Goal: Task Accomplishment & Management: Complete application form

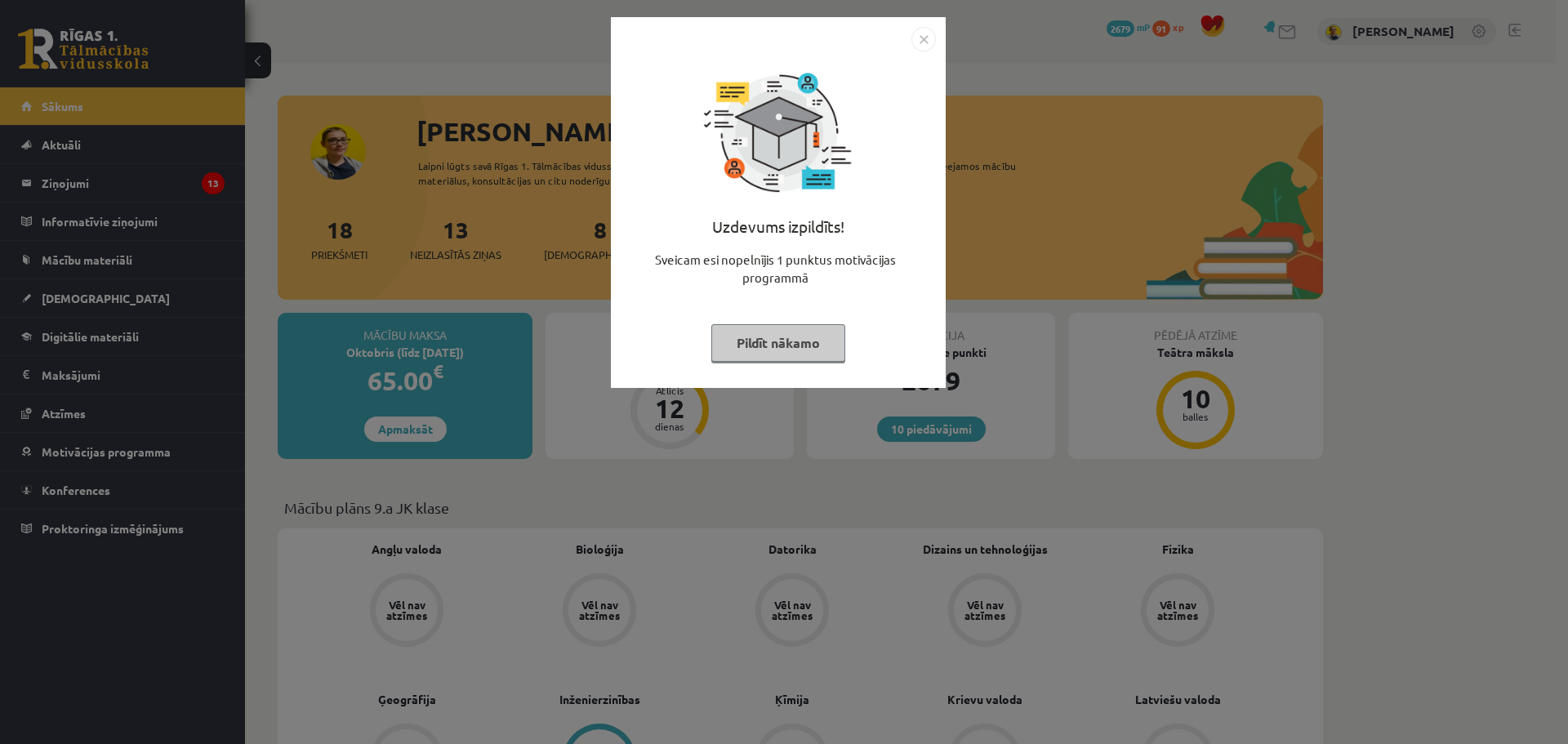
click at [750, 350] on button "Pildīt nākamo" at bounding box center [778, 343] width 134 height 38
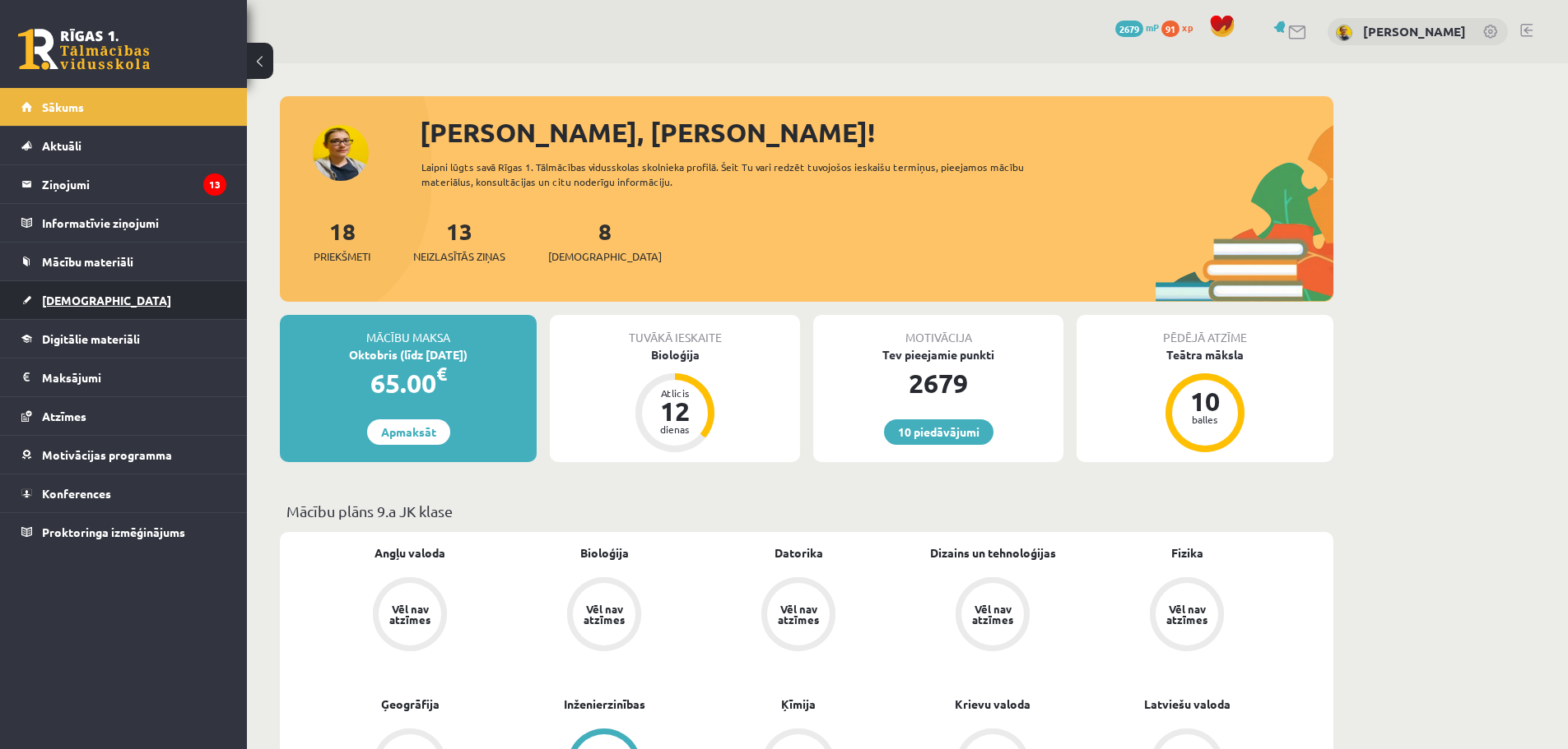
click at [63, 298] on span "[DEMOGRAPHIC_DATA]" at bounding box center [106, 300] width 129 height 15
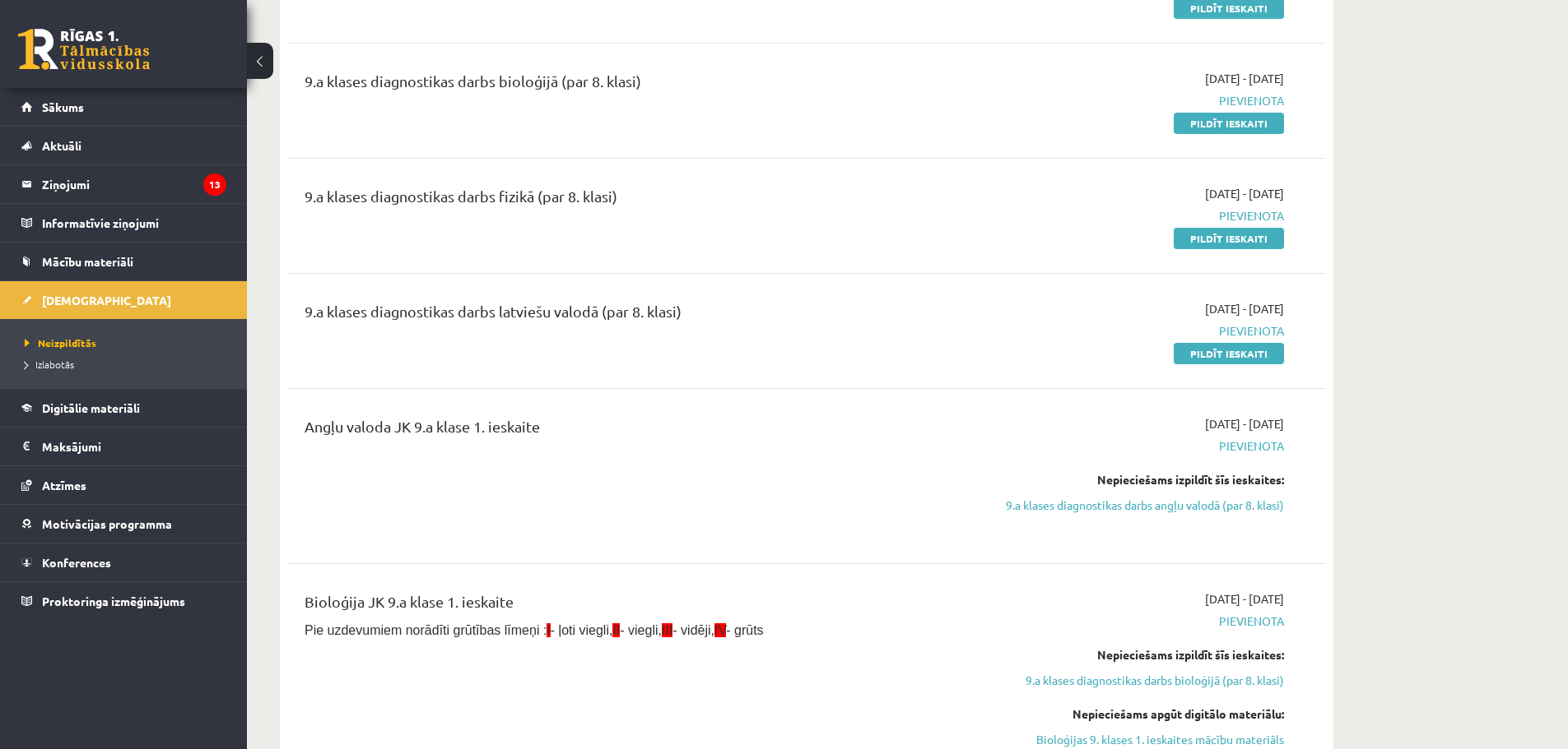
scroll to position [905, 0]
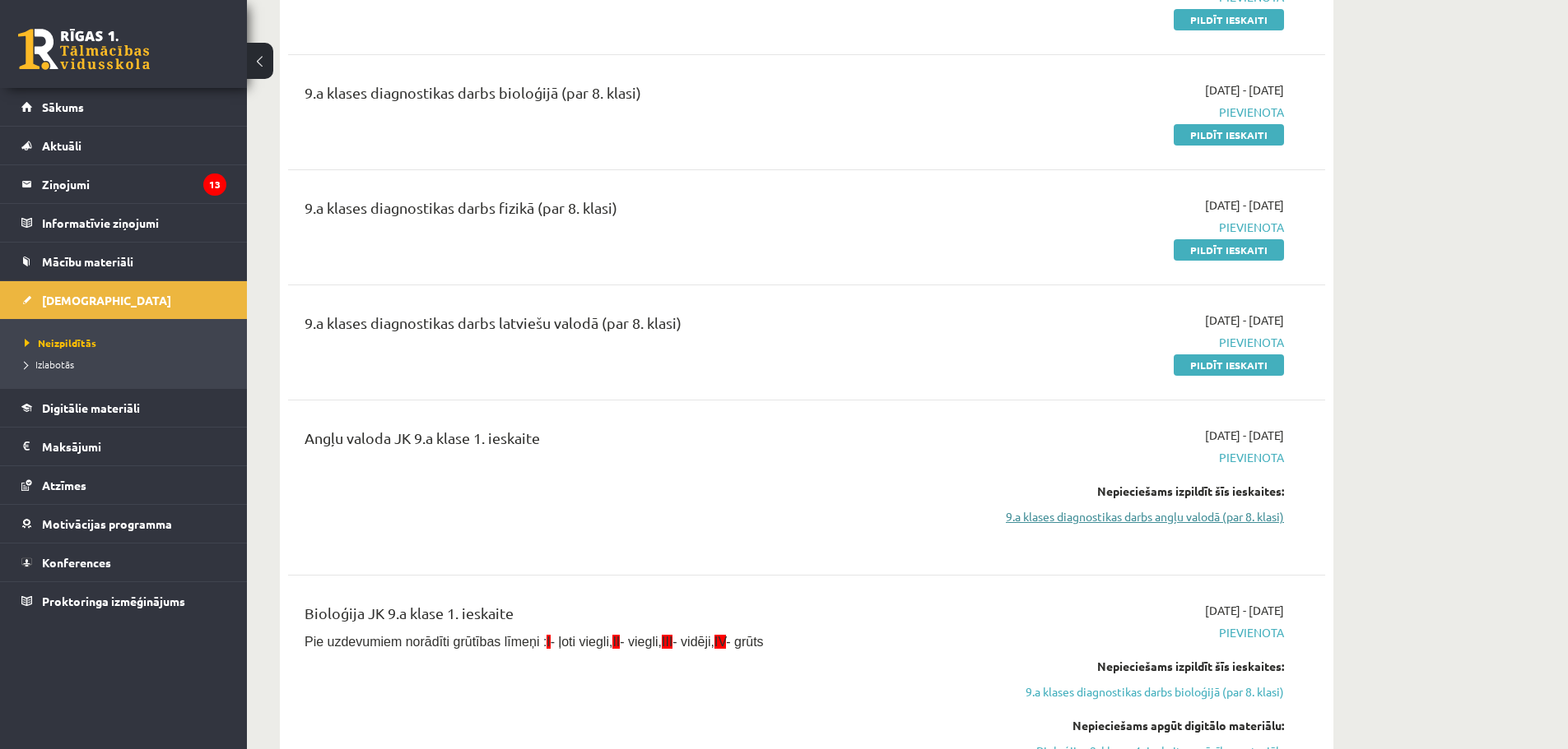
click at [1103, 525] on link "9.a klases diagnostikas darbs angļu valodā (par 8. klasi)" at bounding box center [1129, 517] width 311 height 18
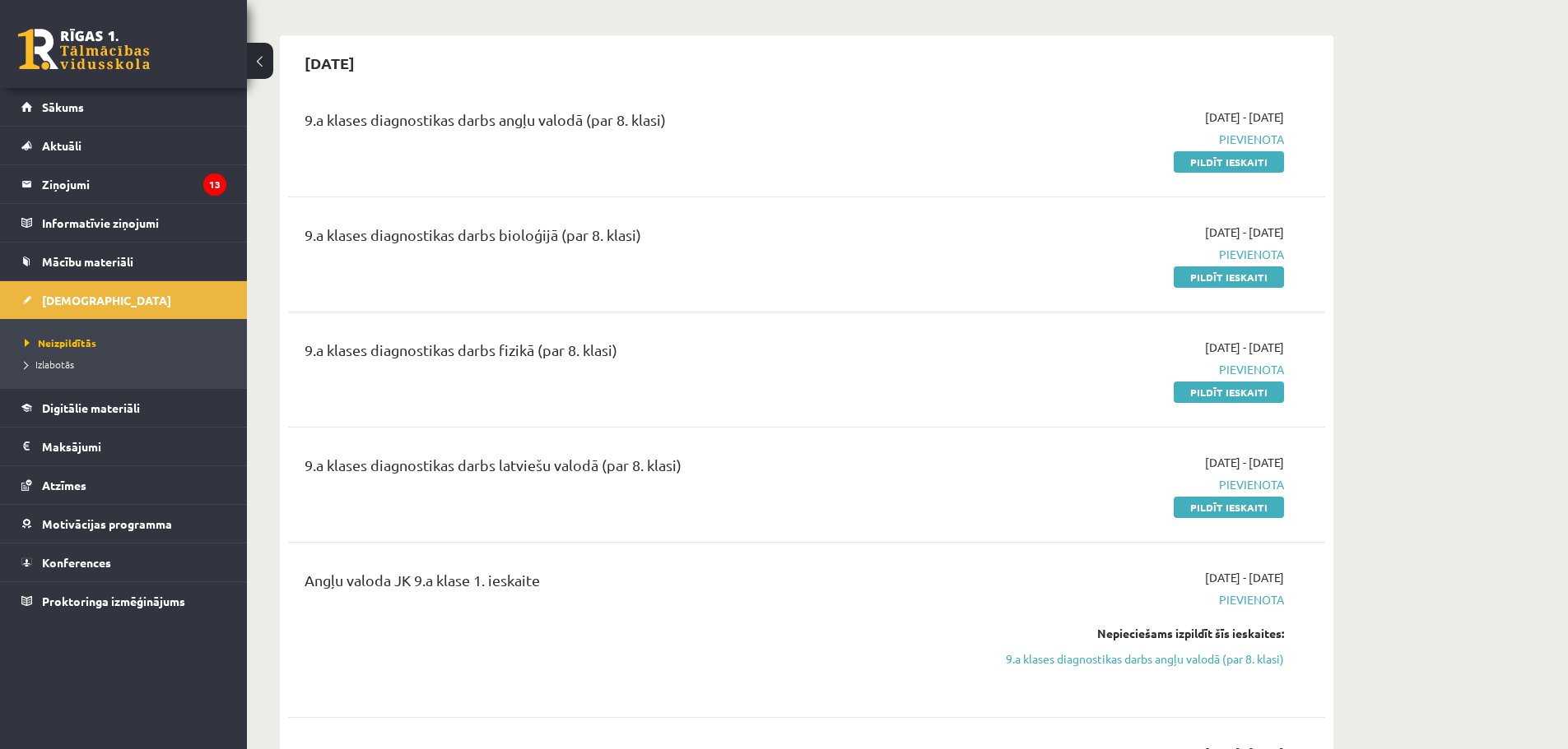
scroll to position [855, 0]
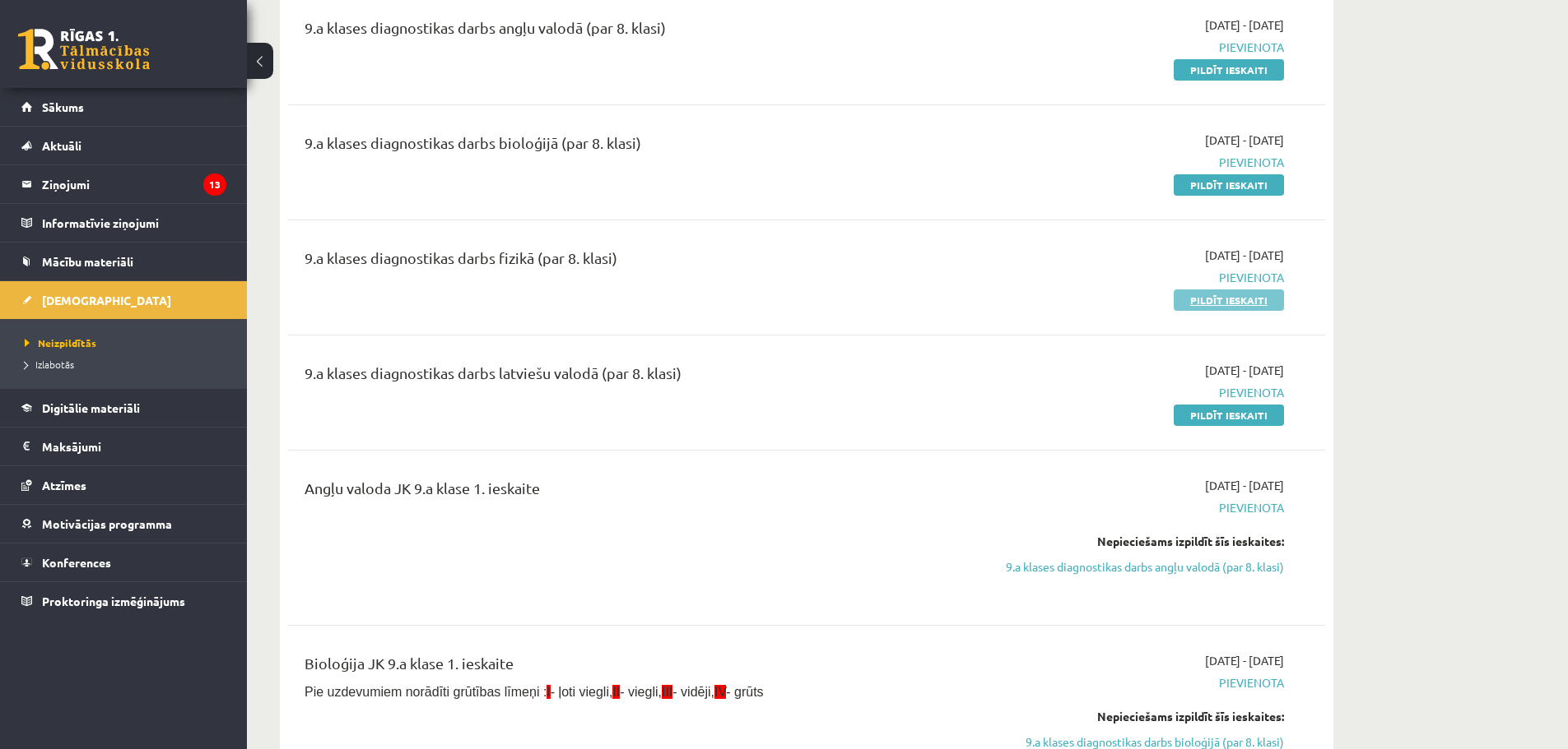
click at [1231, 299] on link "Pildīt ieskaiti" at bounding box center [1229, 300] width 111 height 21
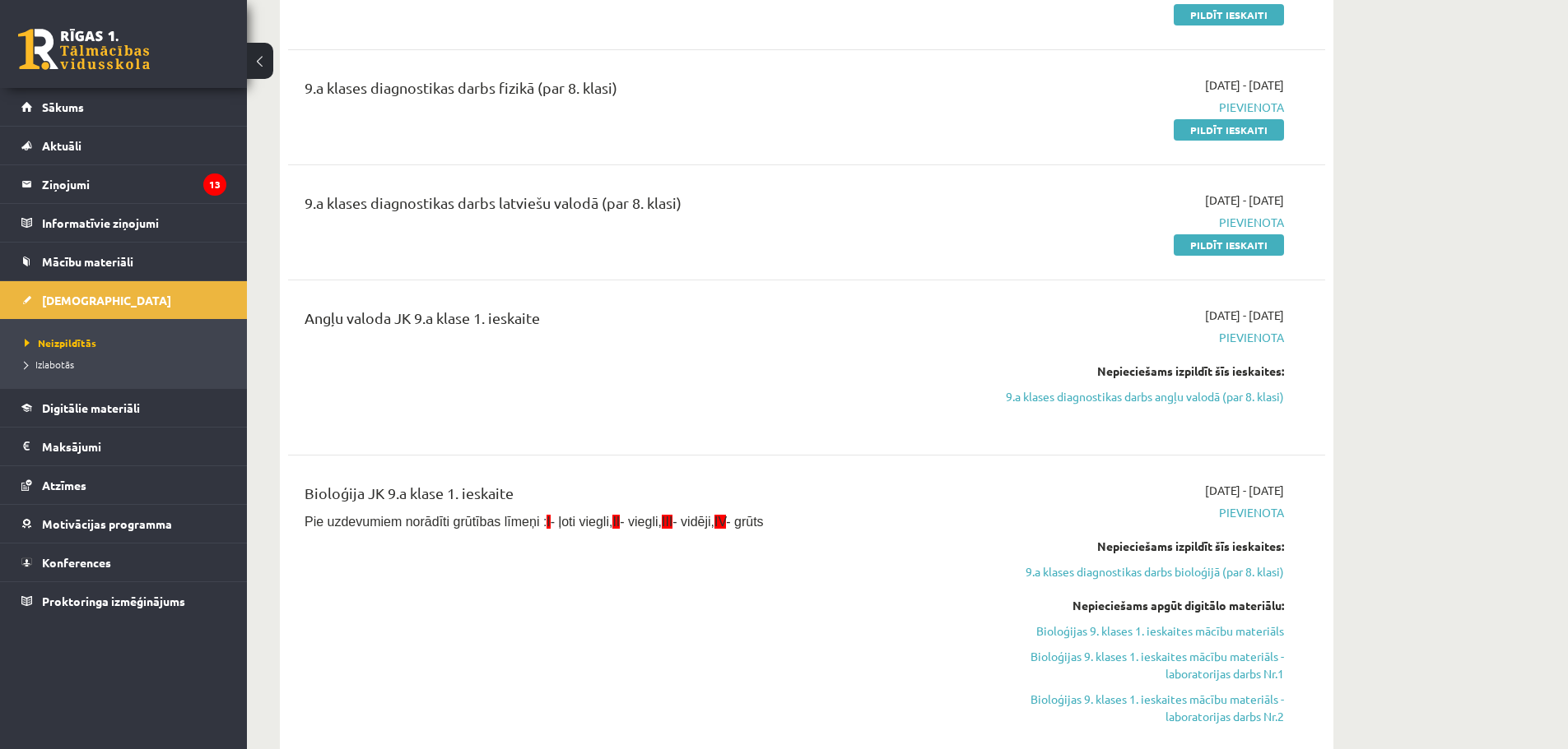
scroll to position [1102, 0]
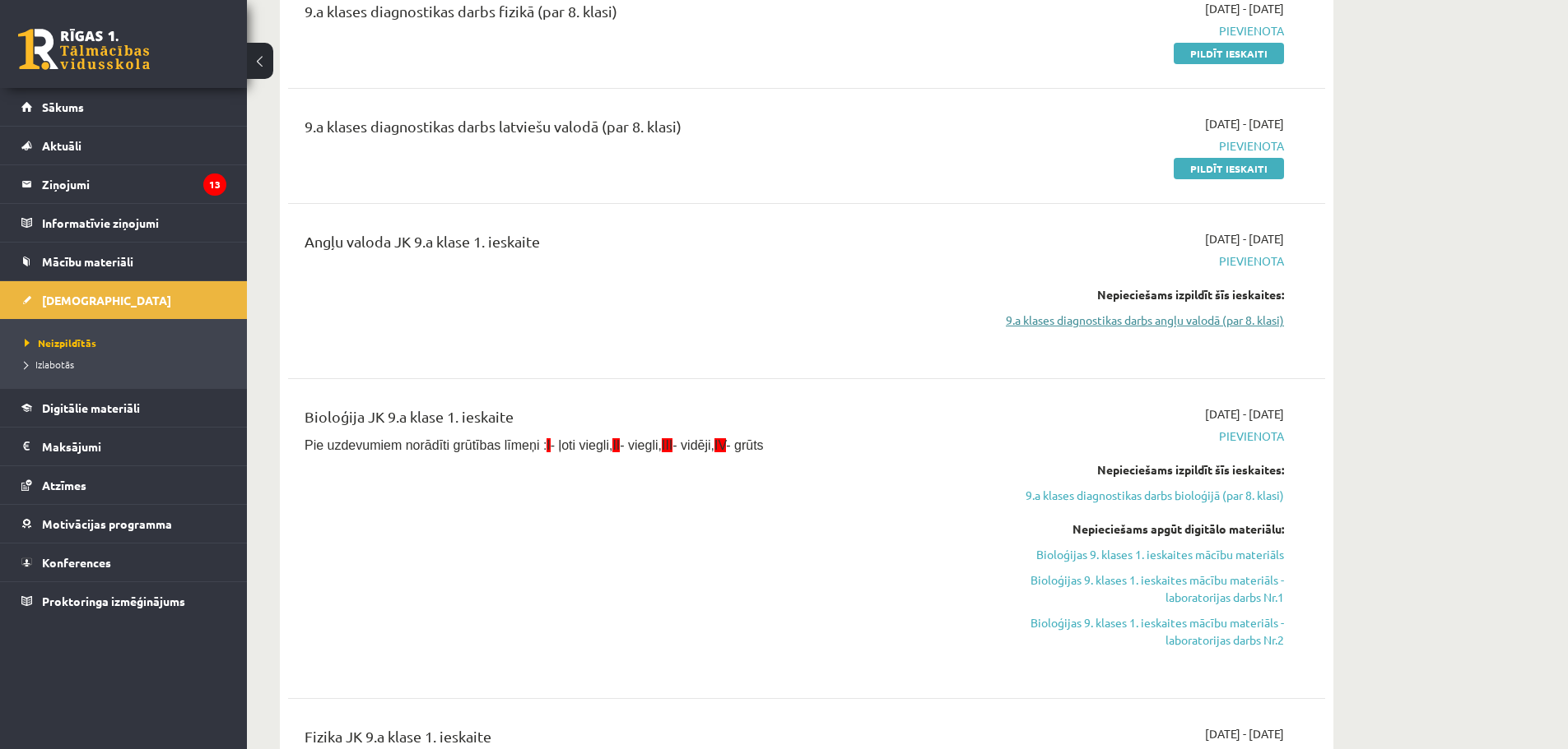
click at [1085, 320] on link "9.a klases diagnostikas darbs angļu valodā (par 8. klasi)" at bounding box center [1129, 321] width 311 height 18
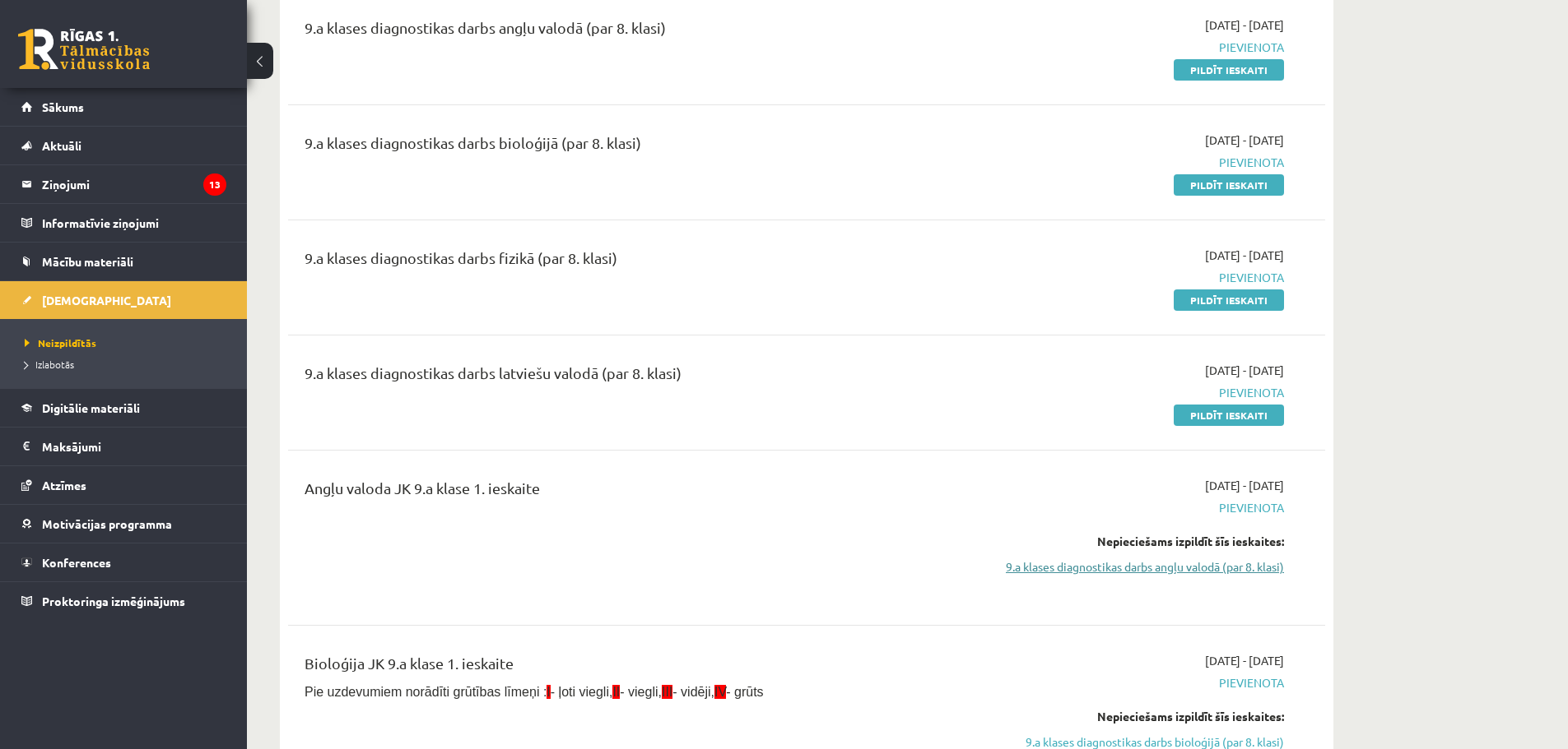
click at [1078, 564] on link "9.a klases diagnostikas darbs angļu valodā (par 8. klasi)" at bounding box center [1129, 568] width 311 height 18
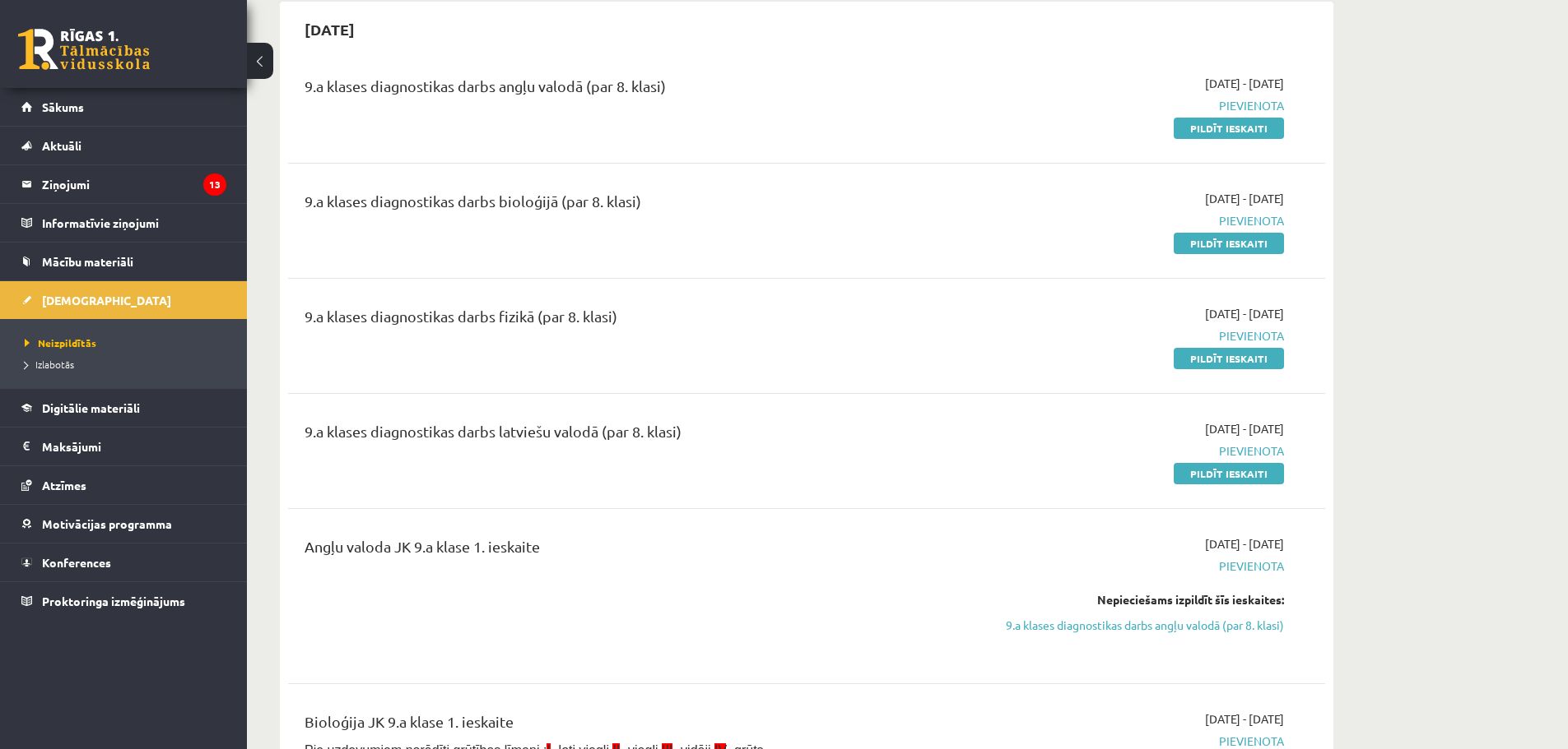
scroll to position [690, 0]
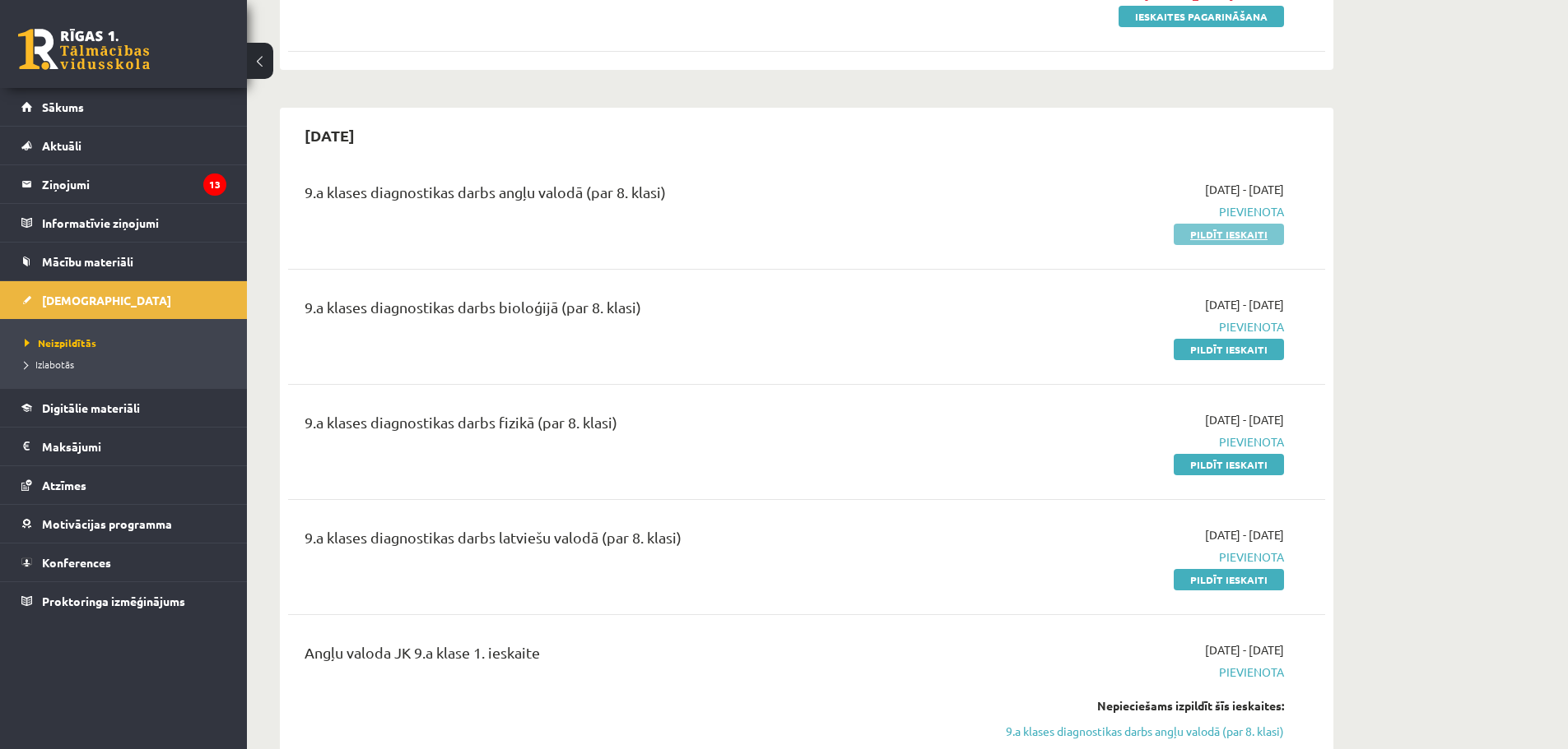
click at [1245, 231] on link "Pildīt ieskaiti" at bounding box center [1229, 234] width 111 height 21
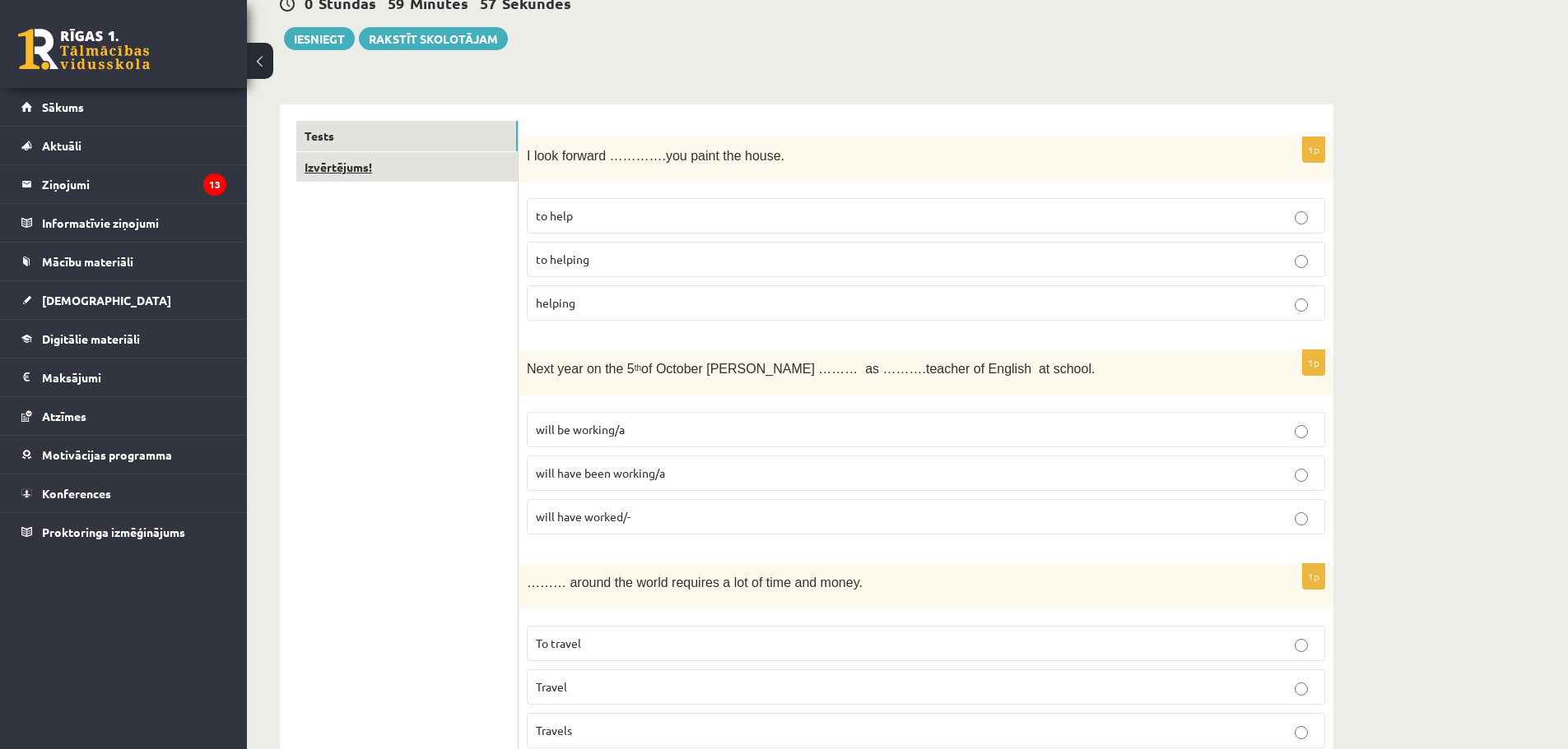
scroll to position [164, 0]
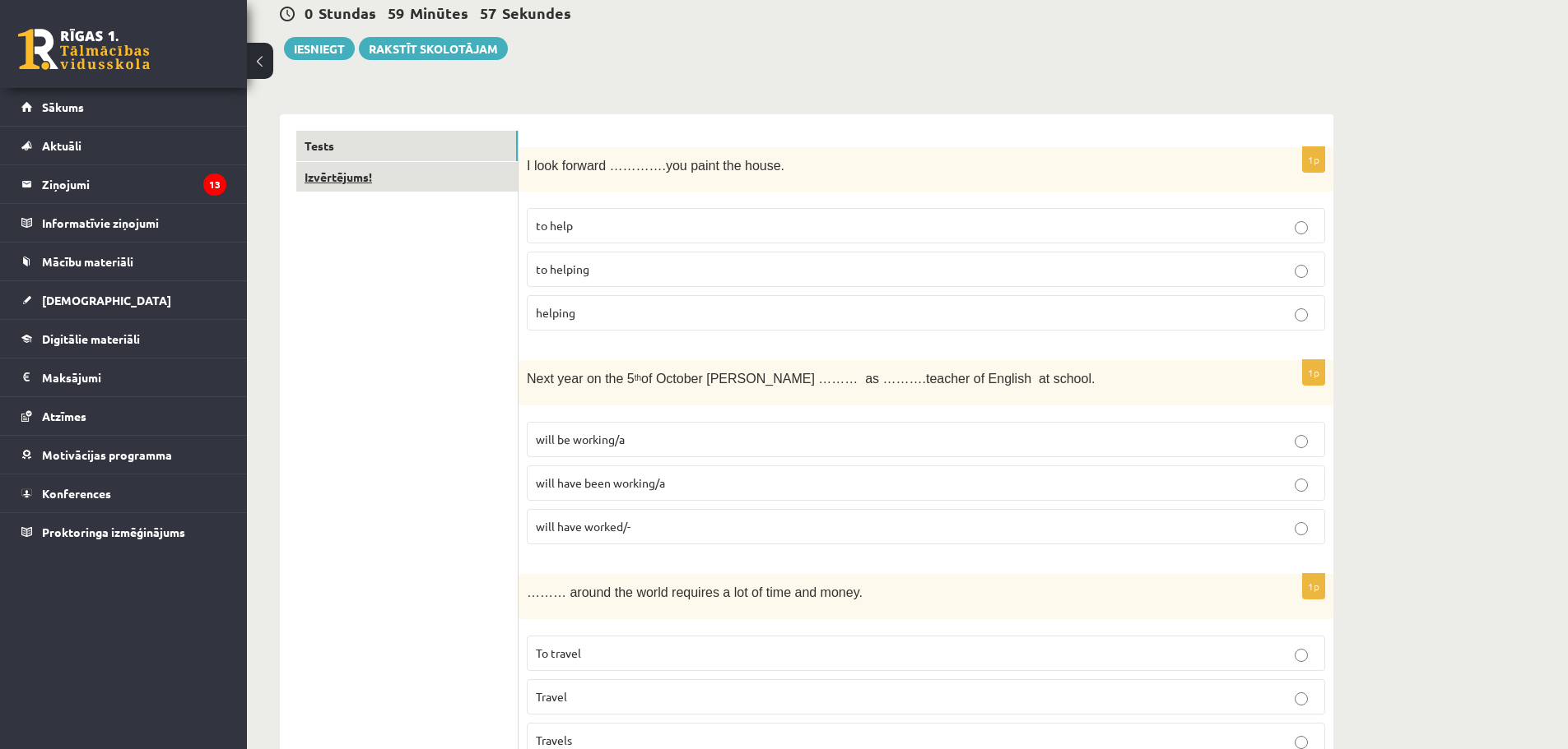
click at [414, 186] on link "Izvērtējums!" at bounding box center [407, 177] width 221 height 30
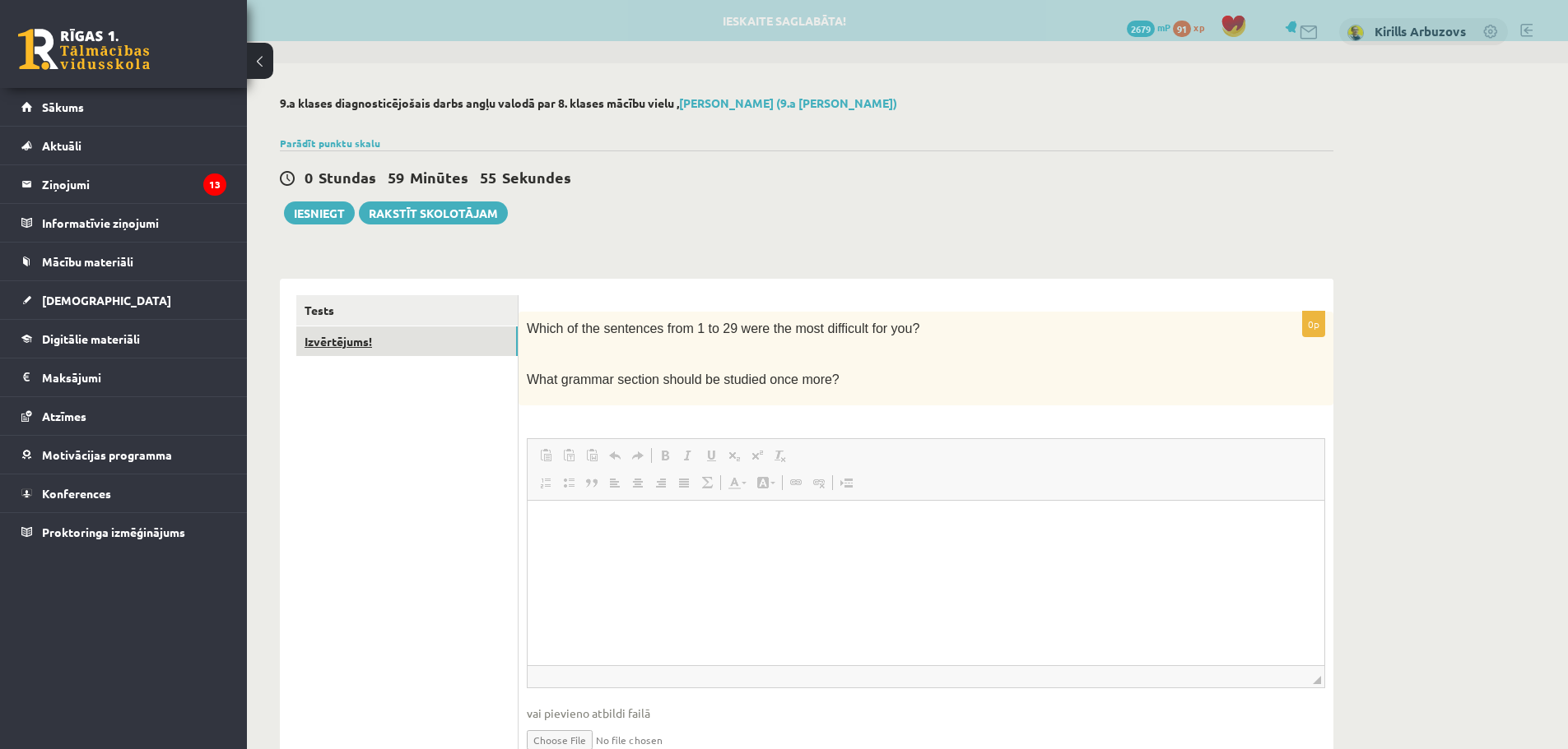
scroll to position [0, 0]
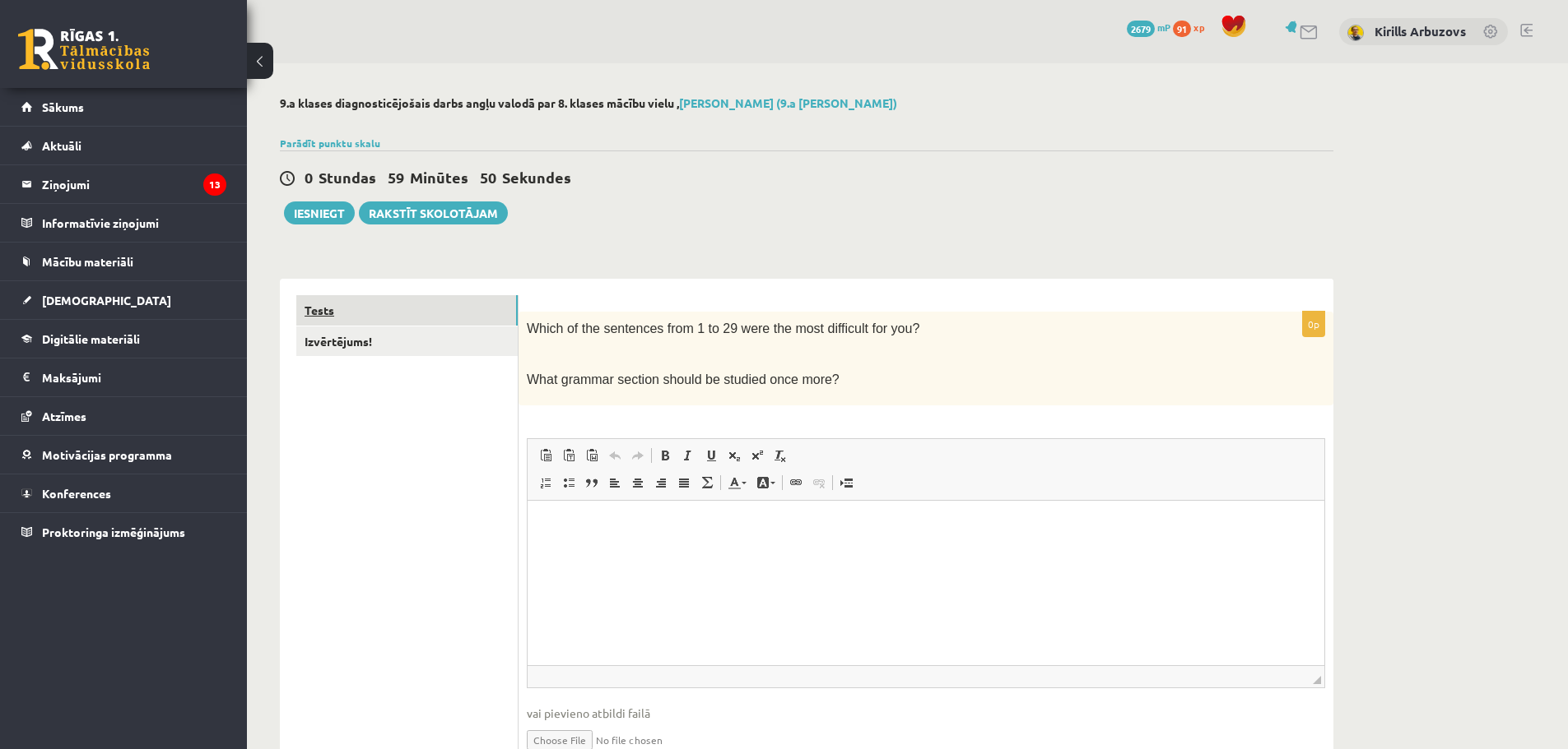
click at [412, 313] on link "Tests" at bounding box center [407, 310] width 221 height 30
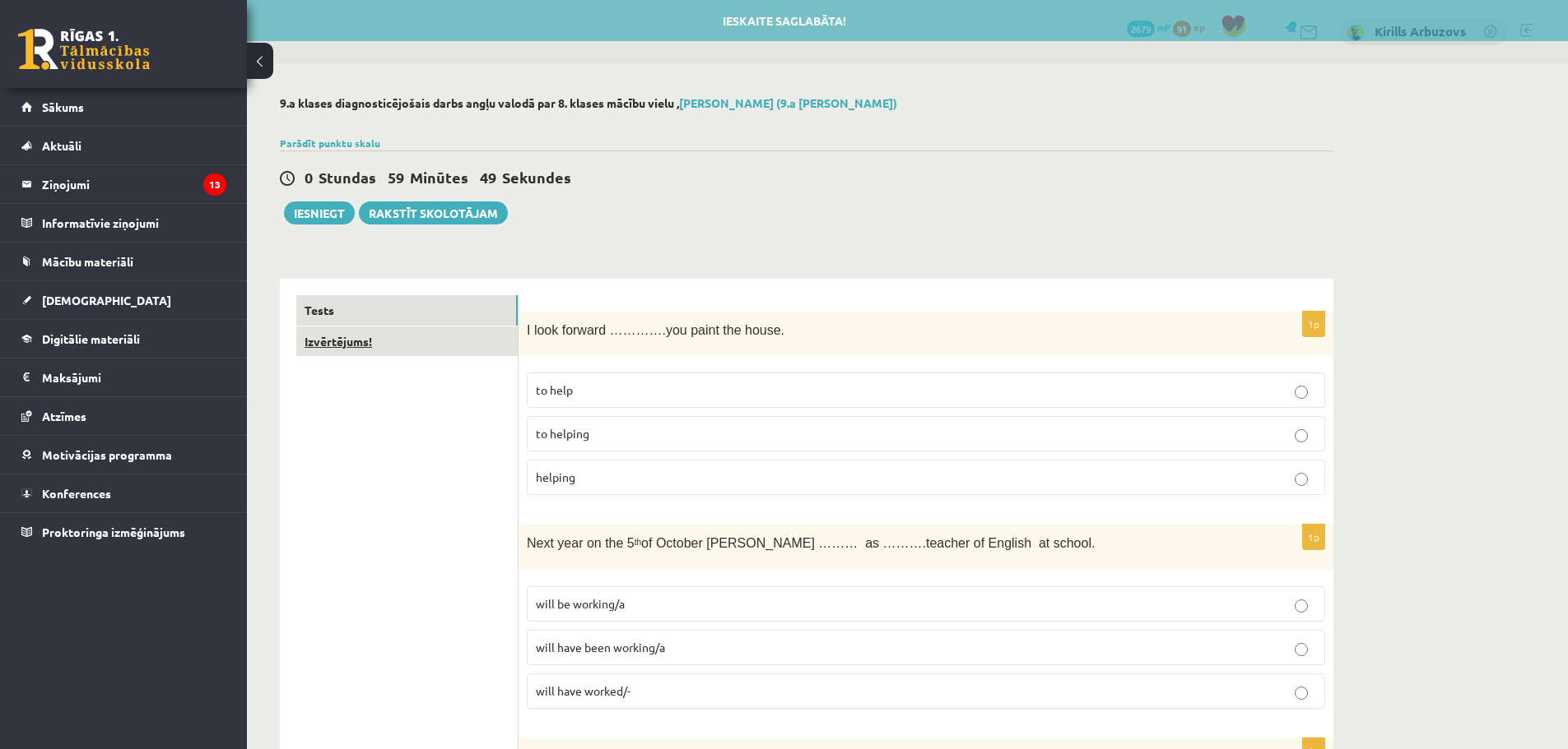
click at [388, 339] on link "Izvērtējums!" at bounding box center [407, 341] width 221 height 30
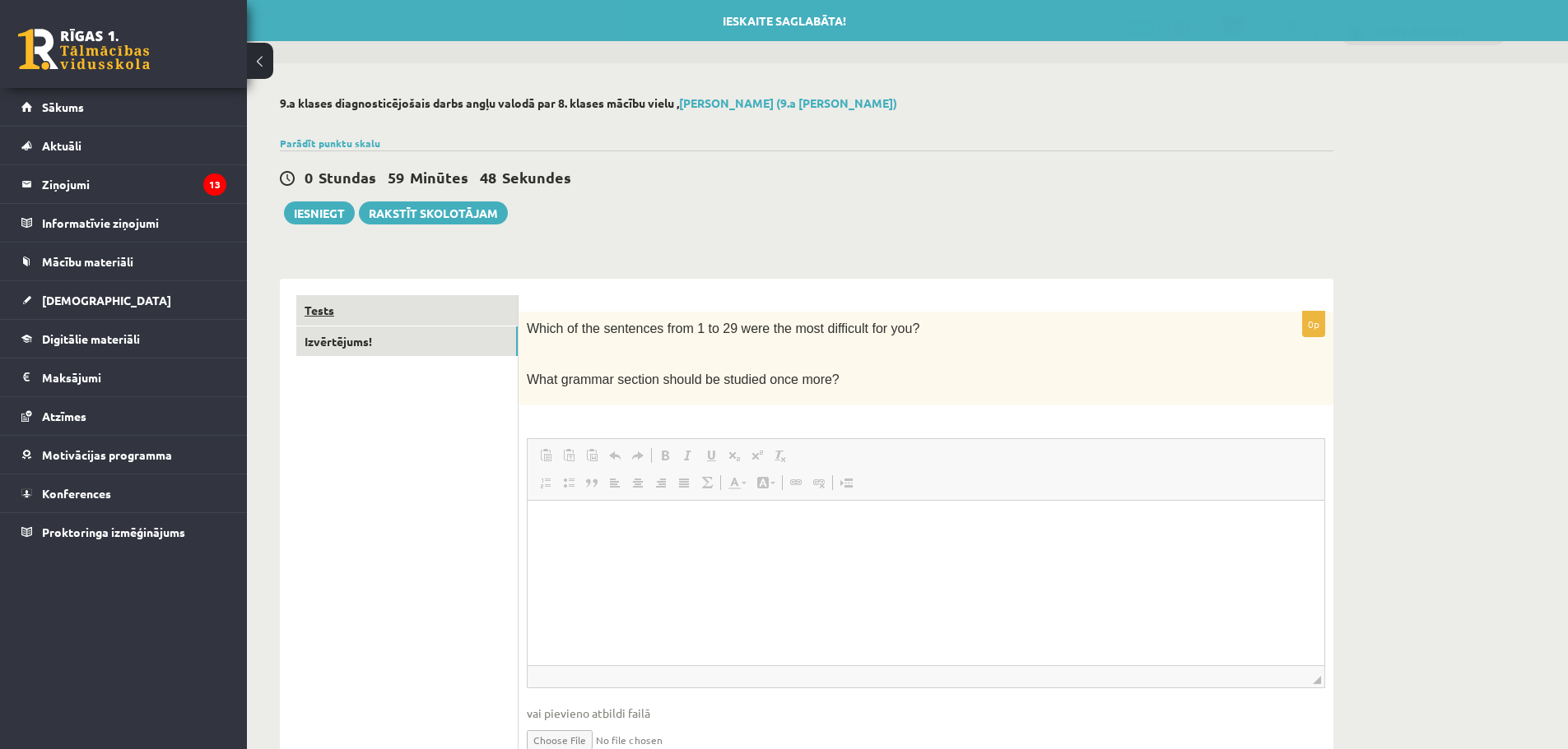
click at [390, 321] on link "Tests" at bounding box center [407, 310] width 221 height 30
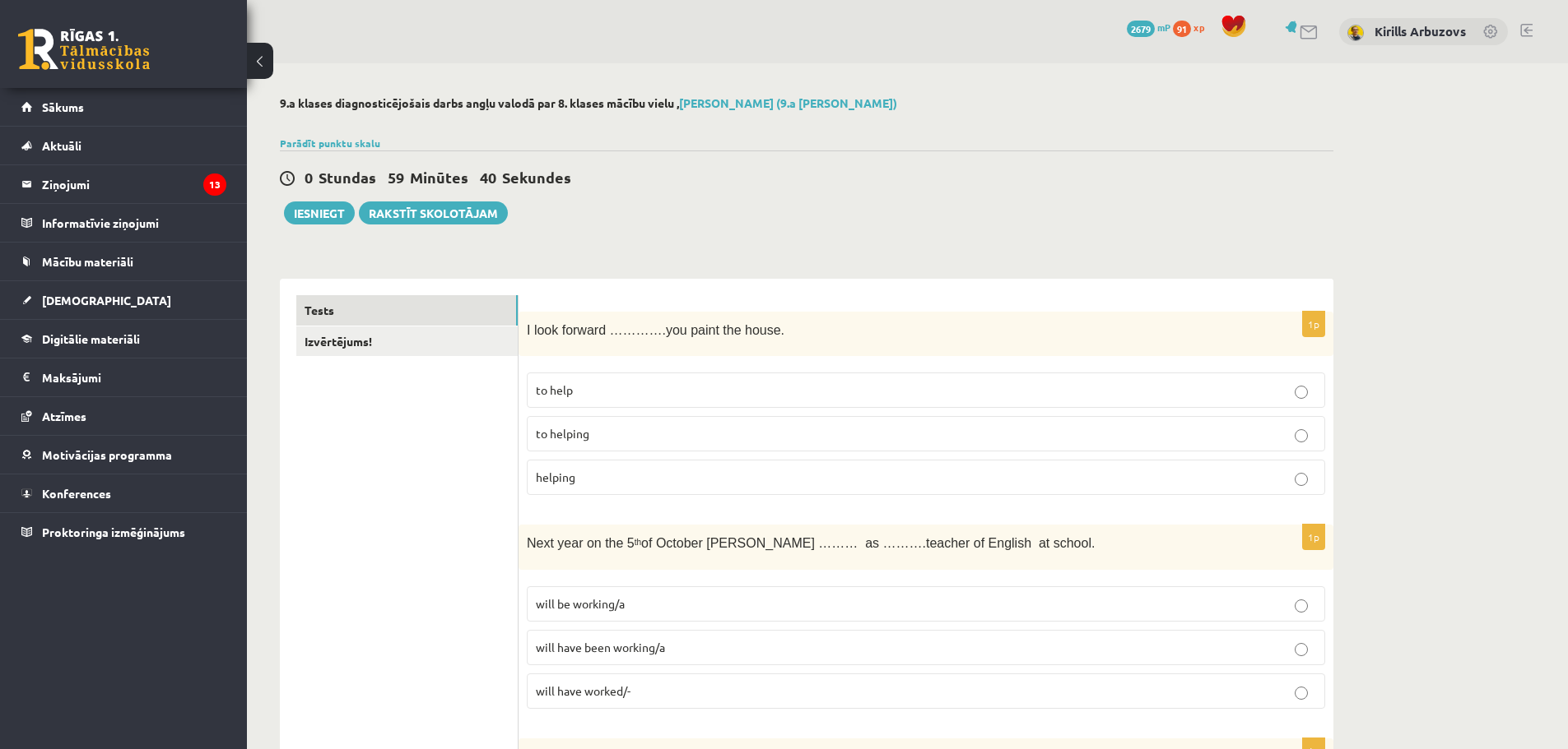
click at [589, 384] on p "to help" at bounding box center [926, 391] width 780 height 18
click at [601, 403] on label "to help" at bounding box center [926, 390] width 798 height 35
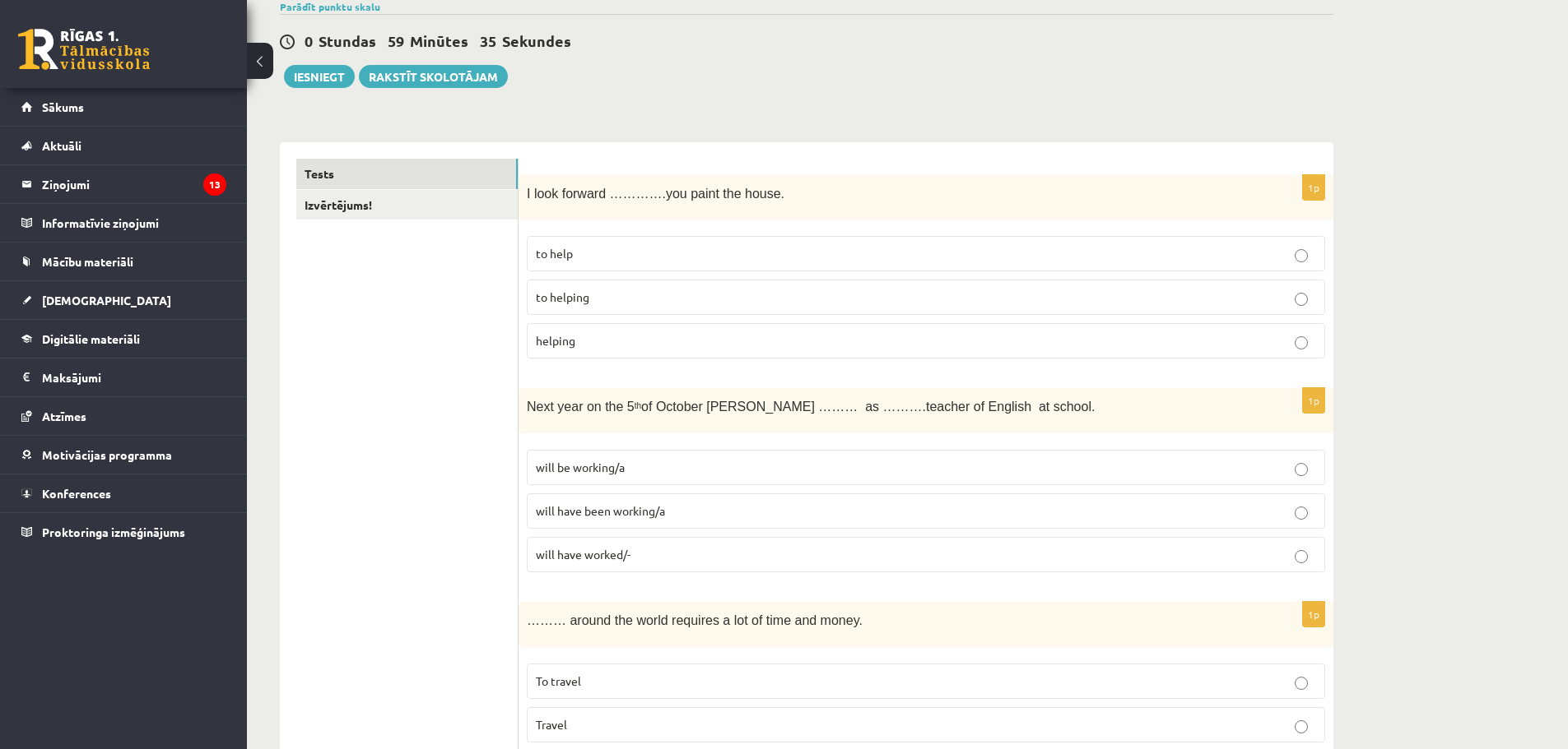
scroll to position [164, 0]
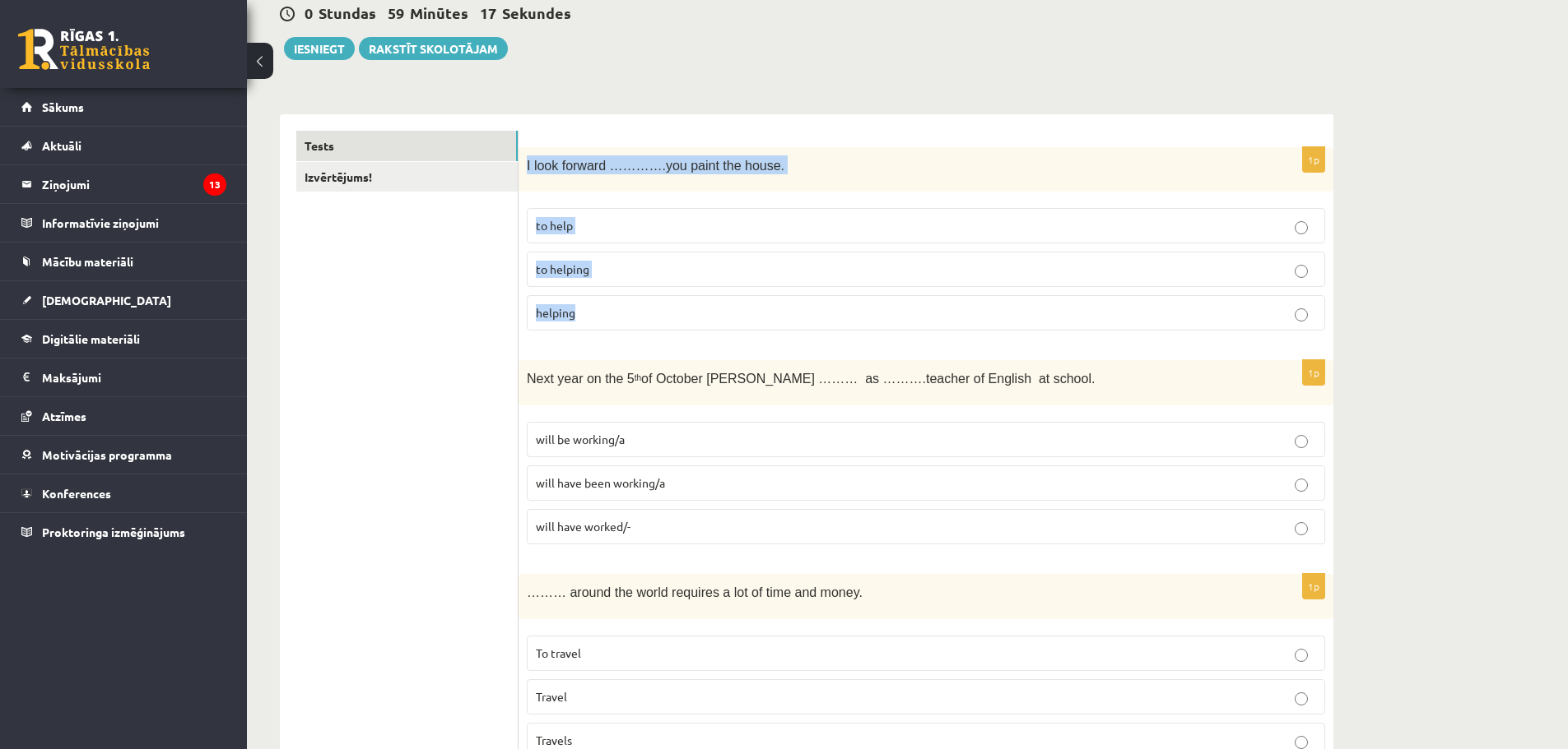
drag, startPoint x: 527, startPoint y: 164, endPoint x: 619, endPoint y: 309, distance: 171.7
click at [619, 309] on div "1p I look forward ………….you paint the house. to help to helping helping" at bounding box center [926, 246] width 815 height 197
copy div "I look forward ………….you paint the house. to help to helping helping"
click at [643, 277] on p "to helping" at bounding box center [926, 270] width 780 height 18
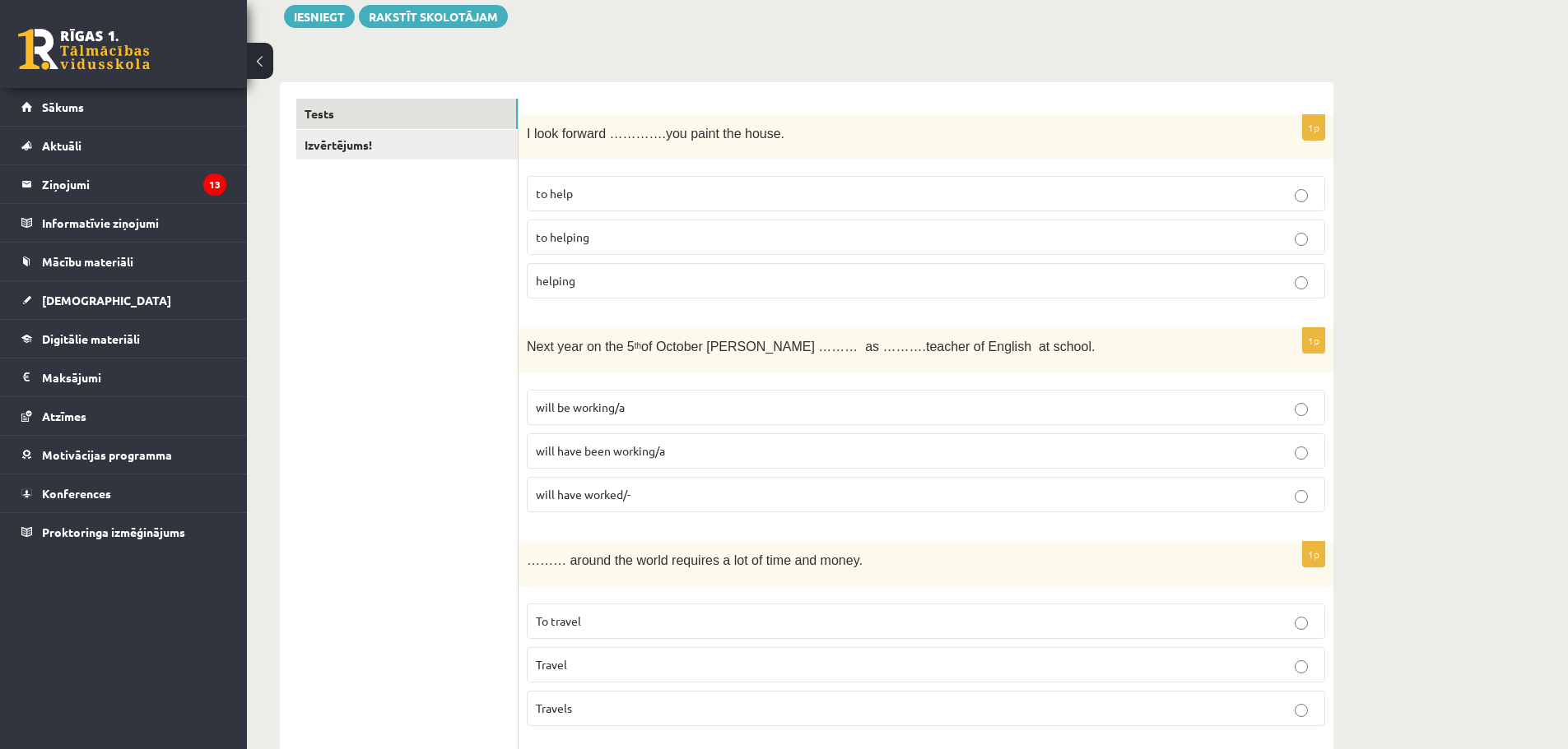
scroll to position [247, 0]
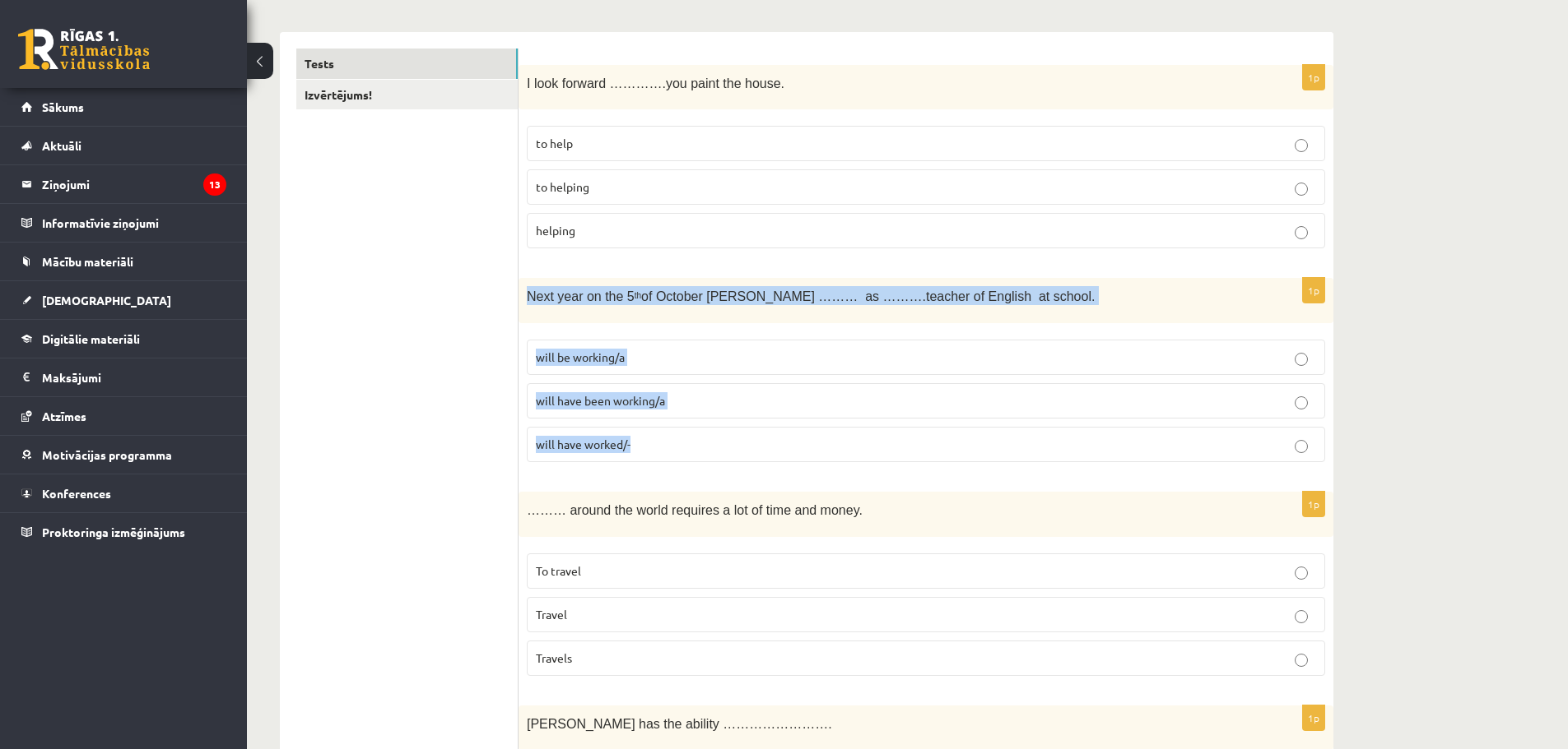
drag, startPoint x: 526, startPoint y: 296, endPoint x: 681, endPoint y: 438, distance: 210.2
click at [681, 438] on div "1p Next year on the 5 th of October Ann ……… as ……….teacher of English at school…" at bounding box center [926, 376] width 815 height 197
copy div "Next year on the 5 th of October Ann ……… as ……….teacher of English at school. w…"
click at [635, 359] on p "will be working/a" at bounding box center [926, 357] width 780 height 18
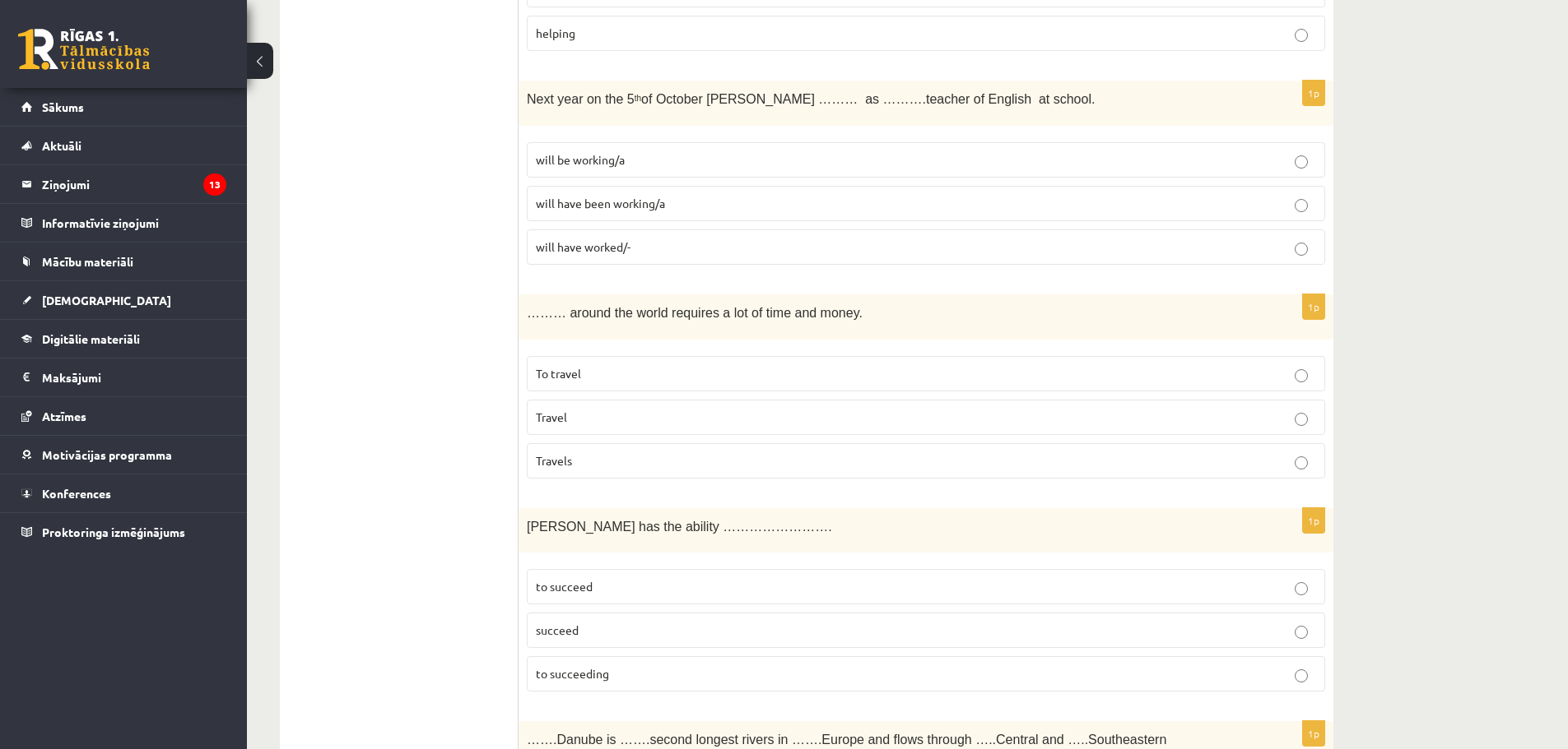
scroll to position [493, 0]
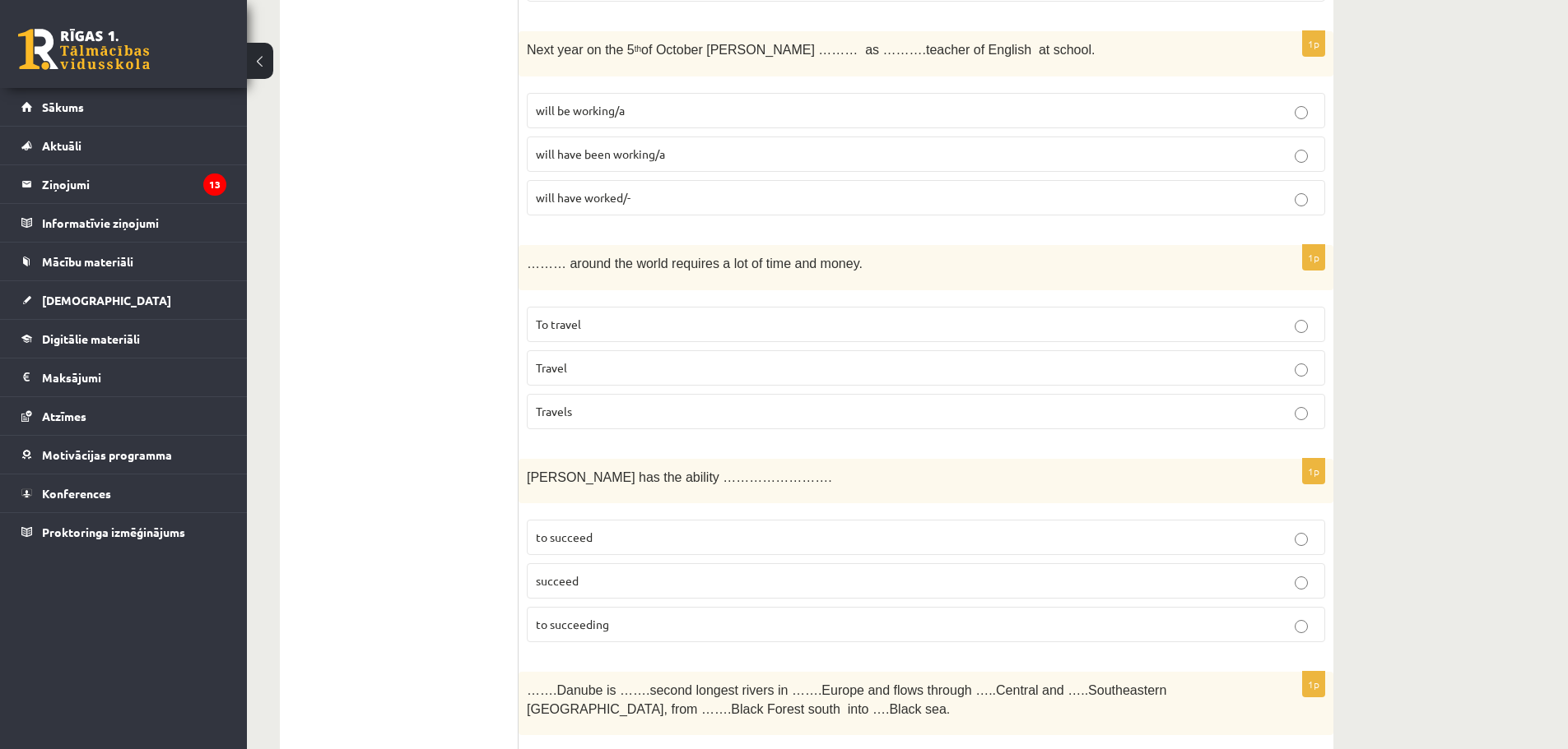
click at [626, 325] on p "To travel" at bounding box center [926, 325] width 780 height 18
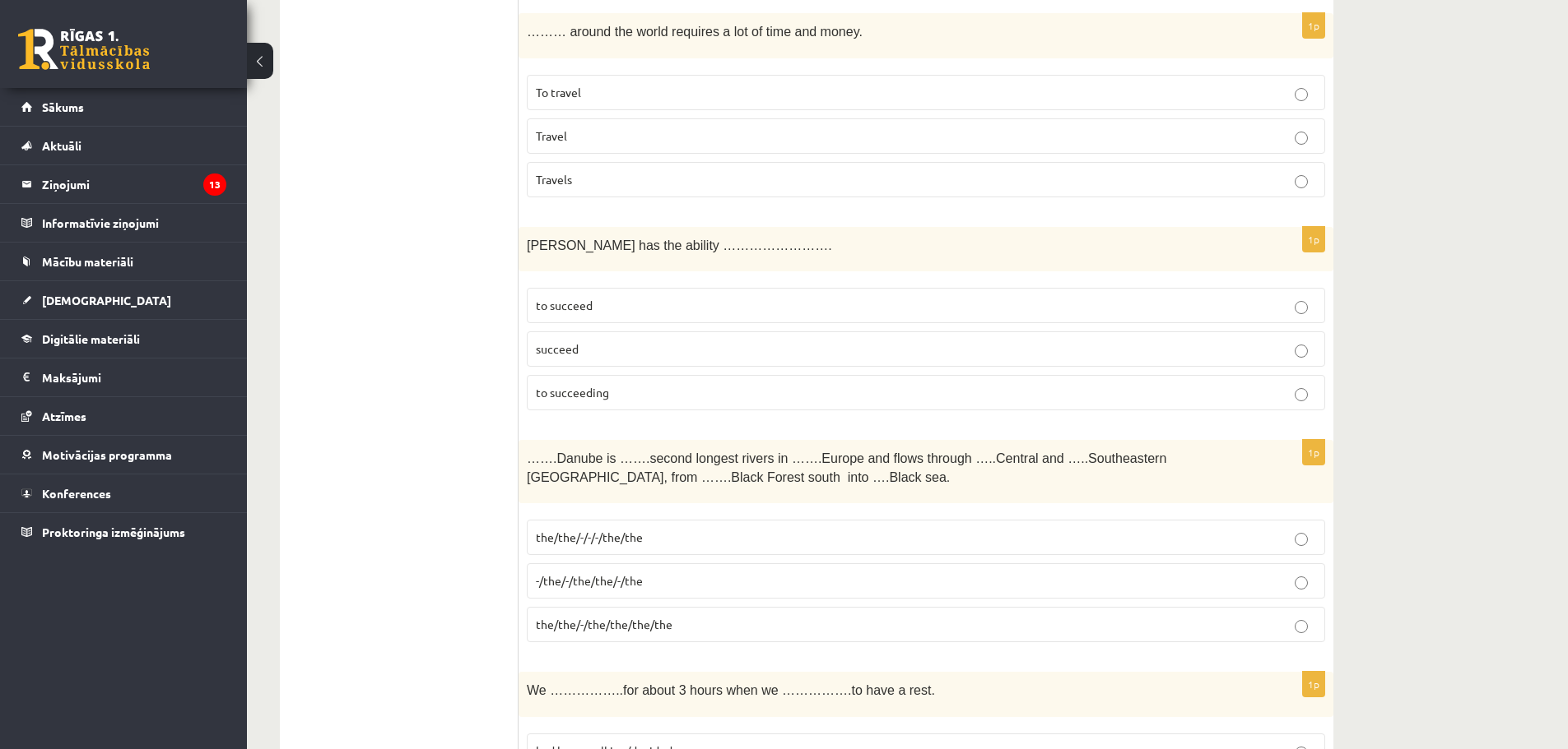
scroll to position [740, 0]
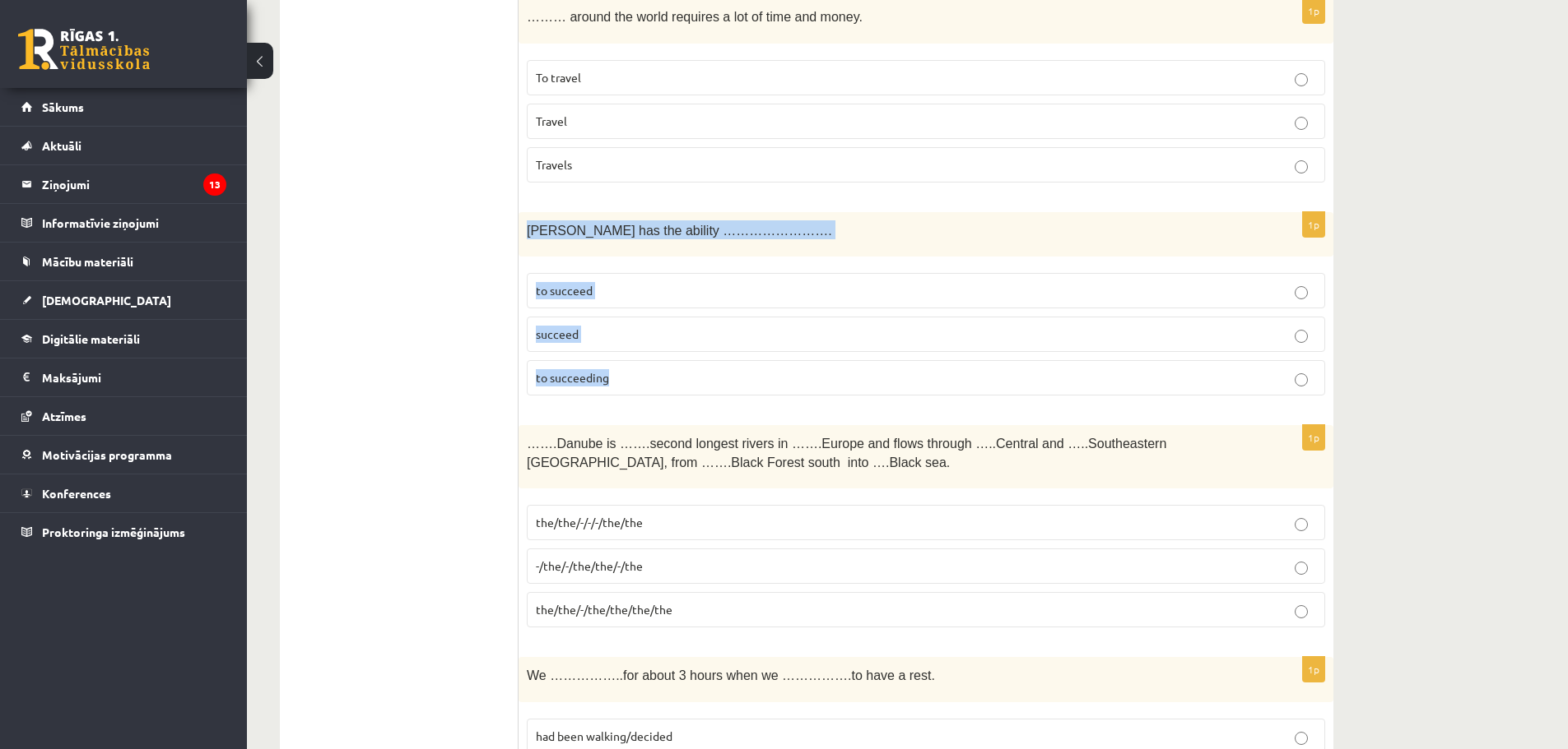
drag, startPoint x: 526, startPoint y: 226, endPoint x: 653, endPoint y: 365, distance: 188.3
click at [653, 365] on div "1p Tara has the ability ……………………. to succeed succeed to succeeding" at bounding box center [926, 310] width 815 height 197
copy div "Tara has the ability ……………………. to succeed succeed to succeeding"
click at [602, 302] on label "to succeed" at bounding box center [926, 291] width 798 height 35
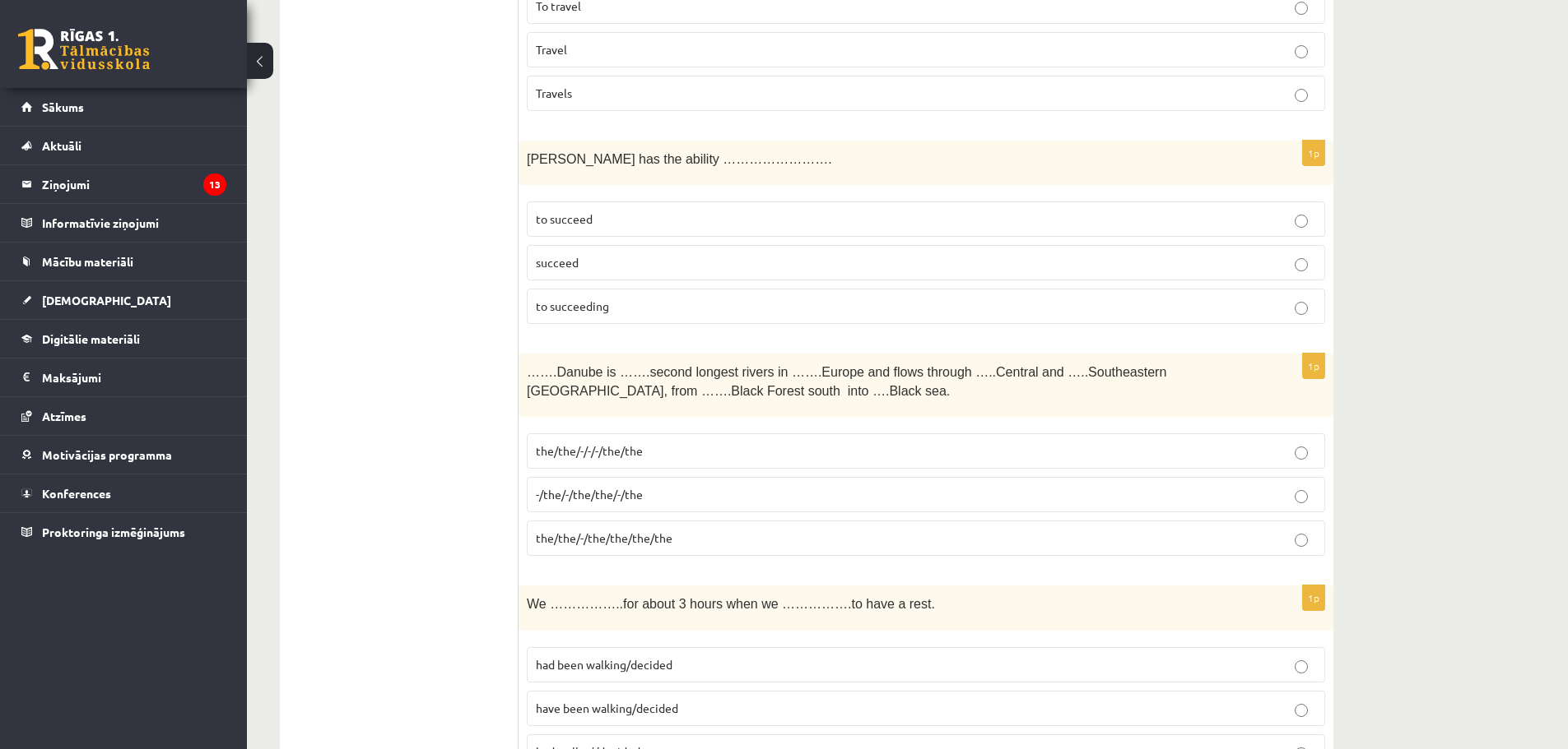
scroll to position [905, 0]
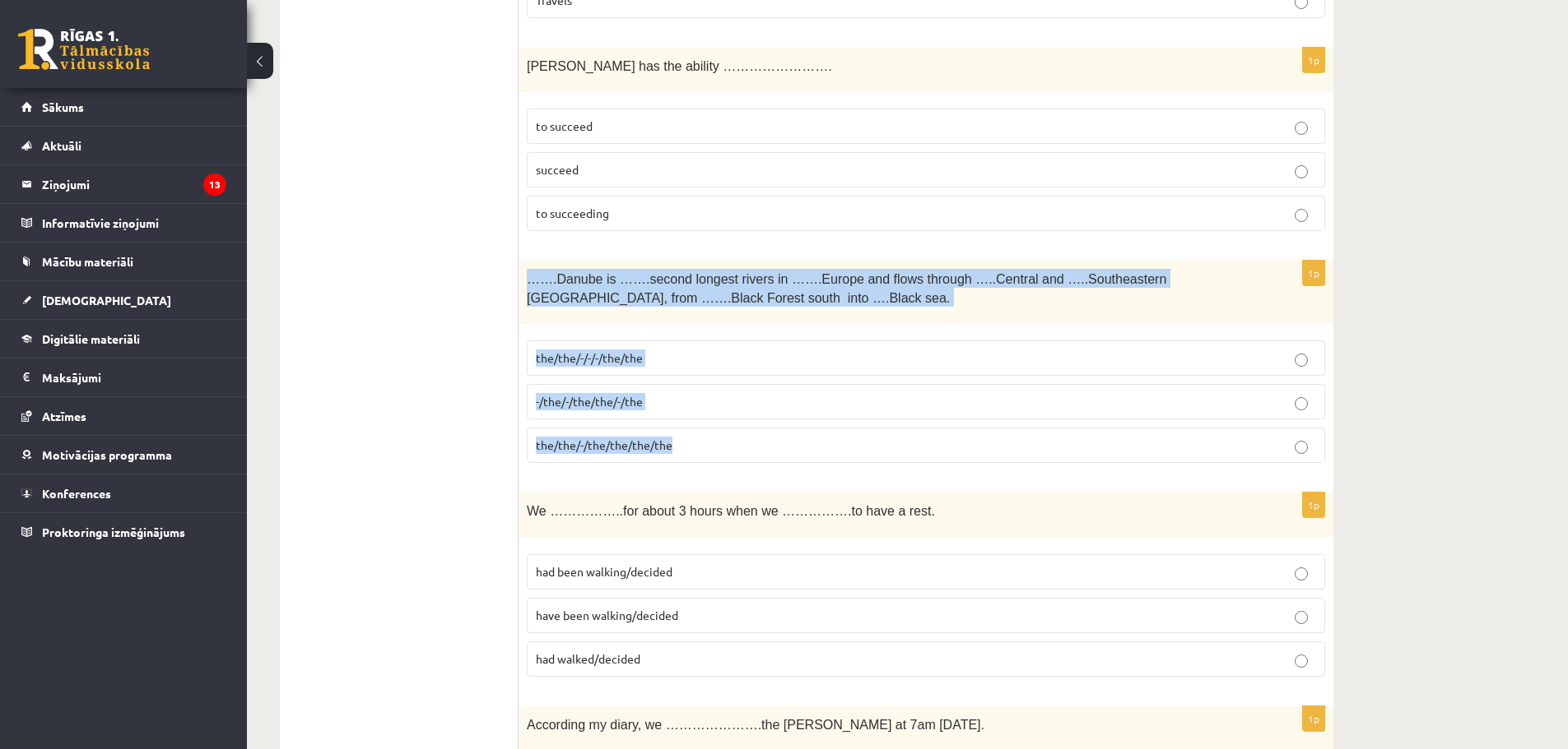
drag, startPoint x: 527, startPoint y: 280, endPoint x: 732, endPoint y: 453, distance: 268.2
click at [732, 453] on div "1p …….Danube is …….second longest rivers in …….Europe and flows through …..Cent…" at bounding box center [926, 369] width 815 height 216
copy div "…….Danube is …….second longest rivers in …….Europe and flows through …..Central…"
click at [586, 363] on span "the/the/-/-/-/the/the" at bounding box center [589, 357] width 107 height 15
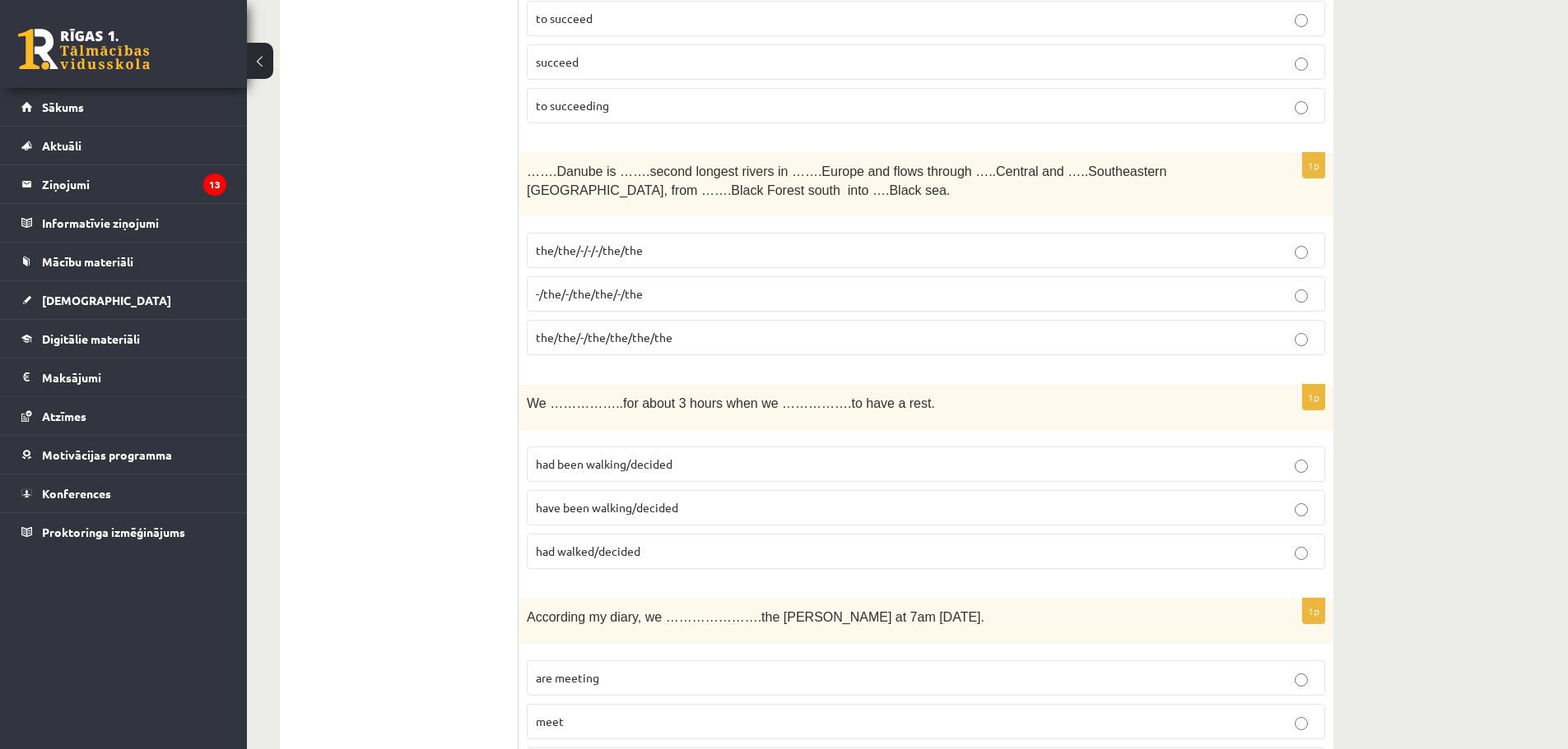
scroll to position [1234, 0]
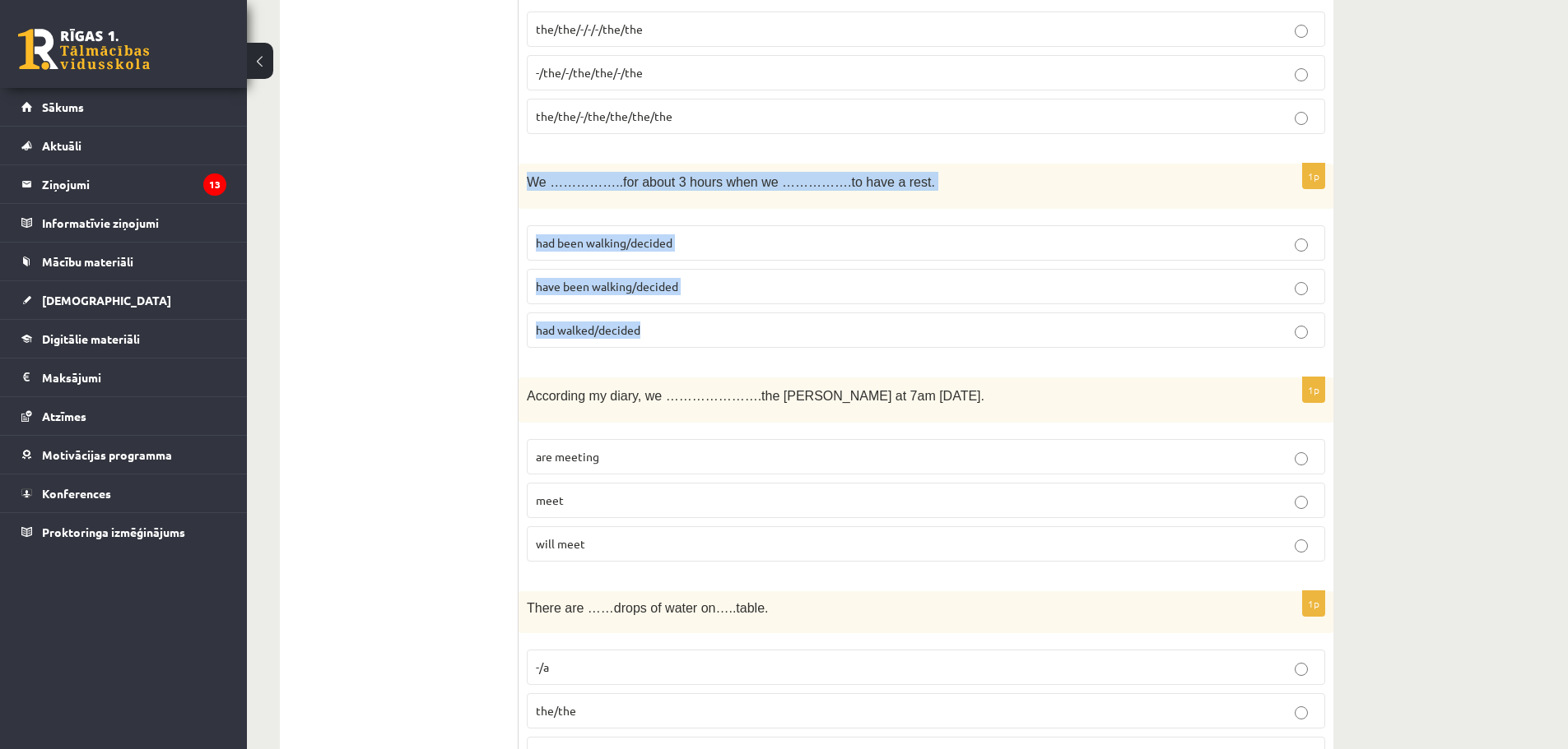
drag, startPoint x: 528, startPoint y: 183, endPoint x: 690, endPoint y: 332, distance: 220.1
click at [690, 332] on div "1p We ……………..for about 3 hours when we …………….to have a rest. had been walking/d…" at bounding box center [926, 262] width 815 height 197
copy div "We ……………..for about 3 hours when we …………….to have a rest. had been walking/deci…"
click at [567, 289] on span "have been walking/decided" at bounding box center [607, 286] width 142 height 15
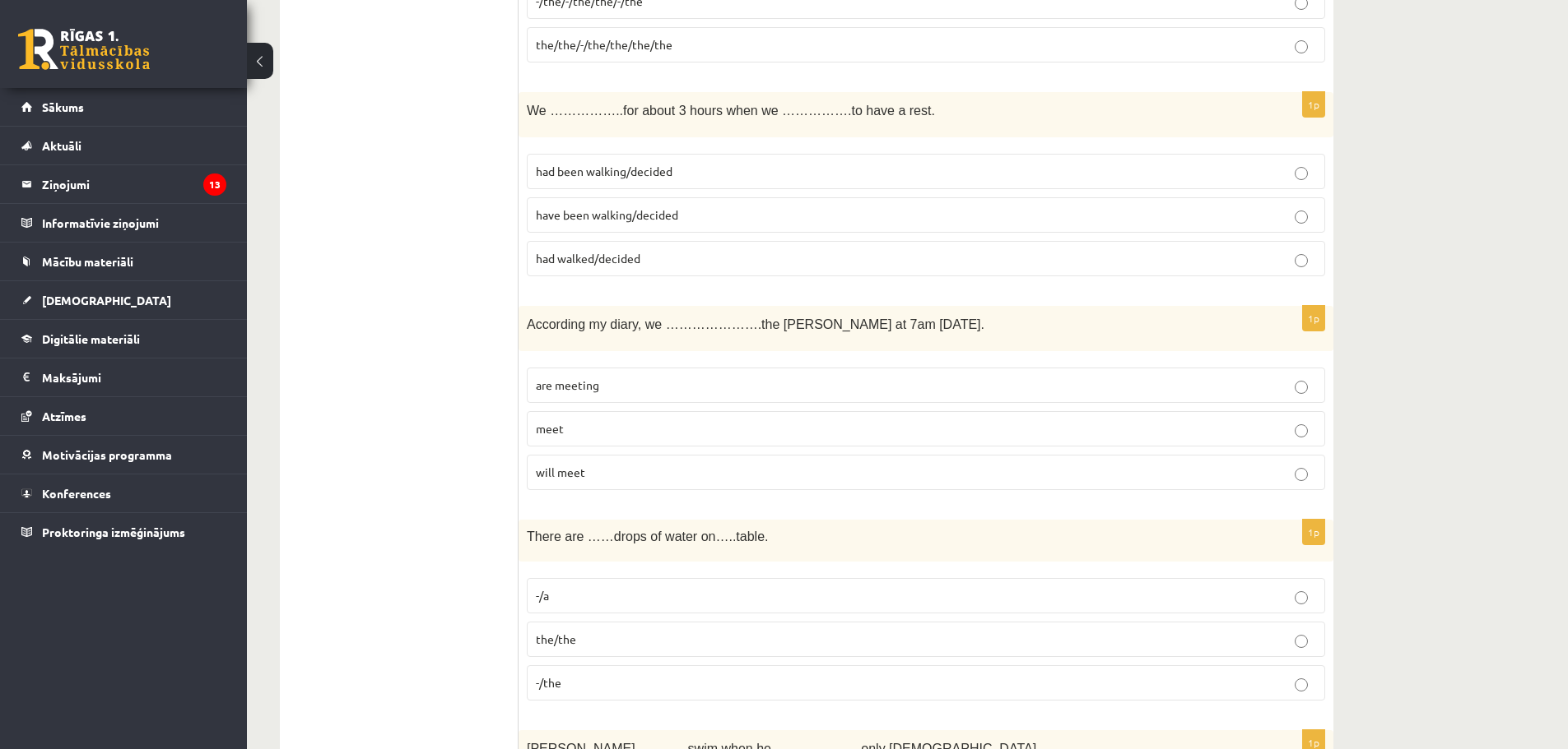
scroll to position [1316, 0]
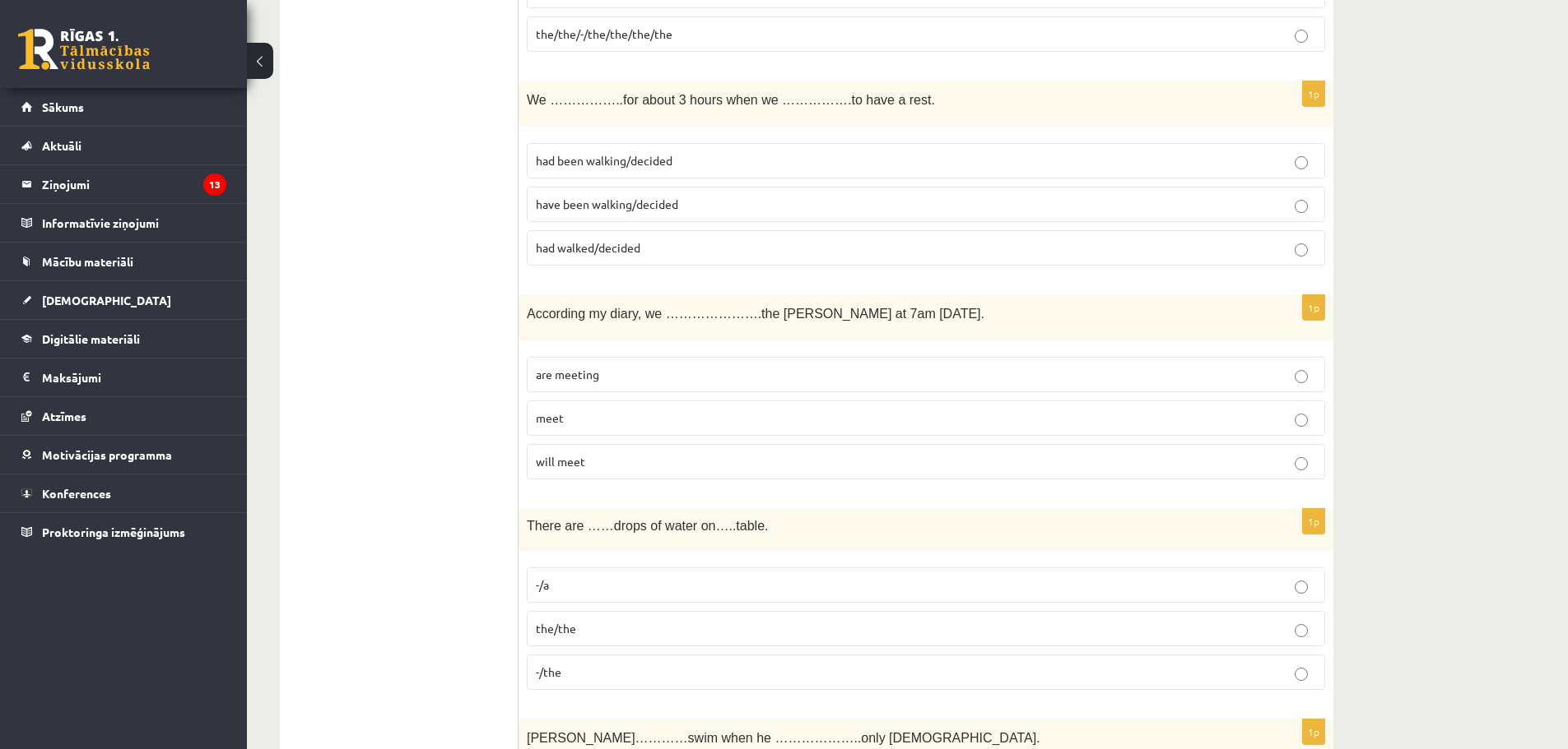
click at [599, 462] on p "will meet" at bounding box center [926, 462] width 780 height 18
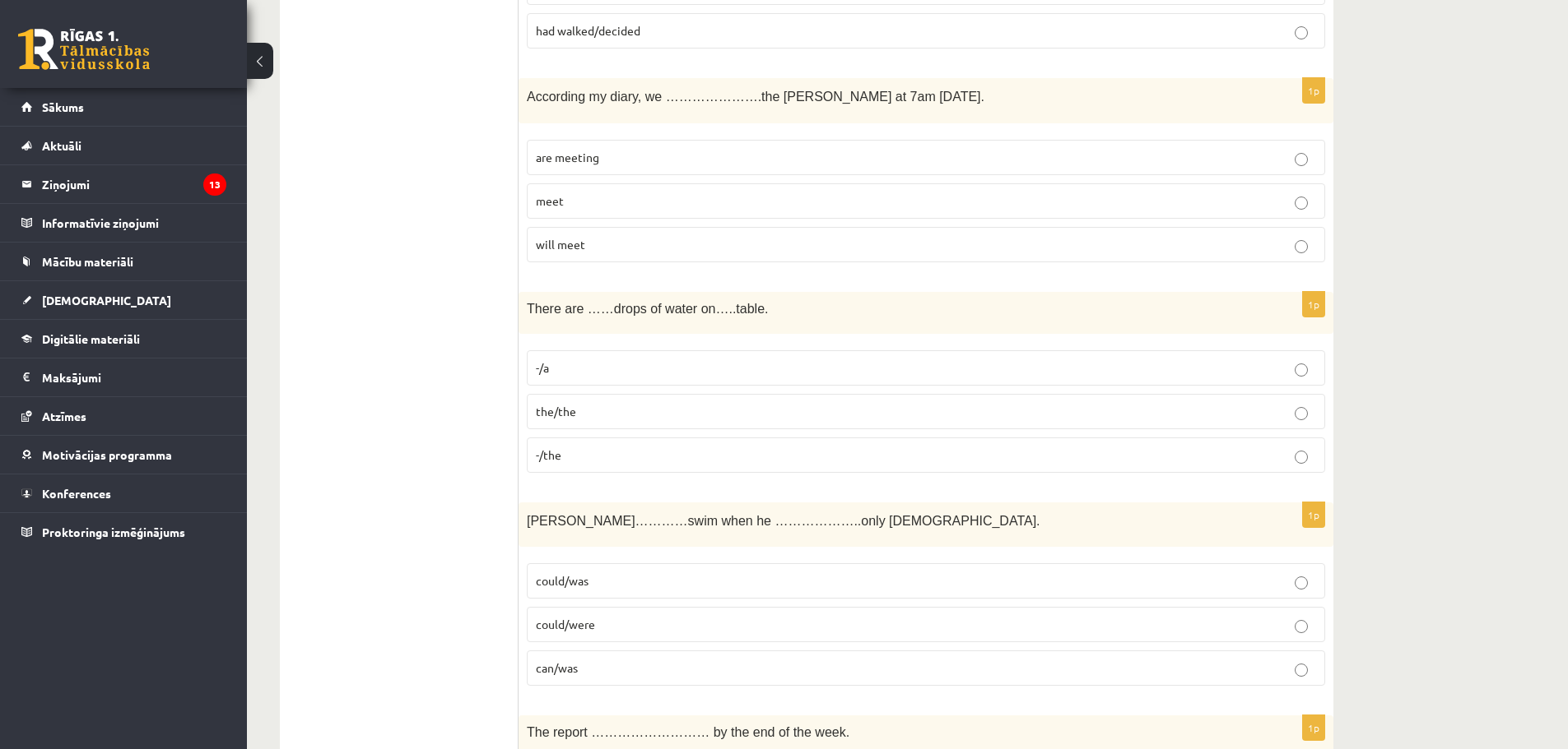
scroll to position [1563, 0]
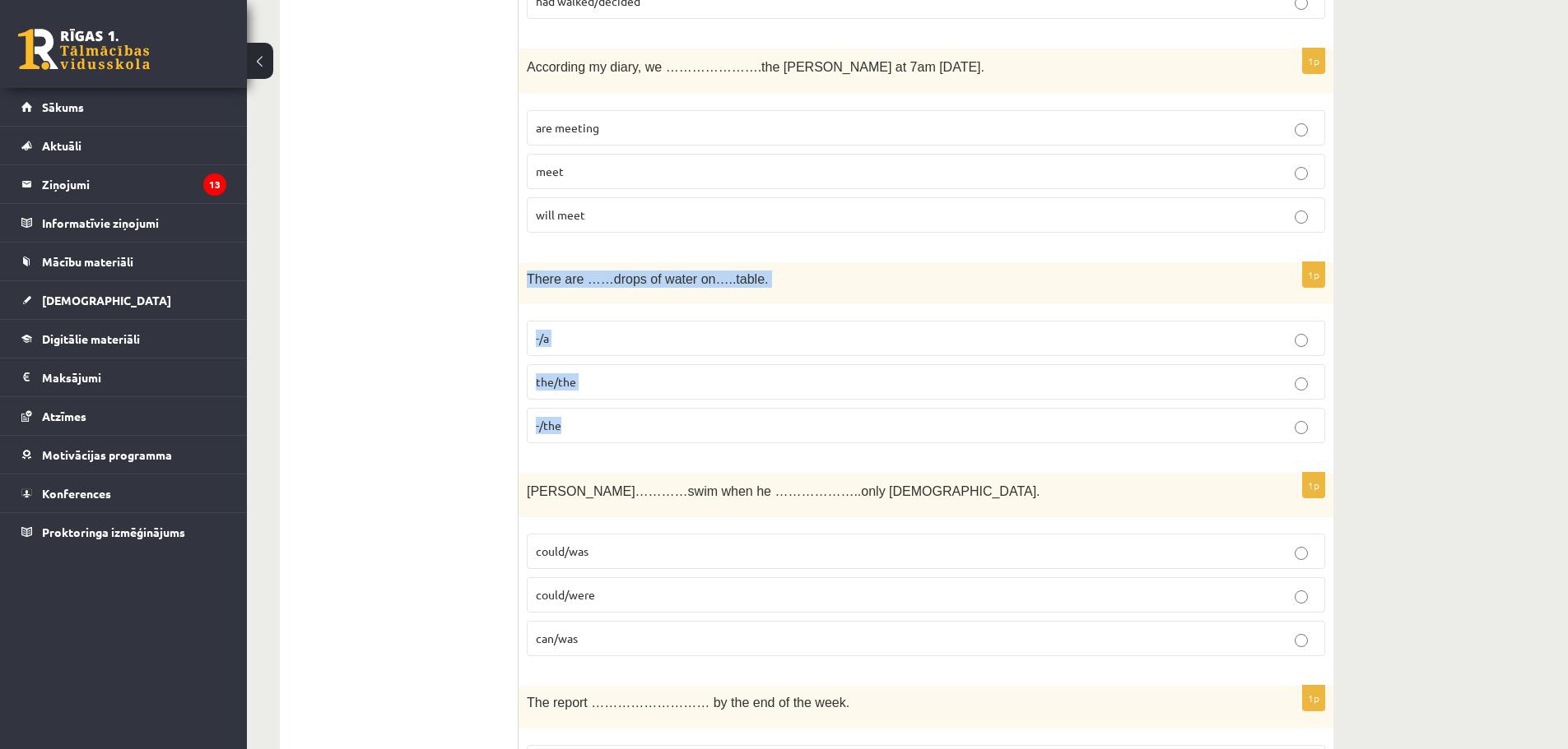
drag, startPoint x: 528, startPoint y: 277, endPoint x: 634, endPoint y: 426, distance: 182.9
click at [634, 426] on div "1p There are ……drops of water on…..table. -/a the/the -/the" at bounding box center [926, 360] width 815 height 195
copy div "There are ……drops of water on…..table. -/a the/the -/the"
click at [597, 423] on p "-/the" at bounding box center [926, 426] width 780 height 18
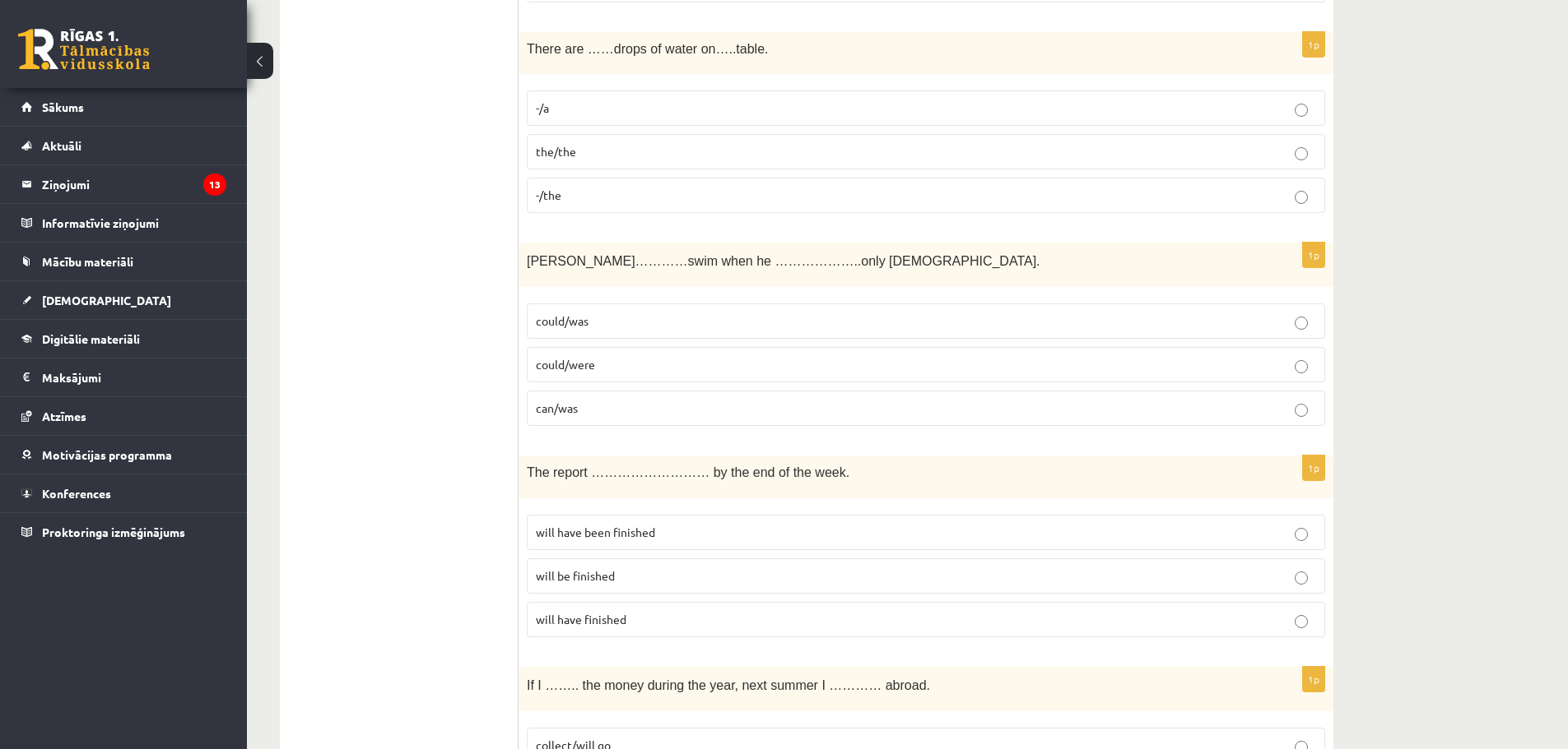
scroll to position [1810, 0]
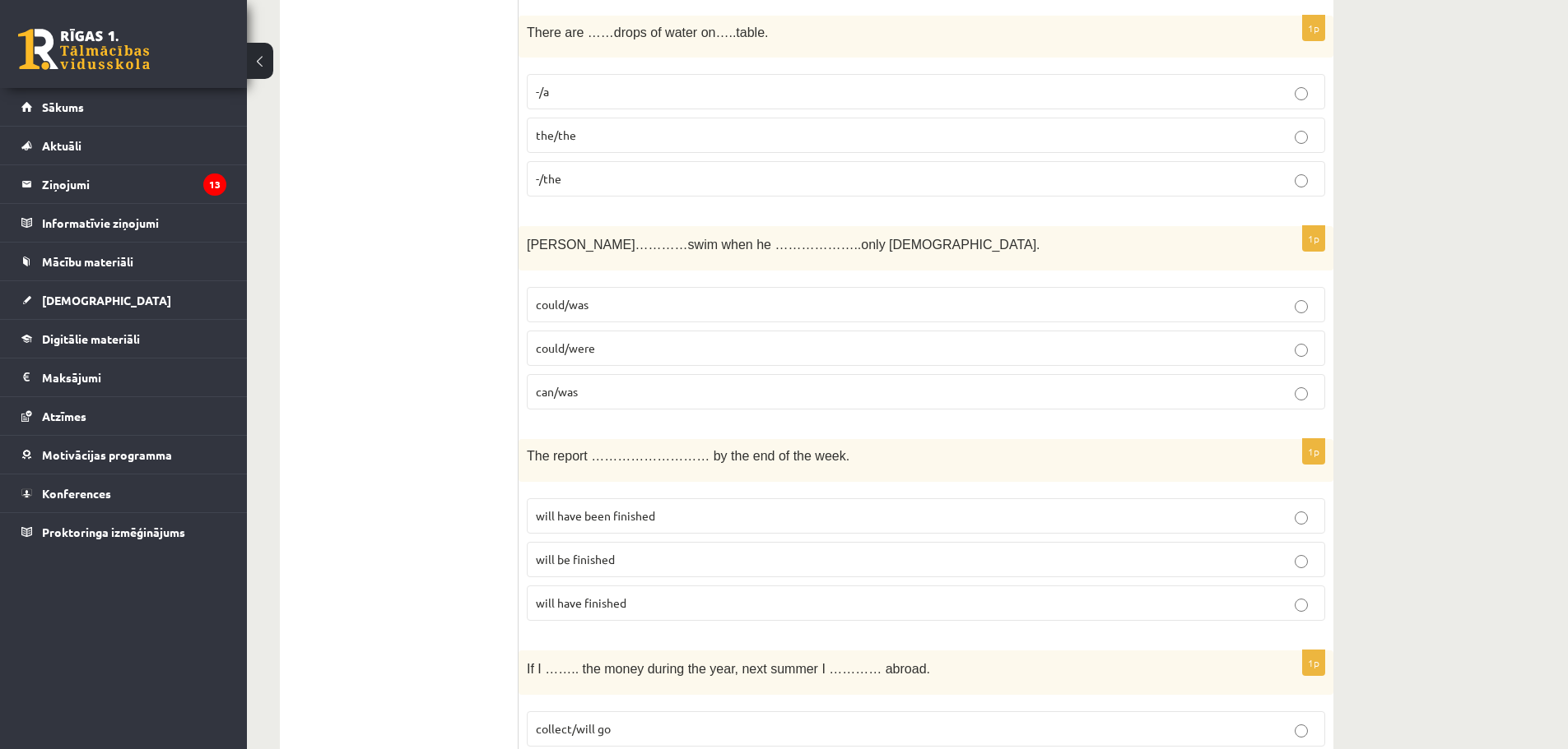
click at [618, 321] on label "could/was" at bounding box center [926, 305] width 798 height 35
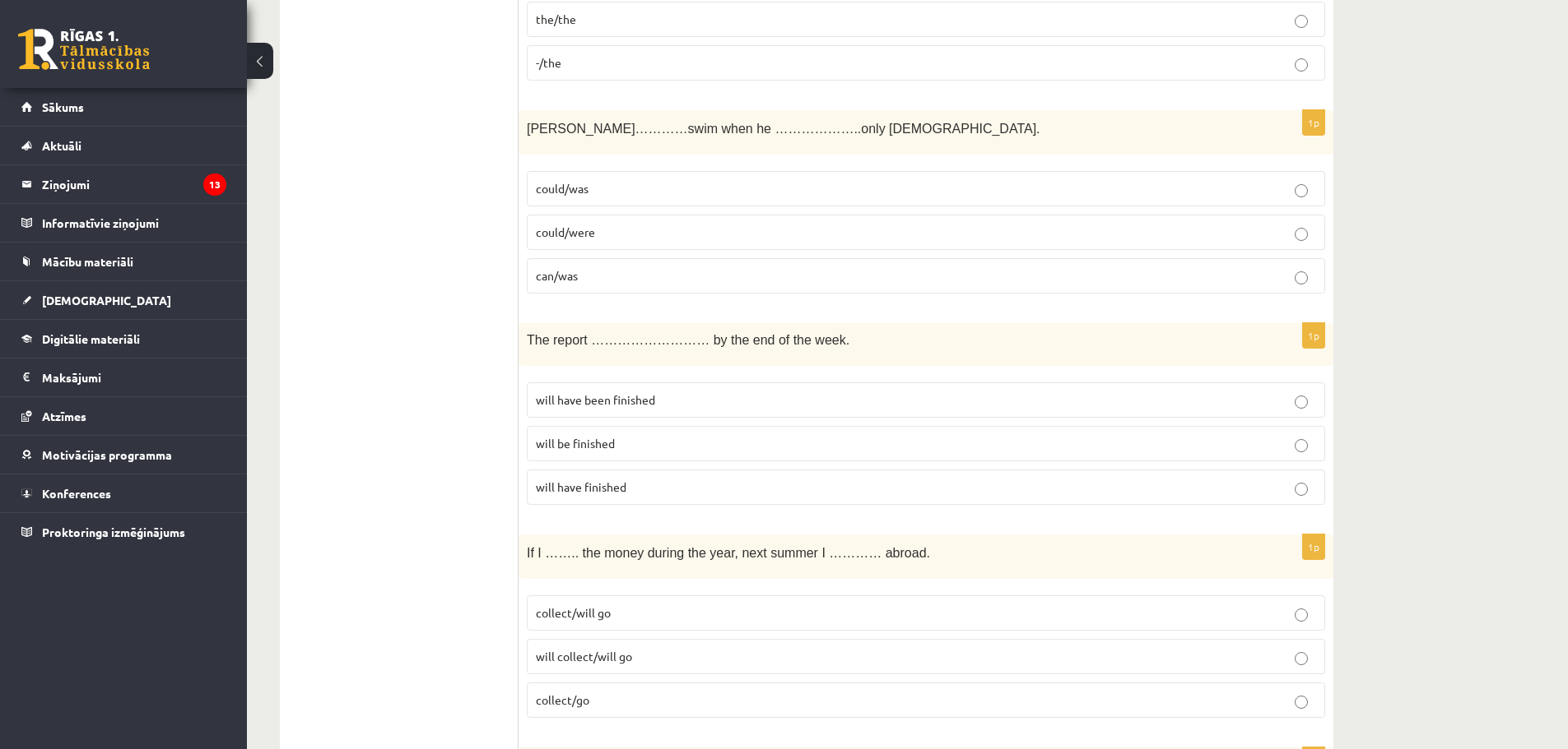
scroll to position [1975, 0]
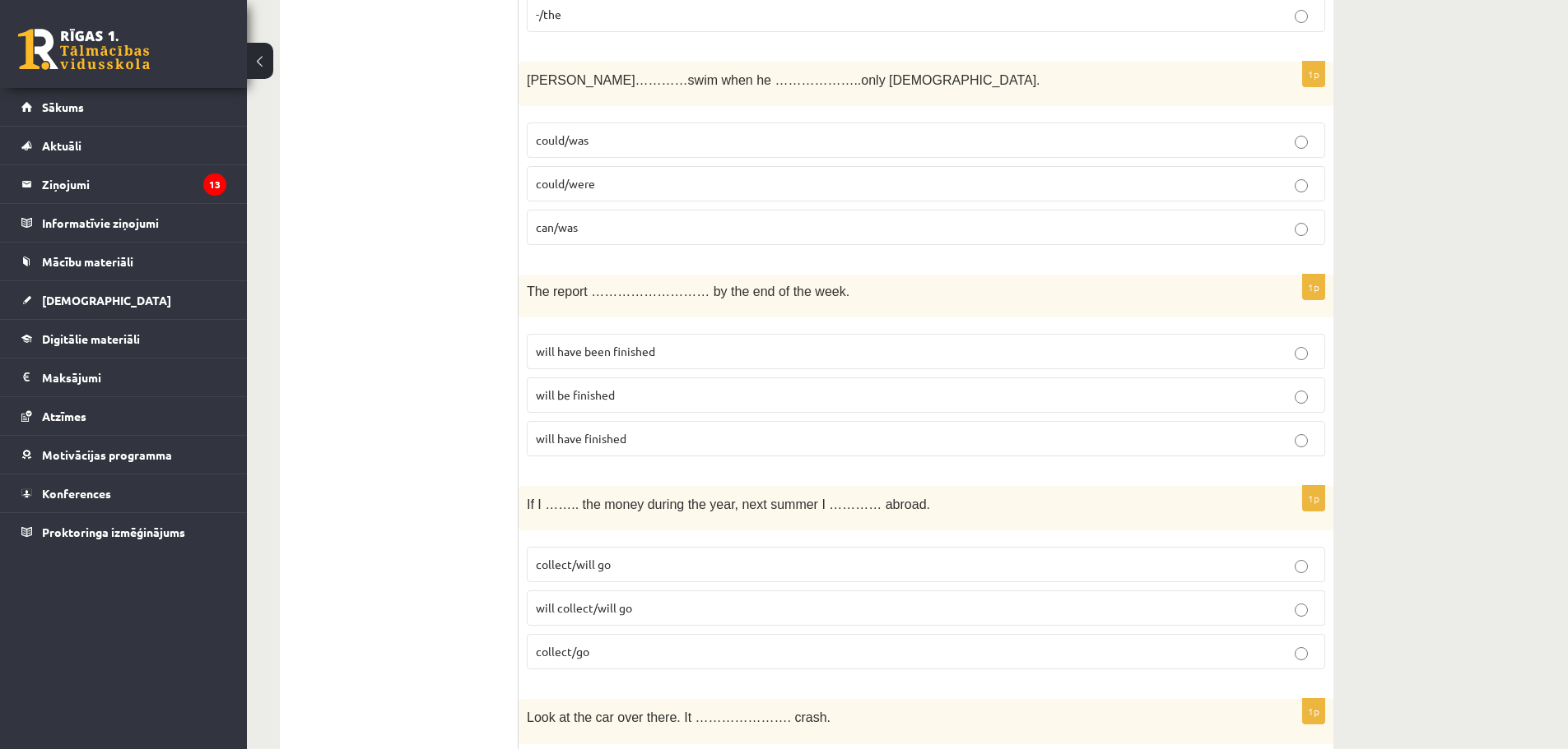
click at [655, 395] on p "will be finished" at bounding box center [926, 395] width 780 height 18
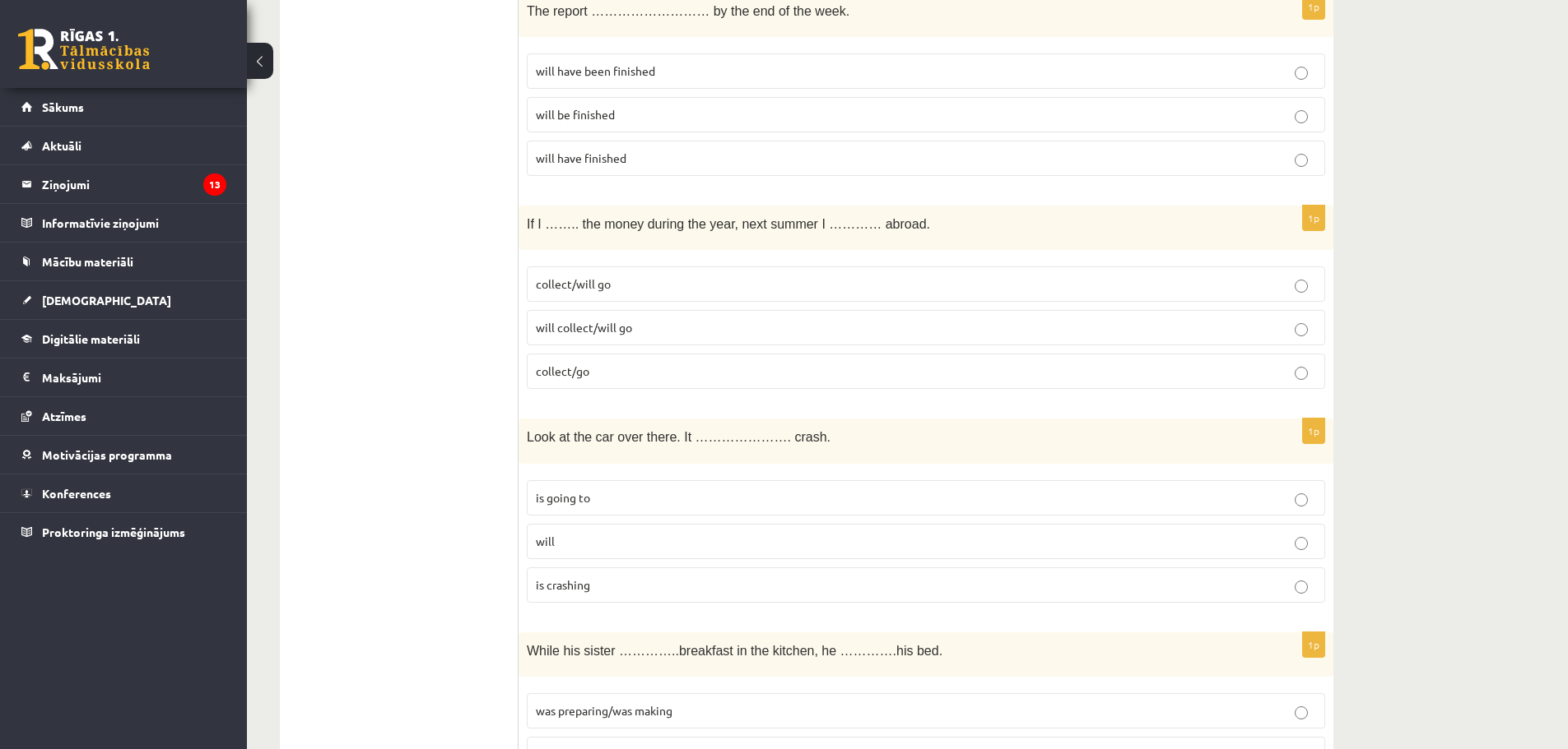
scroll to position [2221, 0]
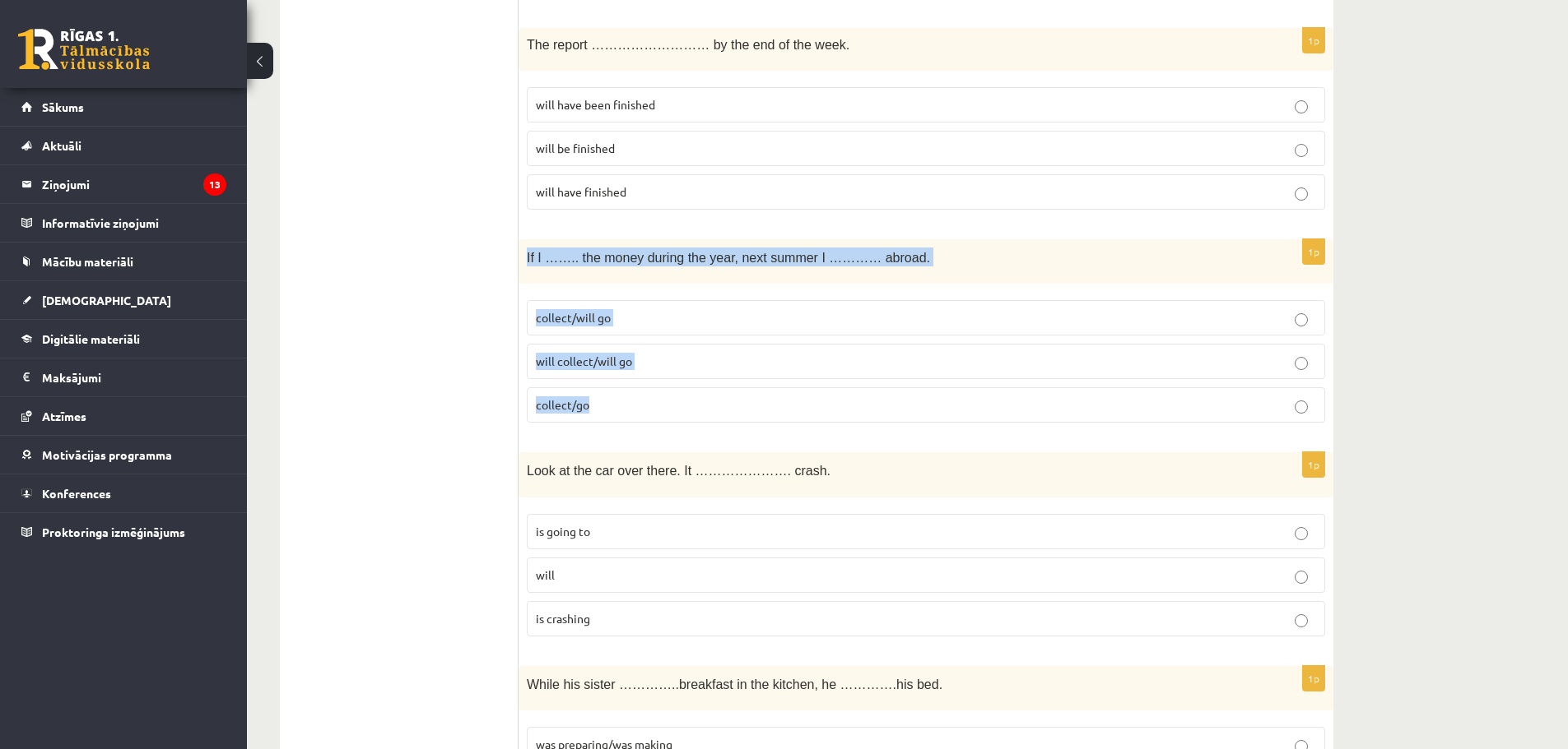
drag, startPoint x: 527, startPoint y: 260, endPoint x: 644, endPoint y: 411, distance: 191.0
click at [644, 411] on div "1p If I …….. the money during the year, next summer I ………… abroad. collect/will…" at bounding box center [926, 338] width 815 height 197
copy div "If I …….. the money during the year, next summer I ………… abroad. collect/will go…"
click at [628, 322] on p "collect/will go" at bounding box center [926, 318] width 780 height 18
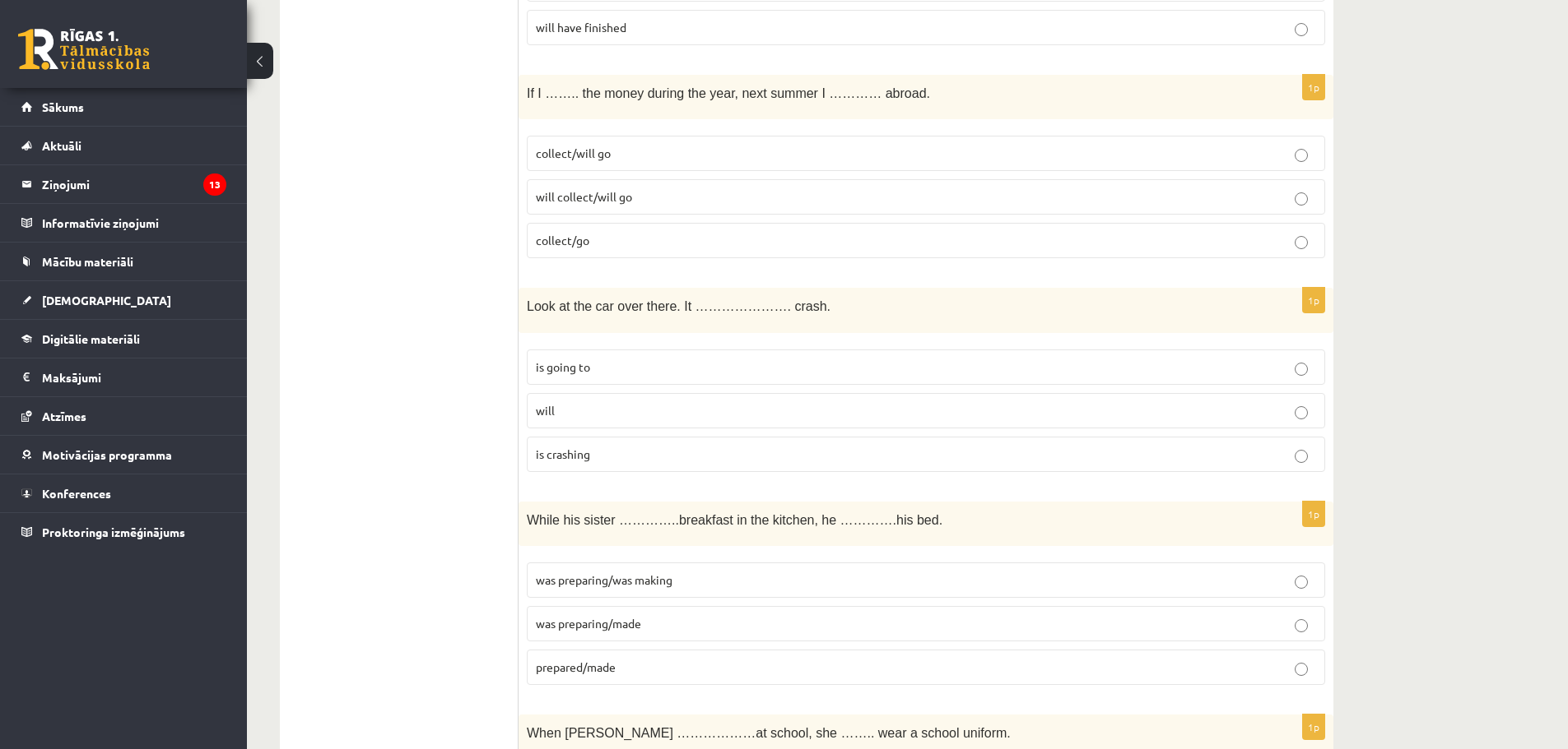
scroll to position [2468, 0]
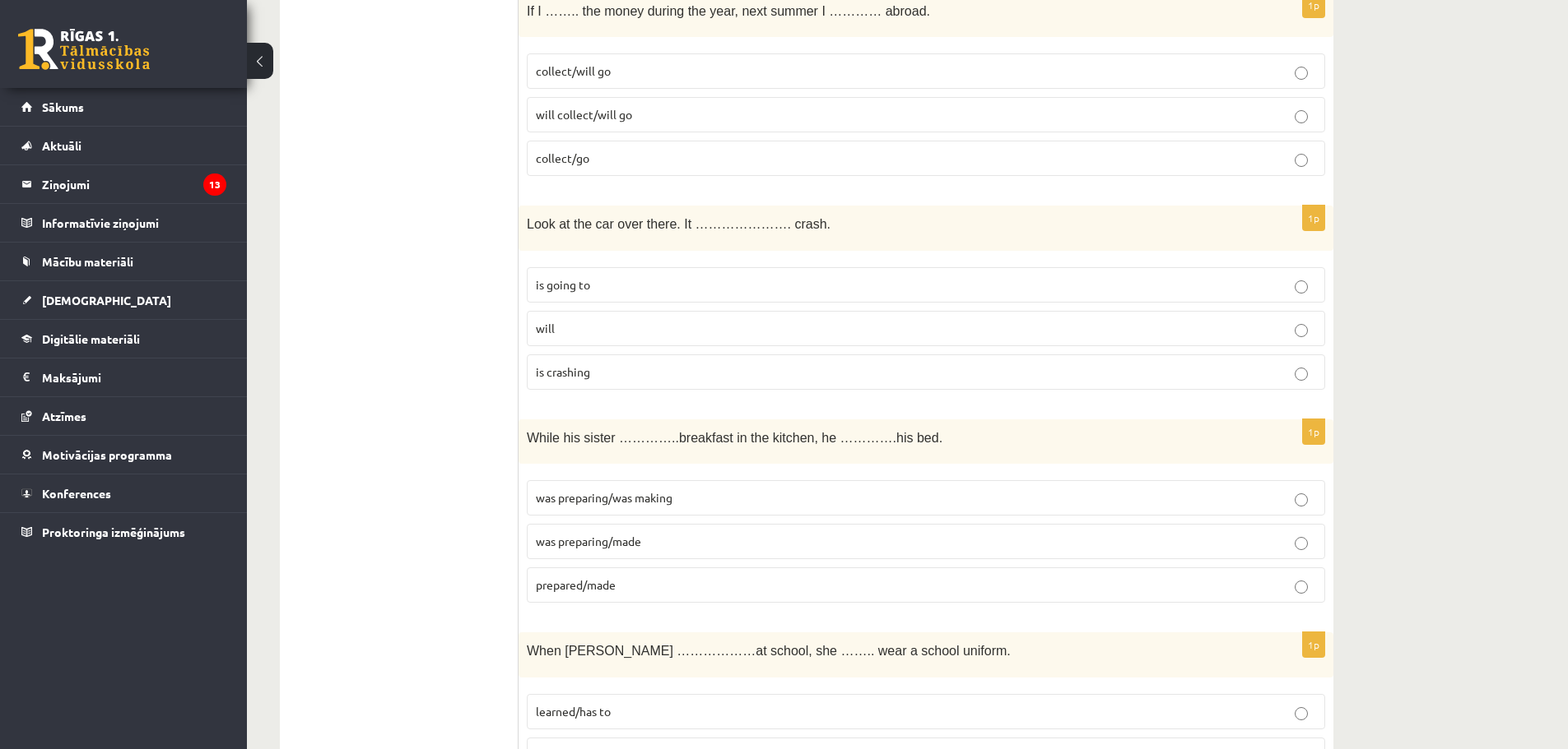
click at [599, 286] on p "is going to" at bounding box center [926, 286] width 780 height 18
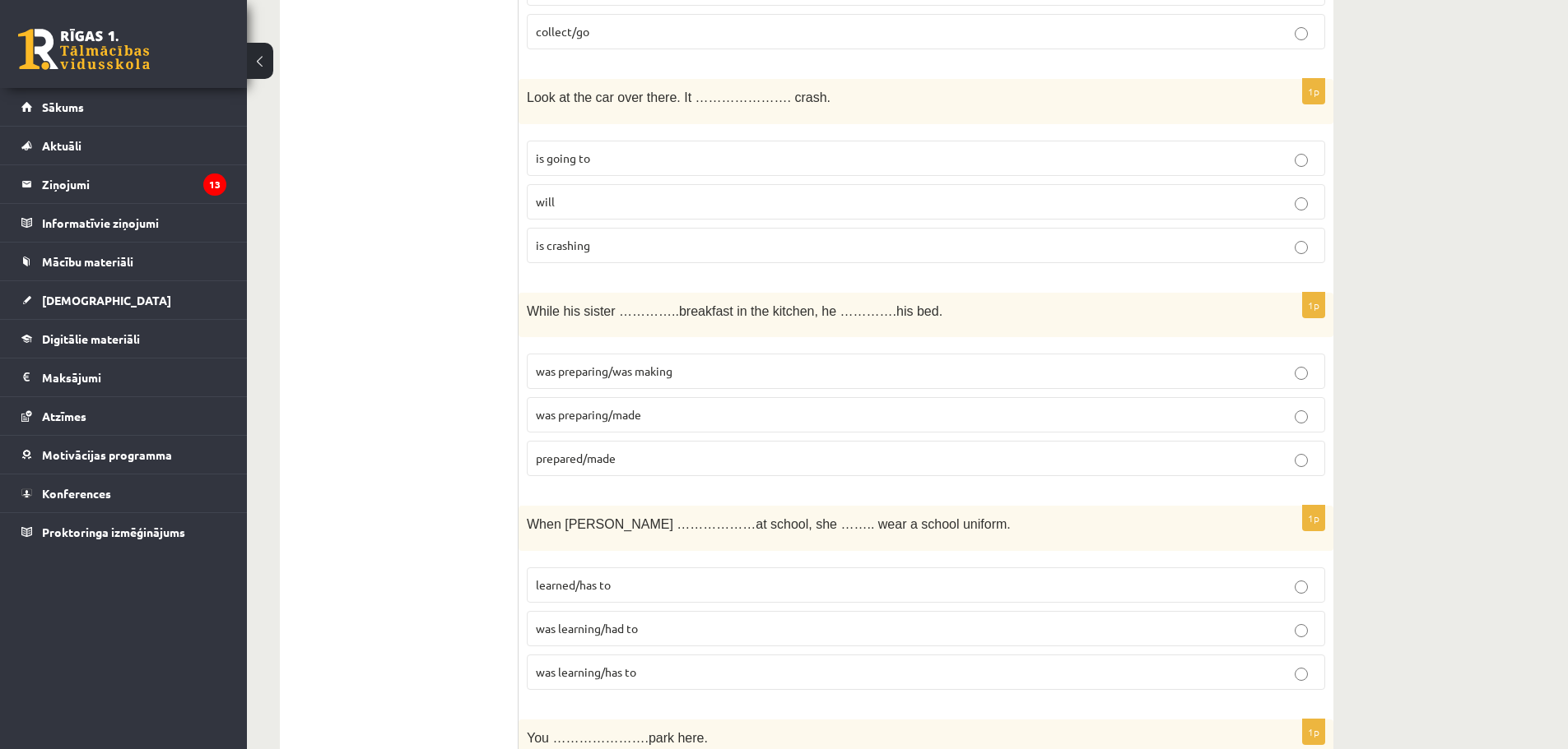
scroll to position [2633, 0]
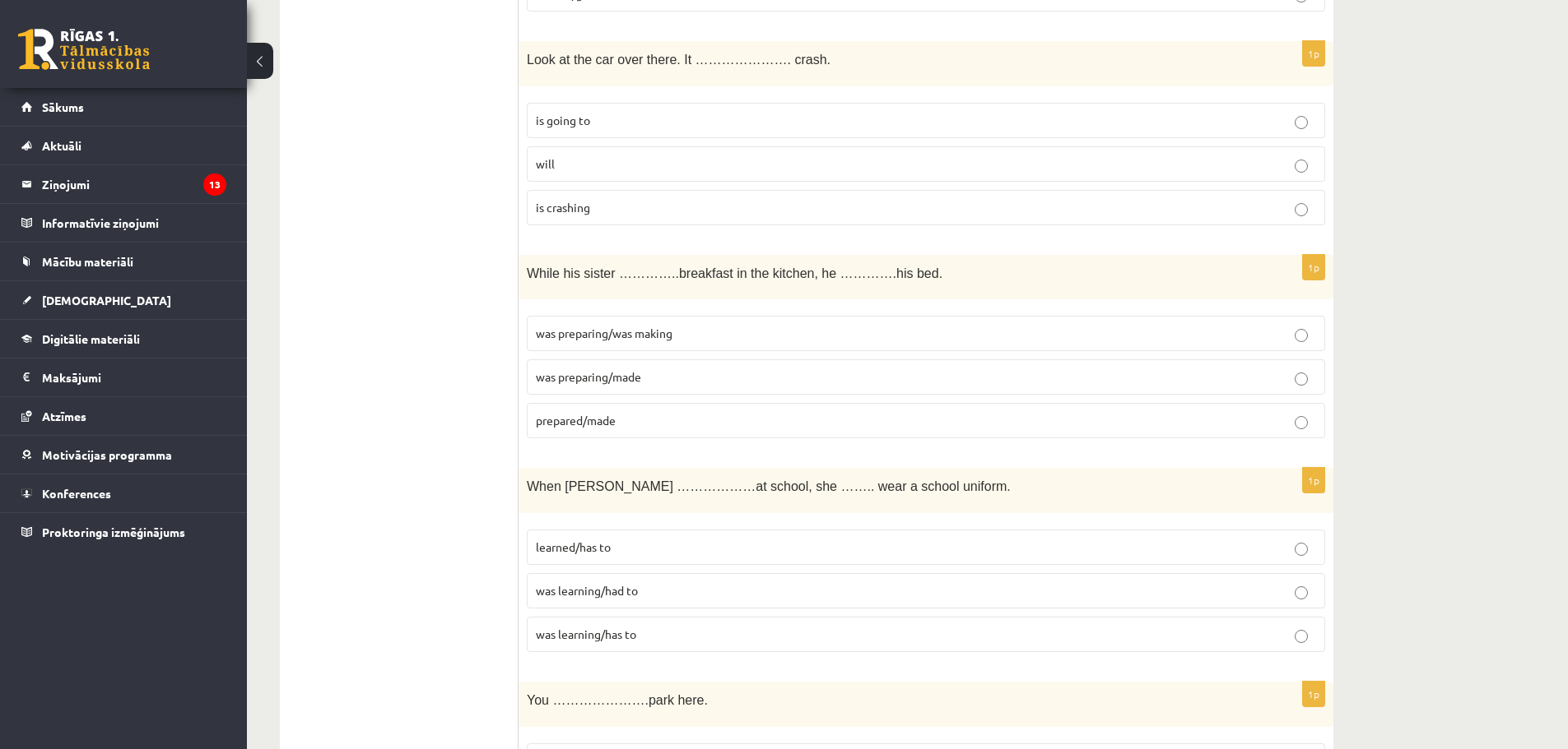
click at [651, 384] on p "was preparing/made" at bounding box center [926, 378] width 780 height 18
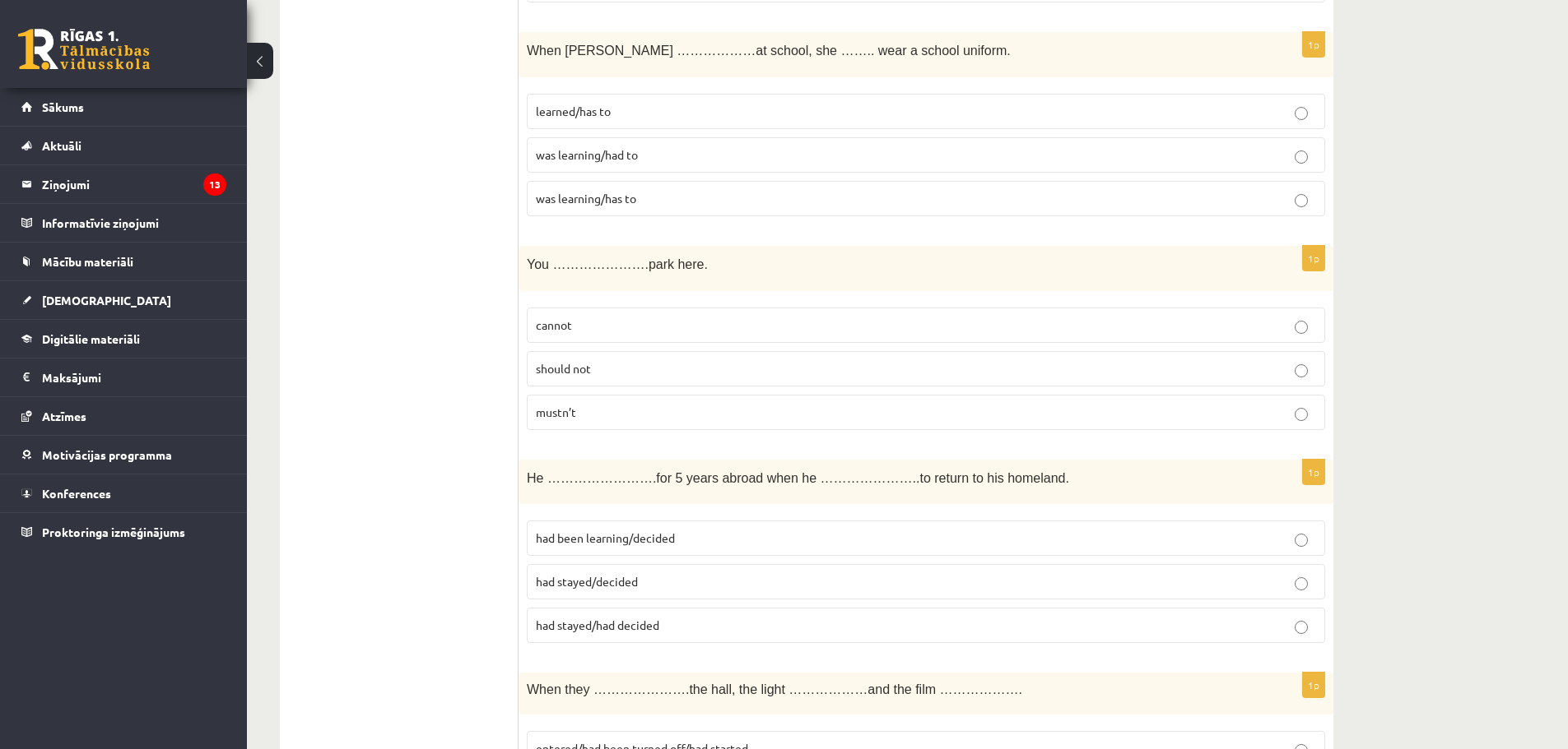
scroll to position [3044, 0]
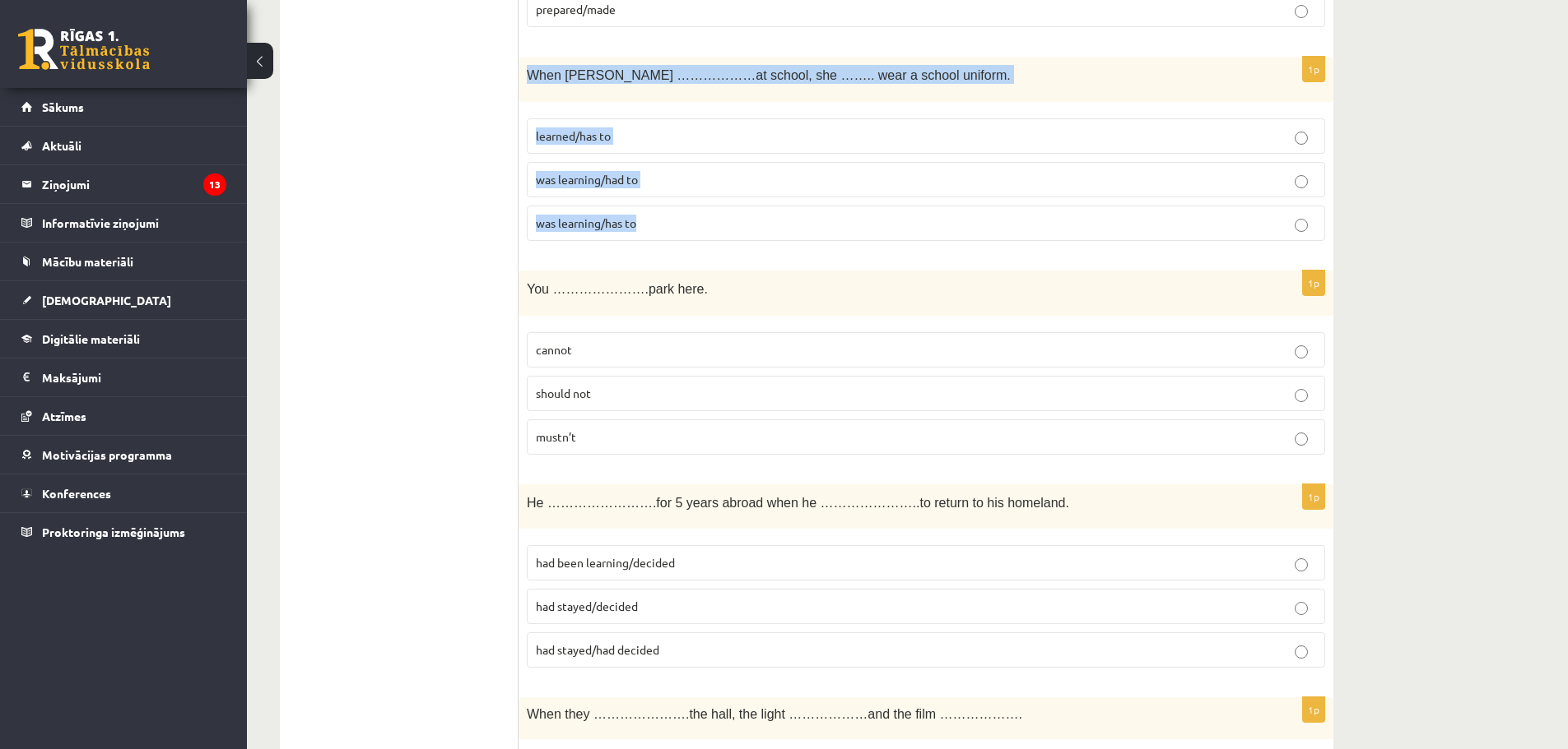
drag, startPoint x: 527, startPoint y: 77, endPoint x: 675, endPoint y: 225, distance: 209.3
click at [675, 225] on div "1p When Helen ………………at school, she …….. wear a school uniform. learned/has to w…" at bounding box center [926, 155] width 815 height 197
copy div "When Helen ………………at school, she …….. wear a school uniform. learned/has to was …"
click at [649, 180] on p "was learning/had to" at bounding box center [926, 180] width 780 height 18
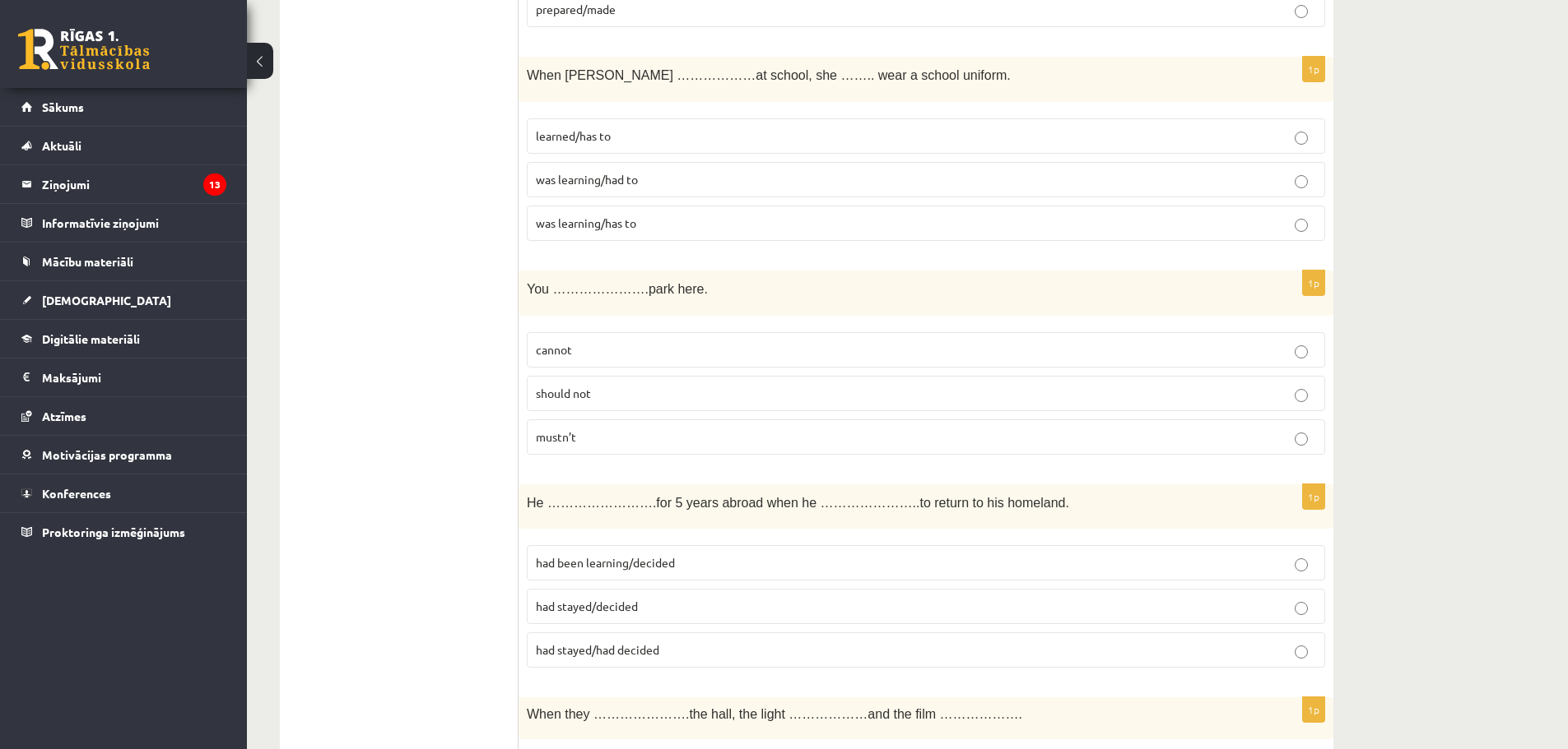
scroll to position [3126, 0]
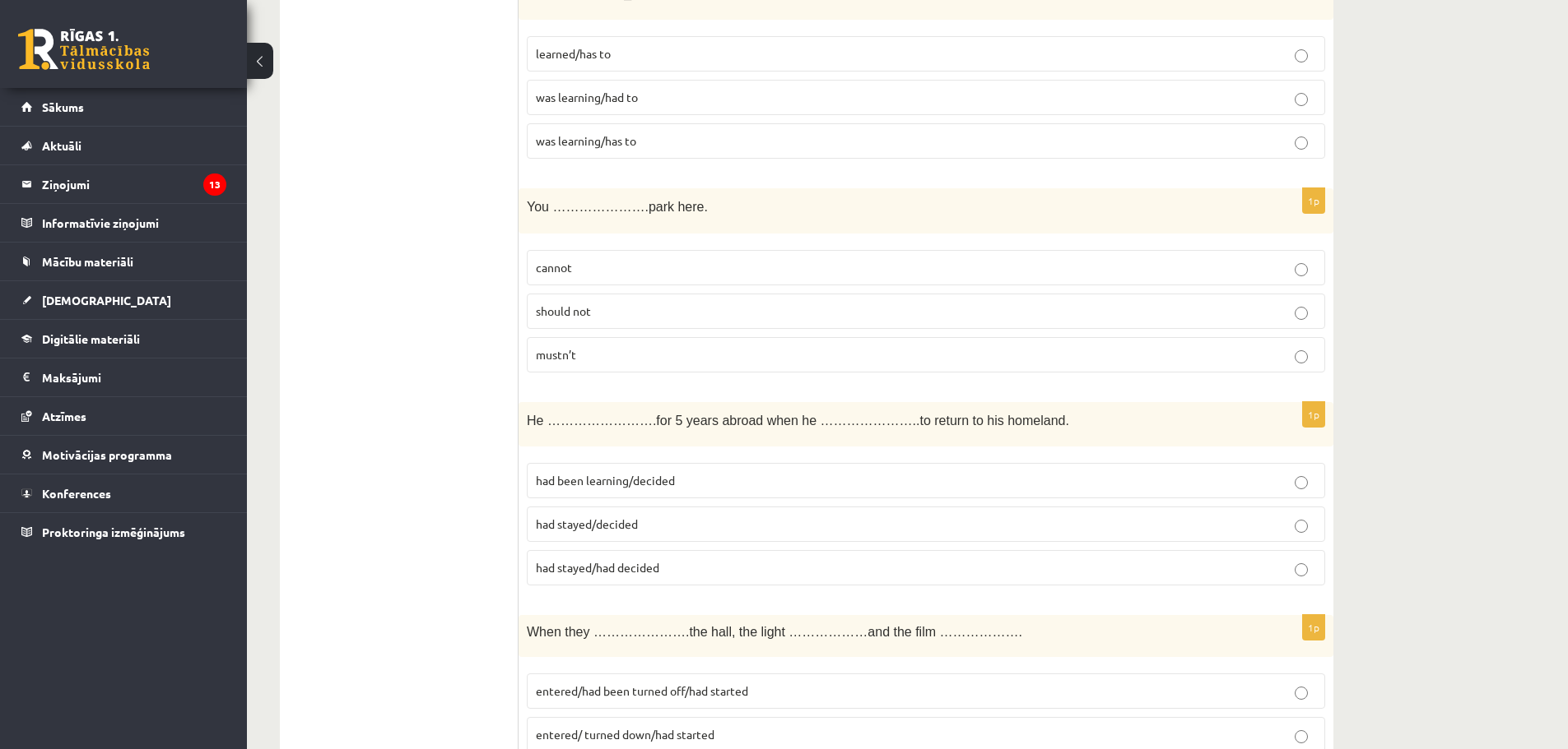
click at [634, 312] on p "should not" at bounding box center [926, 311] width 780 height 18
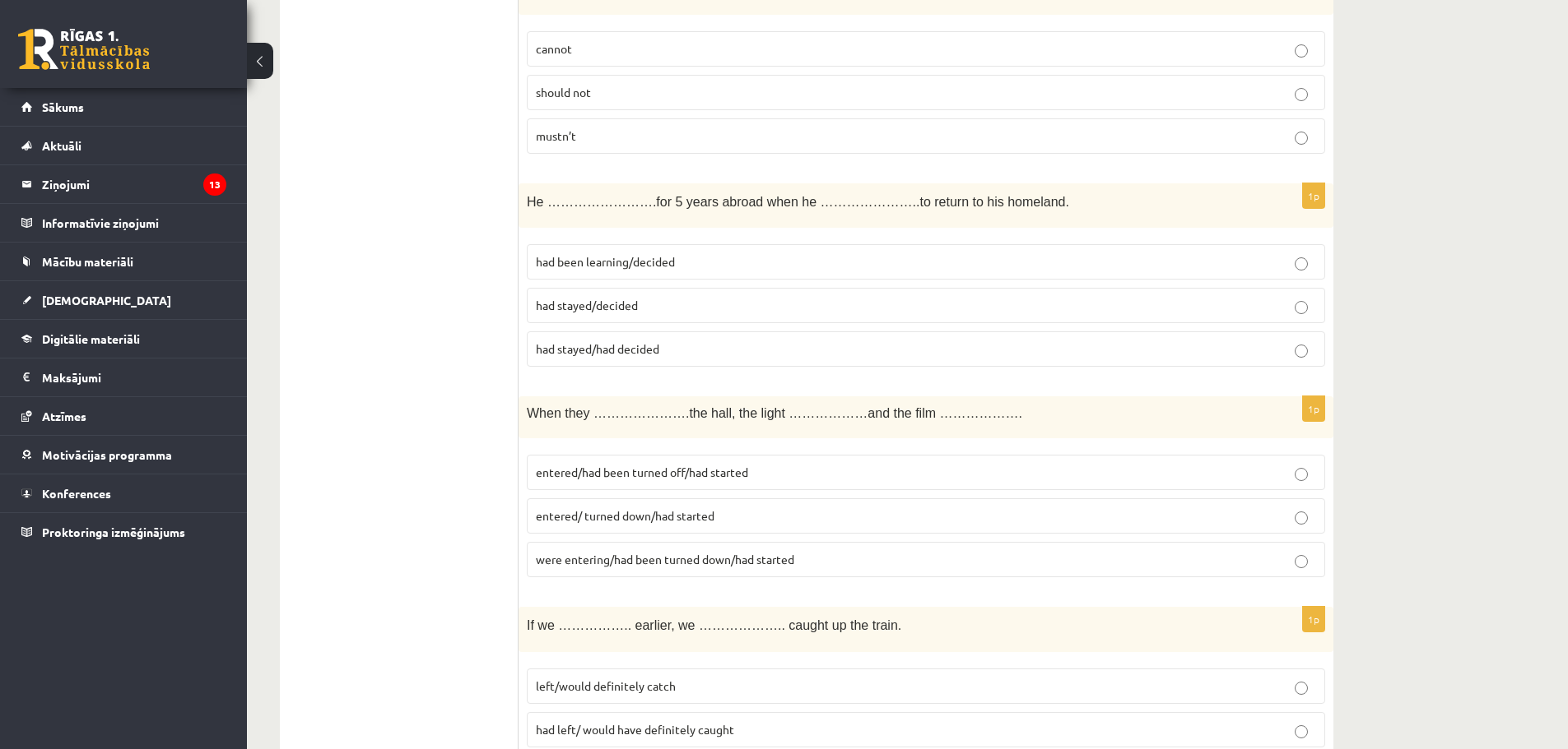
scroll to position [3373, 0]
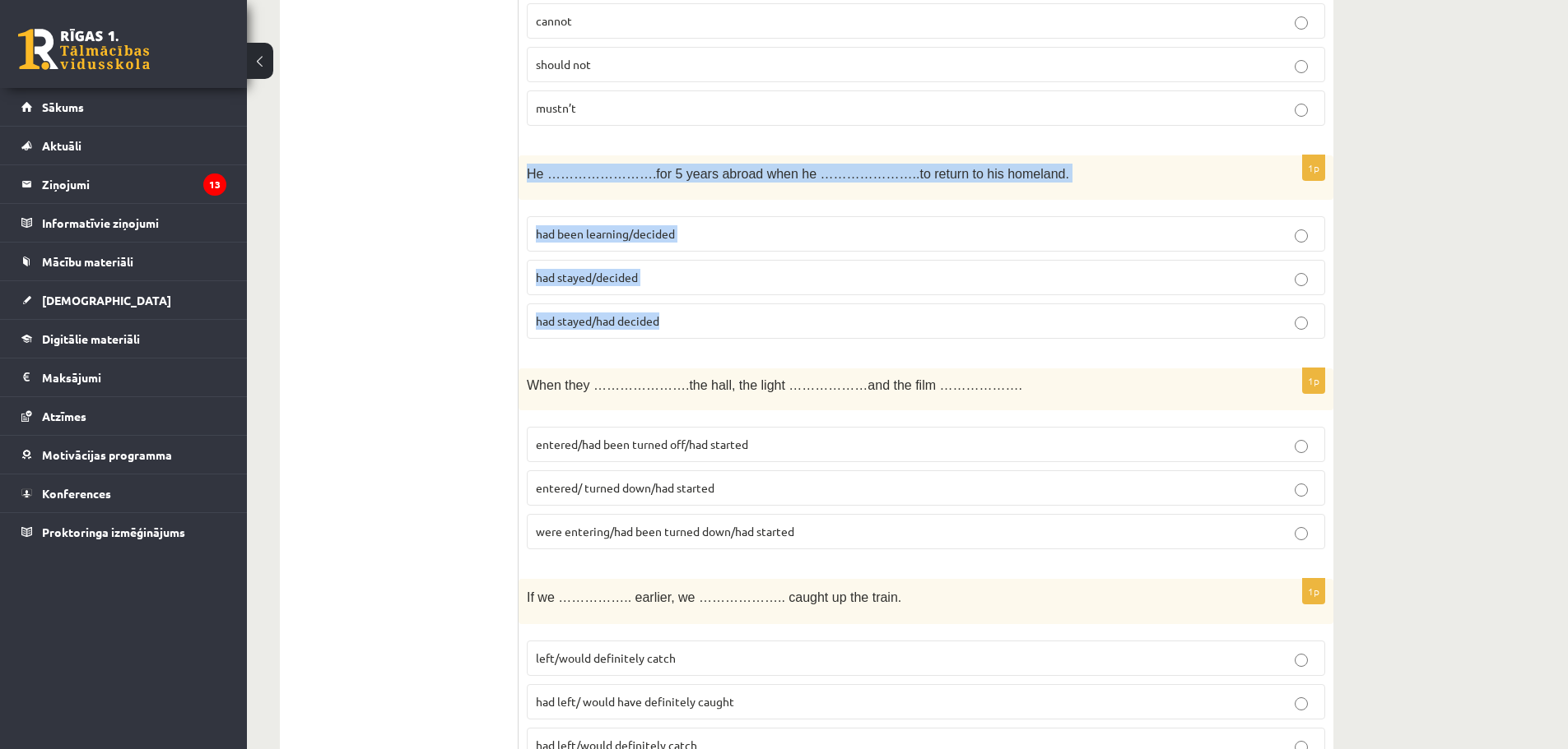
drag, startPoint x: 527, startPoint y: 172, endPoint x: 704, endPoint y: 339, distance: 243.3
click at [704, 339] on div "1p He …………………….for 5 years abroad when he …………………..to return to his homeland. h…" at bounding box center [926, 254] width 815 height 197
copy div "He …………………….for 5 years abroad when he …………………..to return to his homeland. had …"
click at [626, 277] on span "had stayed/decided" at bounding box center [587, 277] width 102 height 15
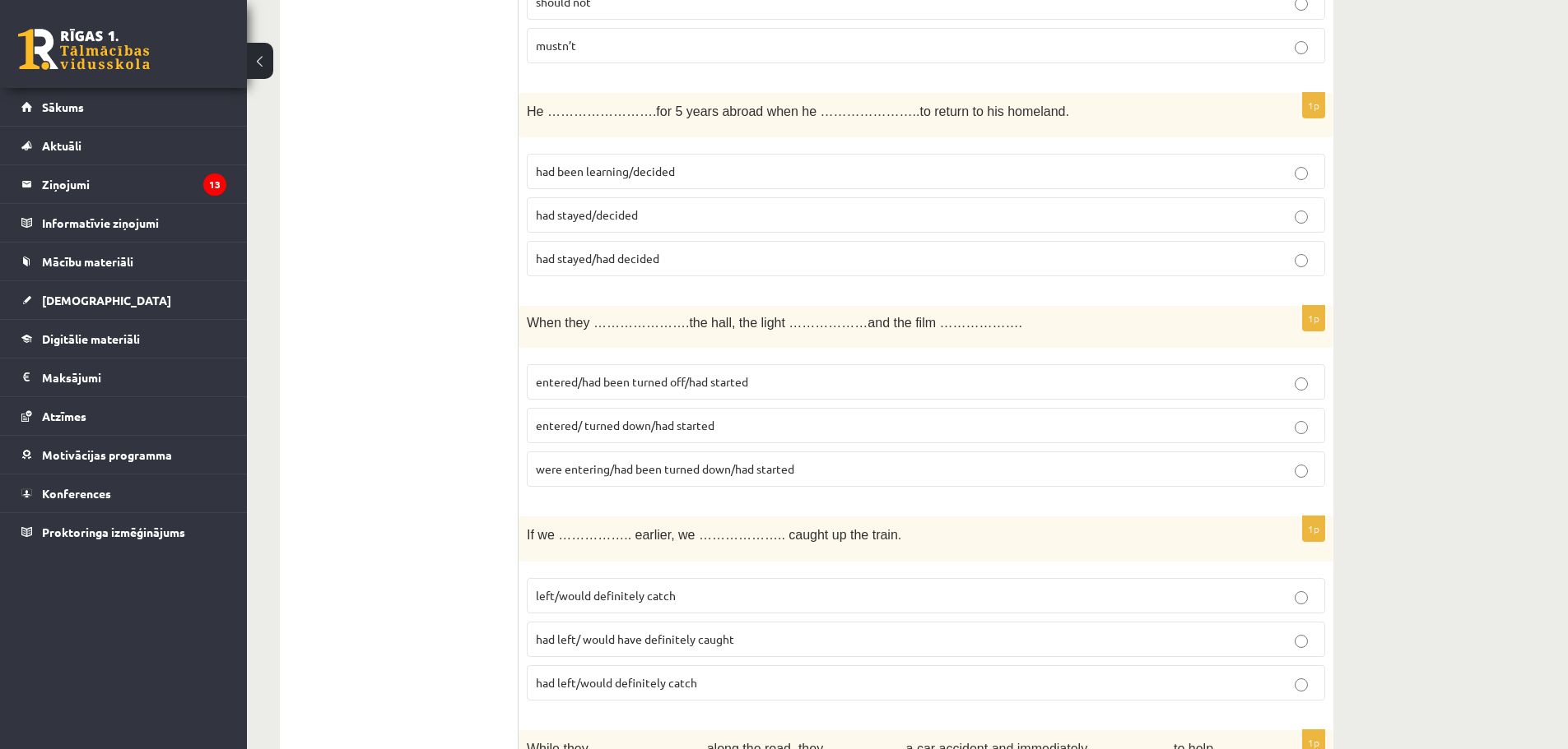
scroll to position [3537, 0]
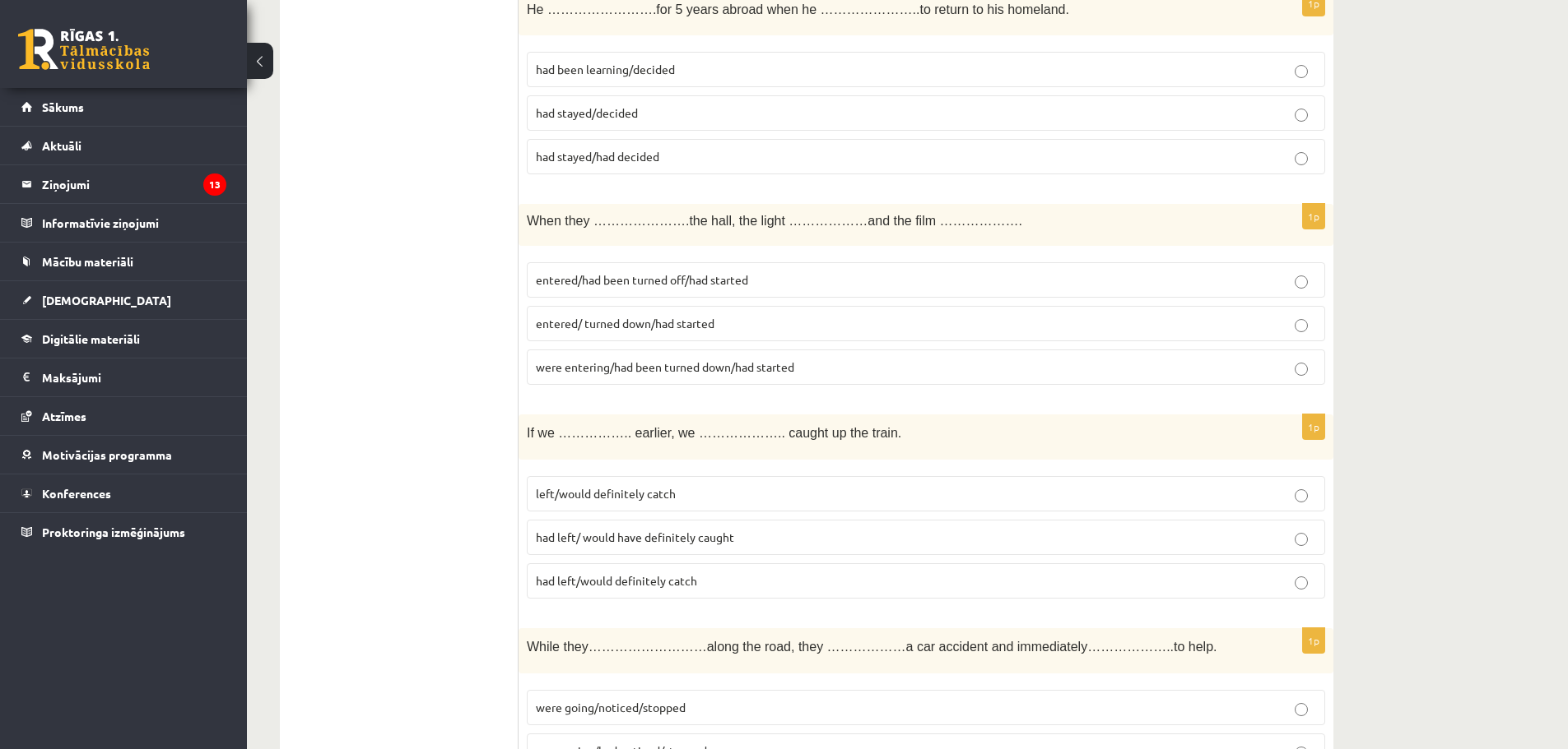
click at [725, 326] on p "entered/ turned down/had started" at bounding box center [926, 324] width 780 height 18
click at [690, 281] on span "entered/had been turned off/had started" at bounding box center [642, 279] width 212 height 15
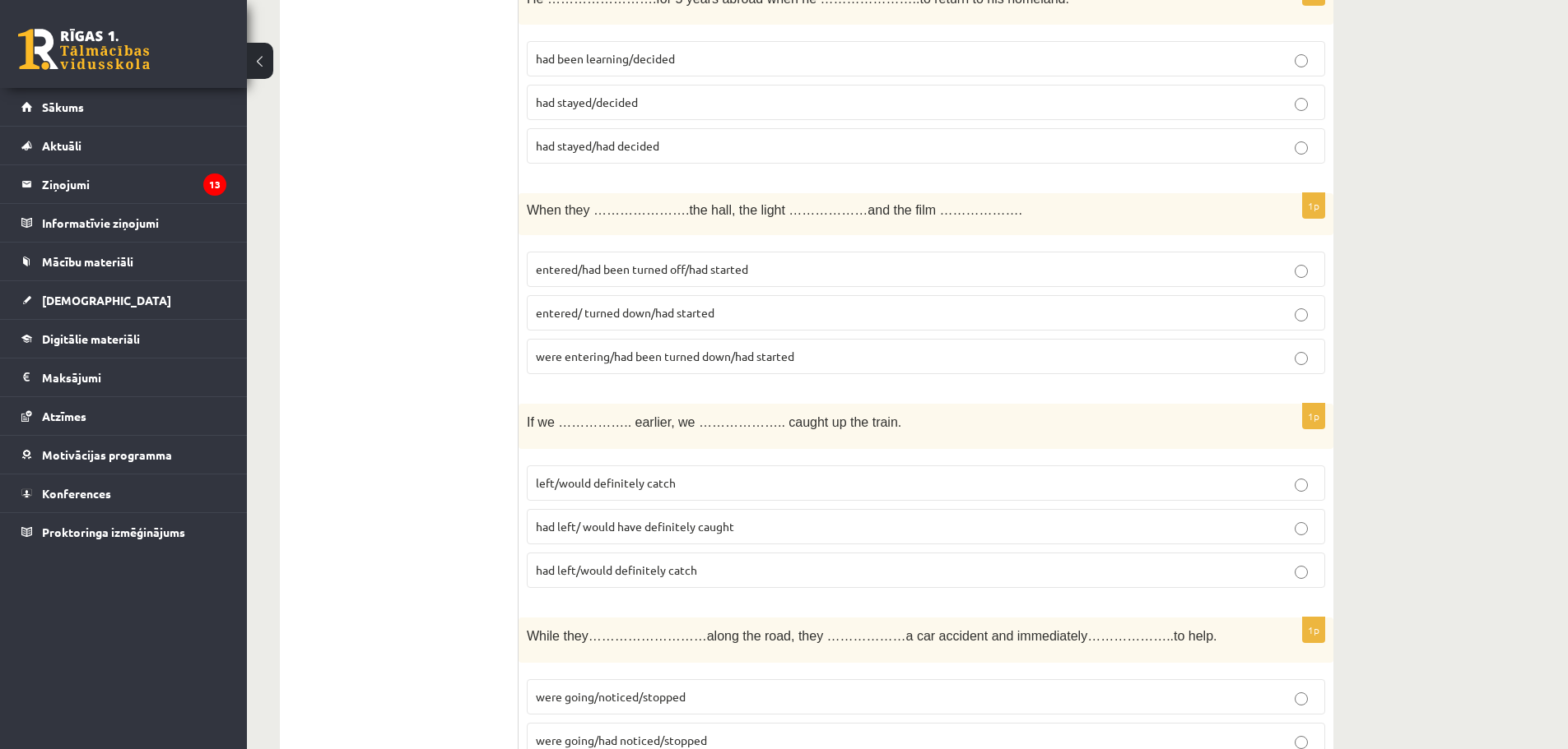
scroll to position [3702, 0]
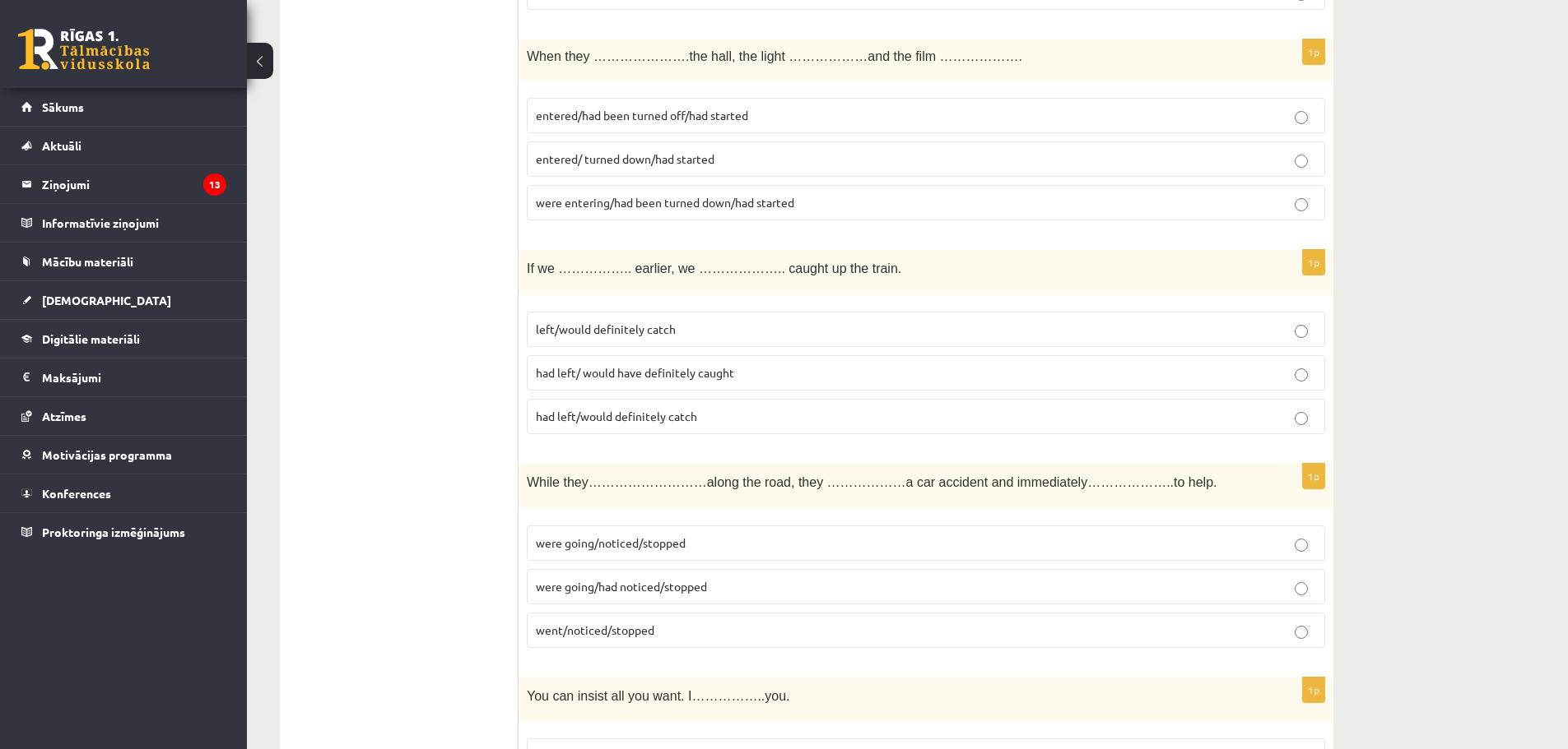
click at [692, 165] on span "entered/ turned down/had started" at bounding box center [626, 158] width 179 height 15
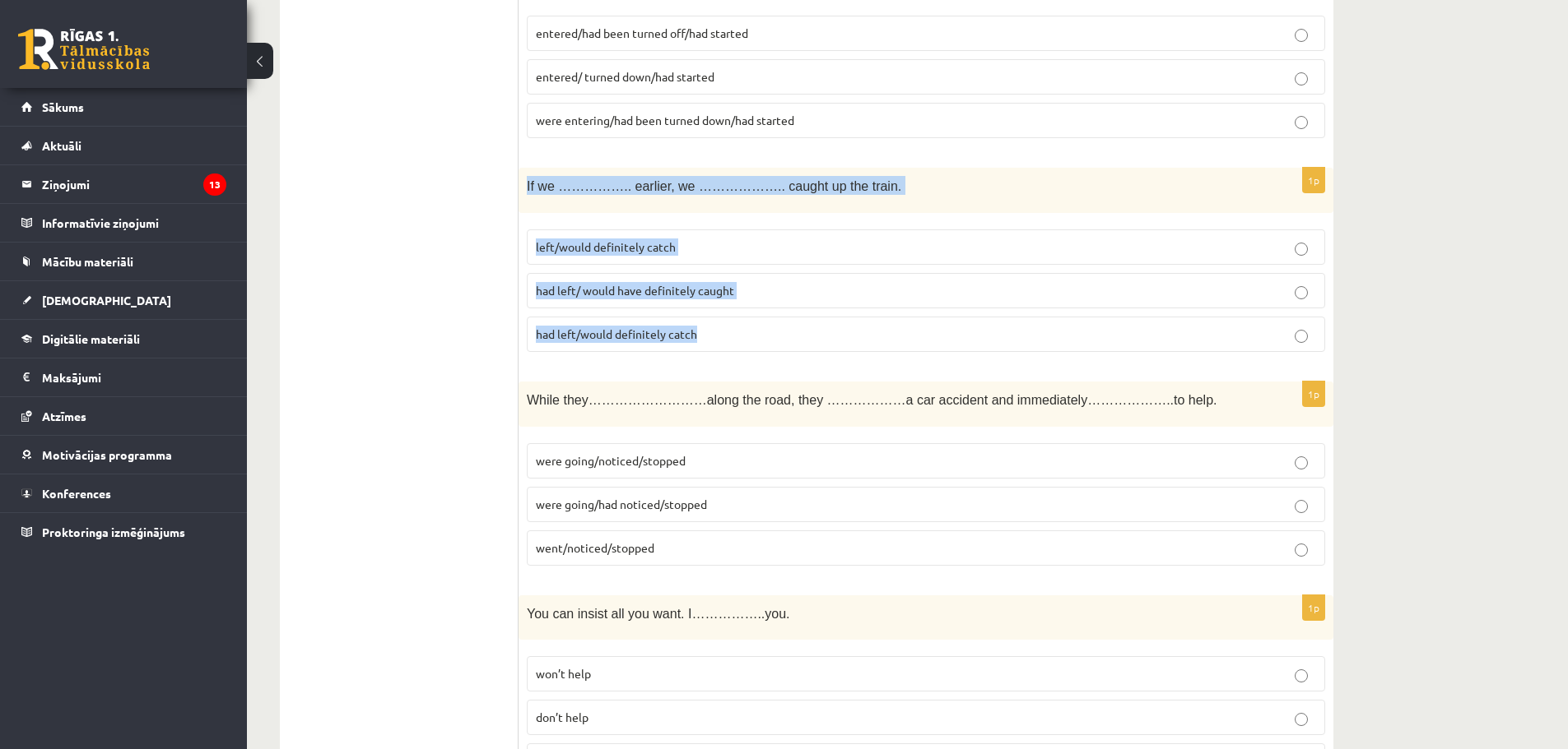
drag, startPoint x: 527, startPoint y: 187, endPoint x: 734, endPoint y: 329, distance: 251.0
click at [734, 329] on div "1p If we …………….. earlier, we ……………….. caught up the train. left/would definitel…" at bounding box center [926, 266] width 815 height 197
copy div "If we …………….. earlier, we ……………….. caught up the train. left/would definitely c…"
click at [585, 294] on span "had left/ would have definitely caught" at bounding box center [635, 290] width 198 height 15
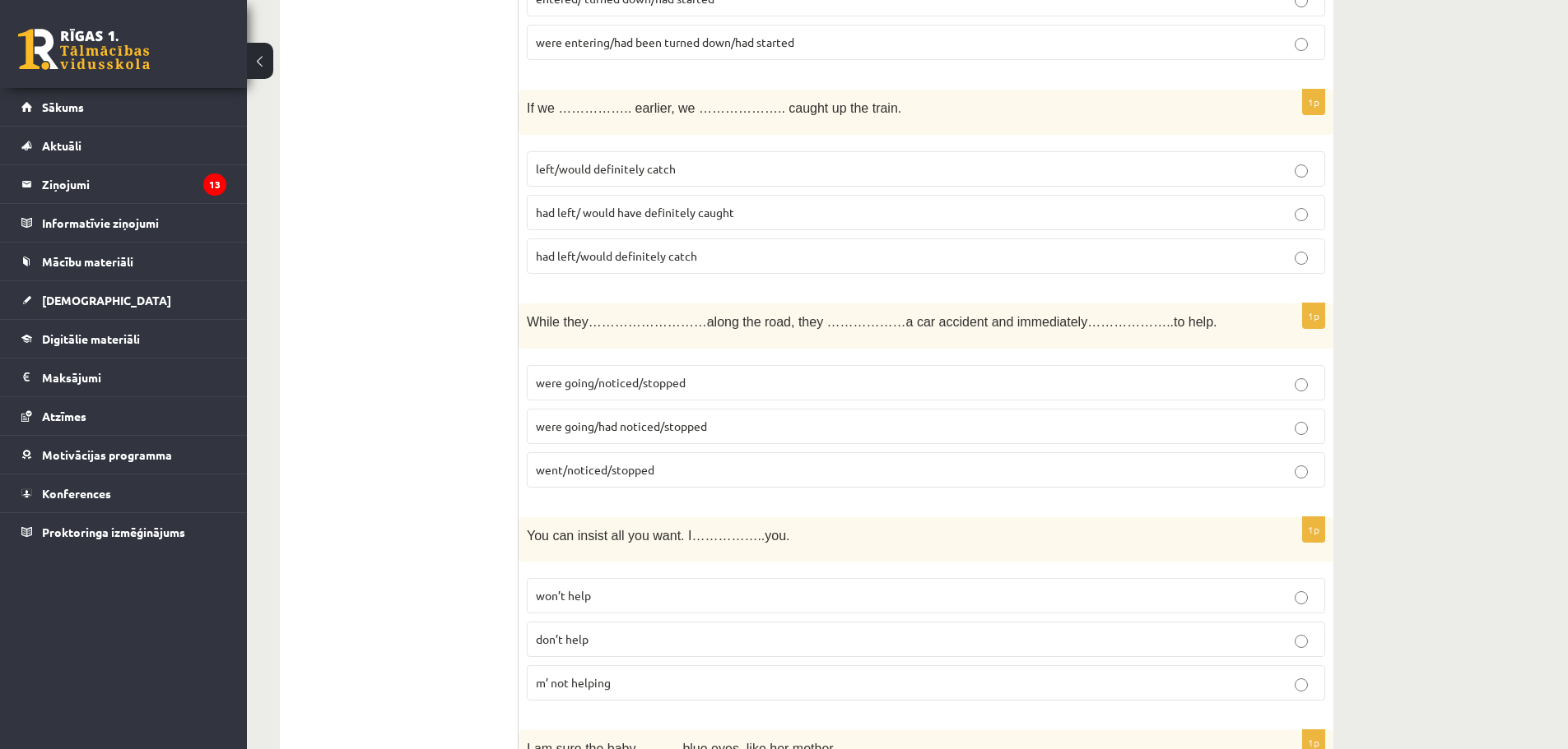
scroll to position [3948, 0]
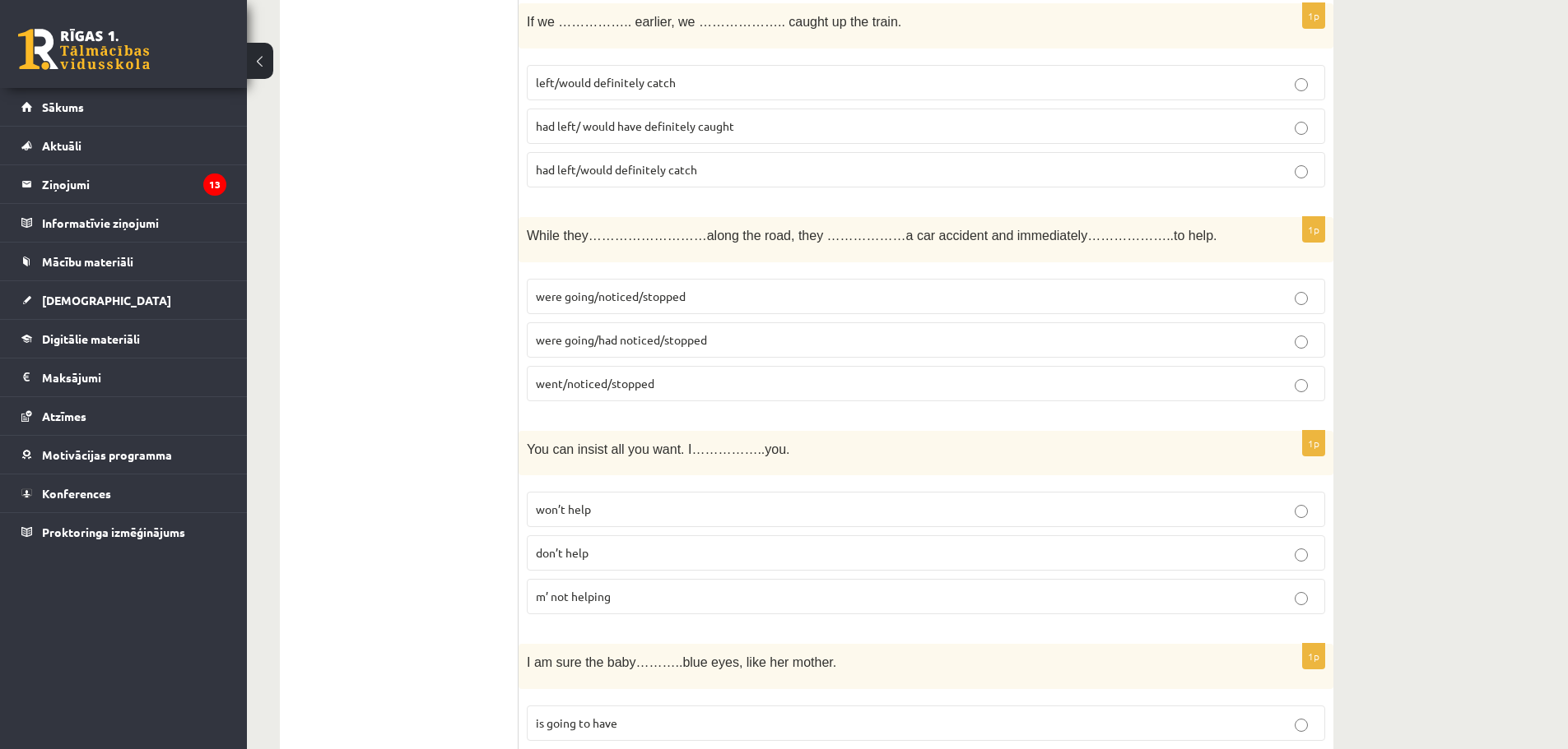
click at [598, 294] on span "were going/noticed/stopped" at bounding box center [611, 296] width 150 height 15
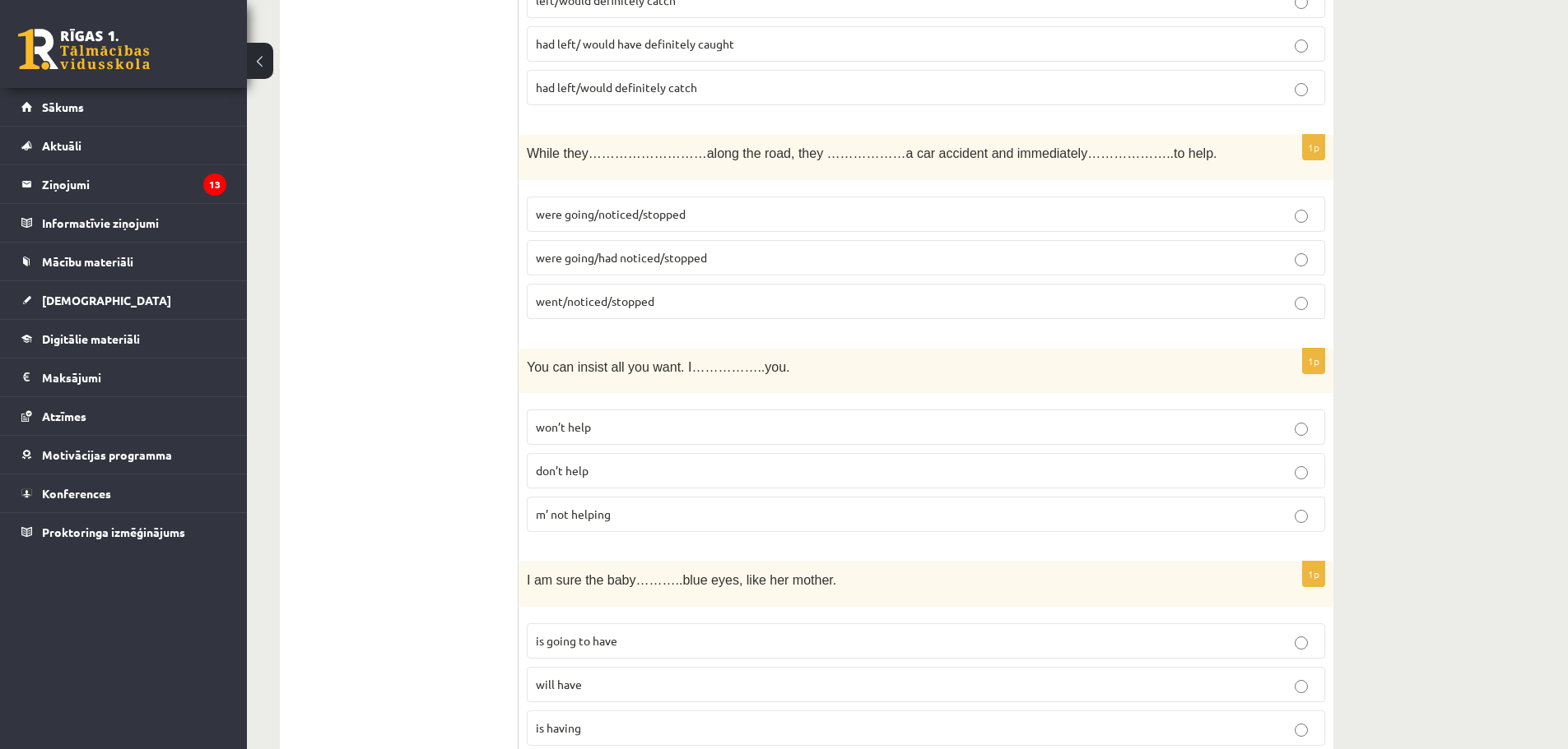
scroll to position [4113, 0]
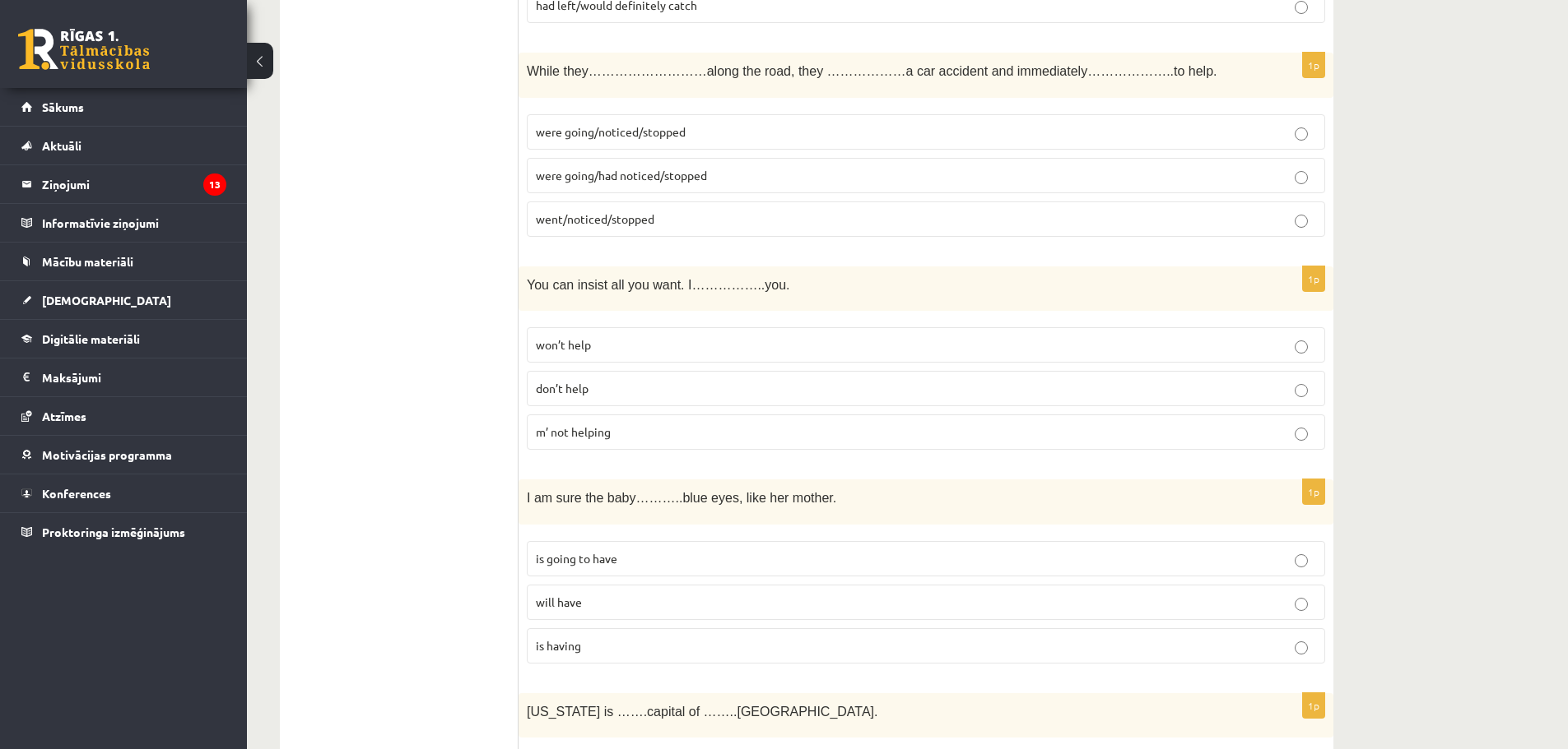
click at [559, 350] on span "won’t help" at bounding box center [564, 344] width 55 height 15
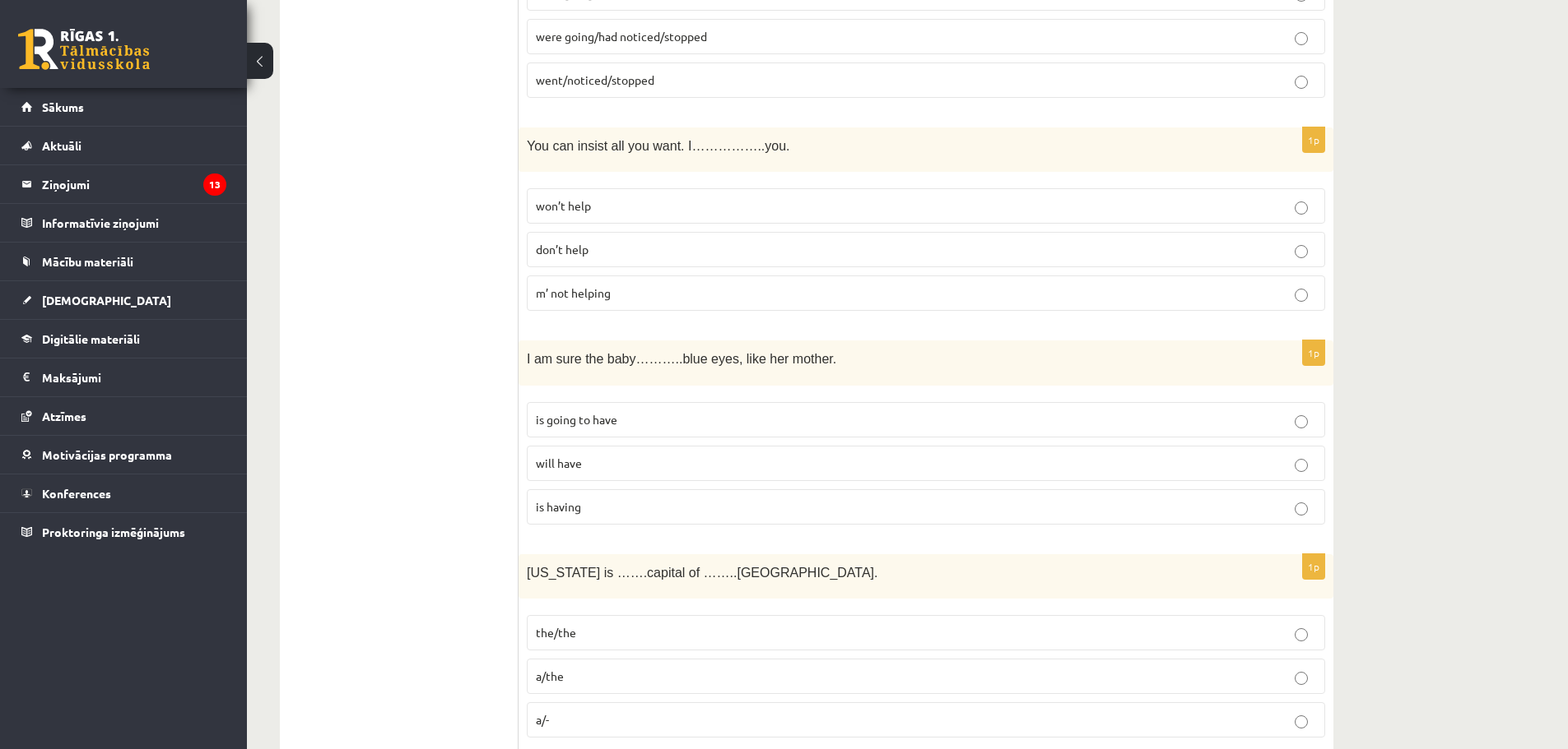
scroll to position [4277, 0]
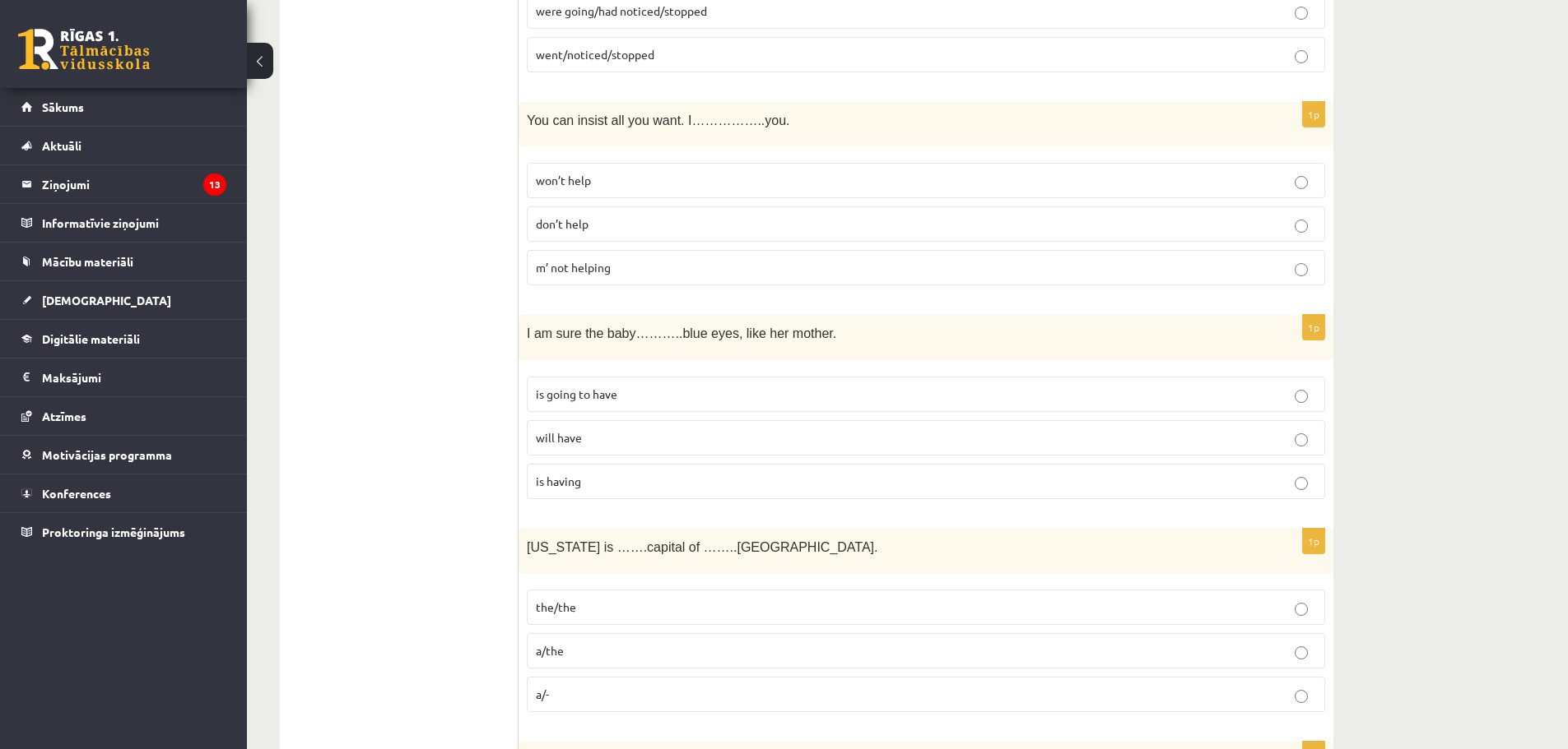
click at [605, 401] on p "is going to have" at bounding box center [926, 394] width 780 height 18
drag, startPoint x: 525, startPoint y: 119, endPoint x: 673, endPoint y: 249, distance: 197.0
click at [676, 248] on div "1p You can insist all you want. I……………..you. won’t help don’t help m’ not helpi…" at bounding box center [926, 200] width 815 height 197
click at [577, 189] on p "won’t help" at bounding box center [926, 180] width 780 height 18
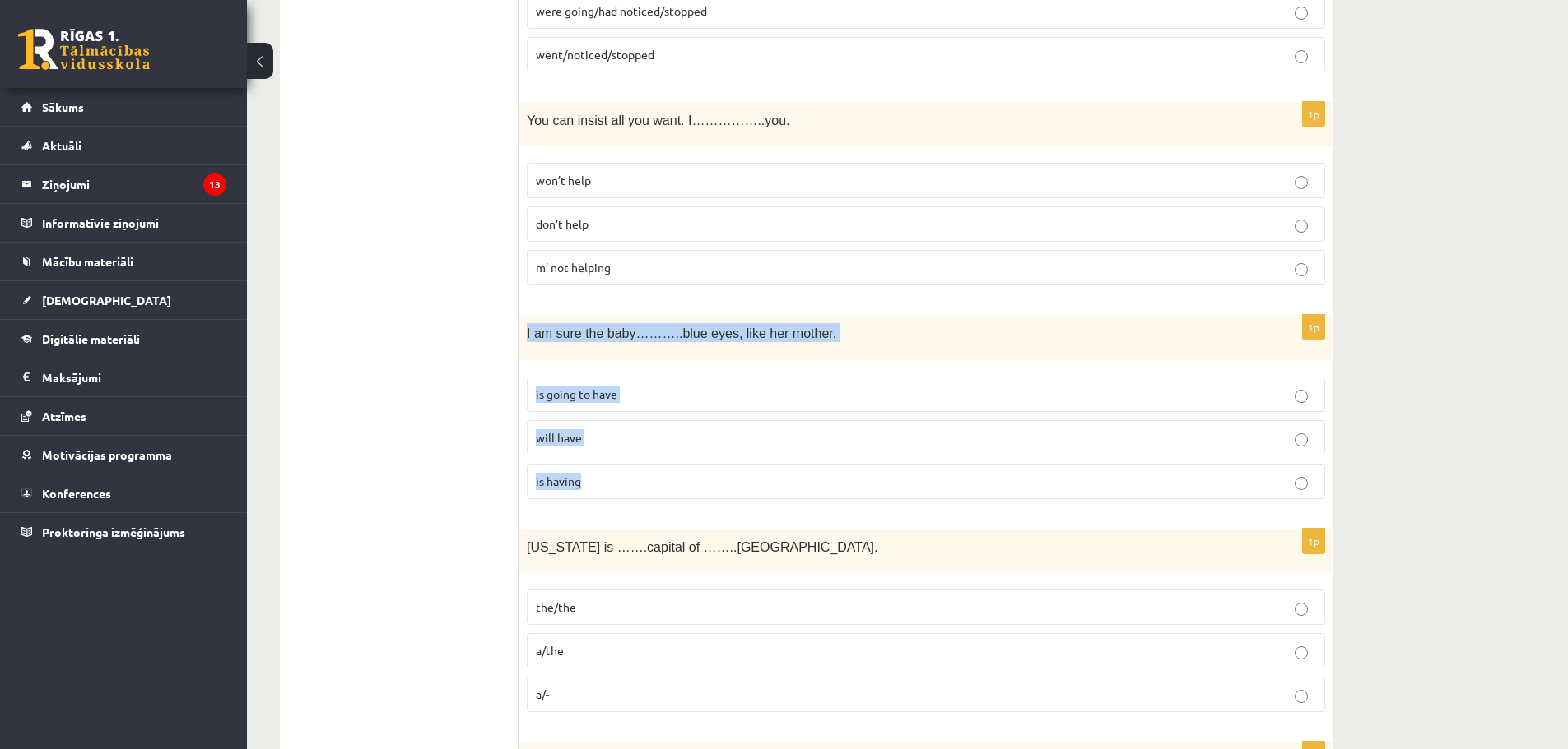
drag, startPoint x: 526, startPoint y: 332, endPoint x: 660, endPoint y: 506, distance: 219.6
click at [660, 506] on div "1p I am sure the baby………..blue eyes, like her mother. is going to have will hav…" at bounding box center [926, 413] width 815 height 197
click at [588, 443] on p "will have" at bounding box center [926, 439] width 780 height 18
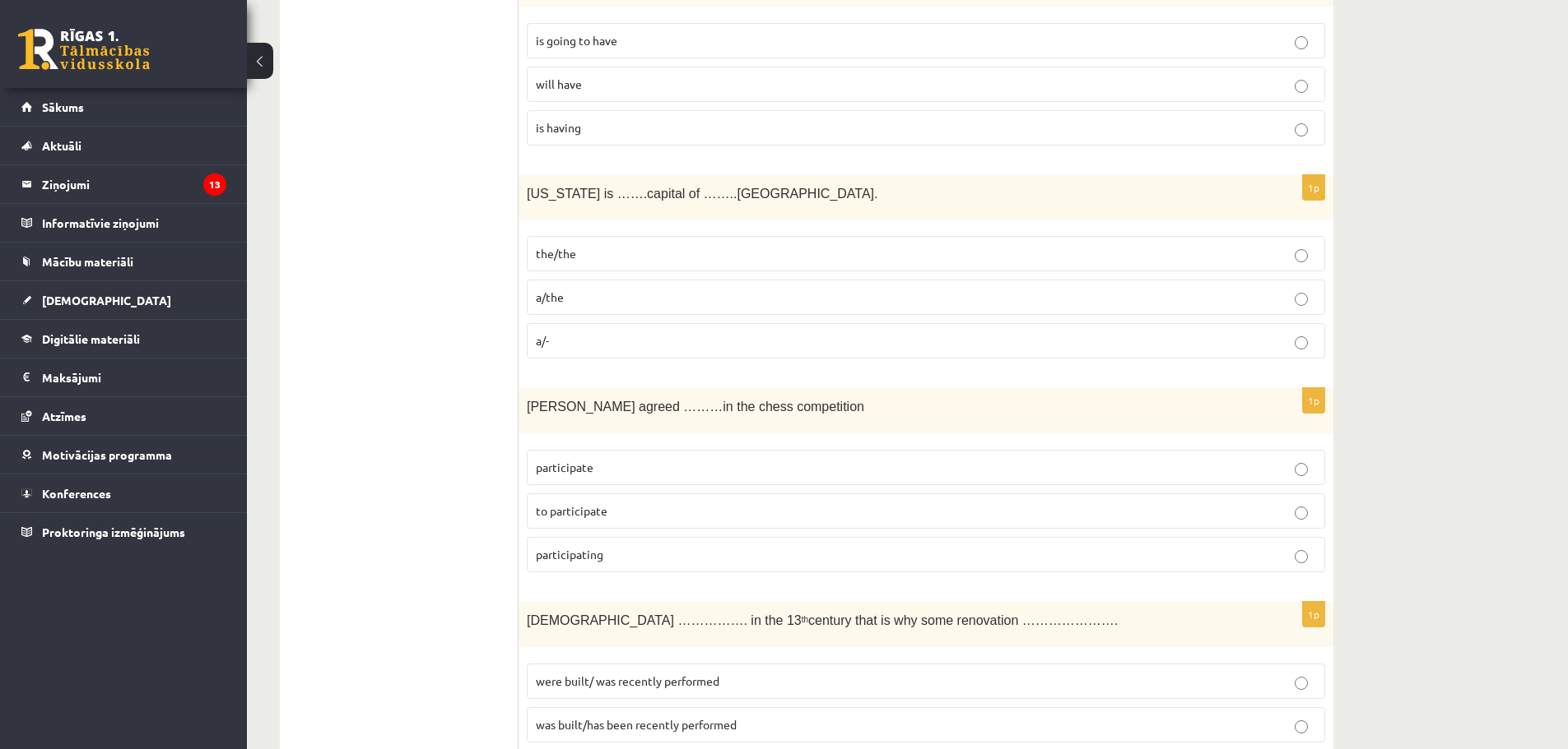
scroll to position [4606, 0]
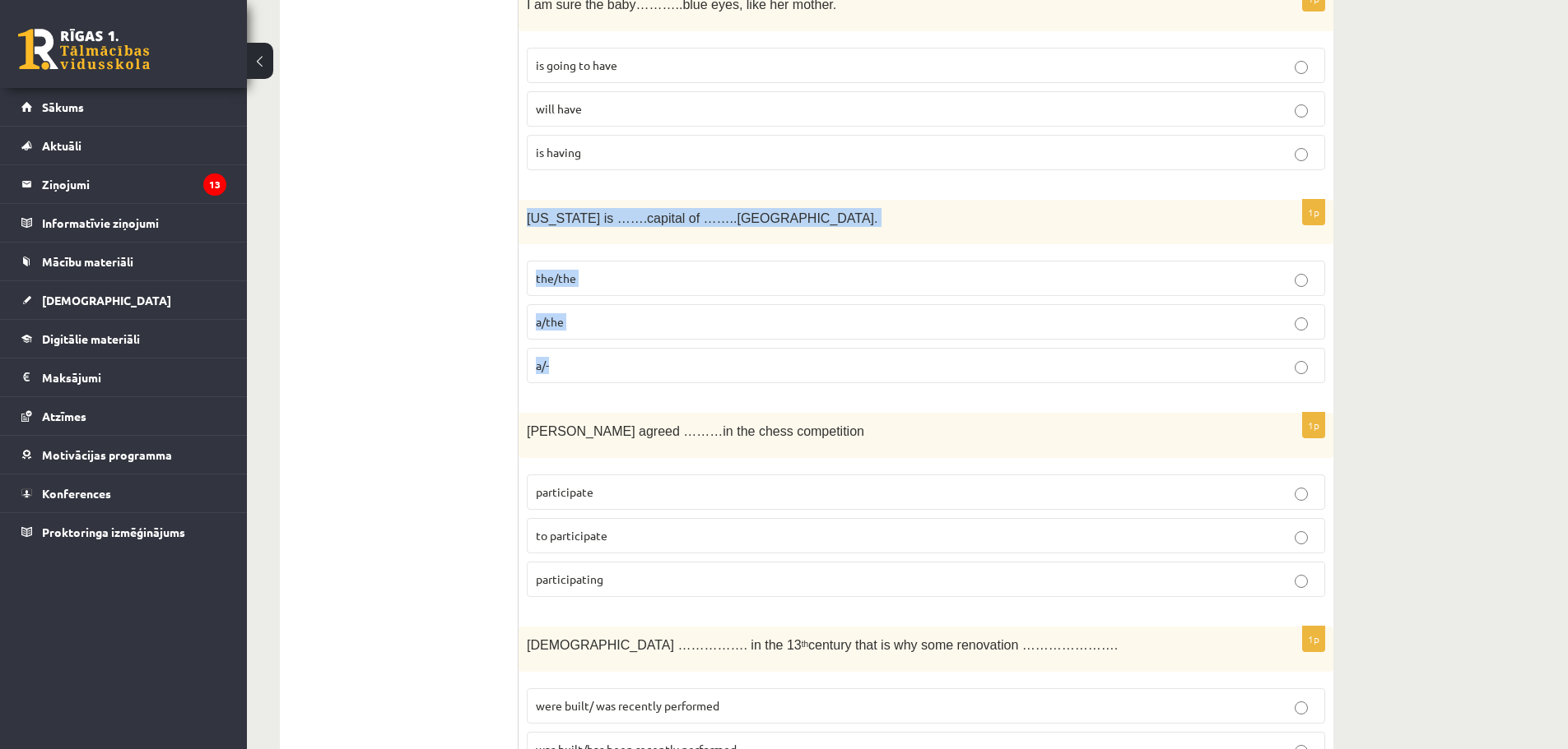
drag, startPoint x: 528, startPoint y: 218, endPoint x: 623, endPoint y: 386, distance: 193.0
click at [623, 386] on div "1p Washington is …….capital of ……..USA. the/the a/the a/-" at bounding box center [926, 298] width 815 height 197
click at [609, 223] on span "Washington is …….capital of ……..USA." at bounding box center [702, 218] width 350 height 14
click at [603, 324] on p "a/the" at bounding box center [926, 322] width 780 height 18
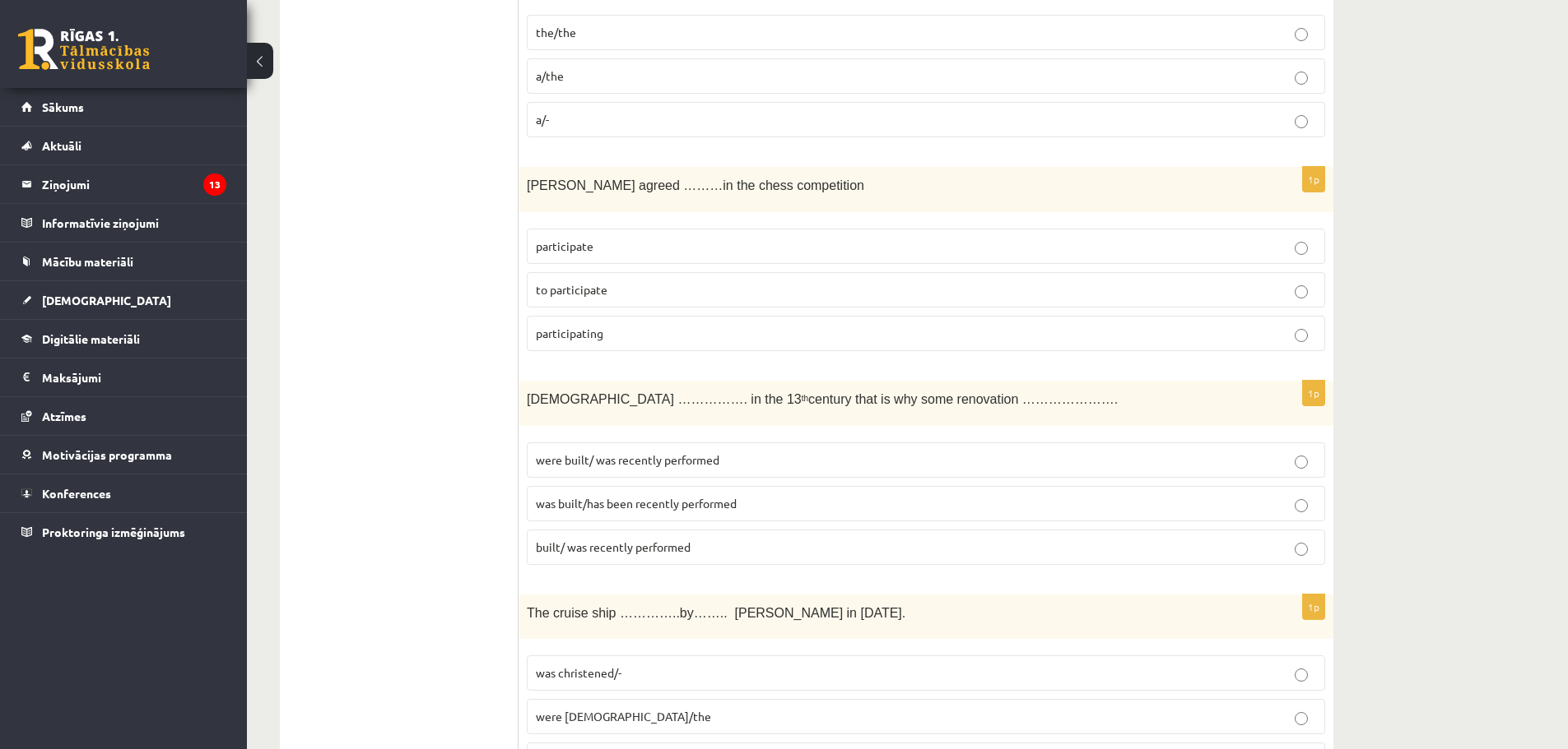
scroll to position [4854, 0]
click at [582, 291] on span "to participate" at bounding box center [572, 288] width 72 height 15
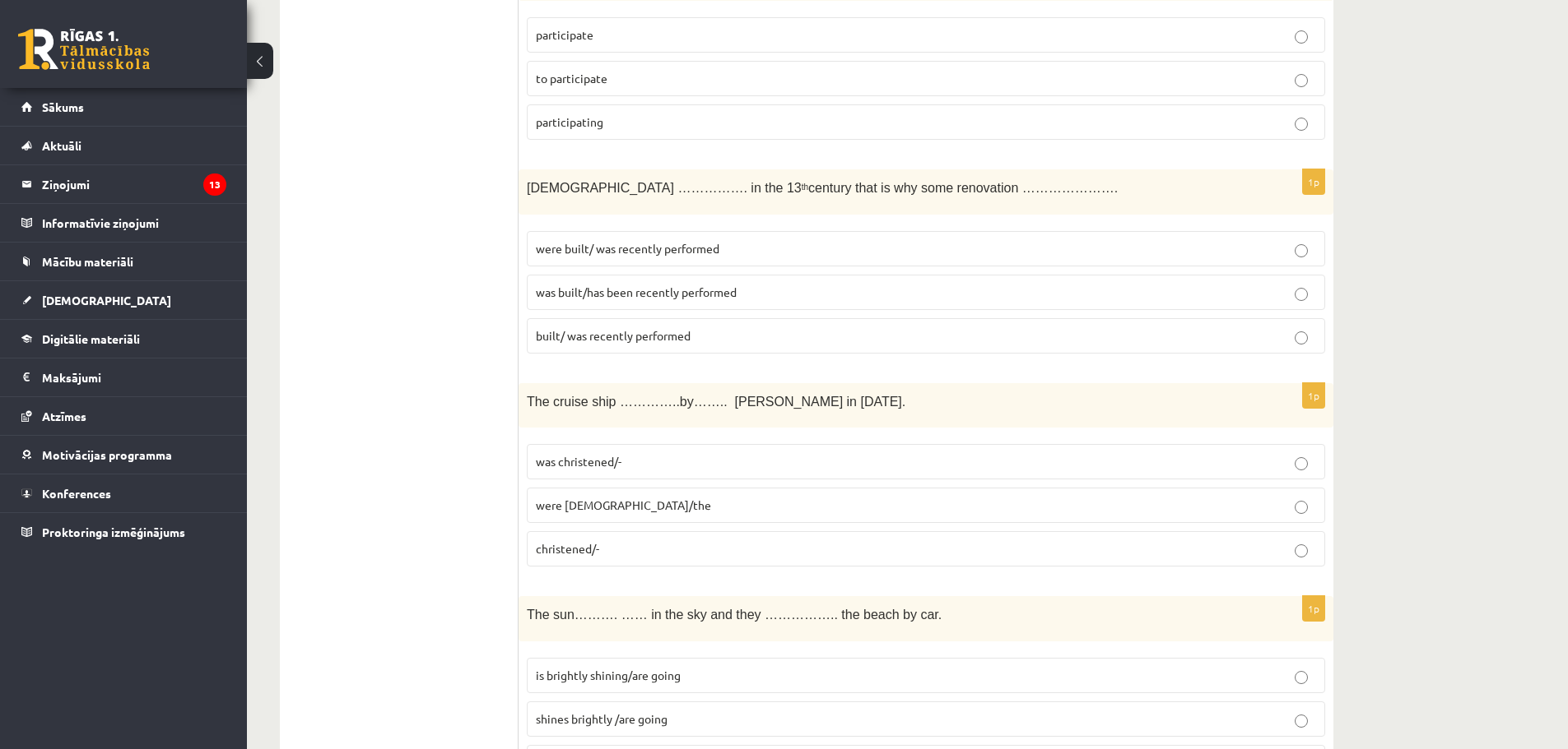
scroll to position [5101, 0]
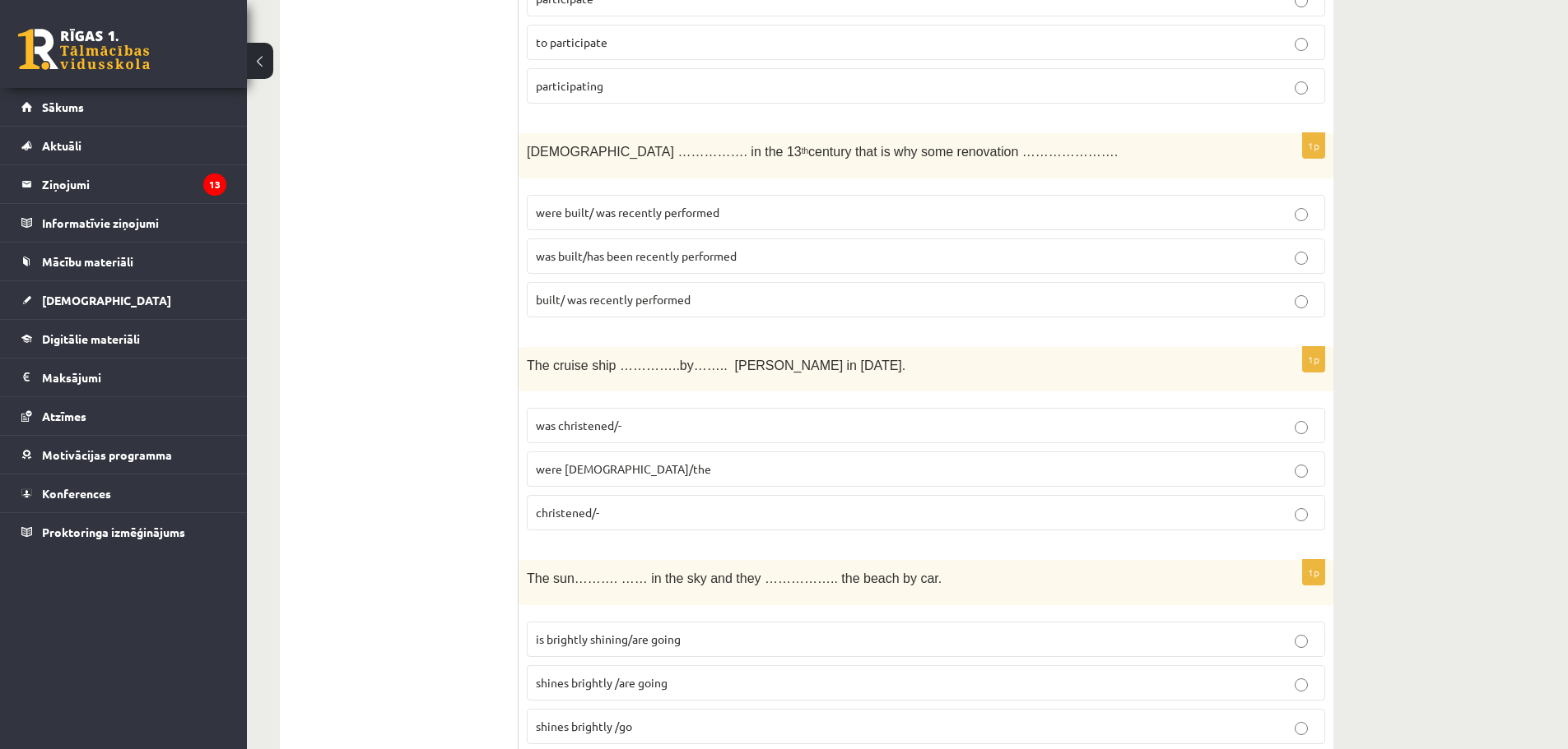
click at [614, 264] on p "was built/has been recently performed" at bounding box center [926, 256] width 780 height 18
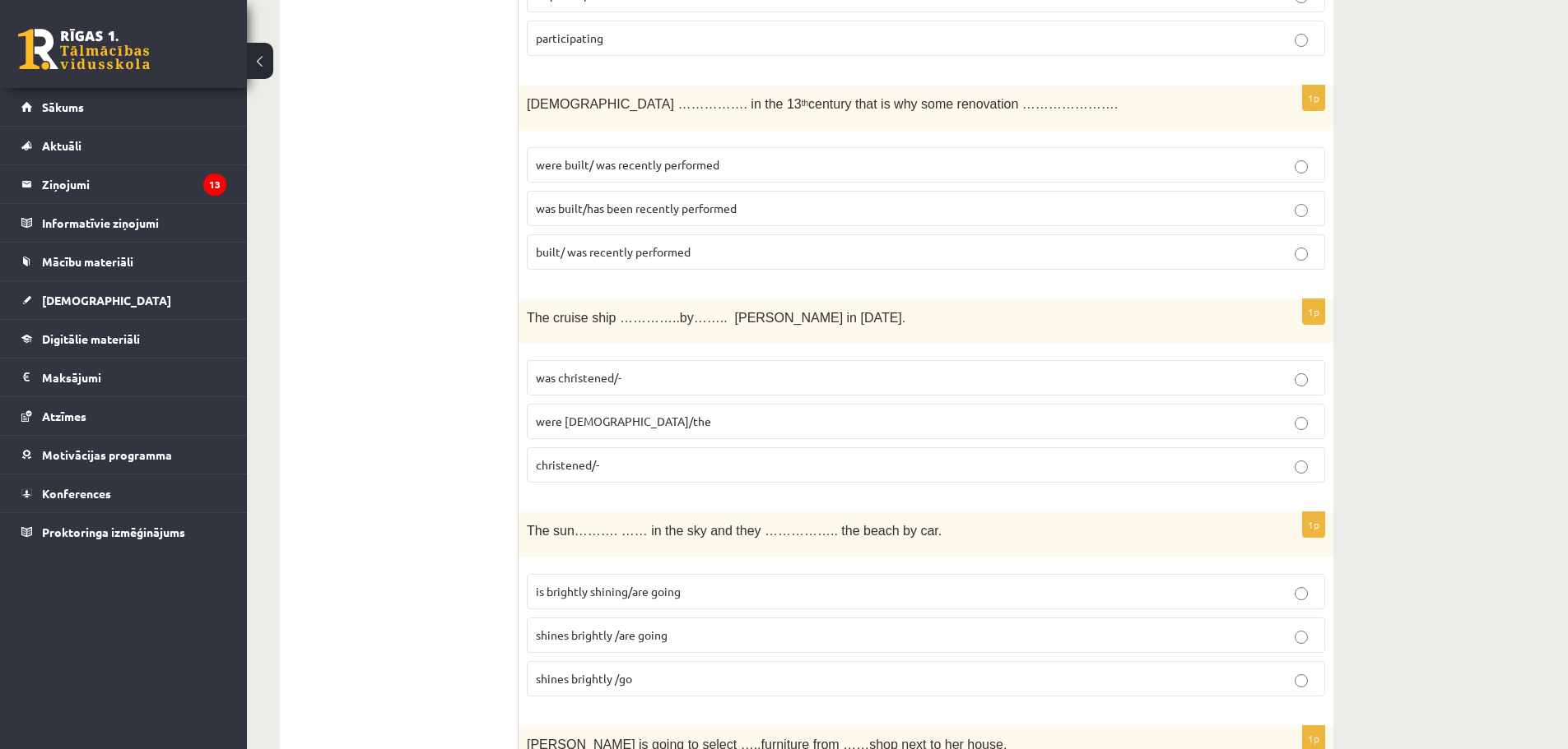
scroll to position [5224, 0]
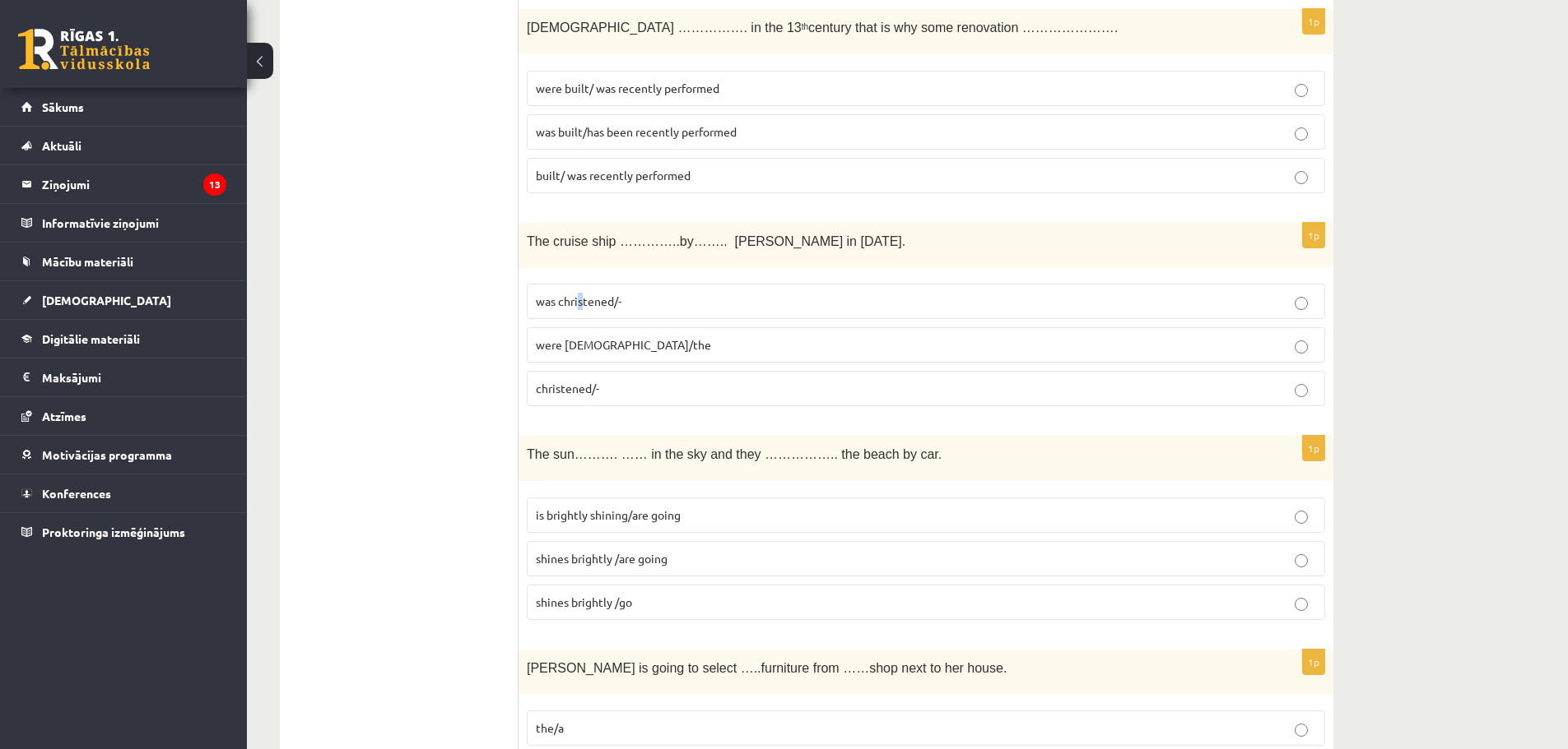
click at [582, 303] on span "was christened/-" at bounding box center [579, 301] width 86 height 15
click at [585, 302] on span "was christened/-" at bounding box center [579, 301] width 86 height 15
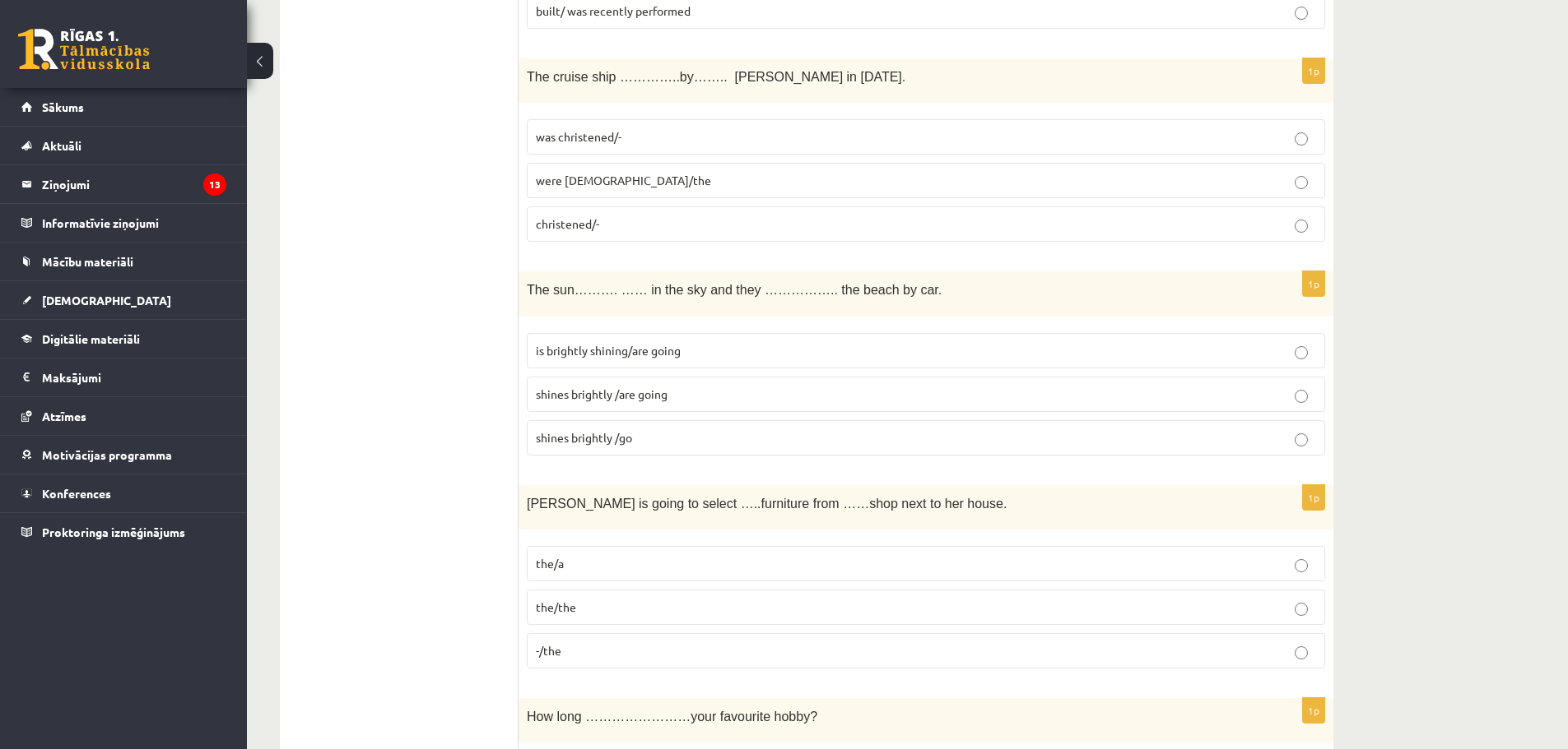
scroll to position [5553, 0]
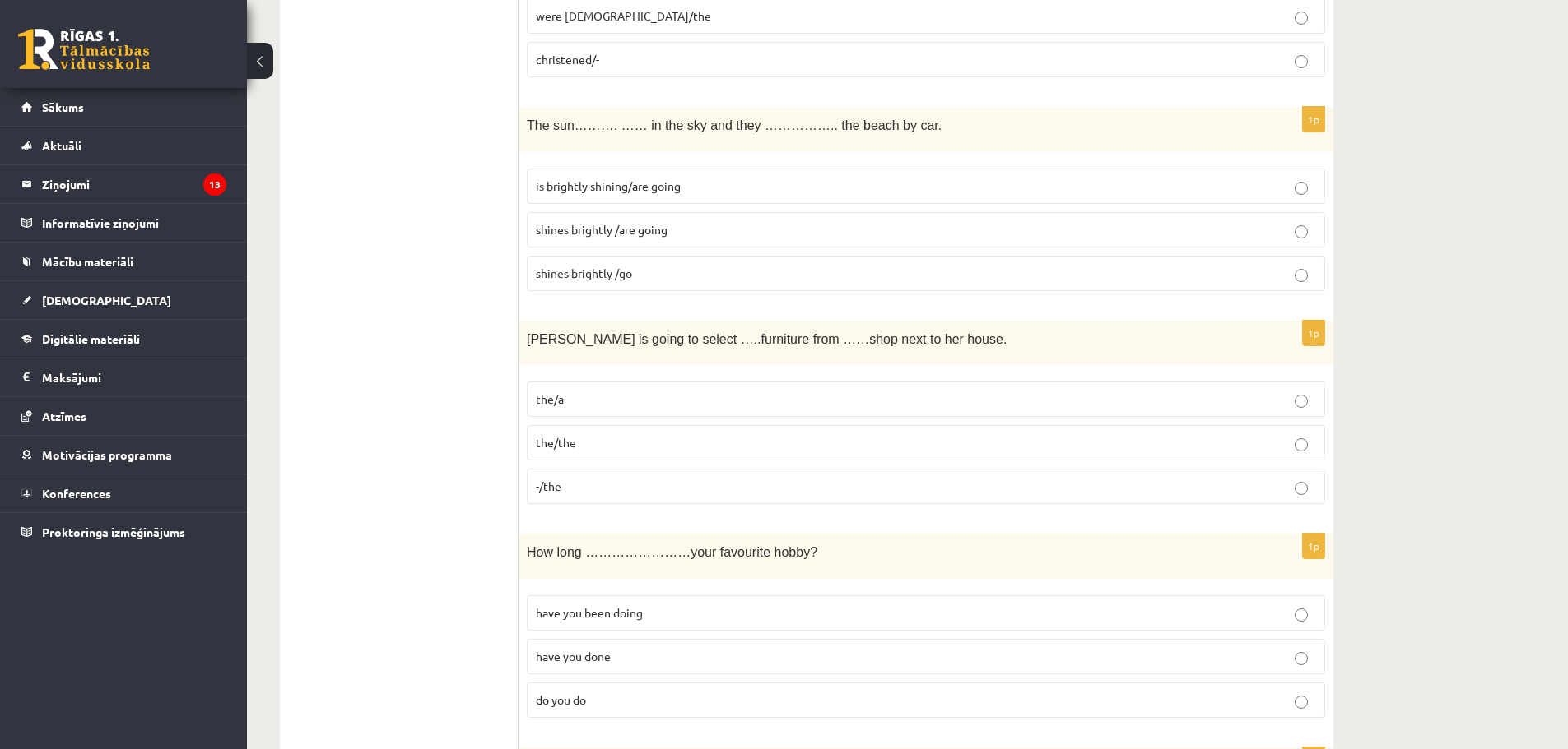
click at [610, 228] on span "shines brightly /are going" at bounding box center [602, 229] width 132 height 15
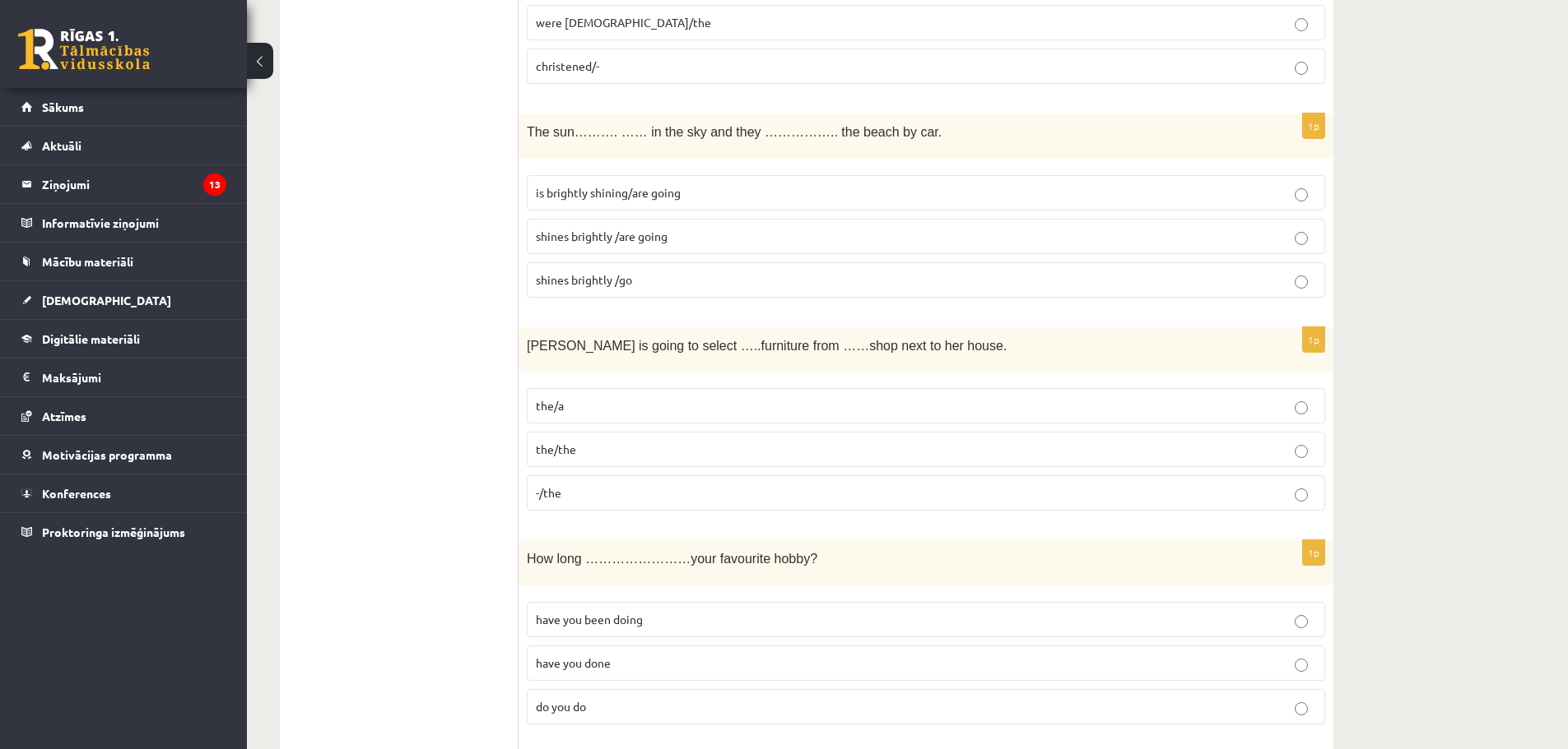
scroll to position [5636, 0]
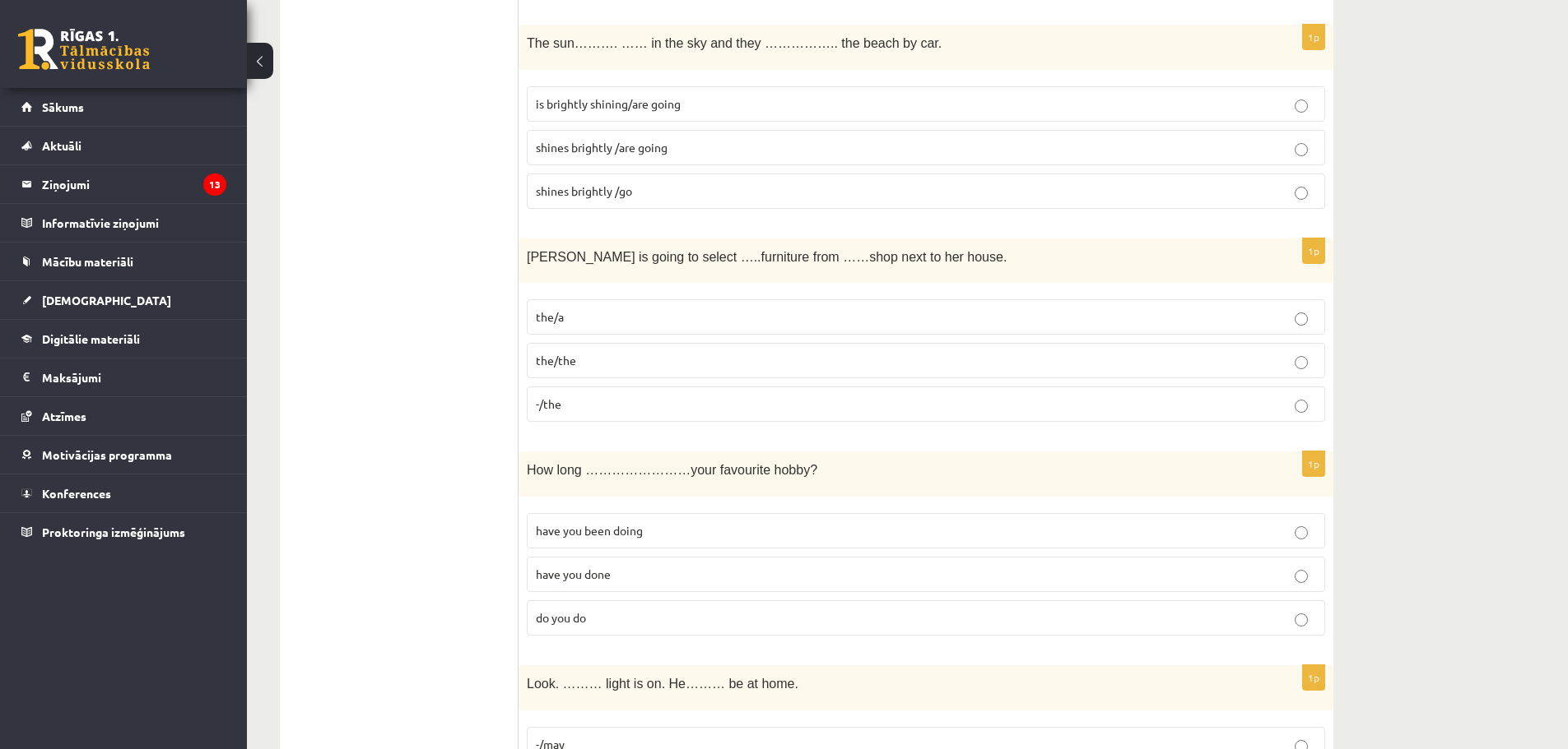
click at [651, 417] on label "-/the" at bounding box center [926, 404] width 798 height 35
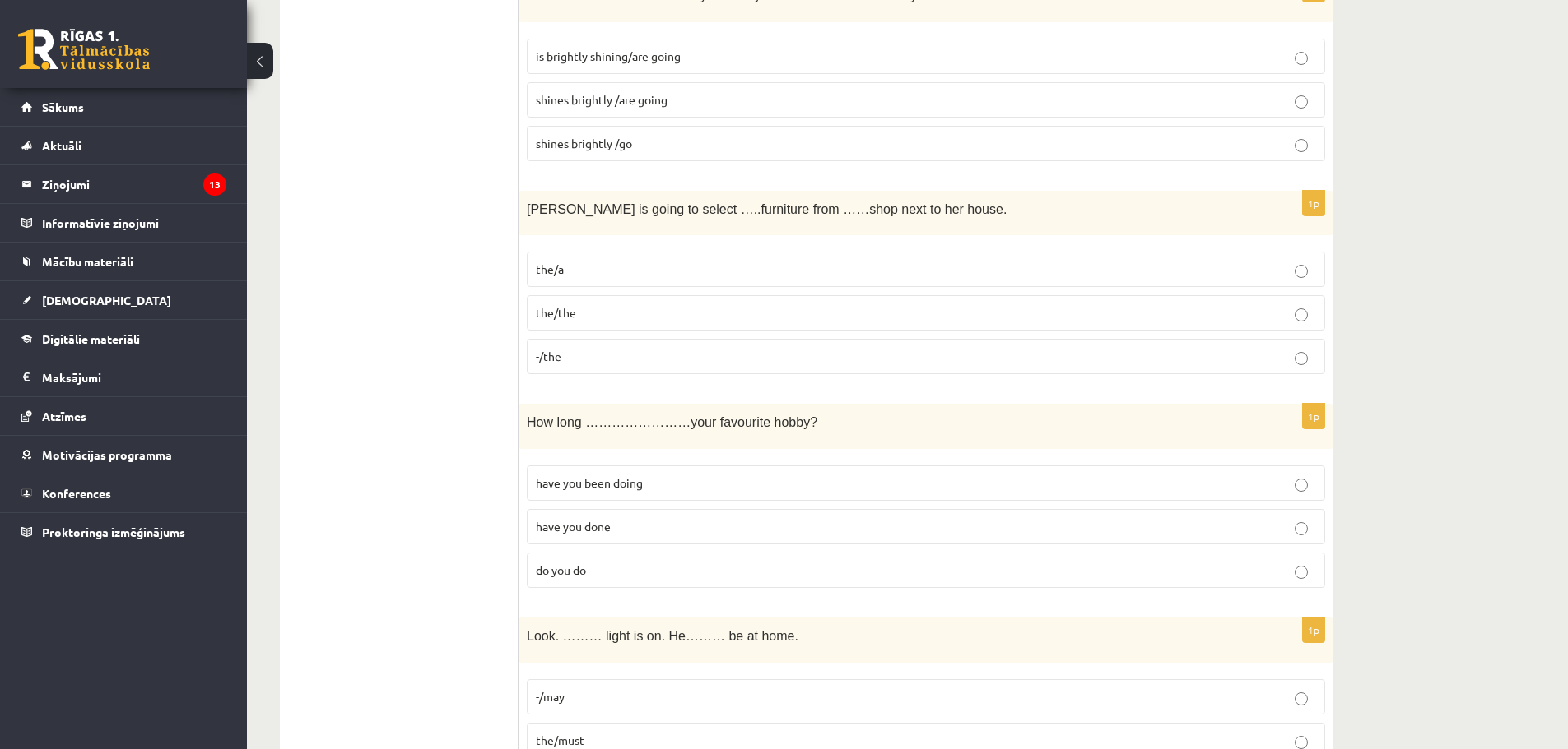
scroll to position [5800, 0]
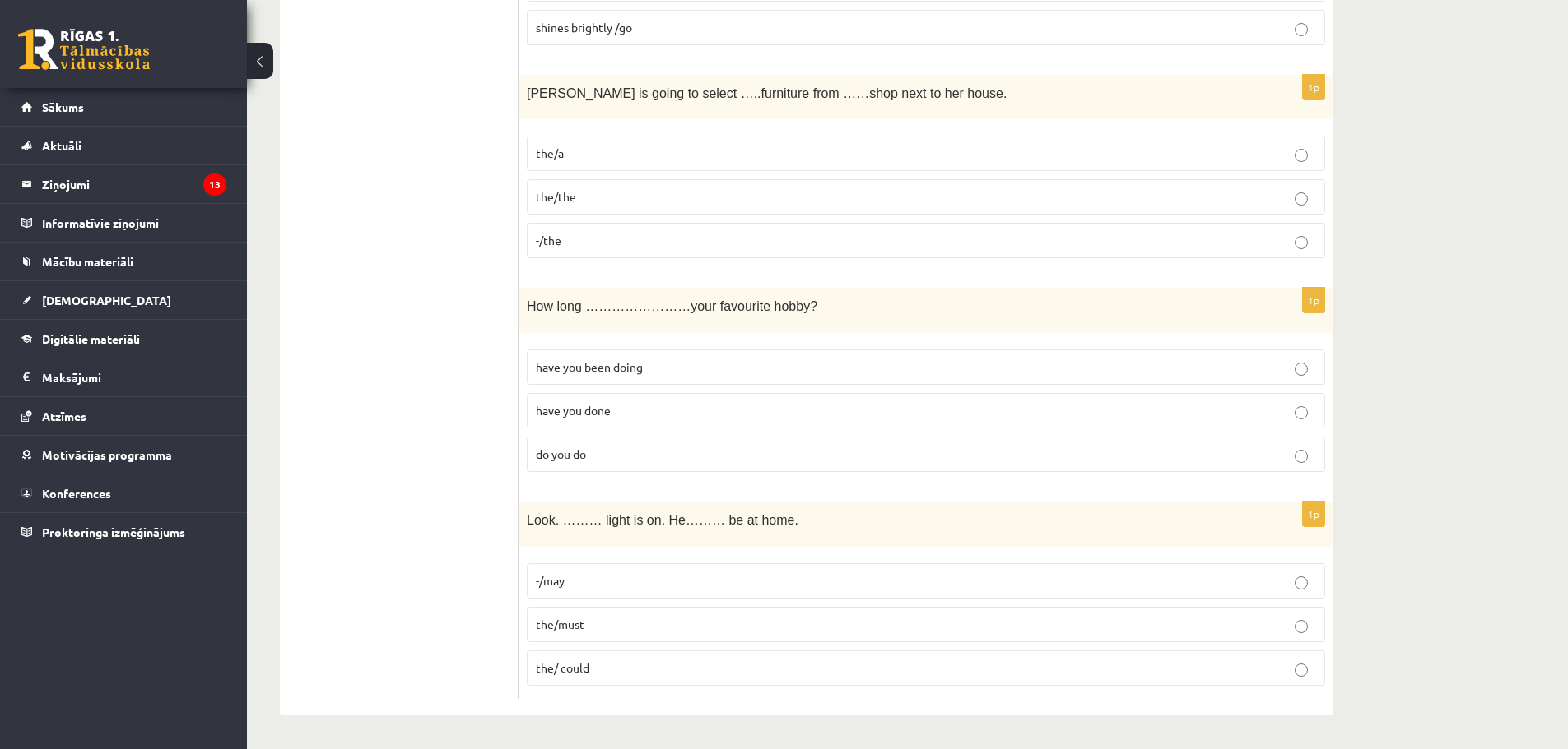
click at [557, 366] on span "have you been doing" at bounding box center [589, 367] width 107 height 15
click at [592, 674] on p "the/ could" at bounding box center [926, 669] width 780 height 18
click at [597, 623] on p "the/must" at bounding box center [926, 625] width 780 height 18
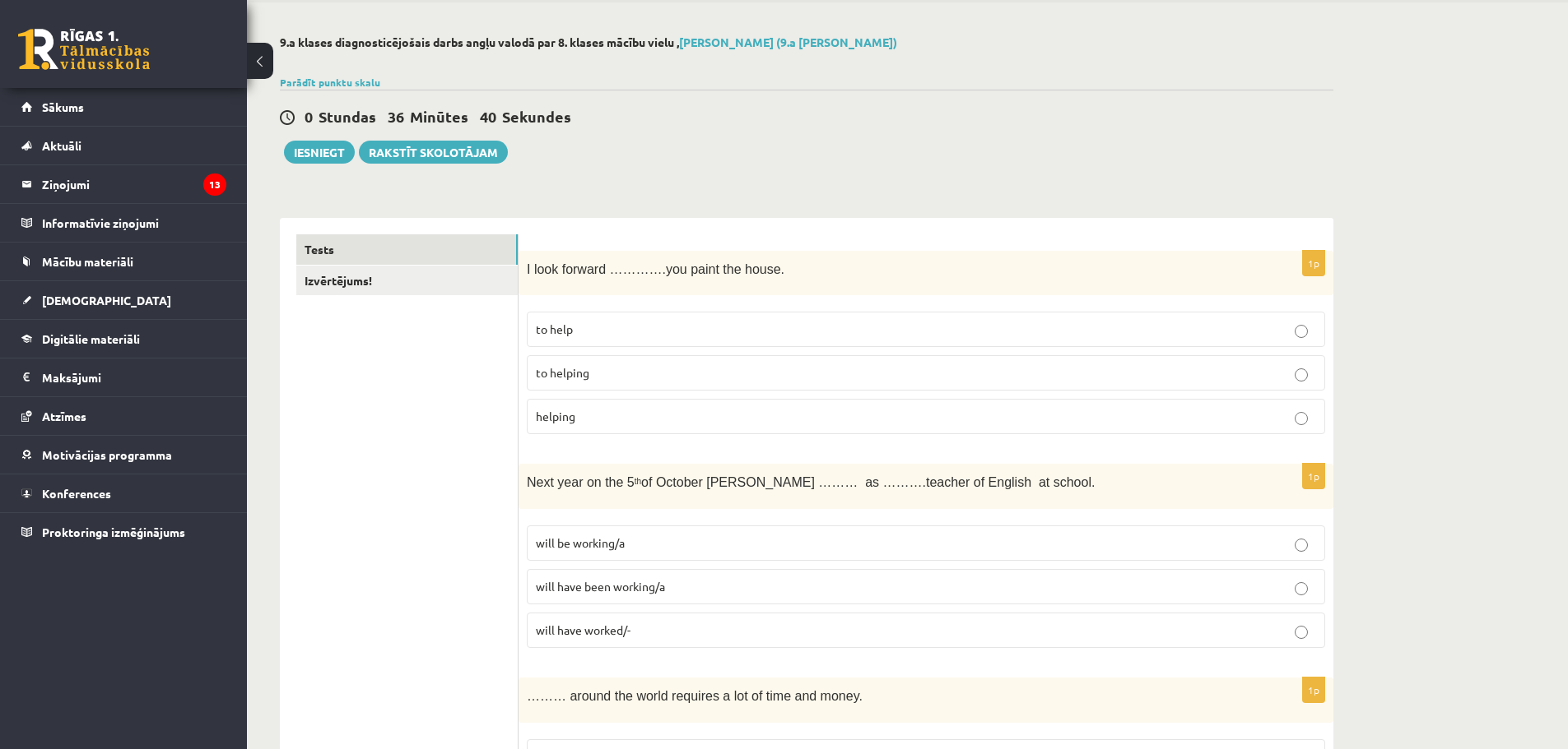
scroll to position [0, 0]
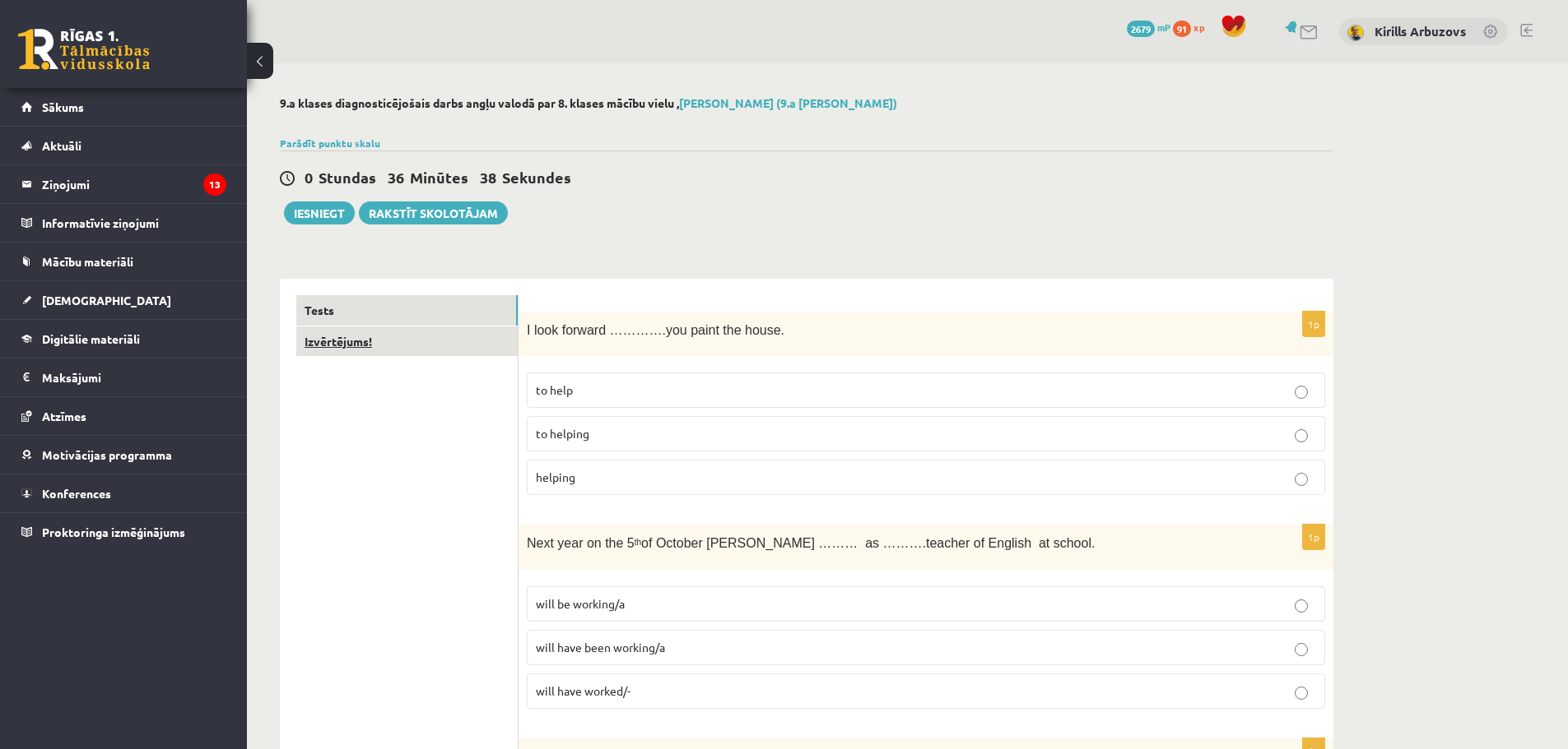
click at [476, 339] on link "Izvērtējums!" at bounding box center [407, 341] width 221 height 30
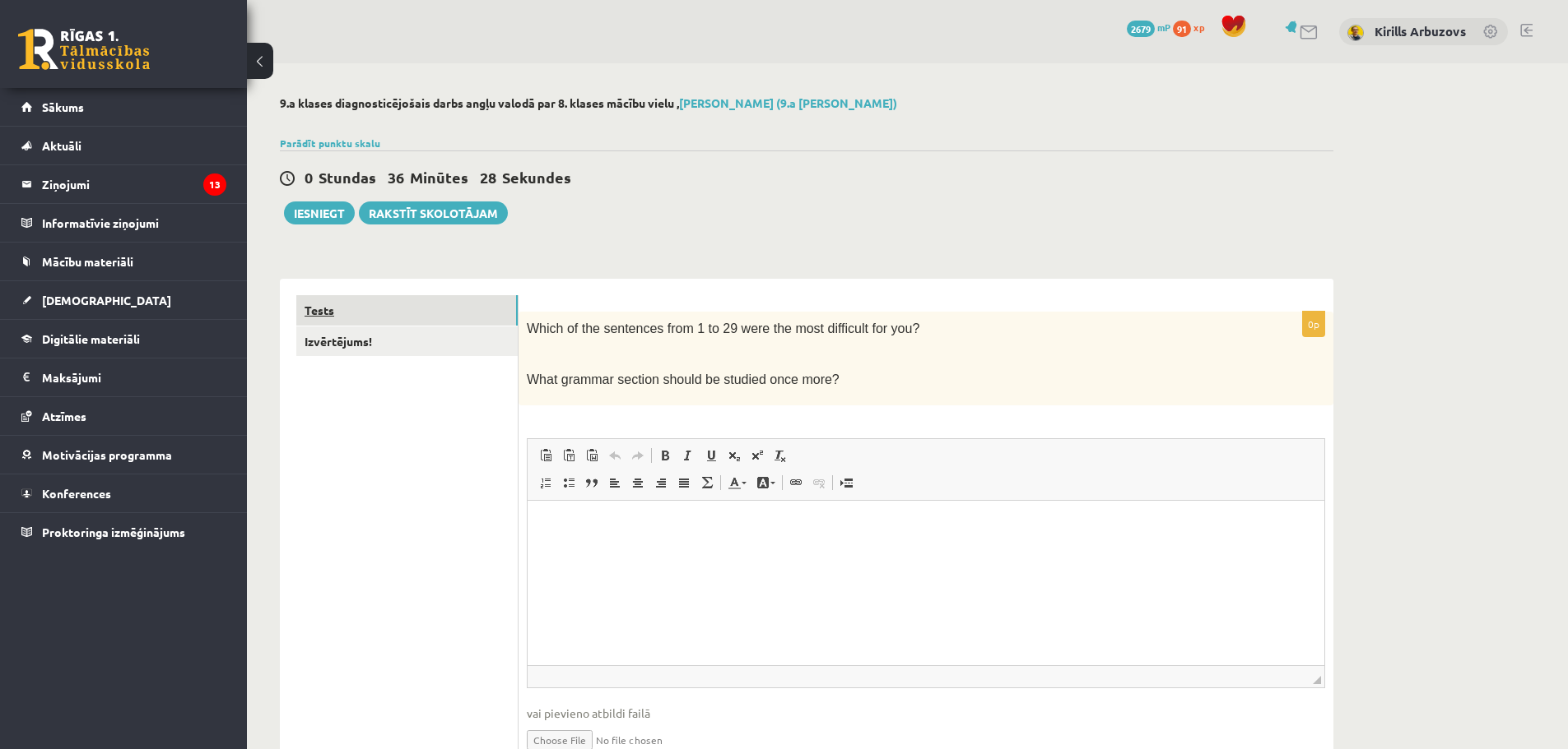
click at [396, 315] on link "Tests" at bounding box center [407, 310] width 221 height 30
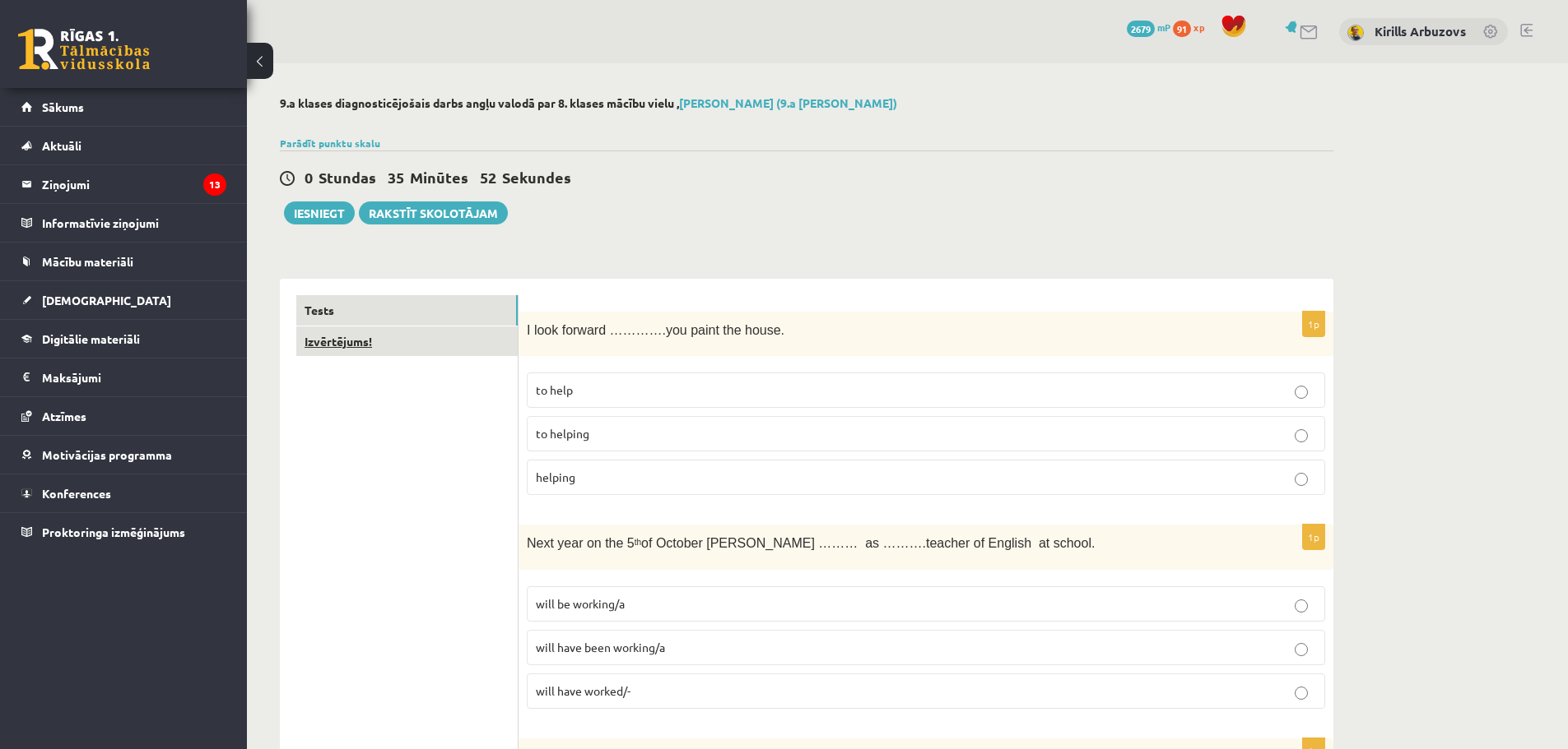
click at [388, 357] on link "Izvērtējums!" at bounding box center [407, 341] width 221 height 30
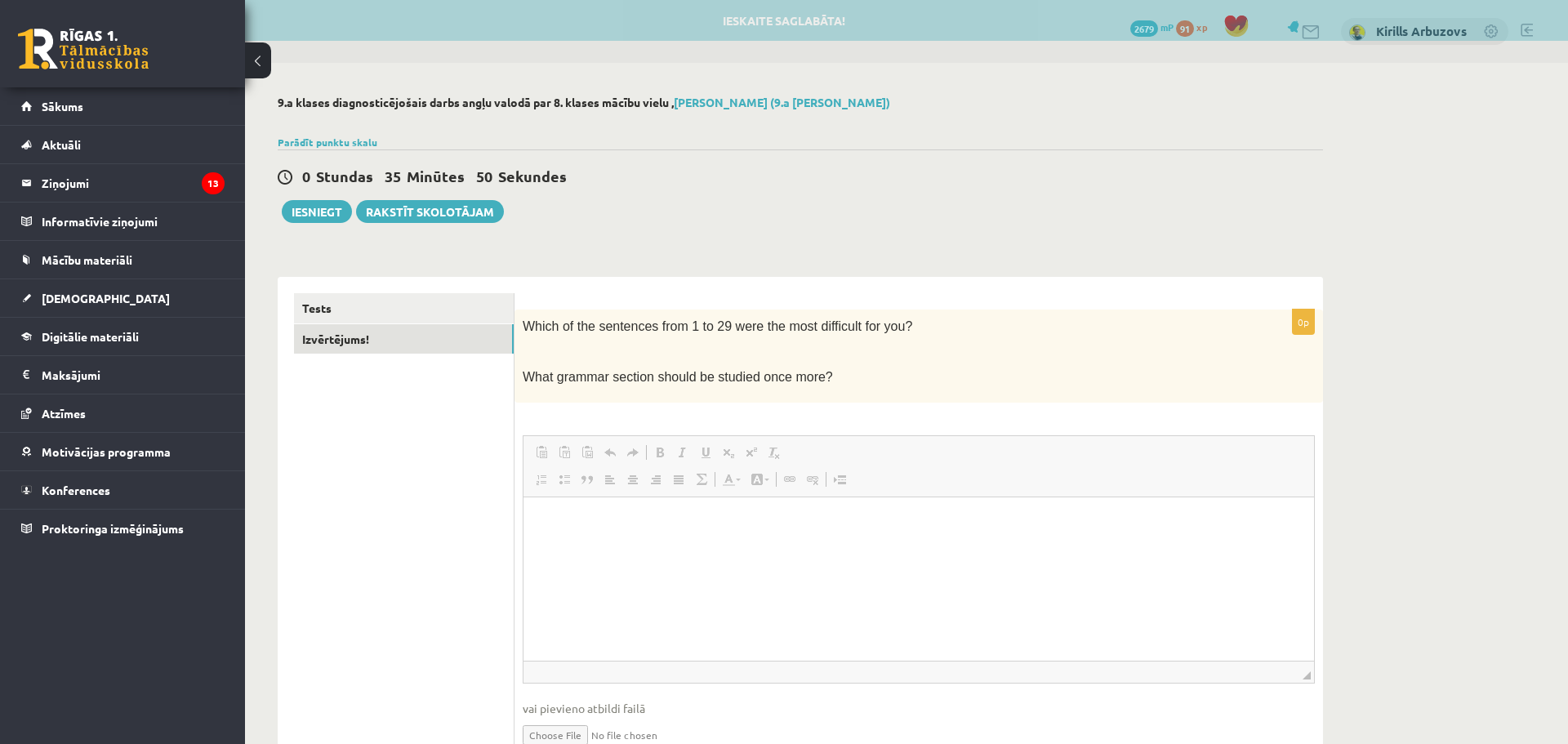
click at [586, 462] on link "Вставить из Word" at bounding box center [587, 452] width 23 height 21
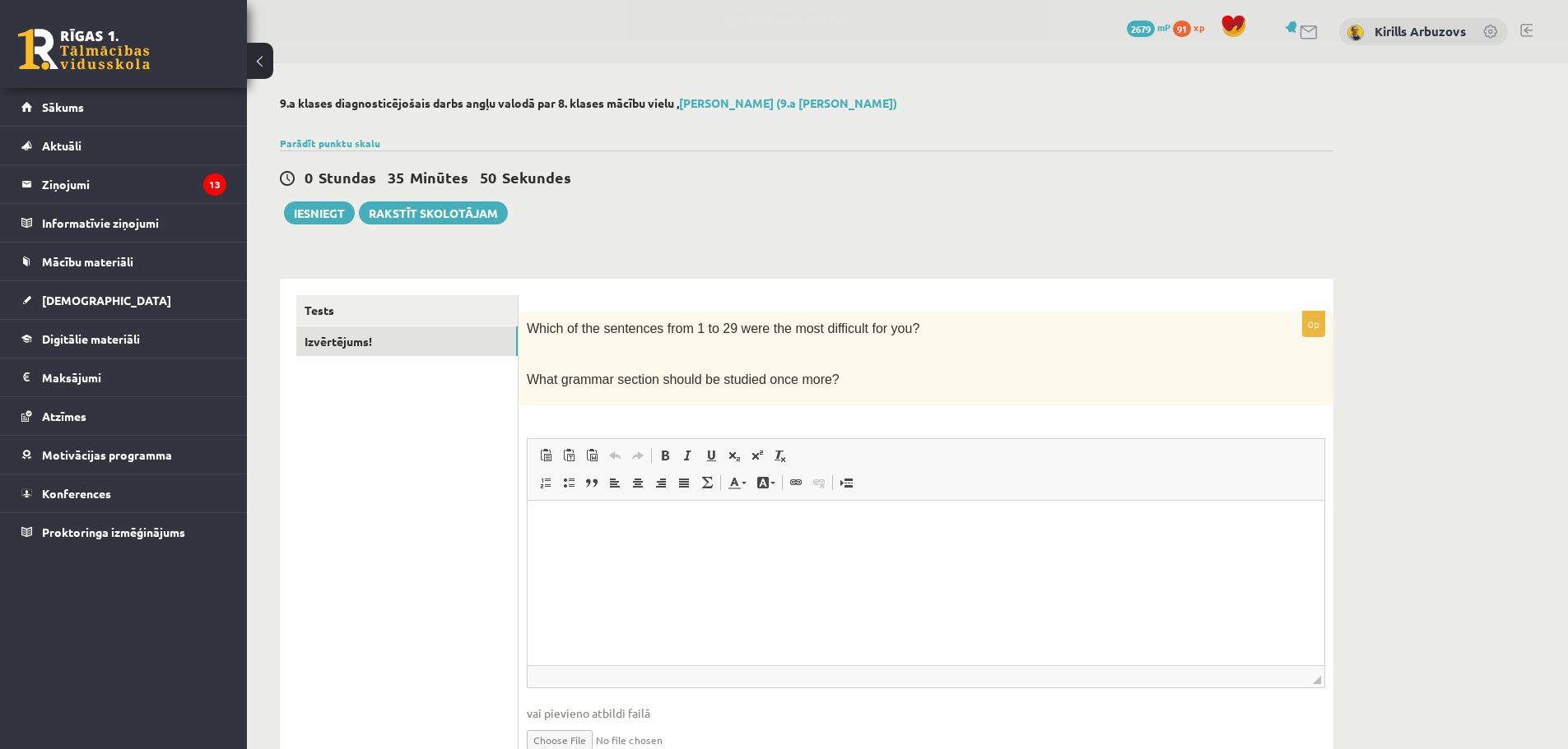
click at [585, 548] on html at bounding box center [926, 525] width 796 height 50
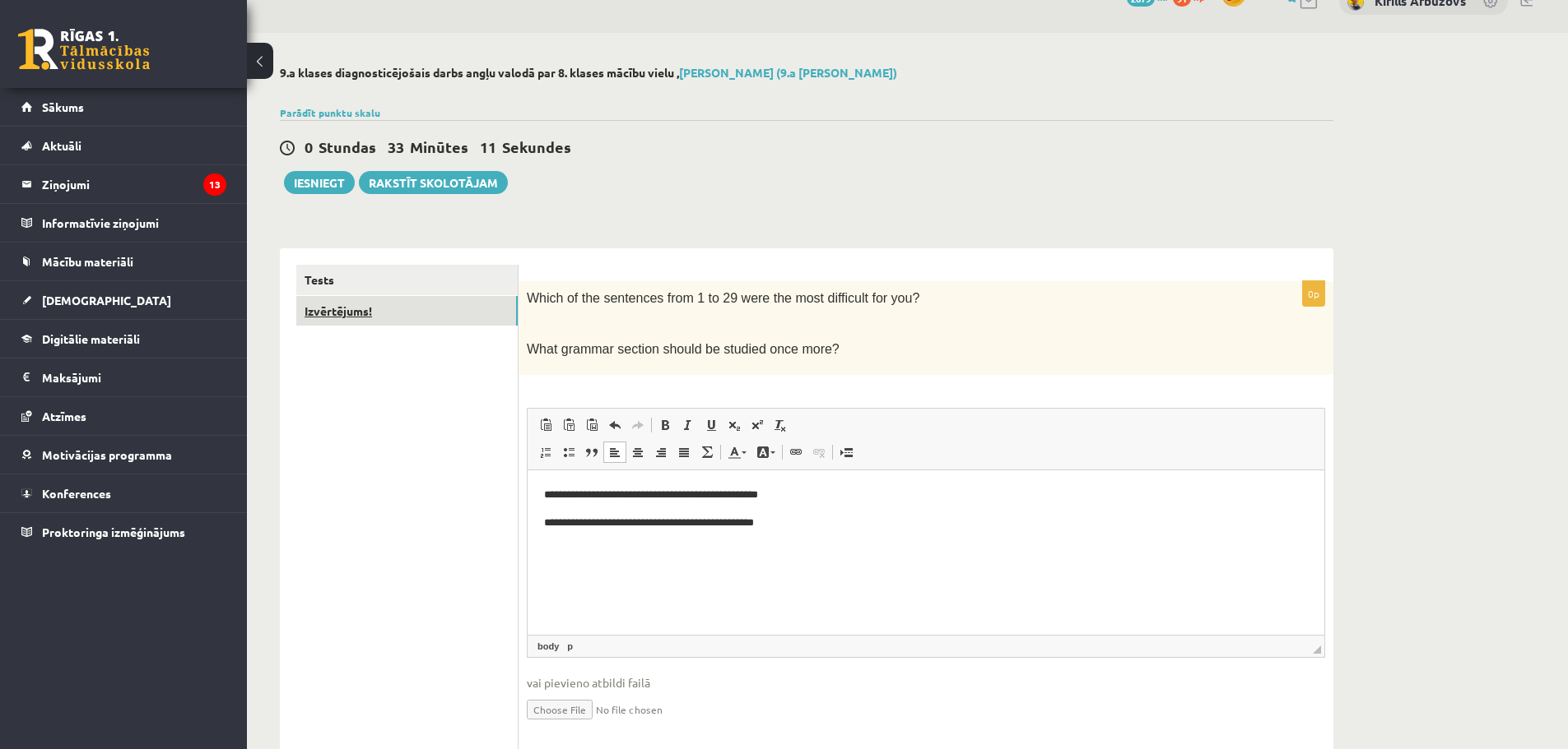
scroll to position [82, 0]
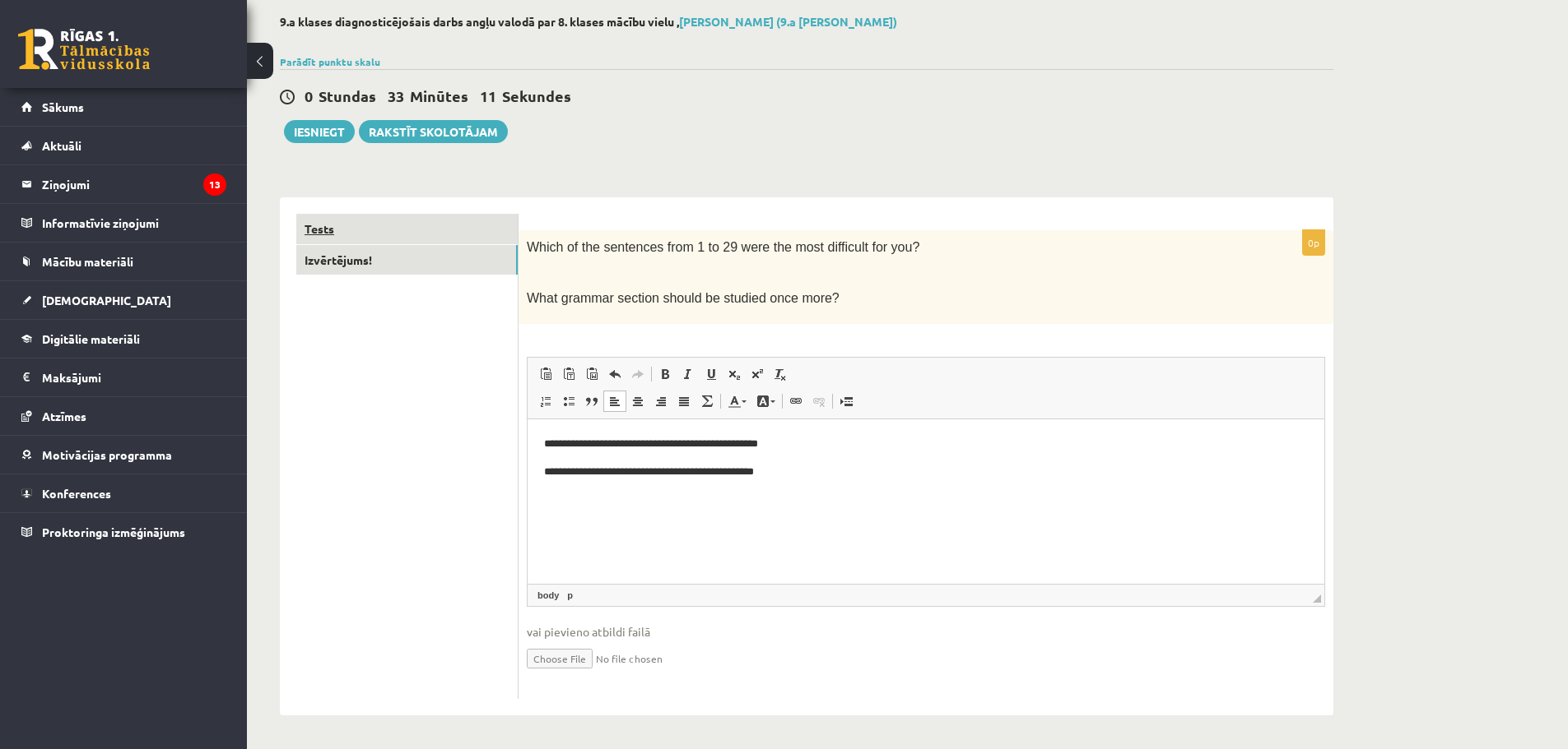
click at [379, 220] on link "Tests" at bounding box center [407, 229] width 221 height 30
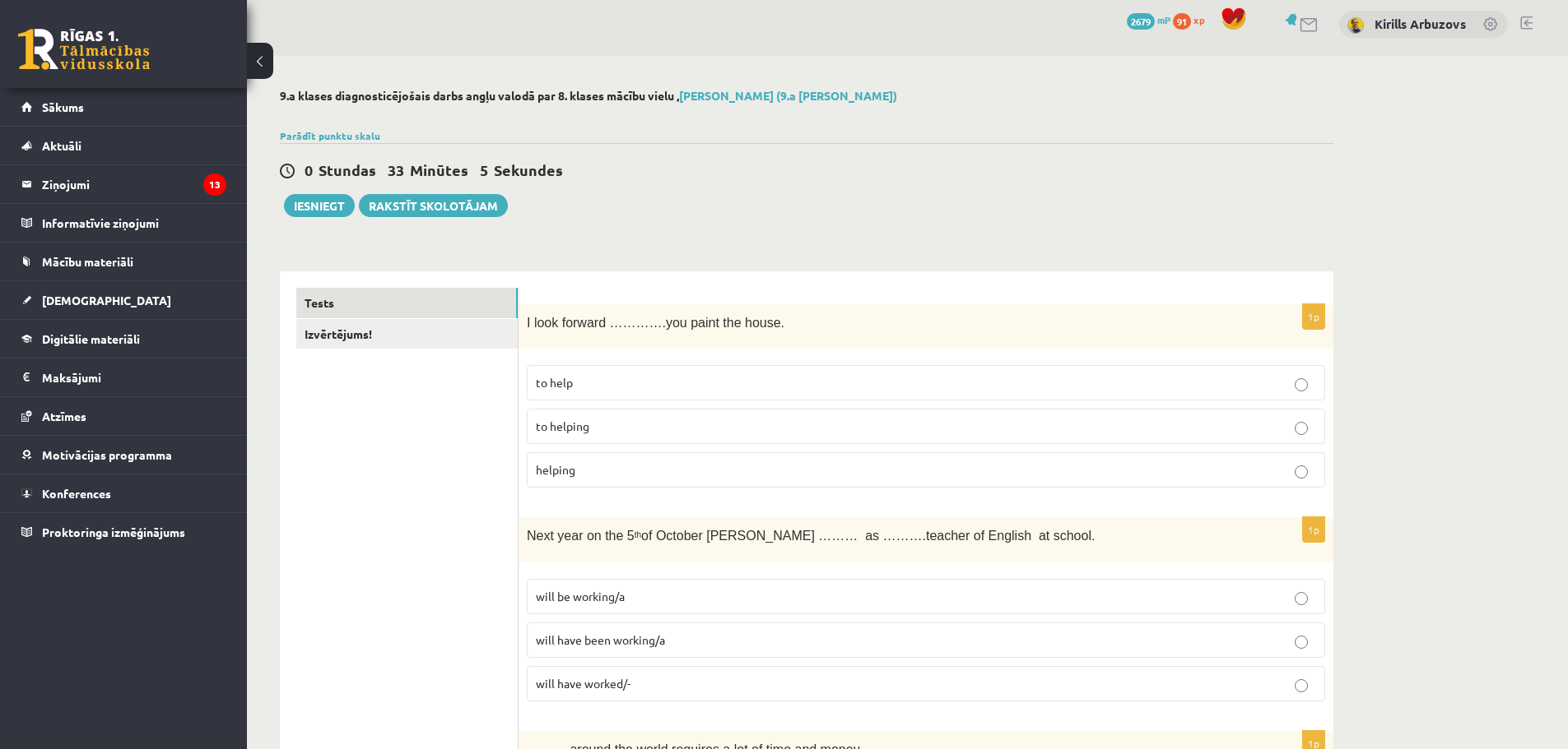
scroll to position [0, 0]
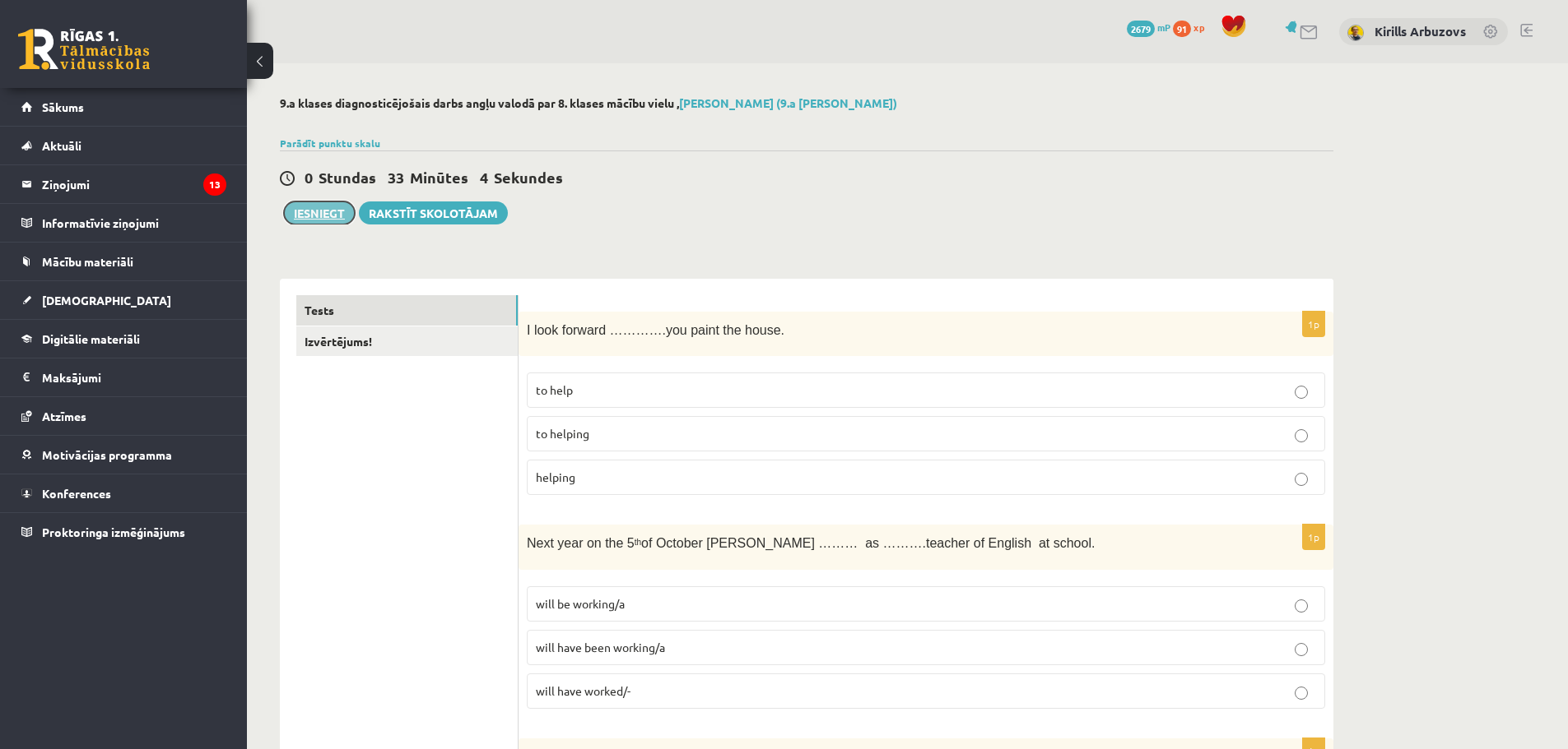
click at [300, 205] on button "Iesniegt" at bounding box center [319, 213] width 71 height 23
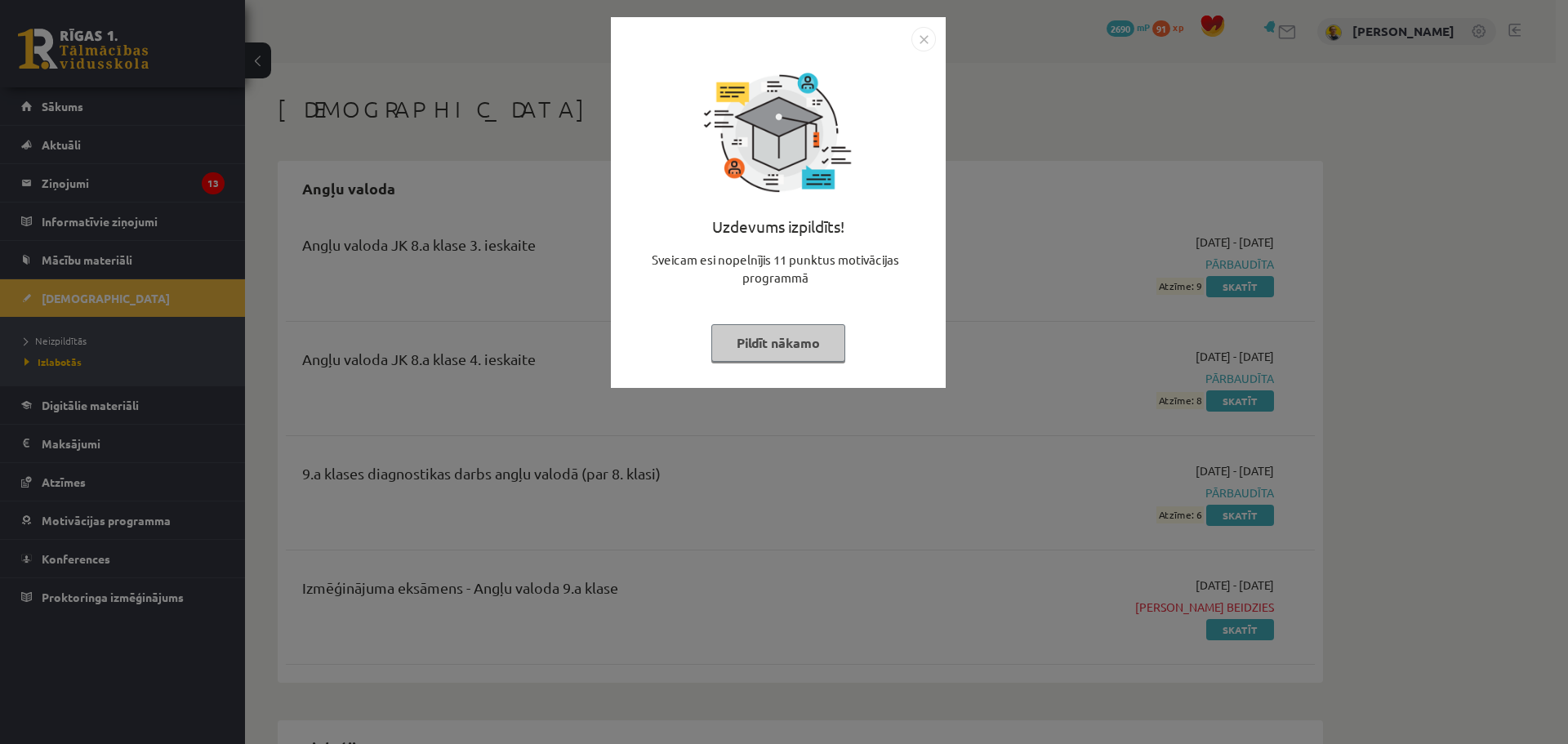
click at [792, 345] on button "Pildīt nākamo" at bounding box center [778, 343] width 134 height 38
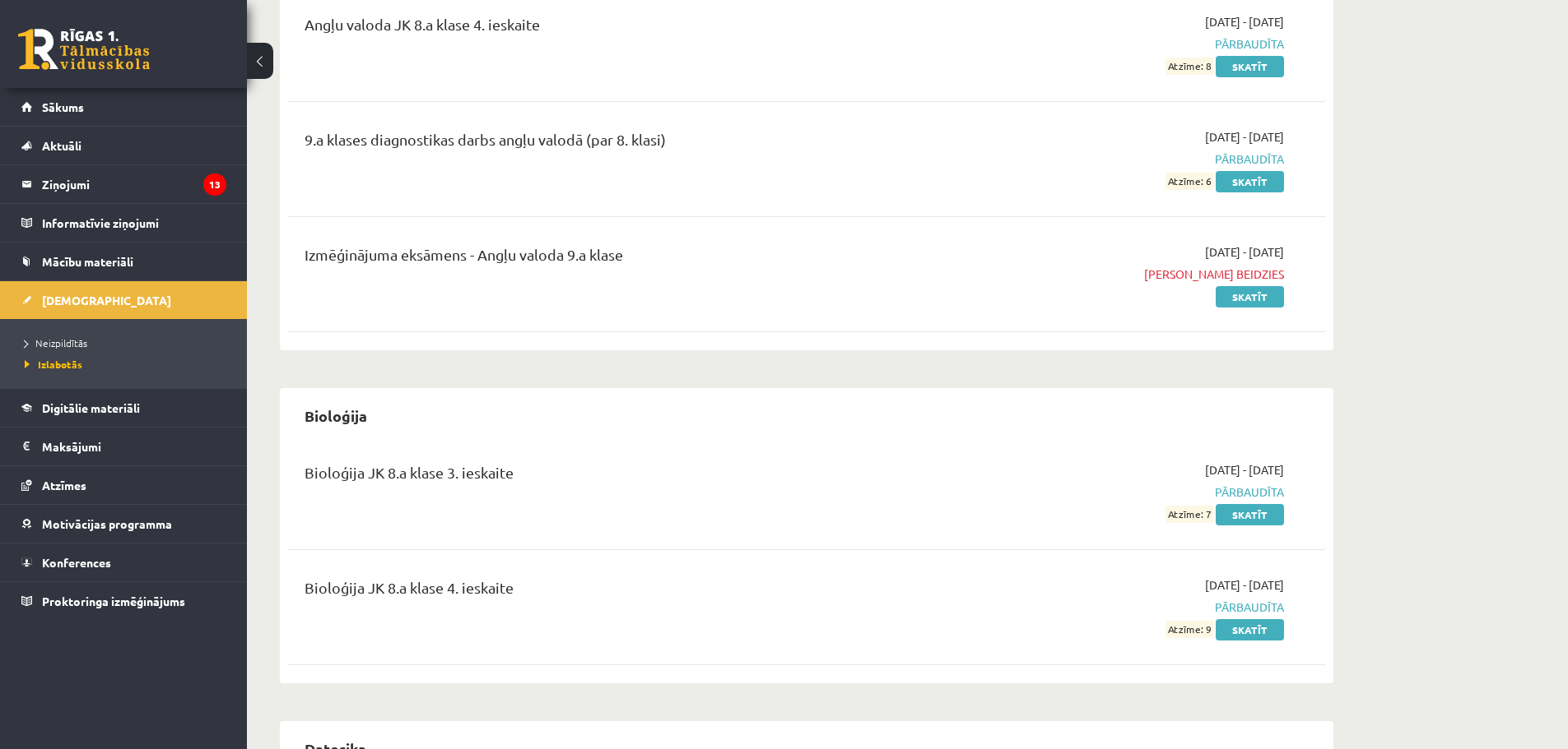
scroll to position [82, 0]
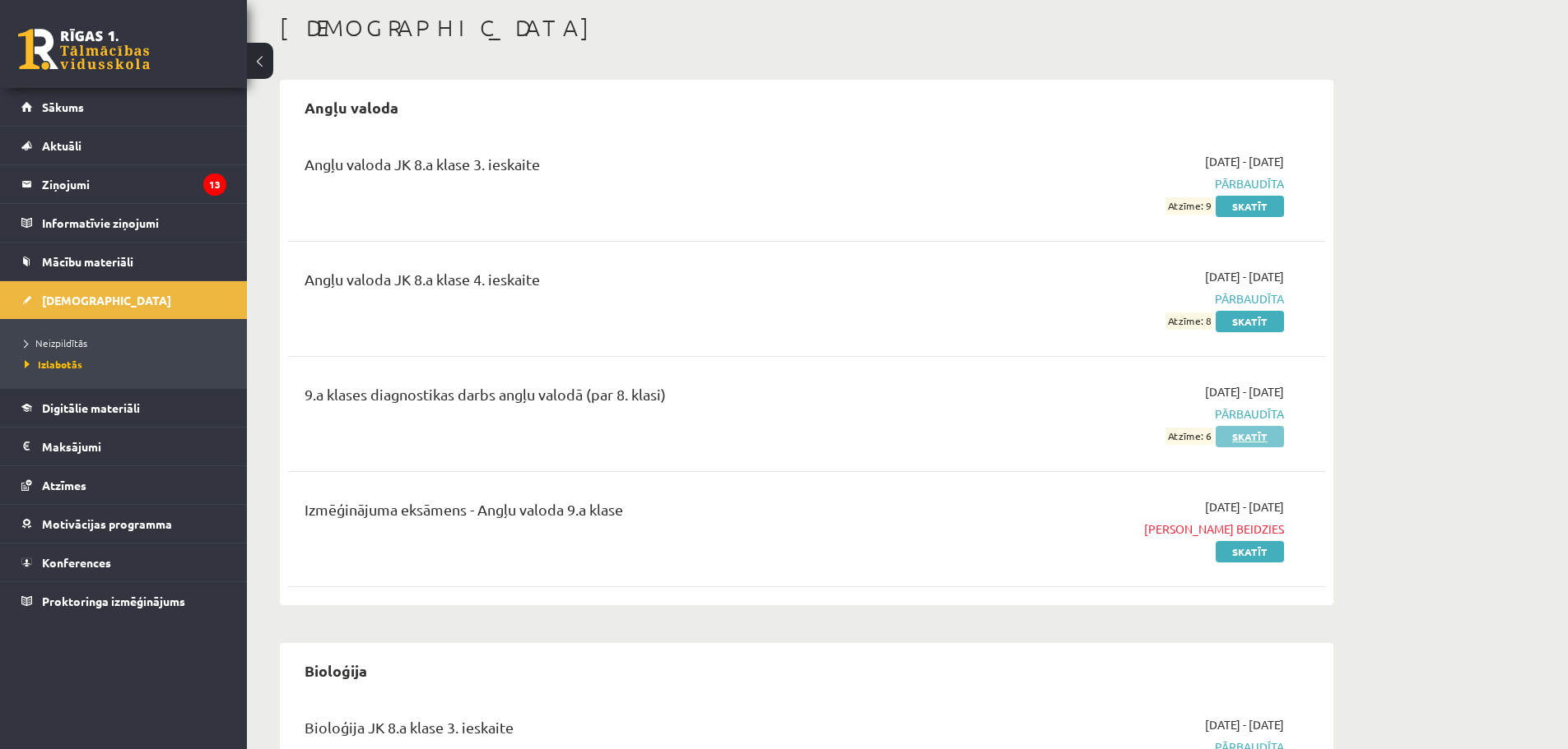
click at [1231, 439] on link "Skatīt" at bounding box center [1249, 437] width 68 height 21
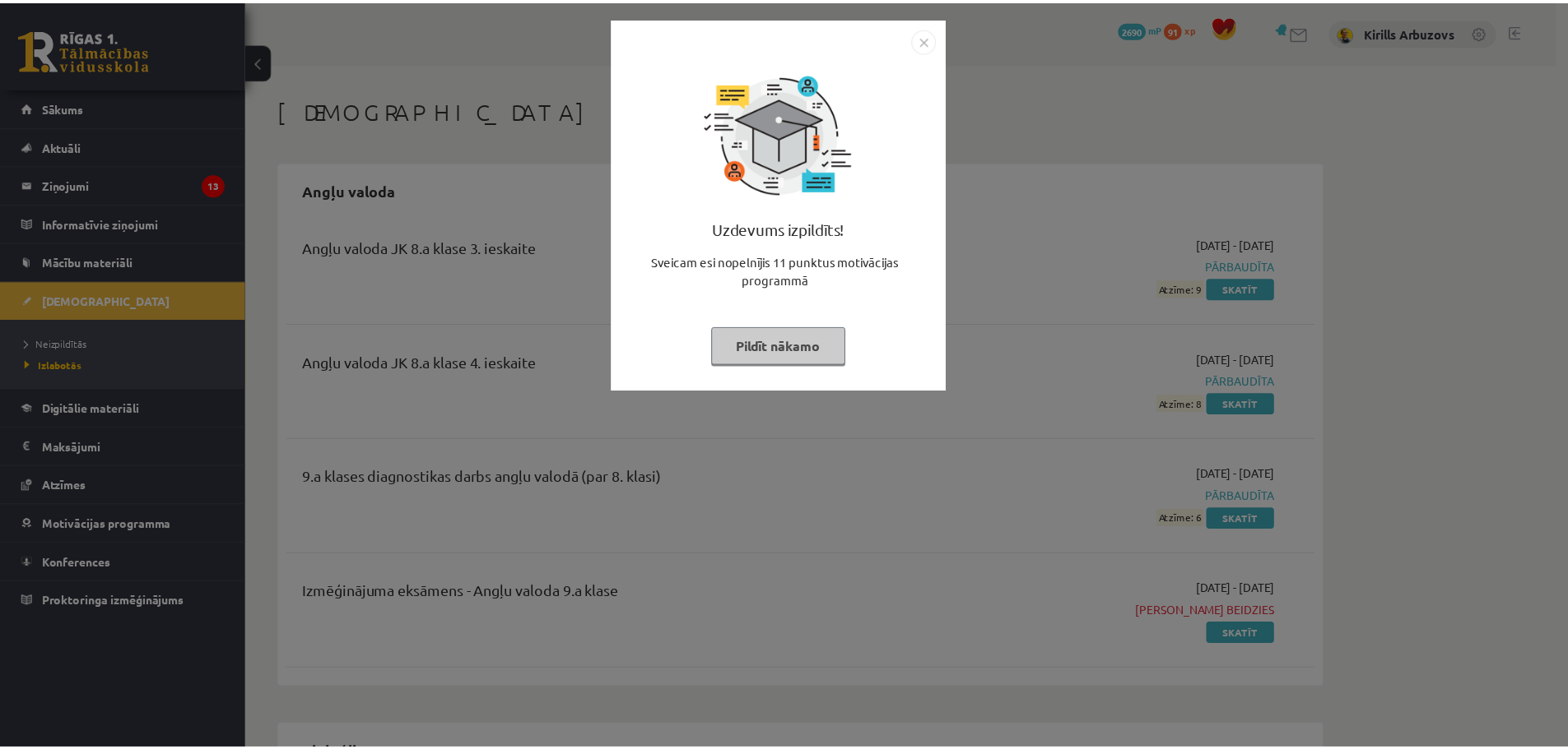
scroll to position [82, 0]
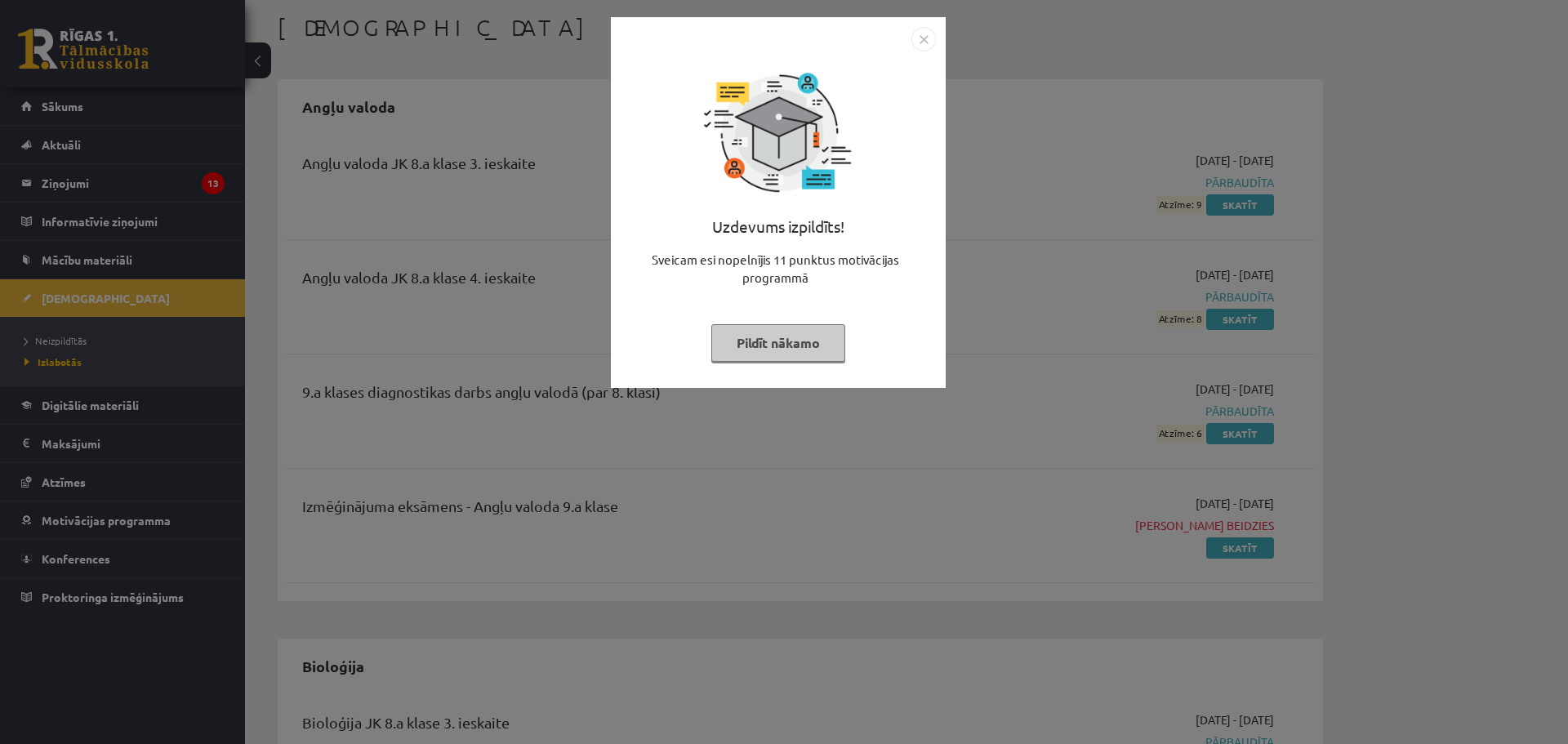
click at [920, 38] on img "Close" at bounding box center [924, 40] width 25 height 25
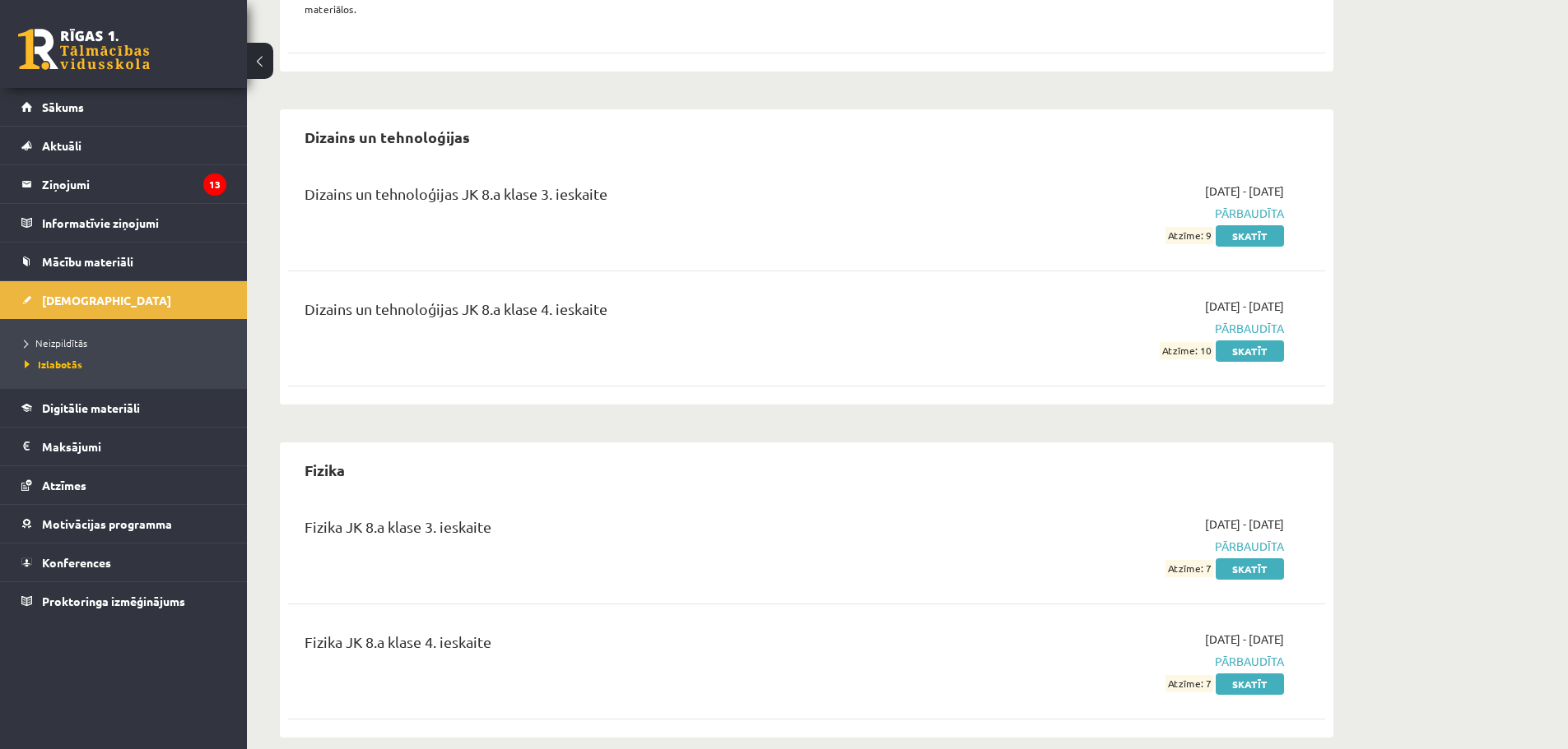
scroll to position [1480, 0]
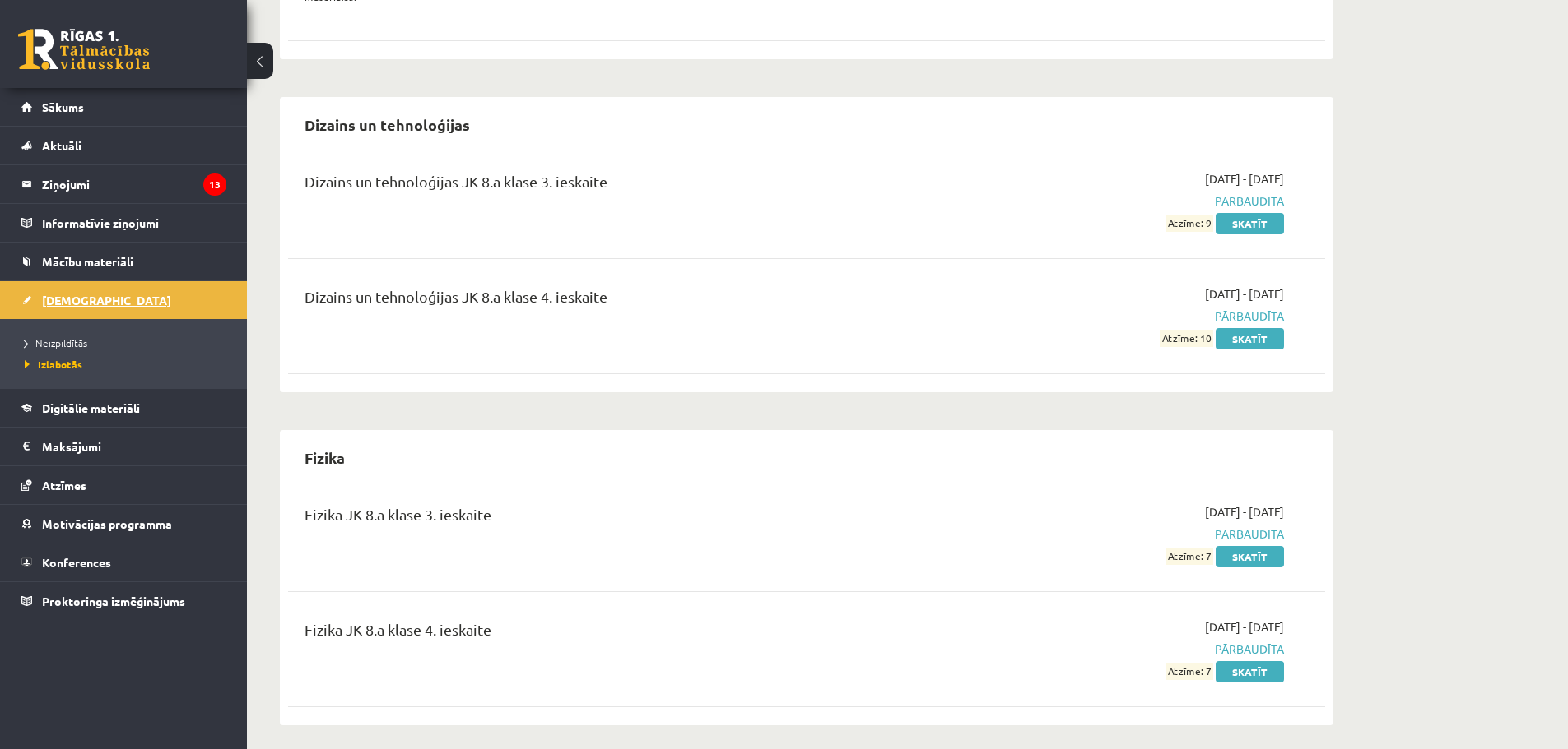
click at [96, 299] on link "[DEMOGRAPHIC_DATA]" at bounding box center [124, 300] width 205 height 38
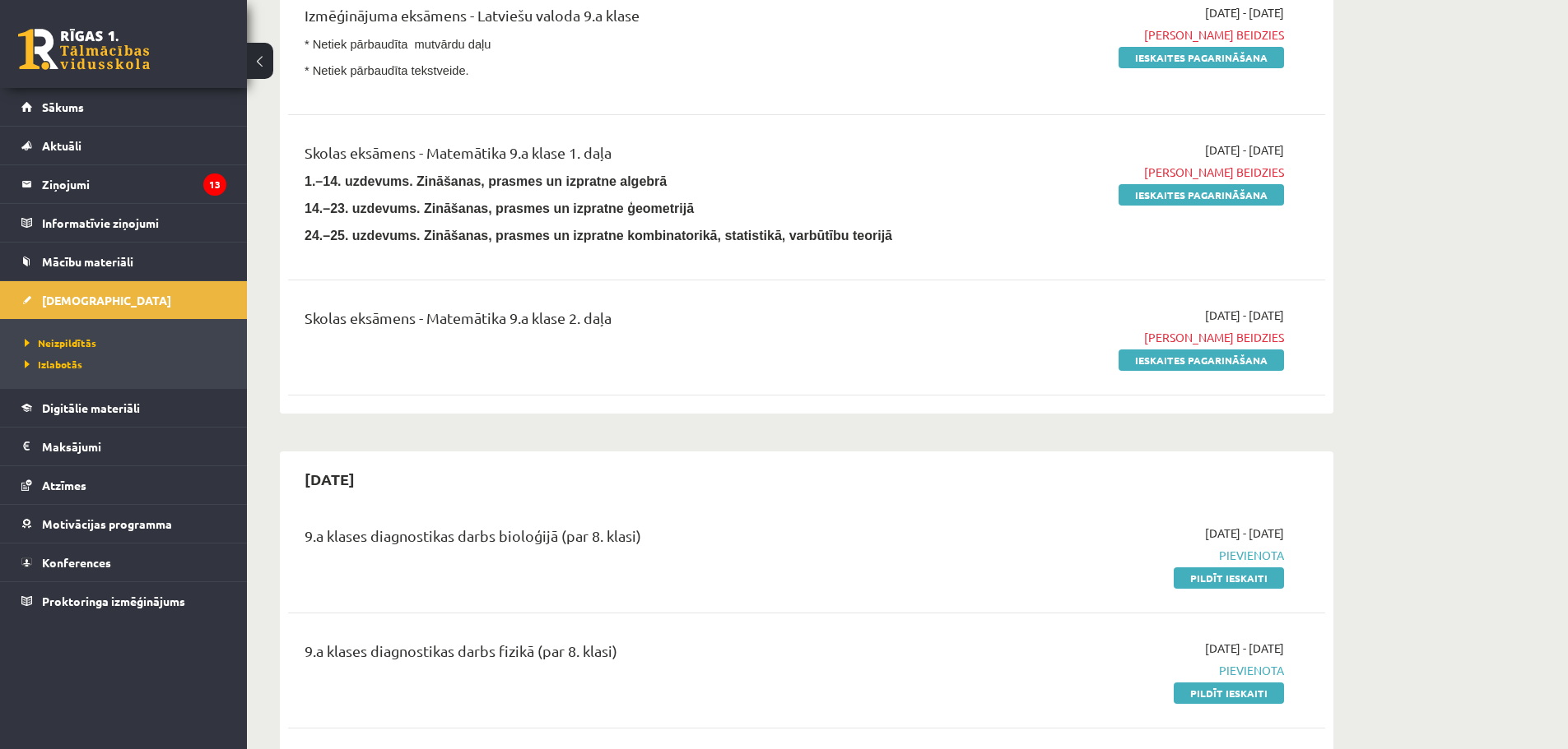
scroll to position [493, 0]
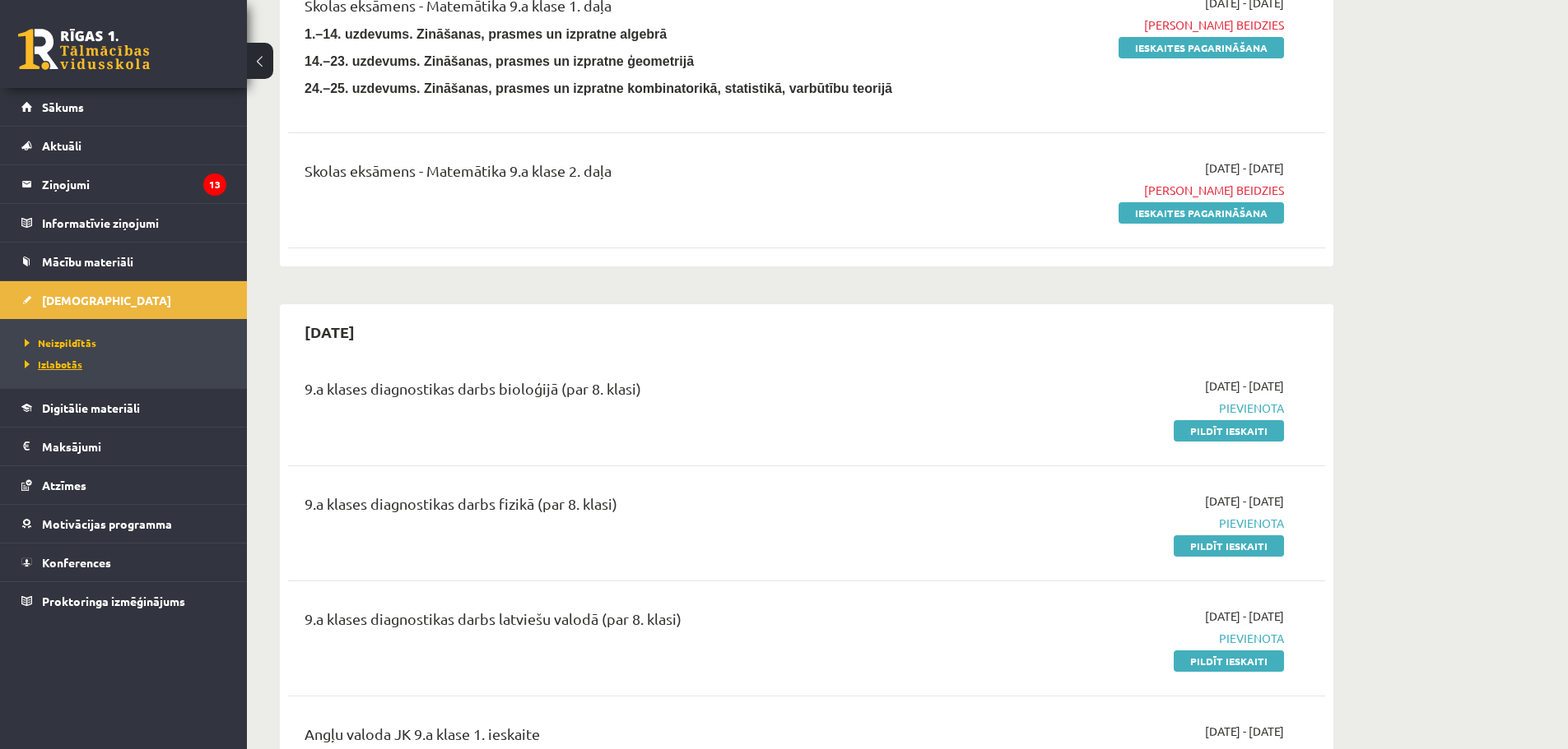
click at [71, 363] on span "Izlabotās" at bounding box center [53, 364] width 58 height 13
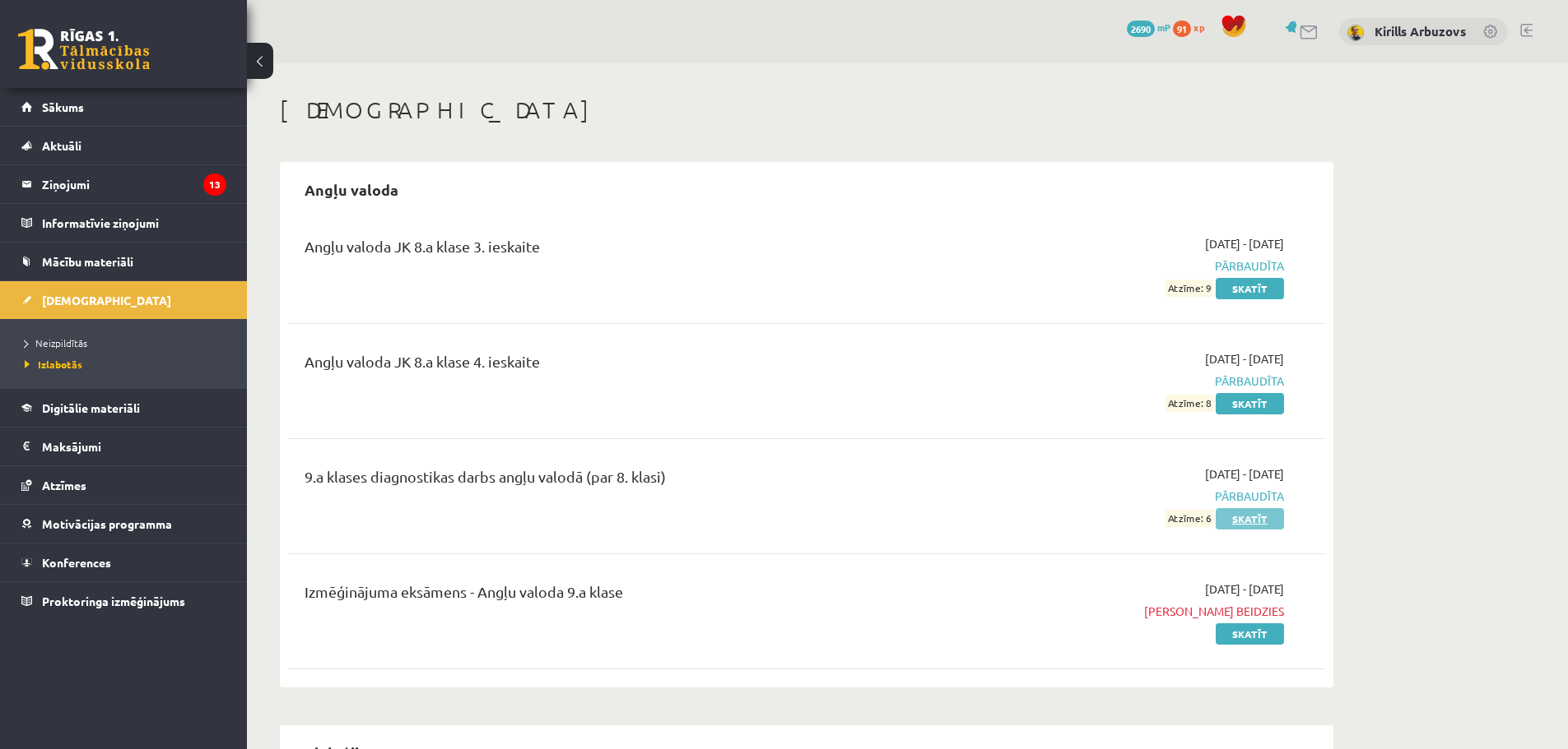
click at [1231, 523] on link "Skatīt" at bounding box center [1249, 519] width 68 height 21
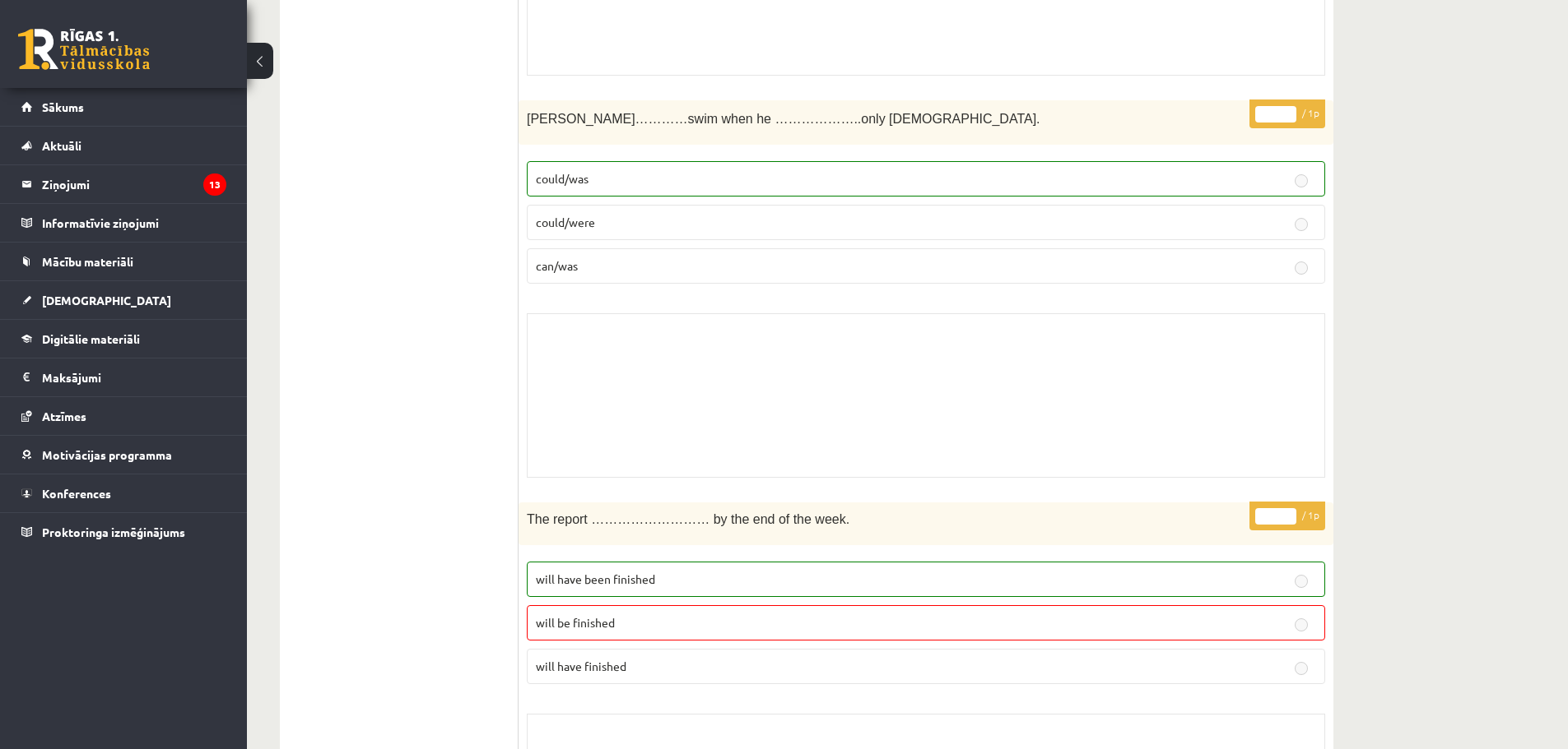
scroll to position [3044, 0]
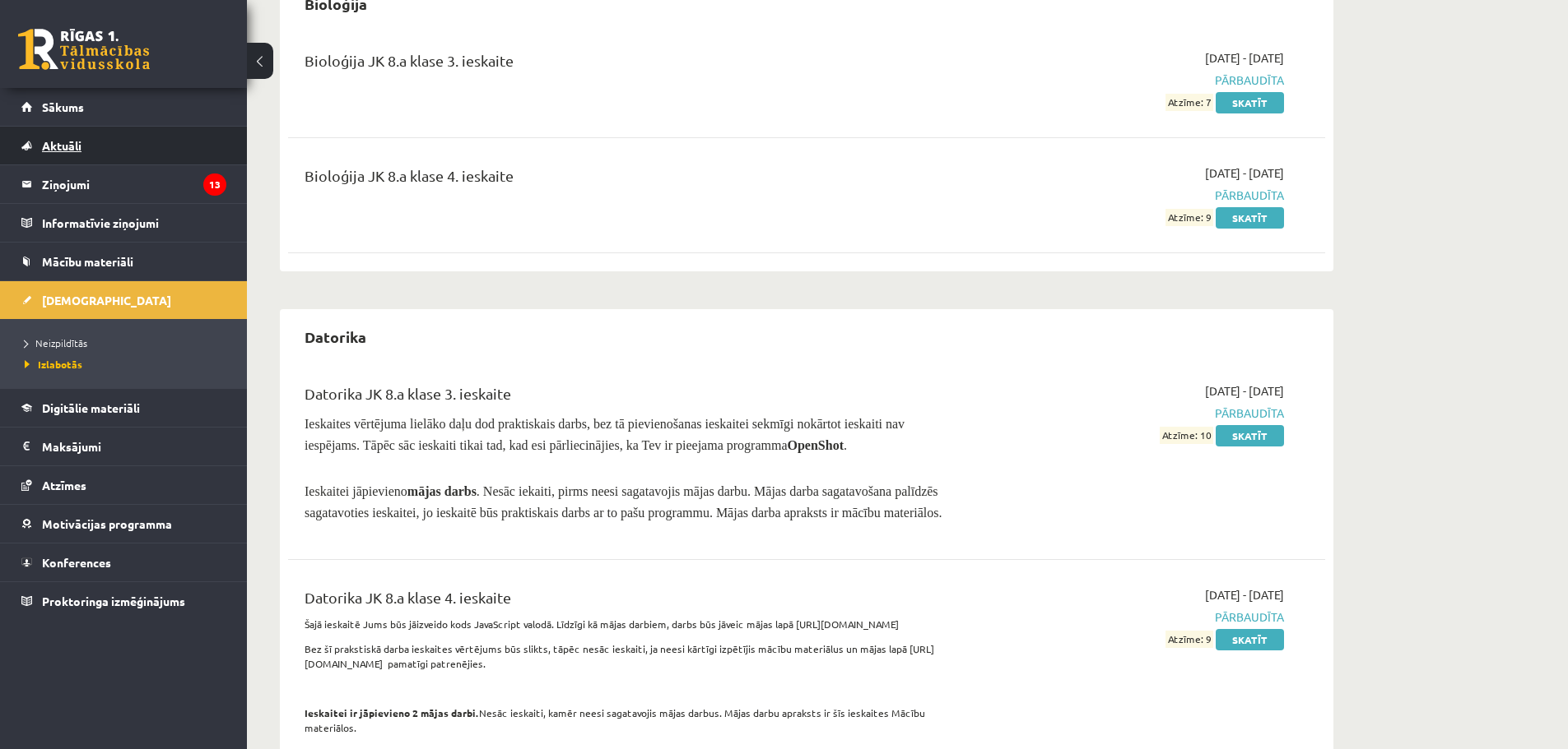
scroll to position [905, 0]
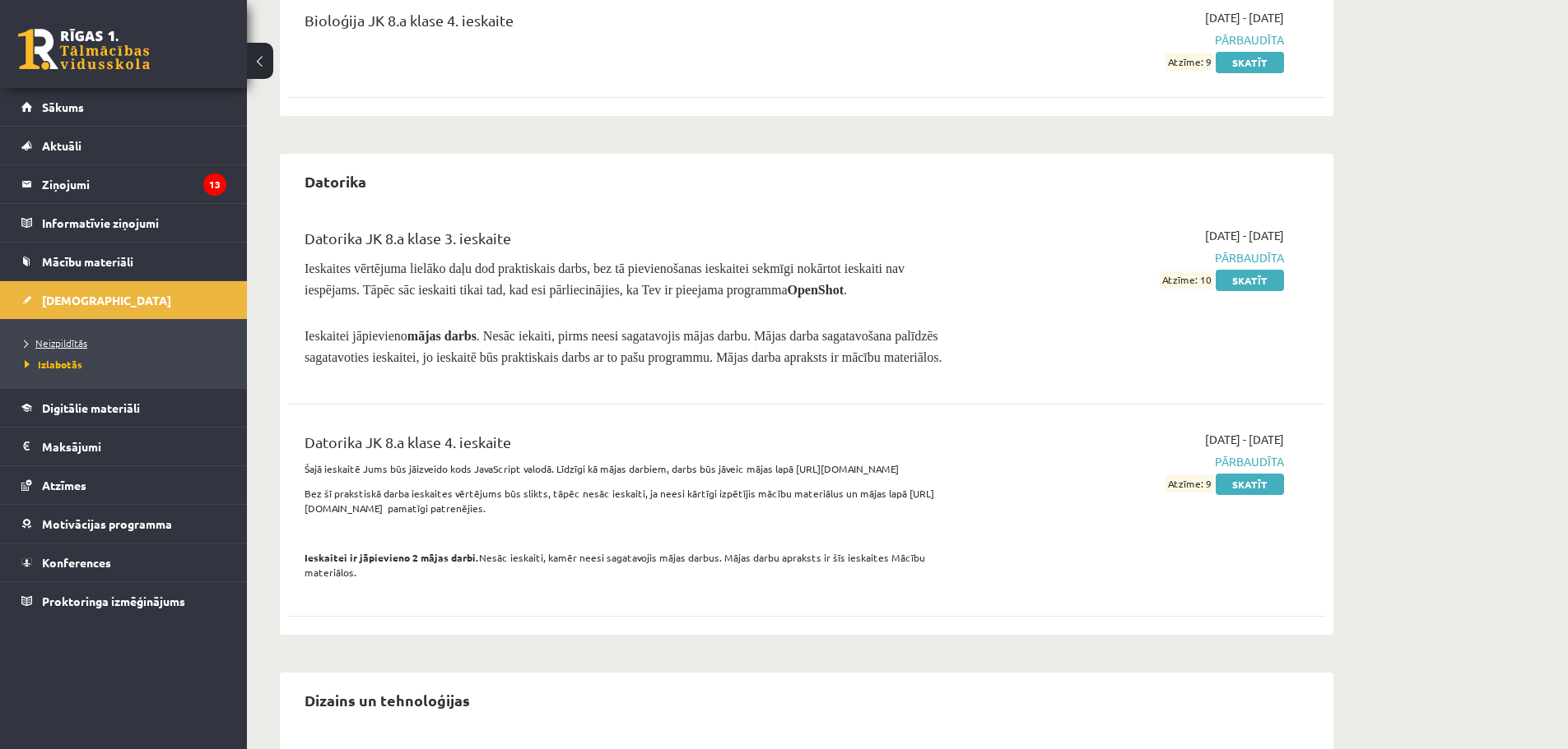
click at [88, 340] on link "Neizpildītās" at bounding box center [127, 343] width 206 height 15
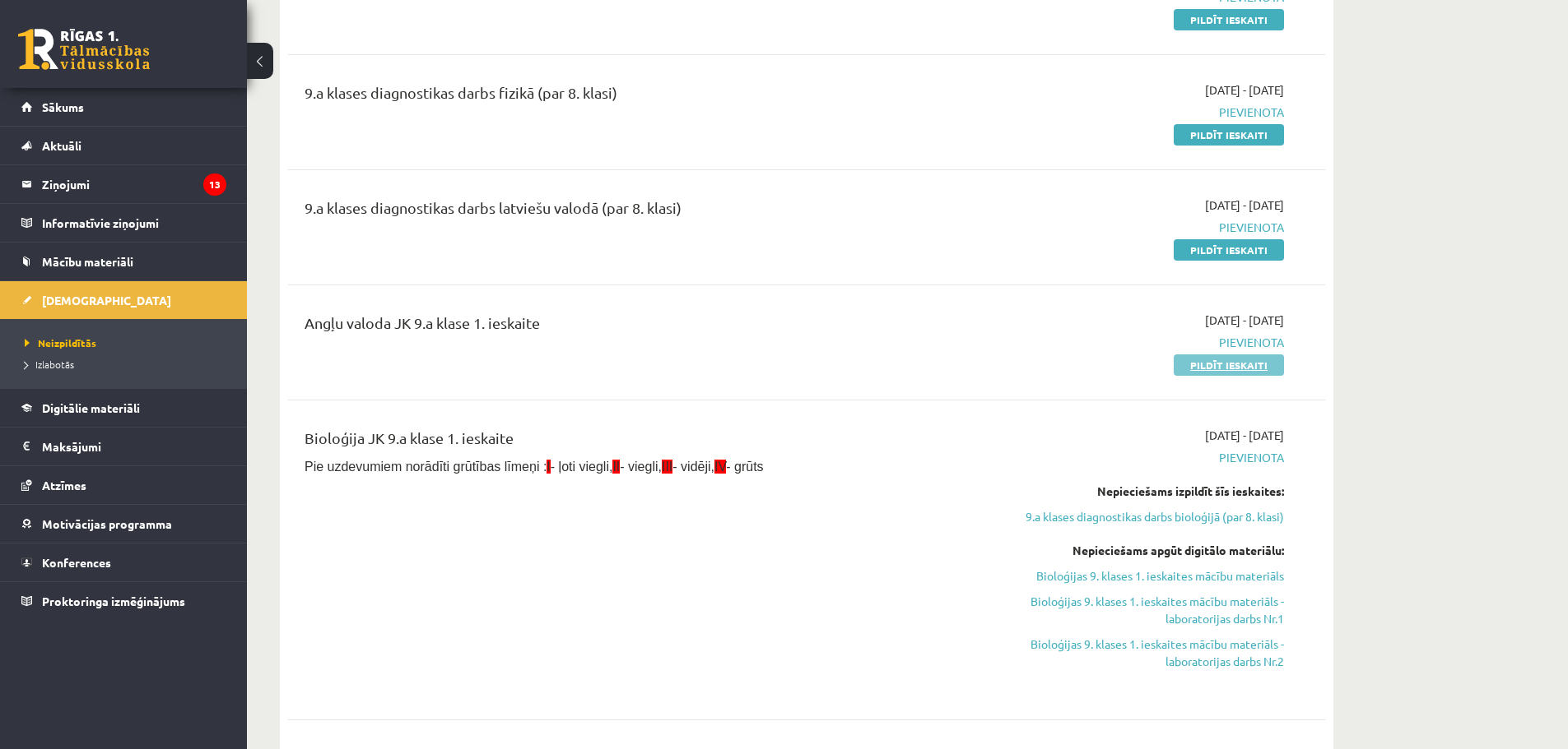
click at [1206, 366] on link "Pildīt ieskaiti" at bounding box center [1229, 365] width 111 height 21
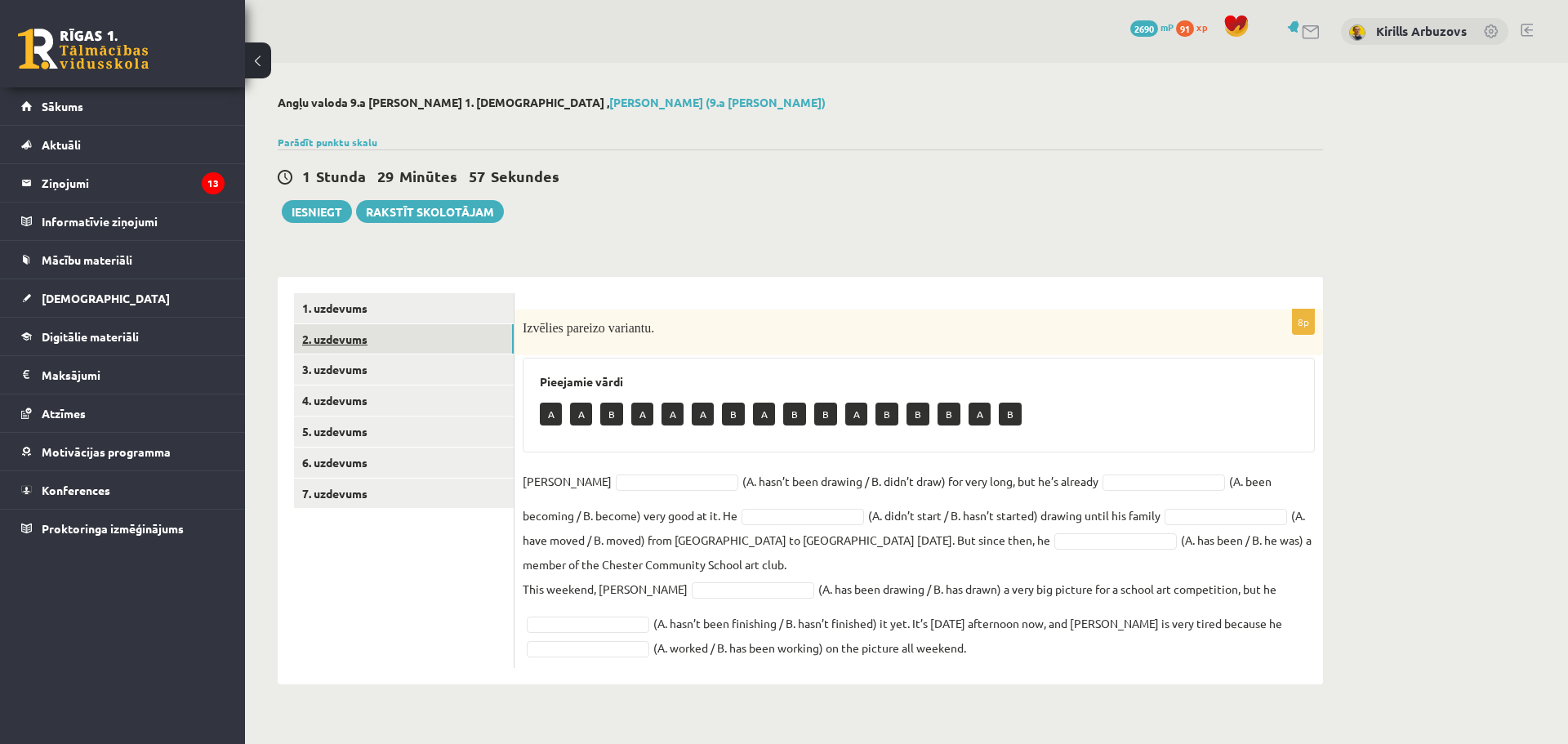
click at [396, 338] on link "2. uzdevums" at bounding box center [404, 339] width 219 height 30
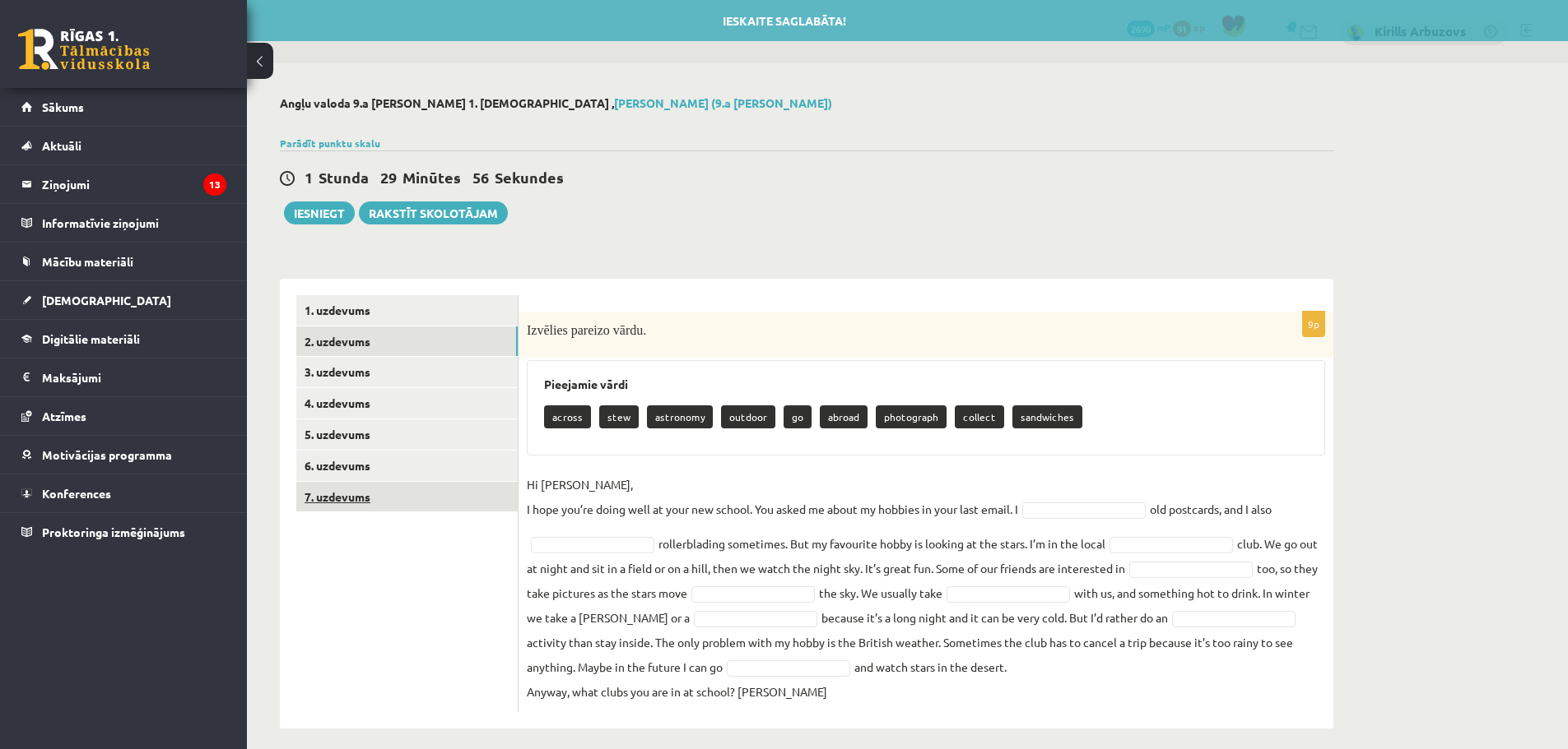
click at [421, 496] on link "7. uzdevums" at bounding box center [407, 497] width 221 height 30
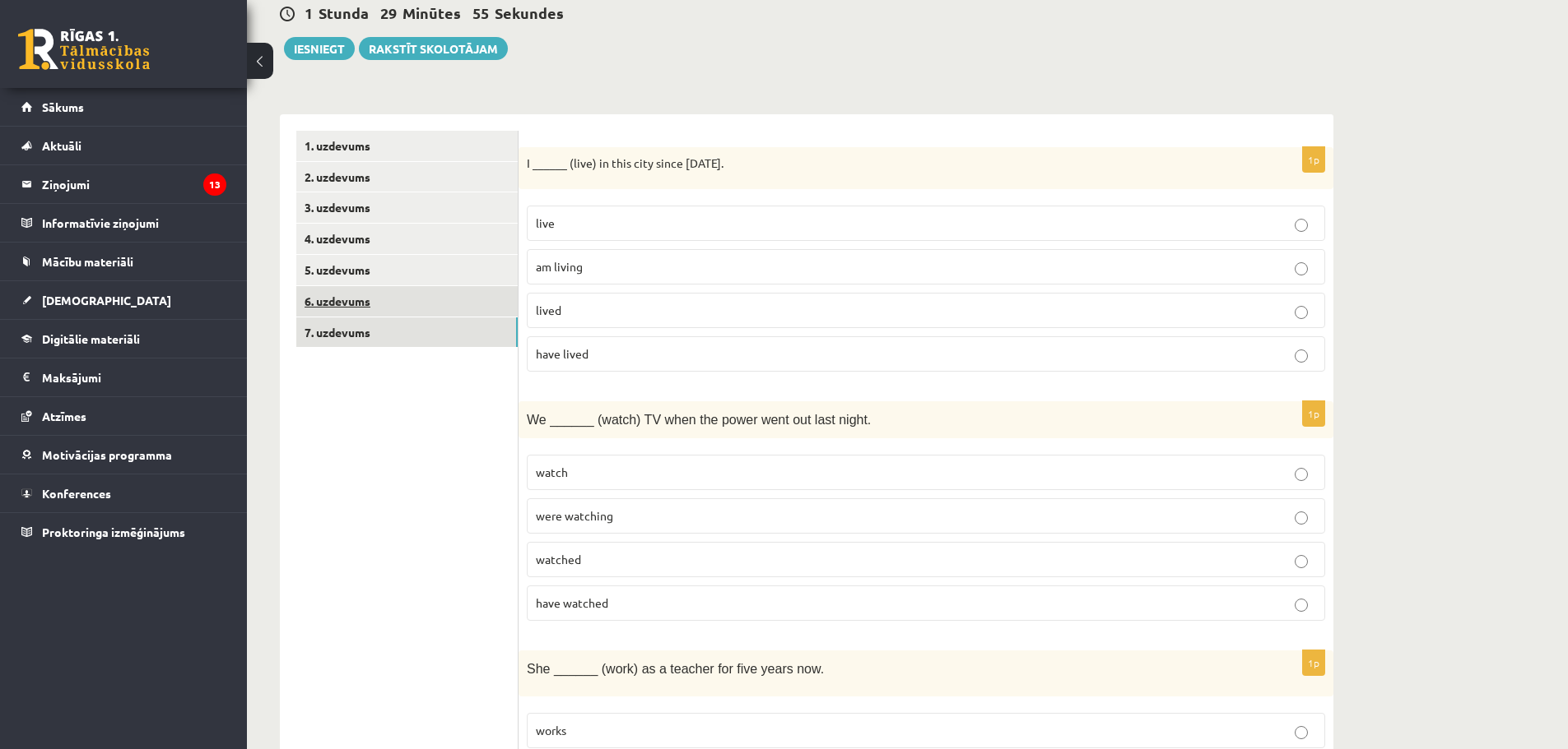
click at [396, 301] on link "6. uzdevums" at bounding box center [407, 302] width 221 height 30
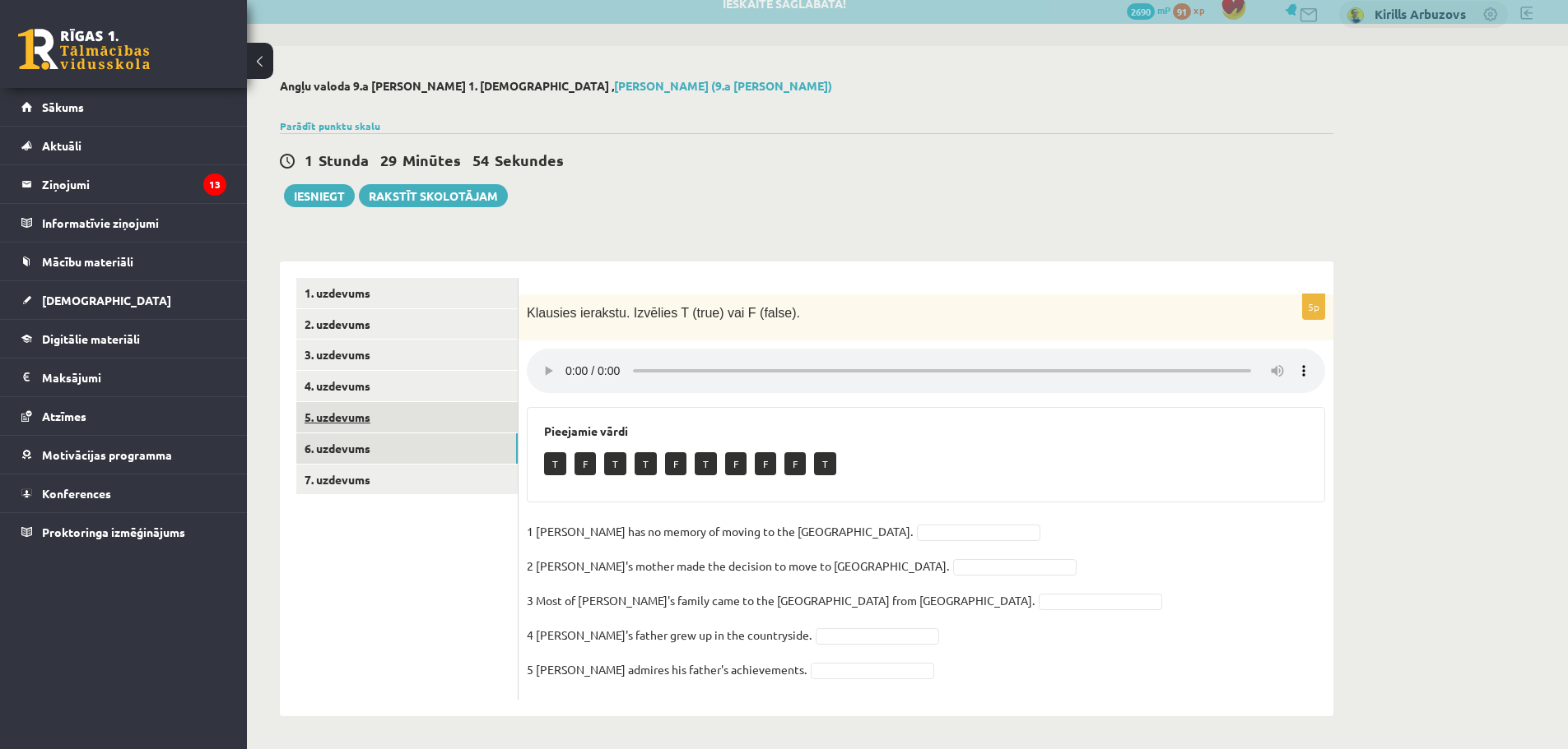
click at [404, 423] on link "5. uzdevums" at bounding box center [407, 417] width 221 height 30
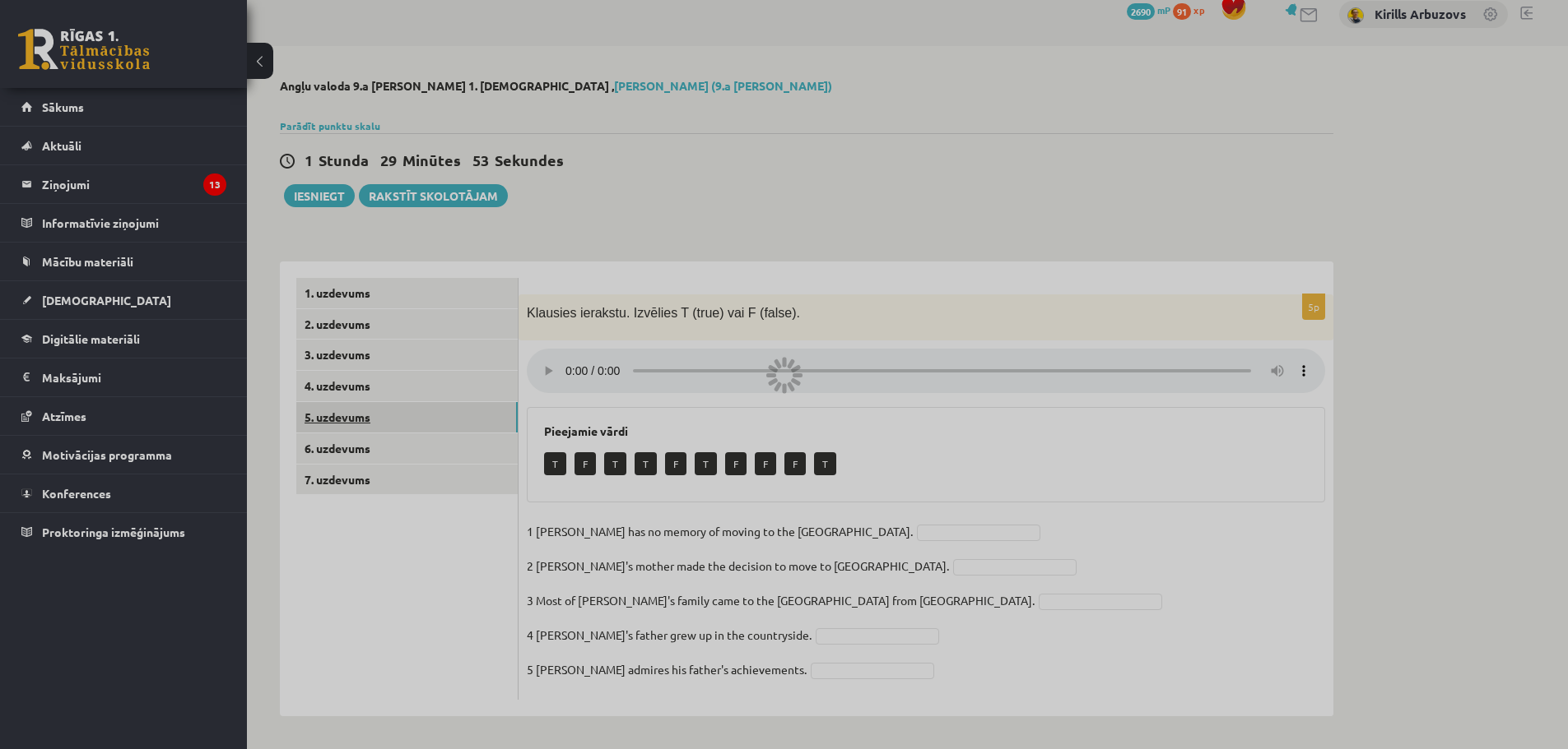
scroll to position [0, 0]
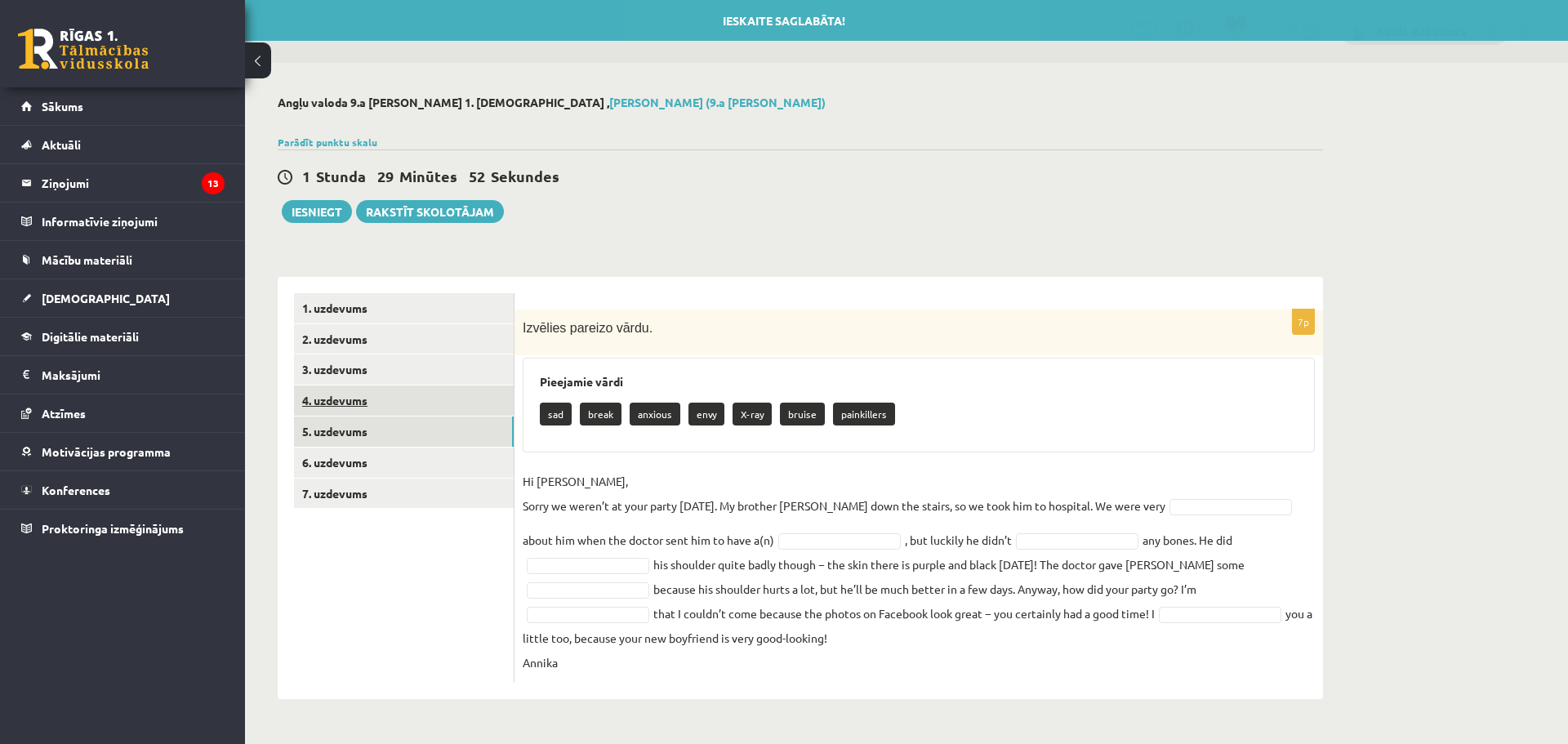
click at [392, 409] on link "4. uzdevums" at bounding box center [404, 401] width 219 height 30
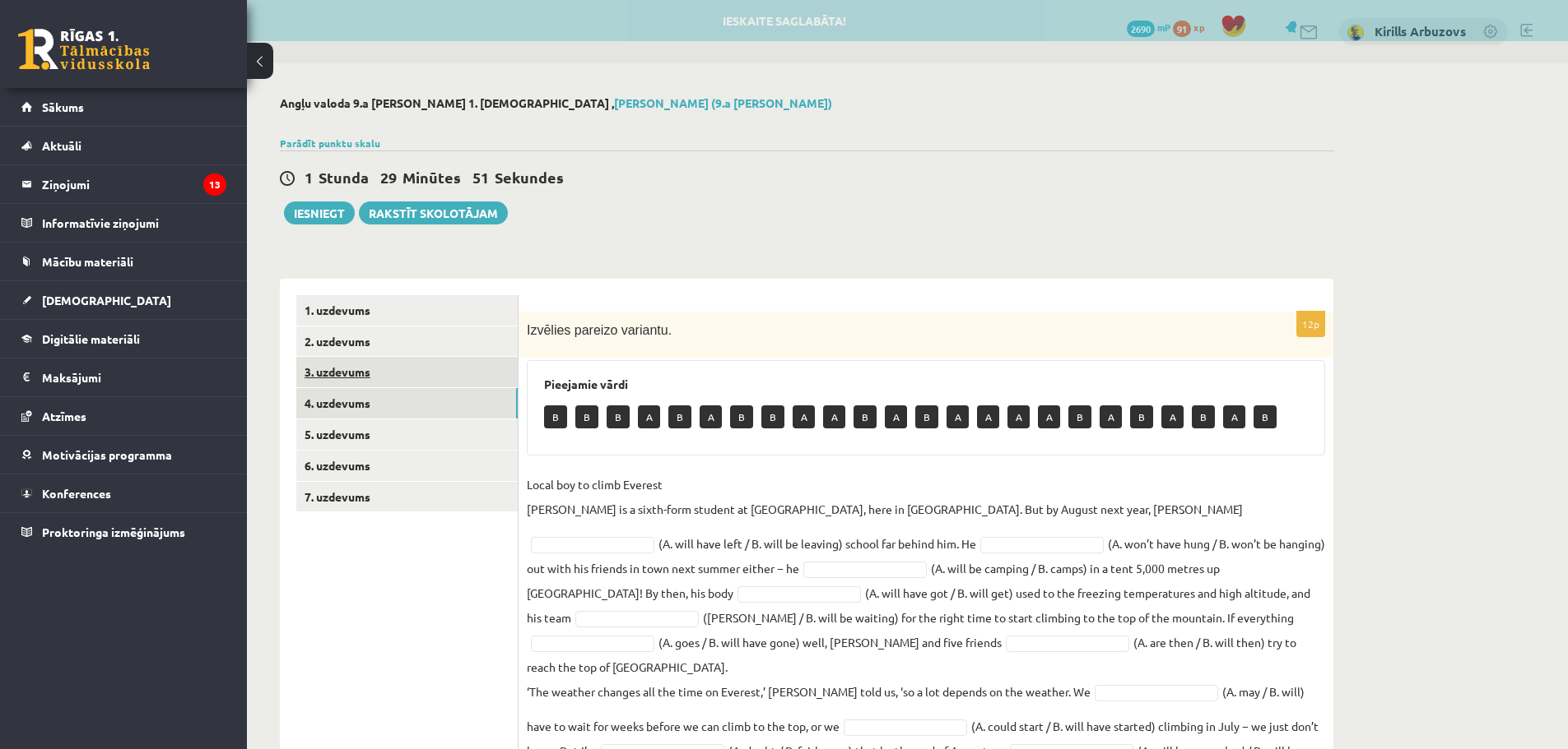
click at [400, 382] on link "3. uzdevums" at bounding box center [407, 372] width 221 height 30
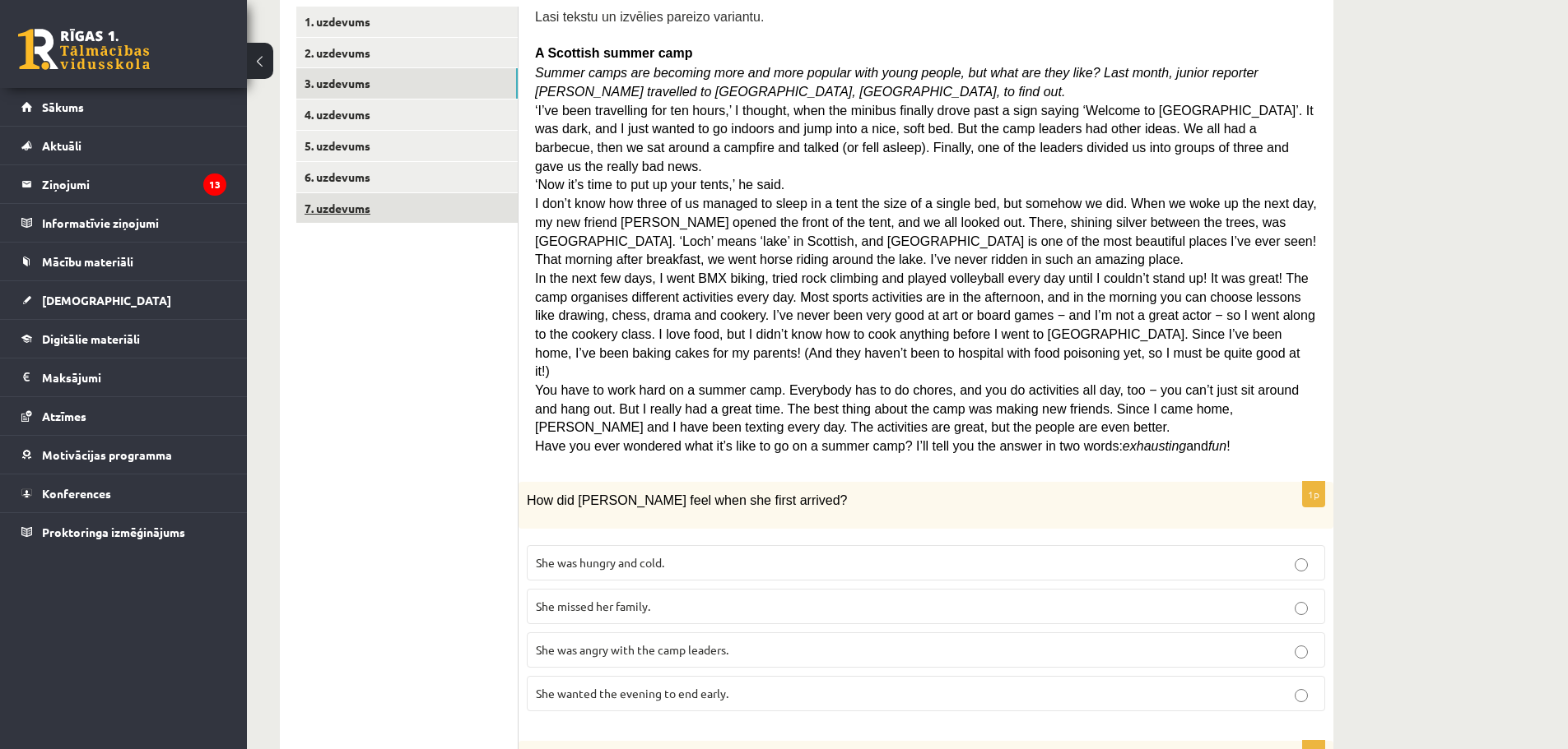
scroll to position [164, 0]
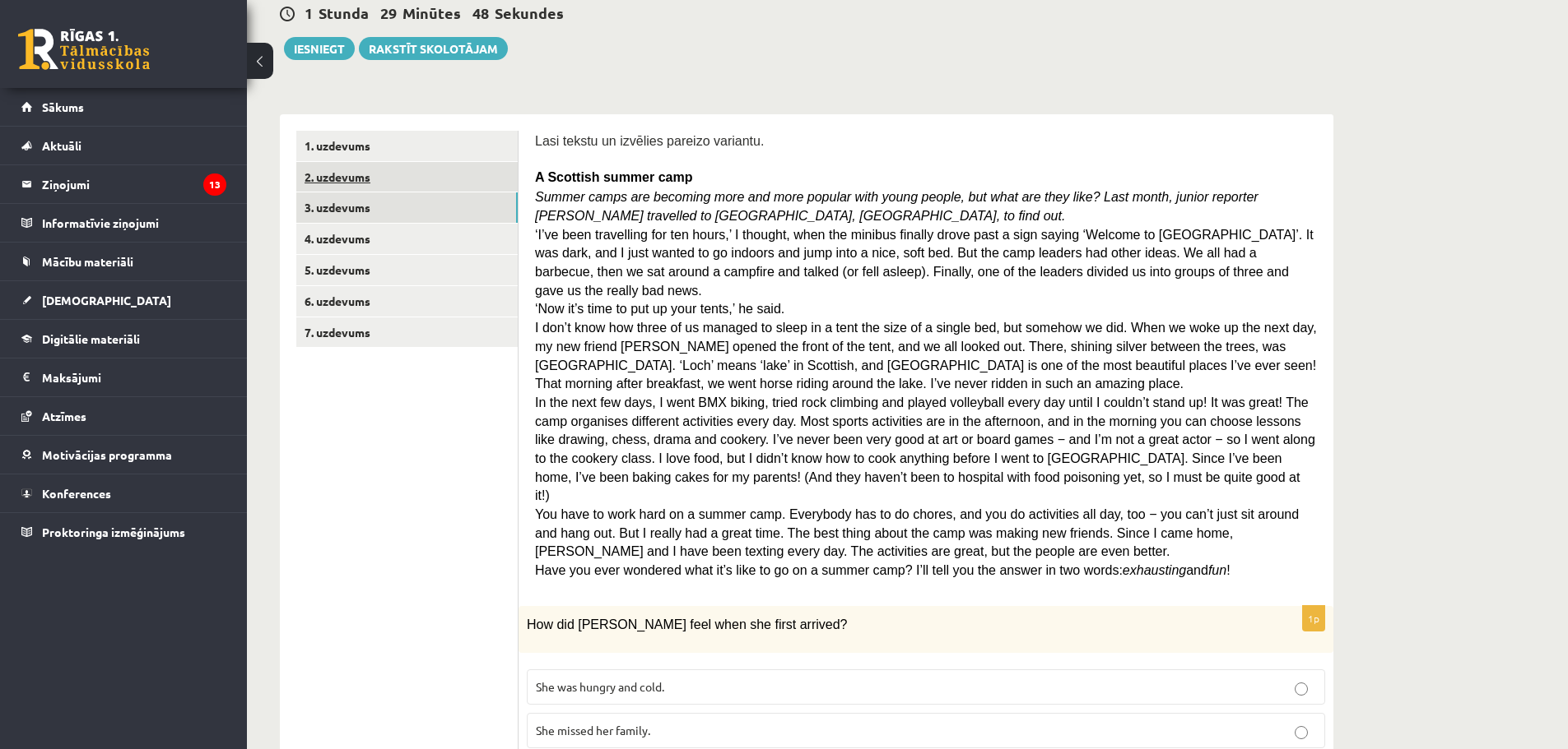
click at [352, 167] on link "2. uzdevums" at bounding box center [407, 177] width 221 height 30
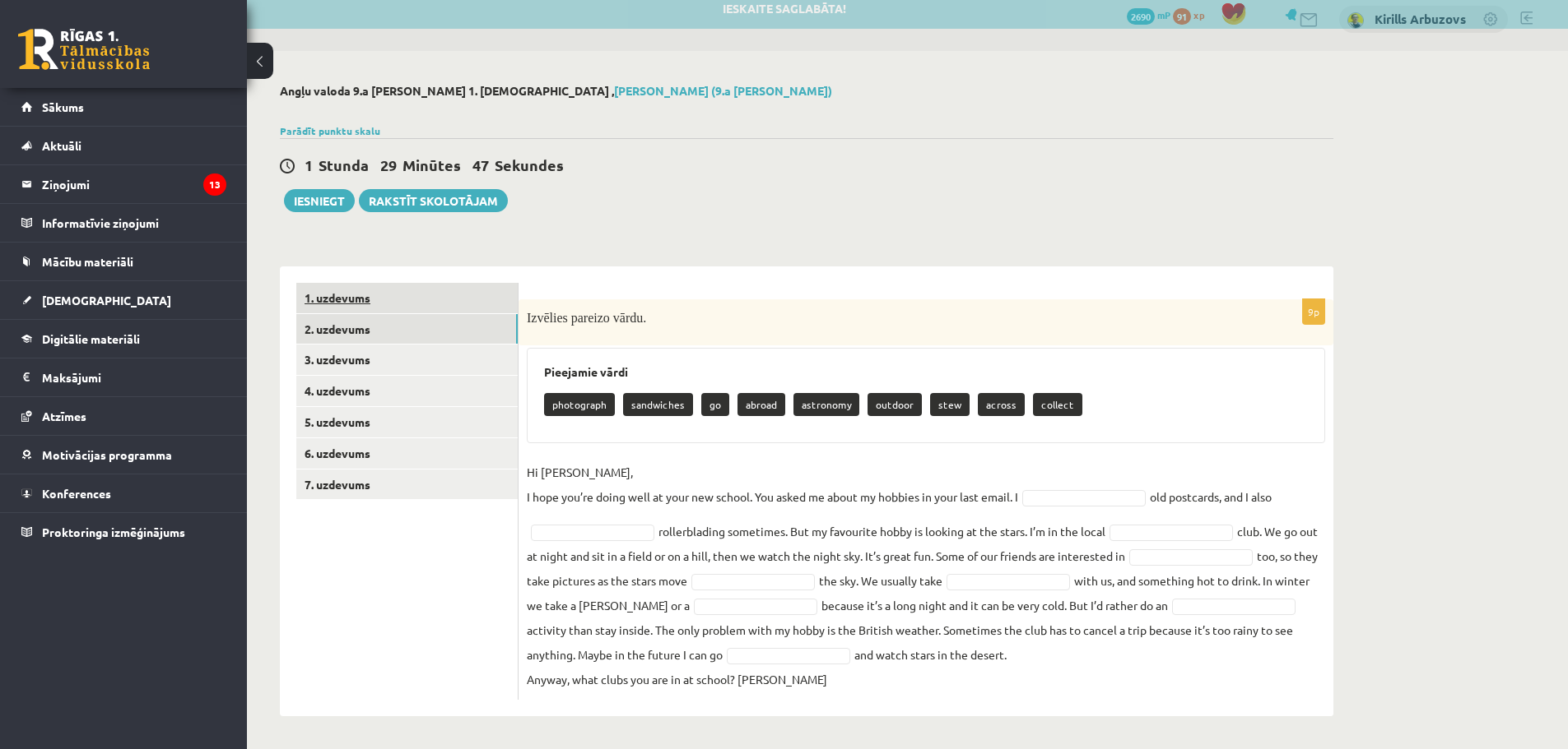
click at [388, 301] on link "1. uzdevums" at bounding box center [407, 298] width 221 height 30
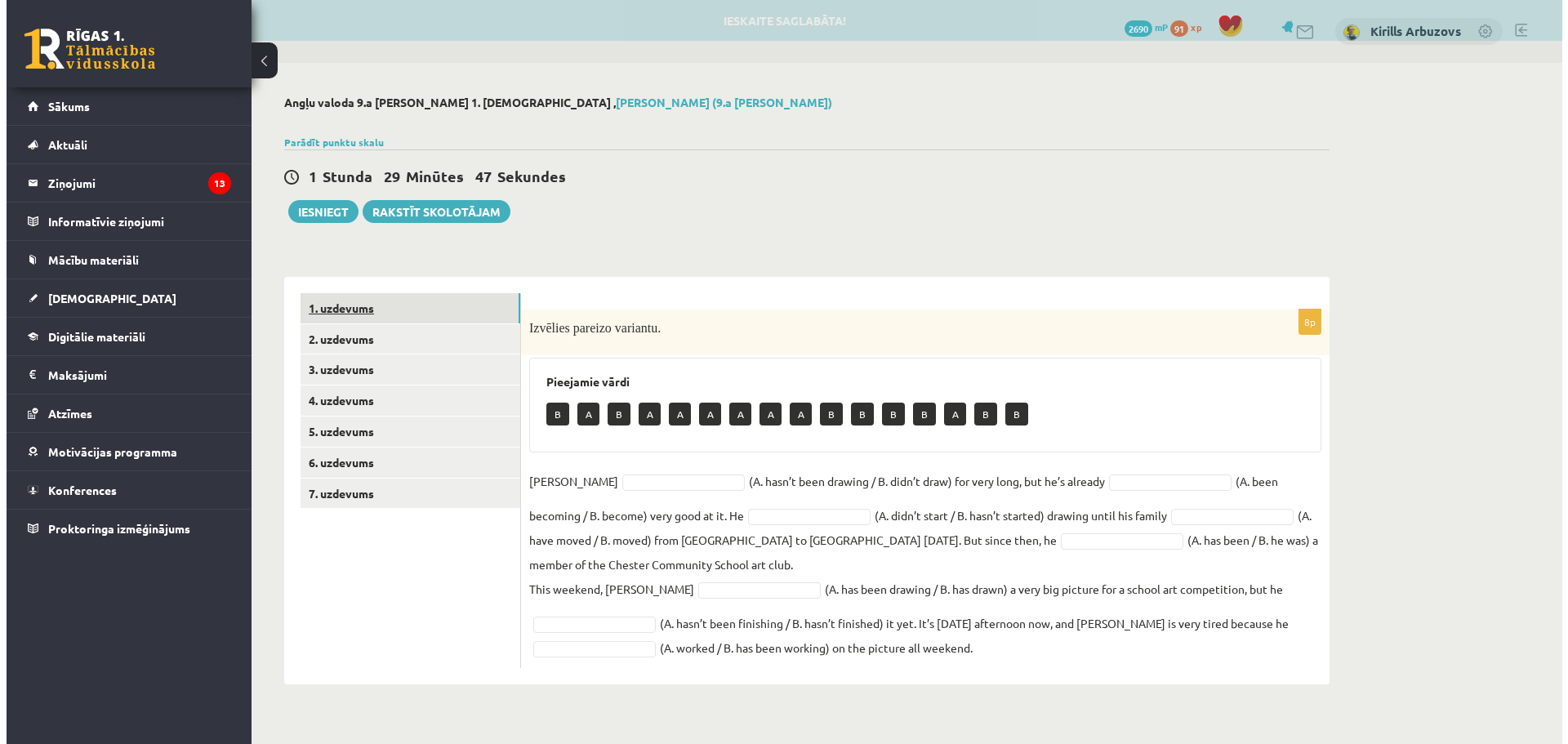
scroll to position [0, 0]
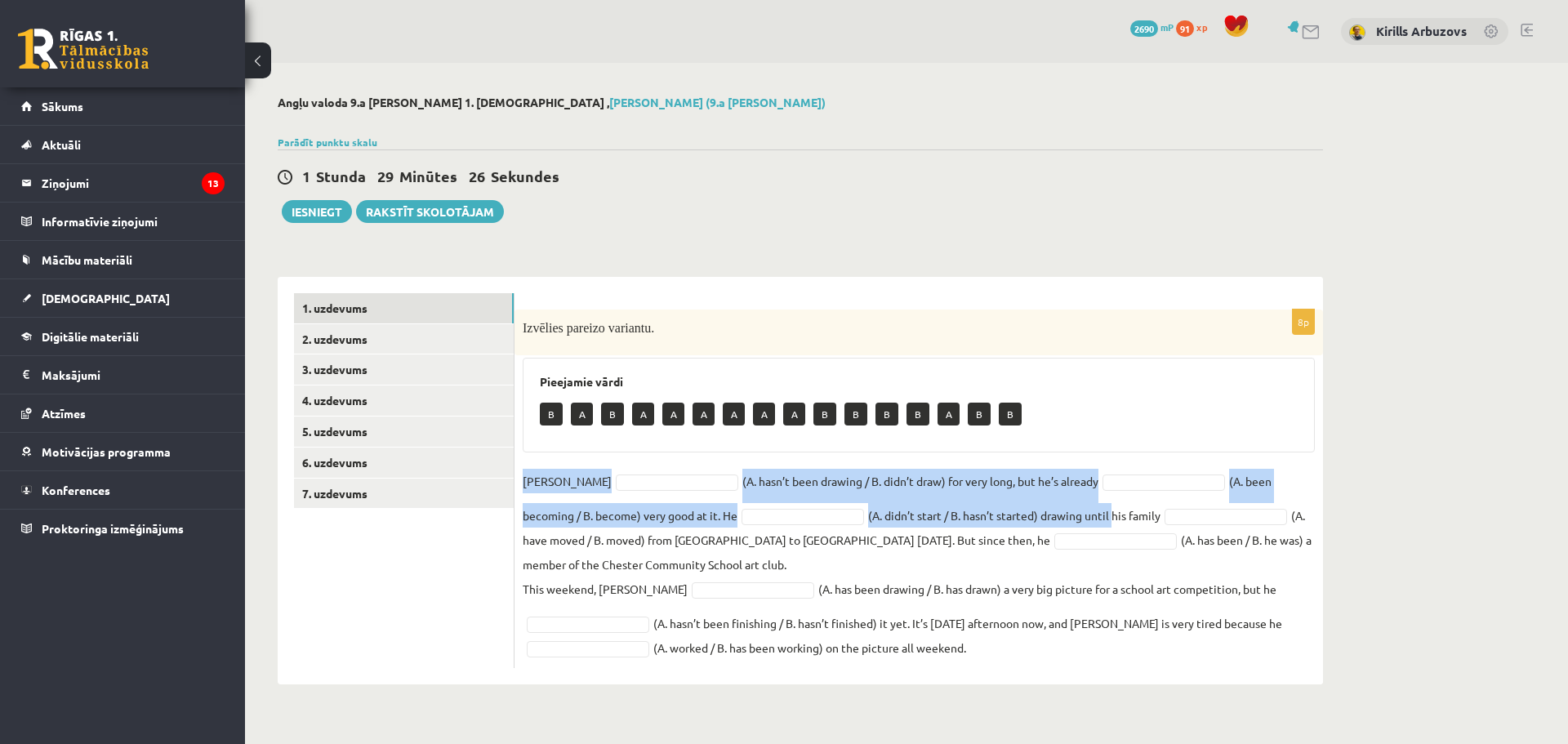
drag, startPoint x: 522, startPoint y: 479, endPoint x: 1043, endPoint y: 524, distance: 522.9
click at [1043, 524] on fieldset "[PERSON_NAME] (A. hasn’t been drawing / B. didn’t draw) for very long, but he’s…" at bounding box center [918, 565] width 792 height 191
click at [742, 483] on fieldset "[PERSON_NAME] (A. hasn’t been drawing / B. didn’t draw) for very long, but he’s…" at bounding box center [918, 565] width 792 height 191
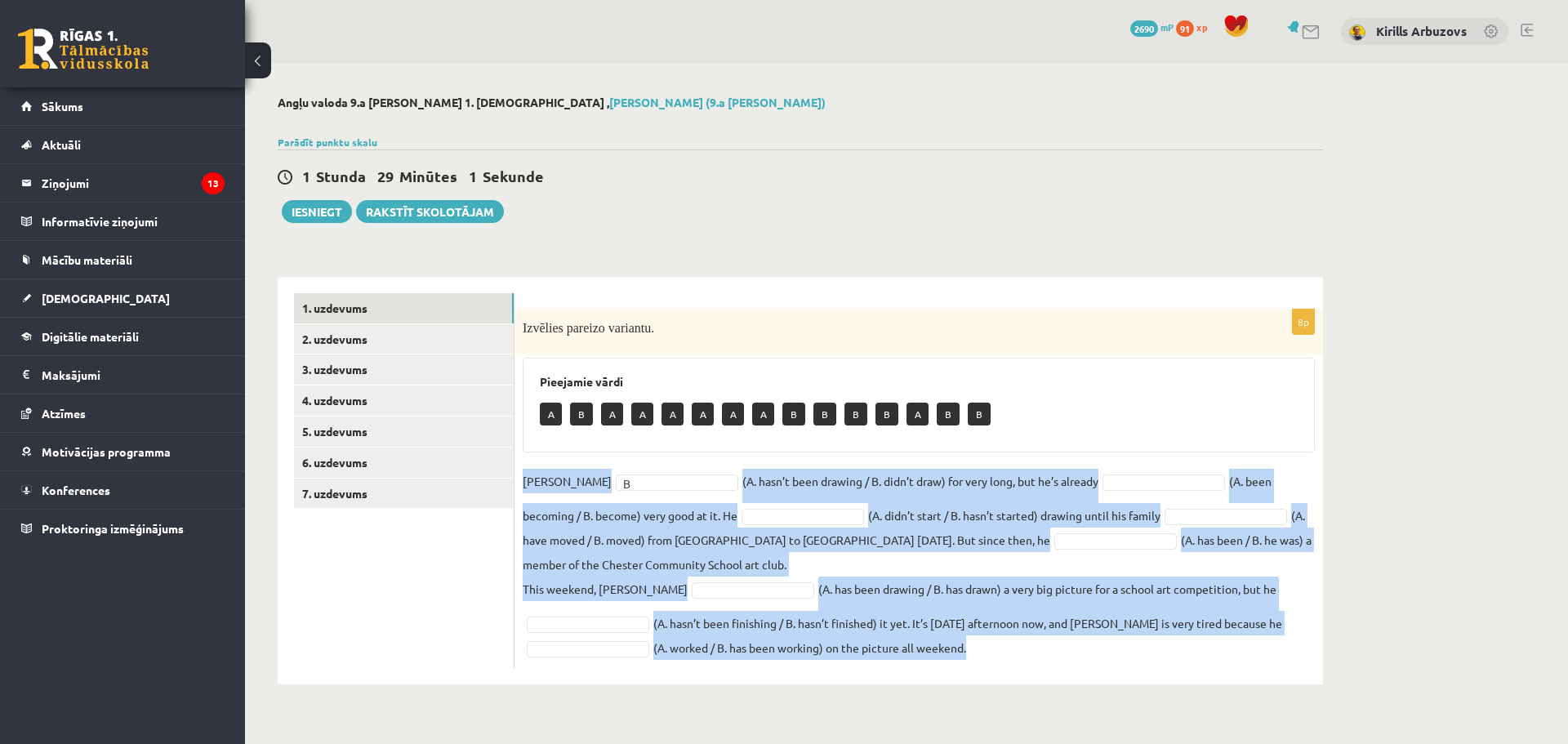
drag, startPoint x: 523, startPoint y: 481, endPoint x: 1012, endPoint y: 680, distance: 527.9
click at [1012, 680] on div "8p Izvēlies pareizo variantu. Pieejamie vārdi A B A A A A A A B B B B A B B Dan…" at bounding box center [918, 480] width 809 height 408
copy fieldset "Danny B (A. hasn’t been drawing / B. didn’t draw) for very long, but he’s alrea…"
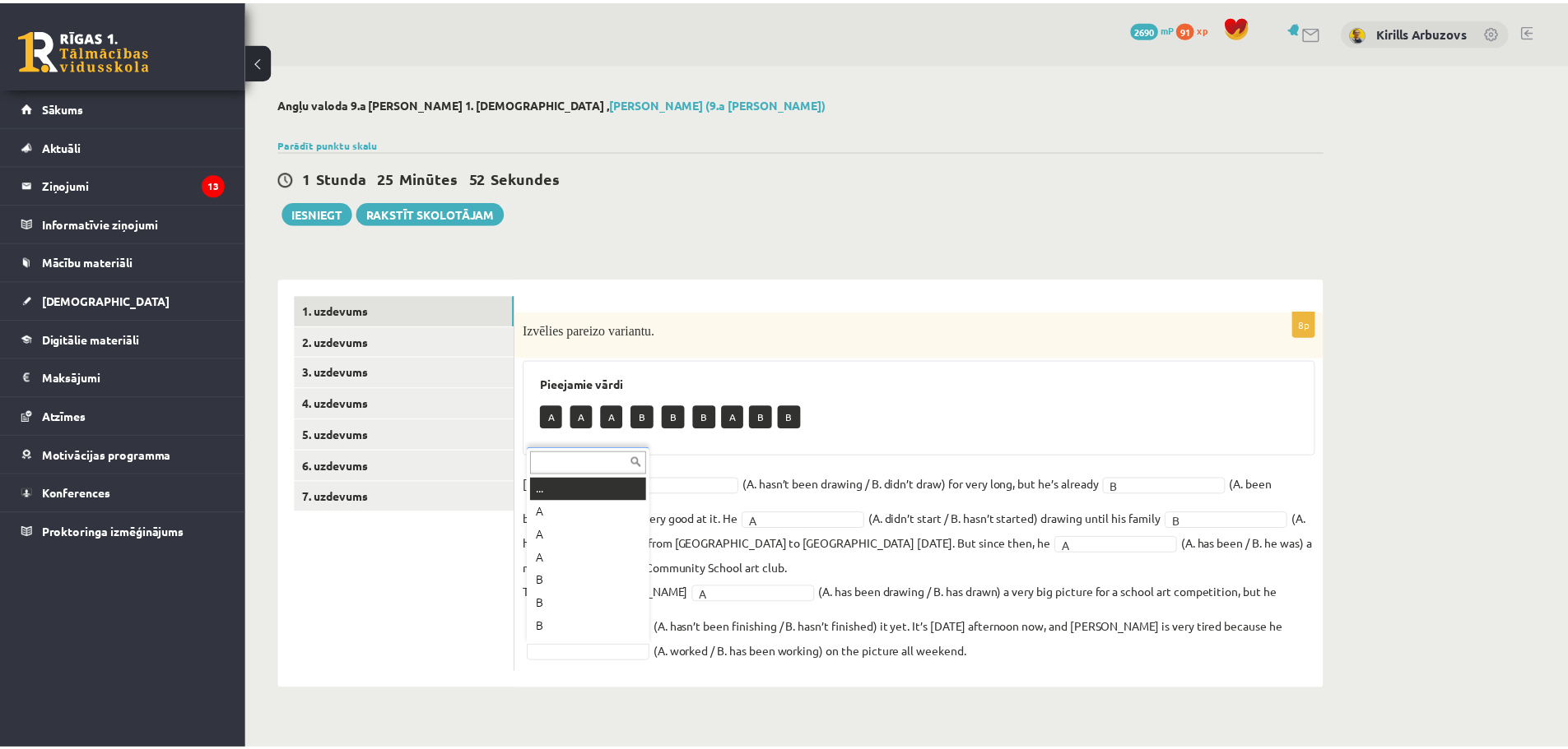
scroll to position [19, 0]
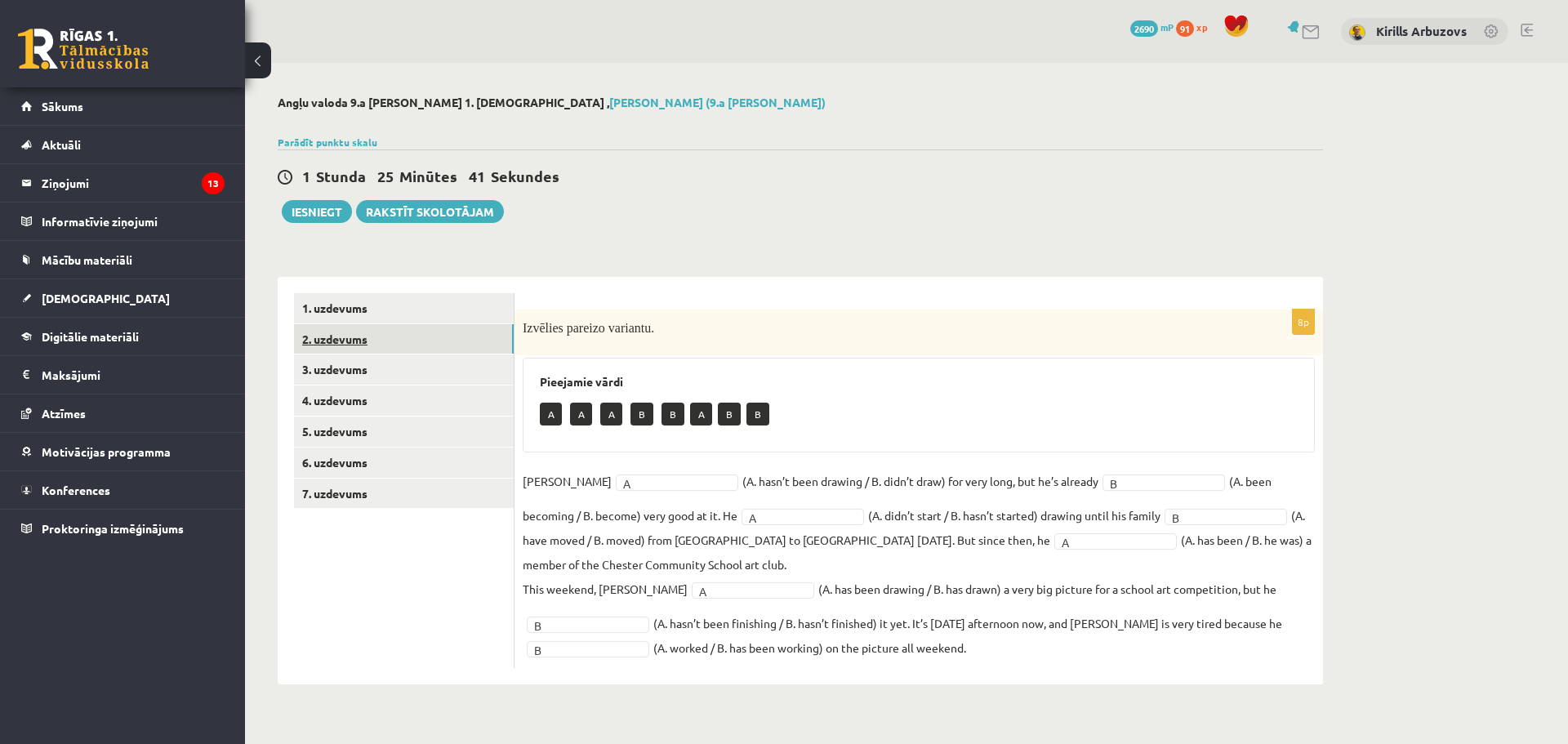
click at [464, 343] on link "2. uzdevums" at bounding box center [404, 339] width 219 height 30
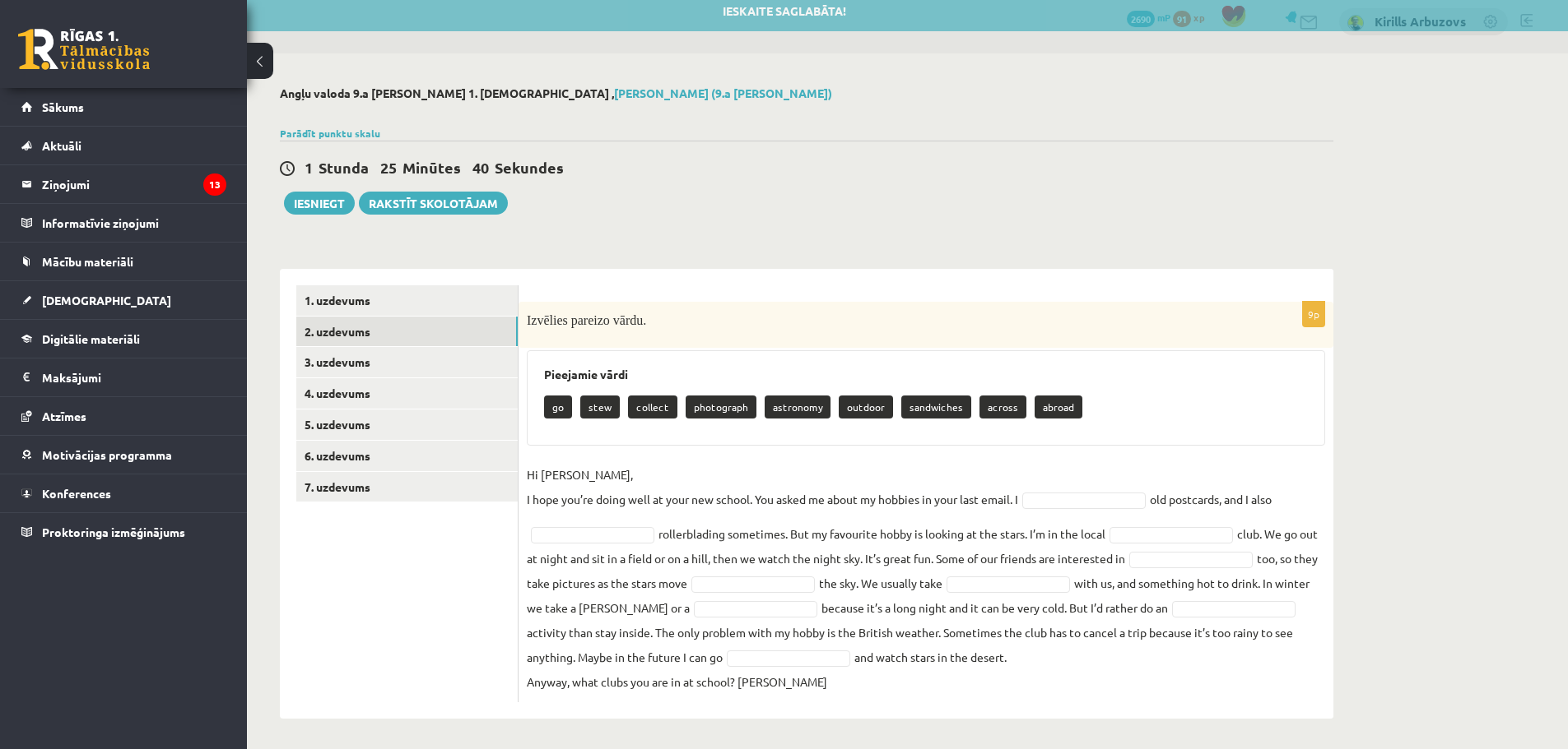
scroll to position [12, 0]
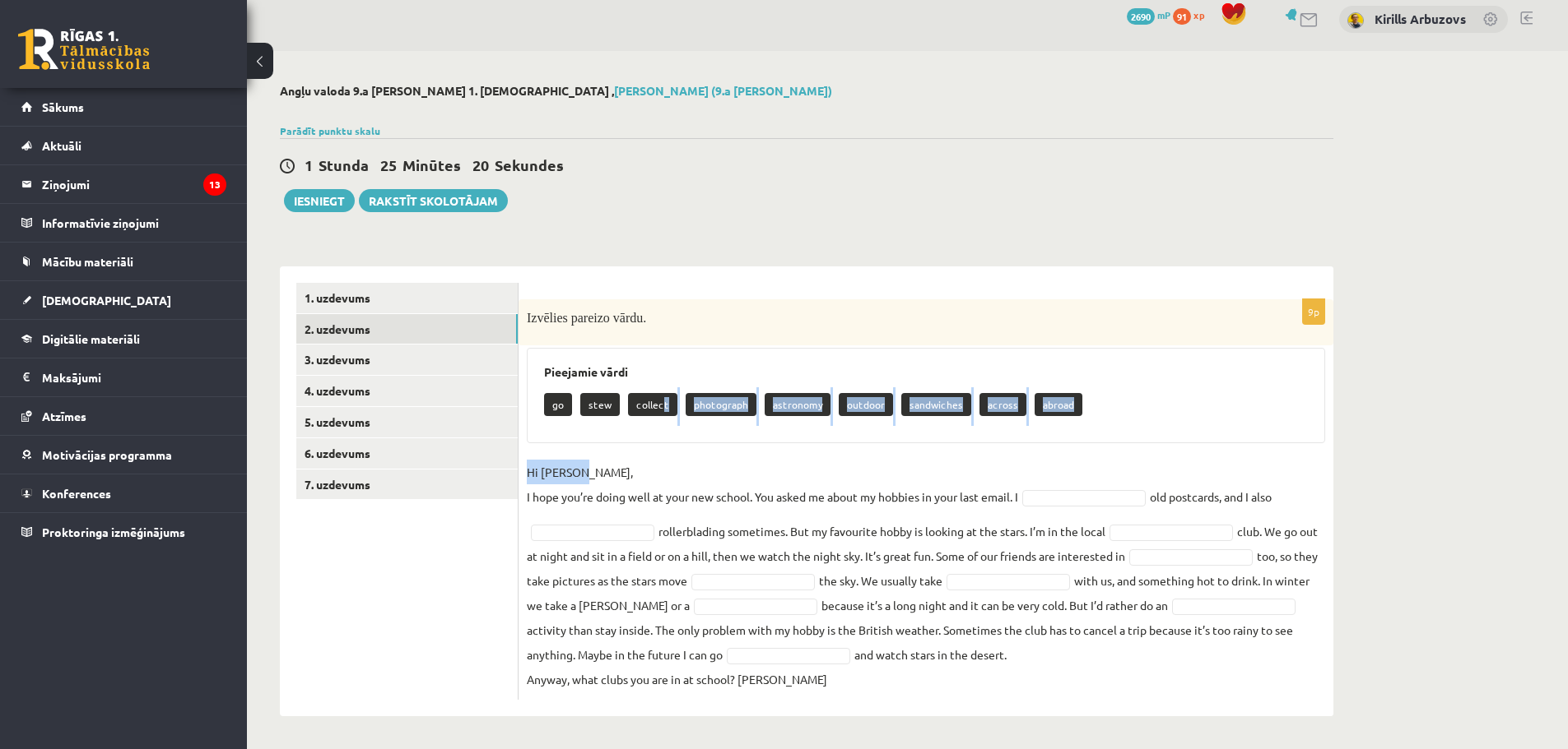
drag, startPoint x: 661, startPoint y: 403, endPoint x: 752, endPoint y: 480, distance: 119.2
click at [872, 478] on div "9p Izvēlies pareizo vārdu. Pieejamie vārdi go stew collect photograph astronomy…" at bounding box center [926, 500] width 815 height 401
click at [674, 454] on div "9p Izvēlies pareizo vārdu. Pieejamie vārdi go stew collect photograph astronomy…" at bounding box center [926, 500] width 815 height 401
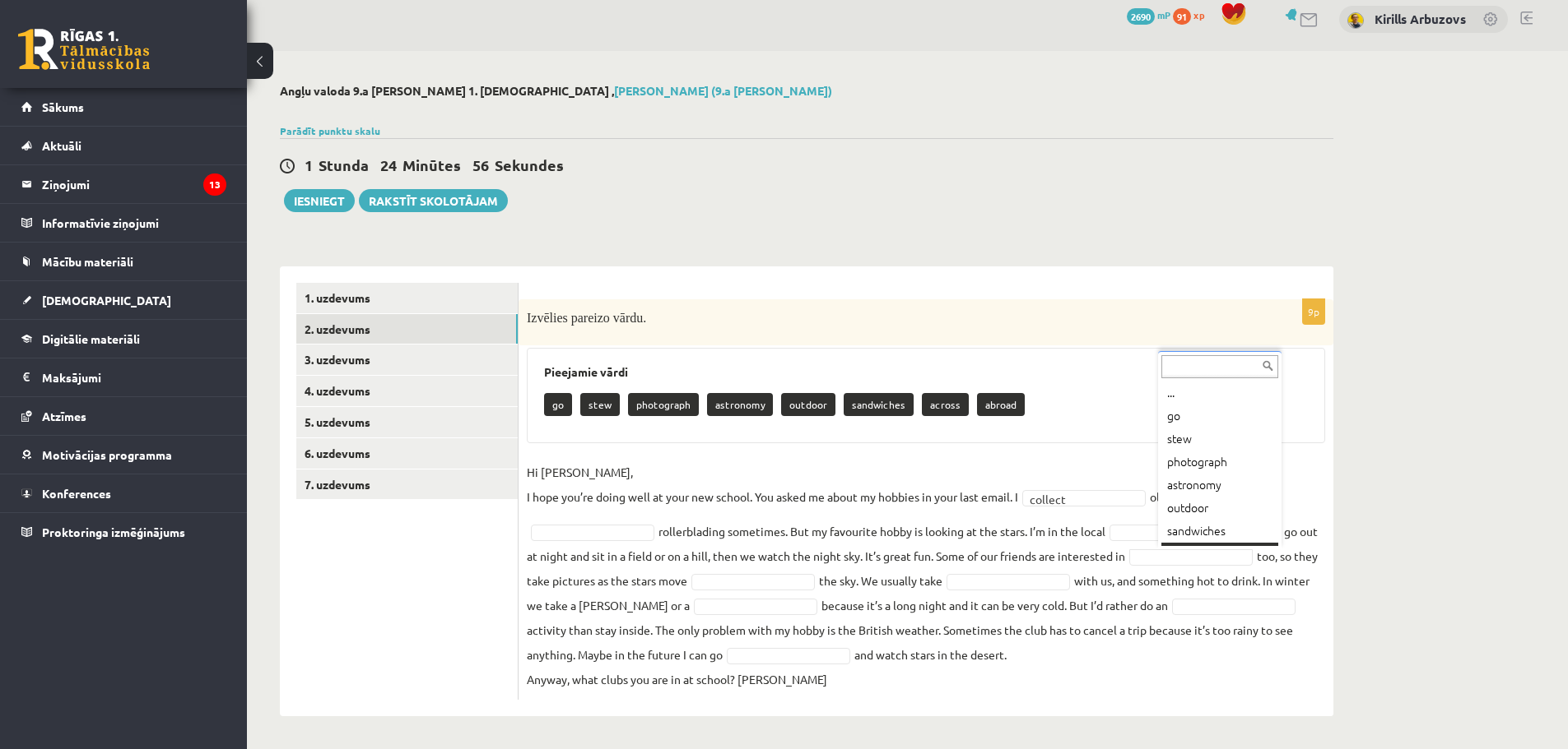
scroll to position [19, 0]
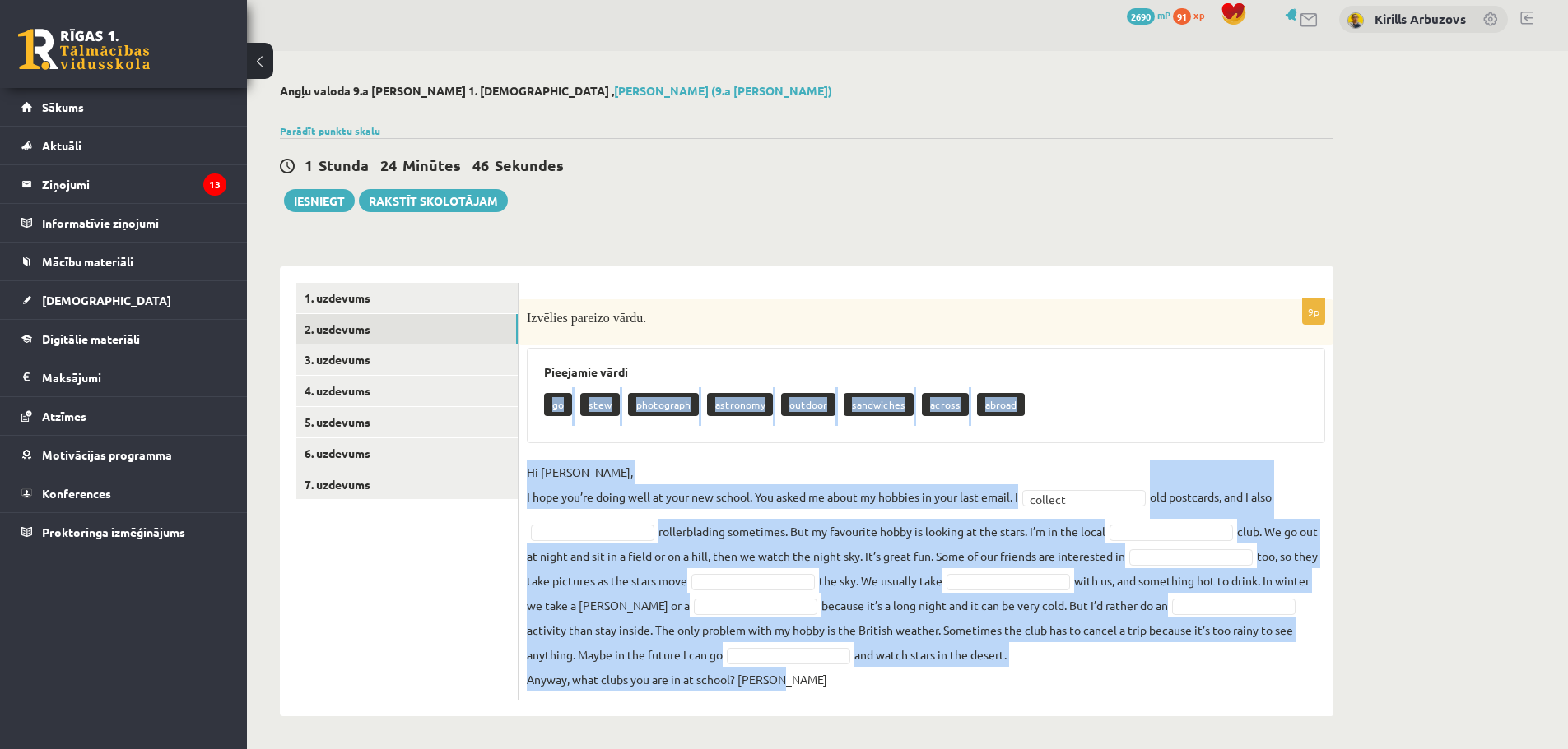
drag, startPoint x: 552, startPoint y: 403, endPoint x: 1043, endPoint y: 676, distance: 561.8
click at [1043, 676] on div "9p Izvēlies pareizo vārdu. Pieejamie vārdi go stew photograph astronomy outdoor…" at bounding box center [926, 500] width 815 height 401
copy div "go stew photograph astronomy outdoor sandwiches across abroad Hi Gracie, I hope…"
click at [1092, 382] on div "Pieejamie vārdi go stew photograph astronomy outdoor sandwiches across abroad" at bounding box center [926, 396] width 798 height 96
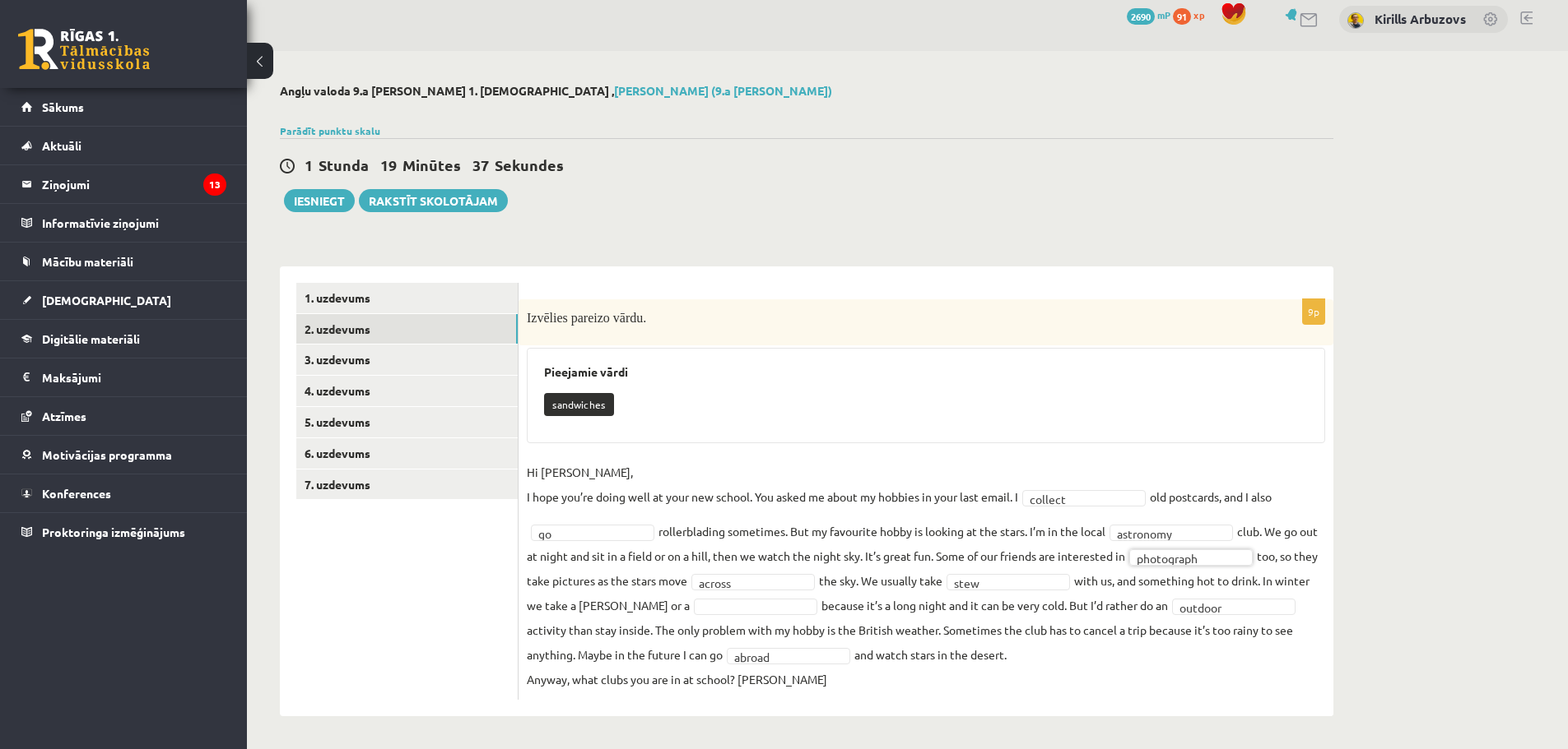
click at [768, 597] on fieldset "**********" at bounding box center [926, 576] width 798 height 232
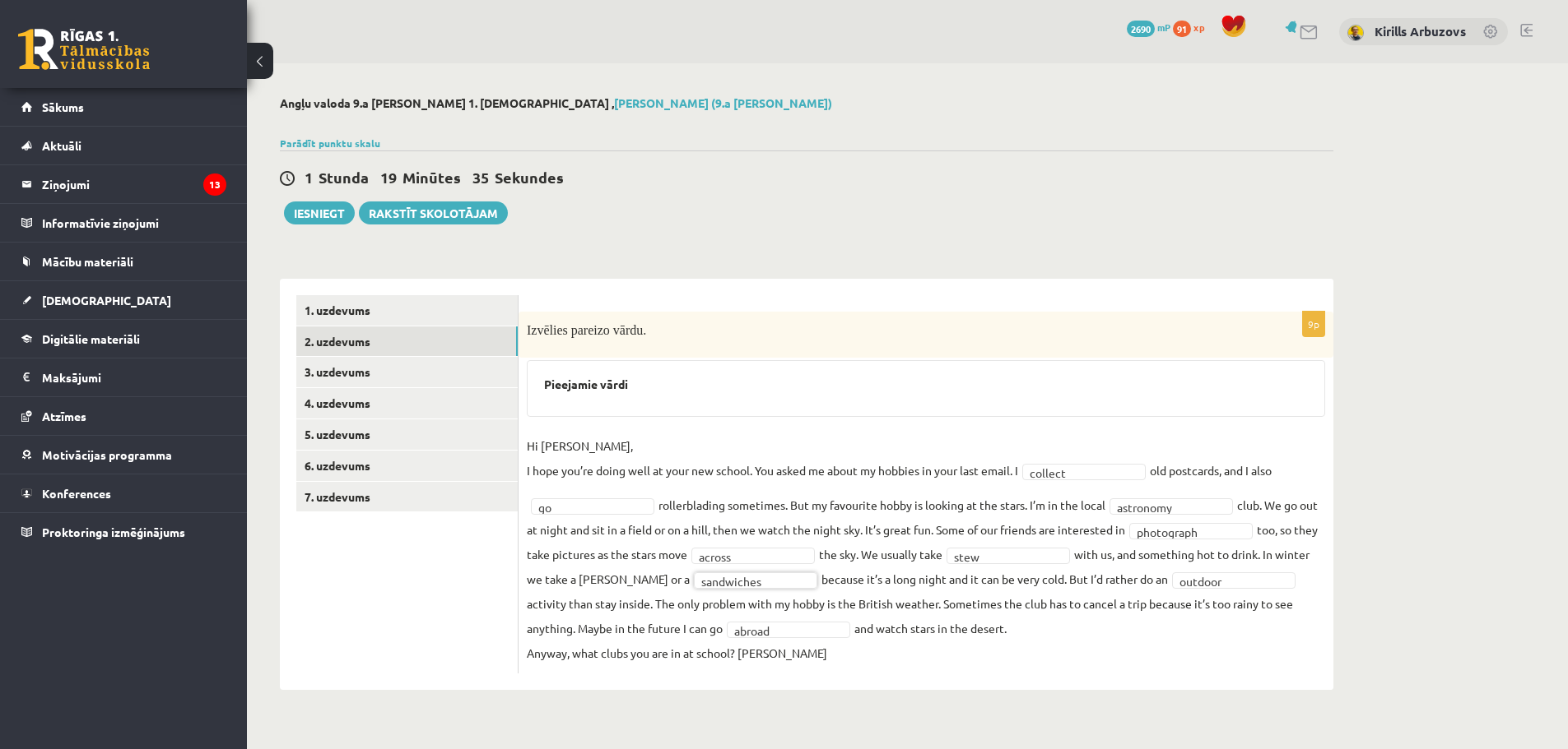
scroll to position [0, 0]
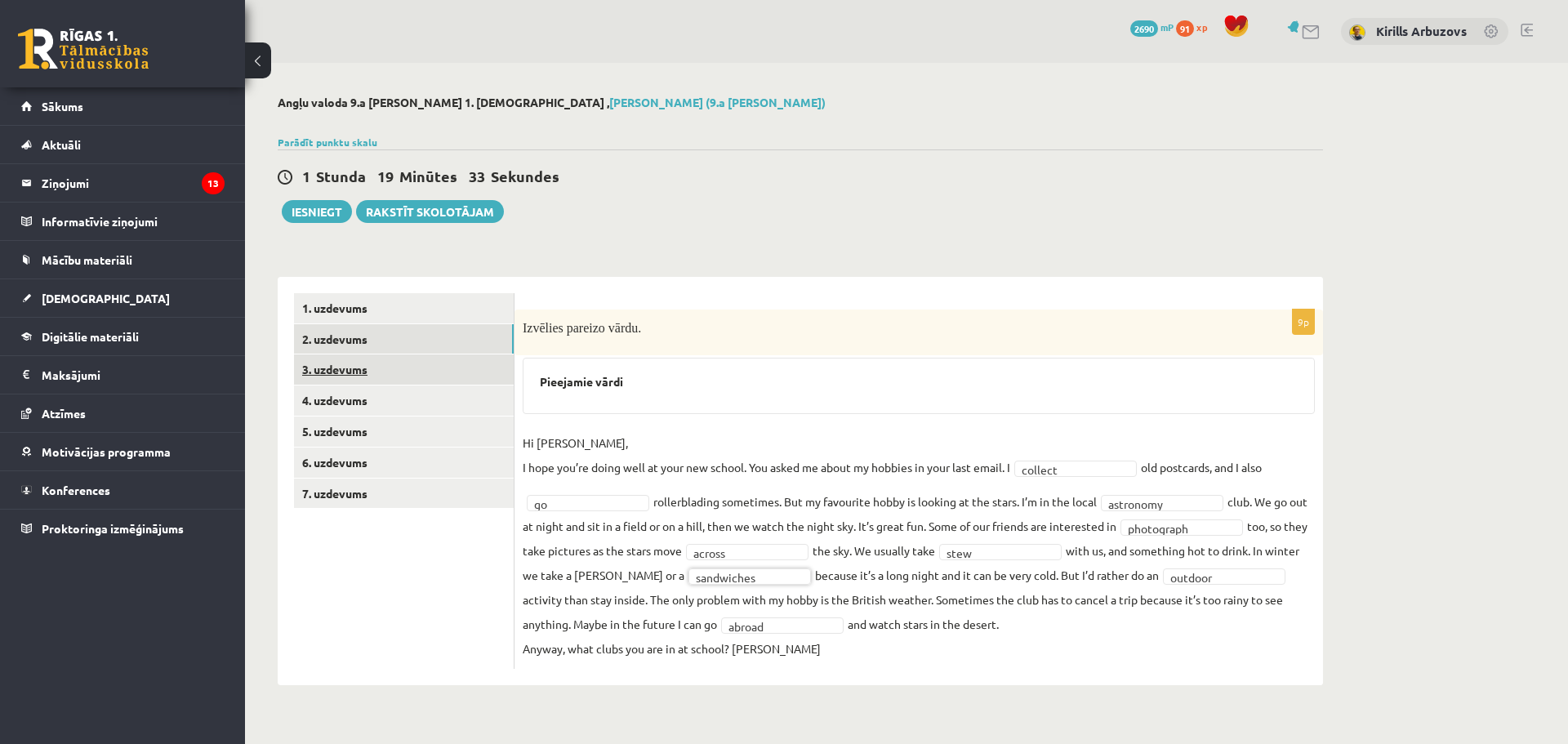
click at [397, 367] on link "3. uzdevums" at bounding box center [404, 370] width 219 height 30
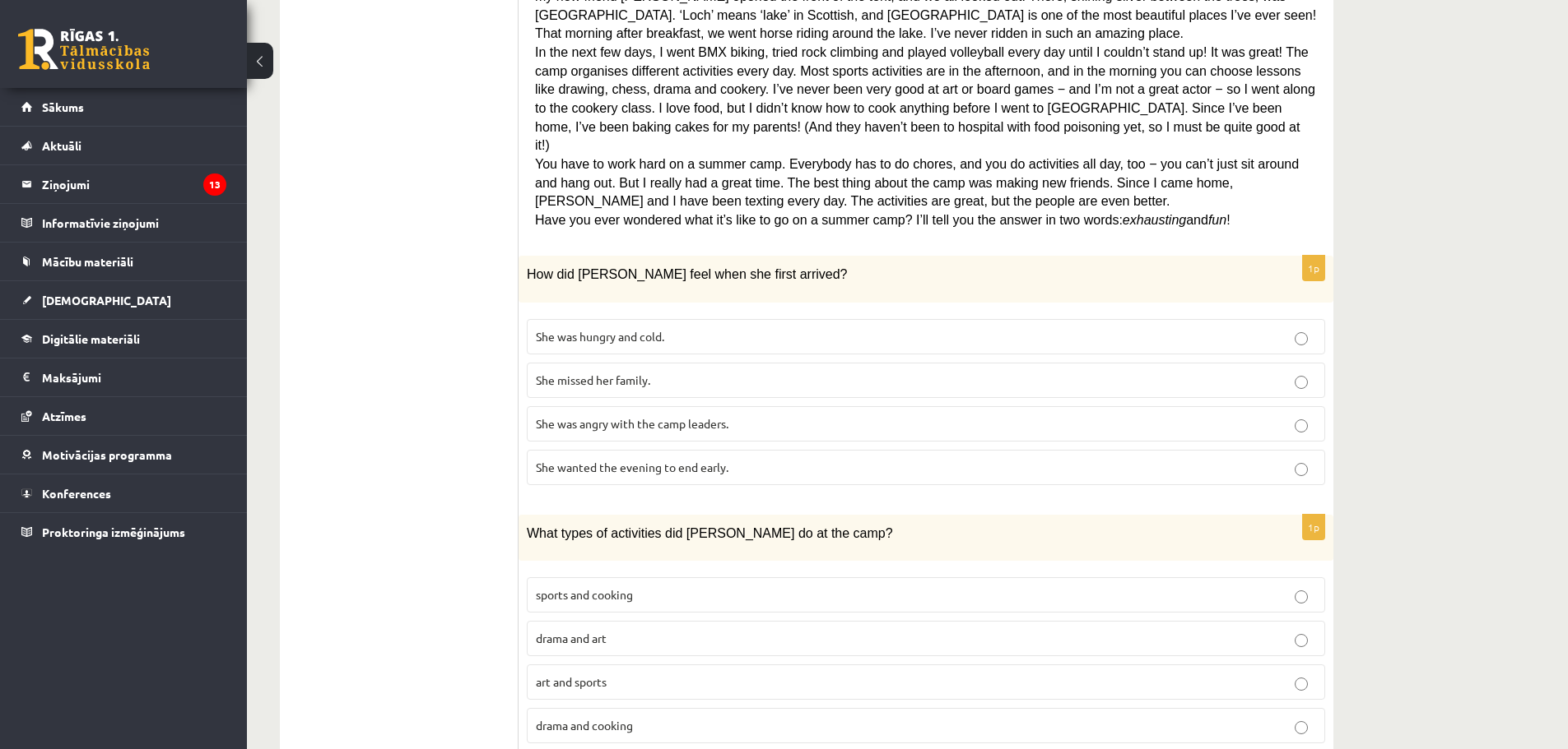
scroll to position [576, 0]
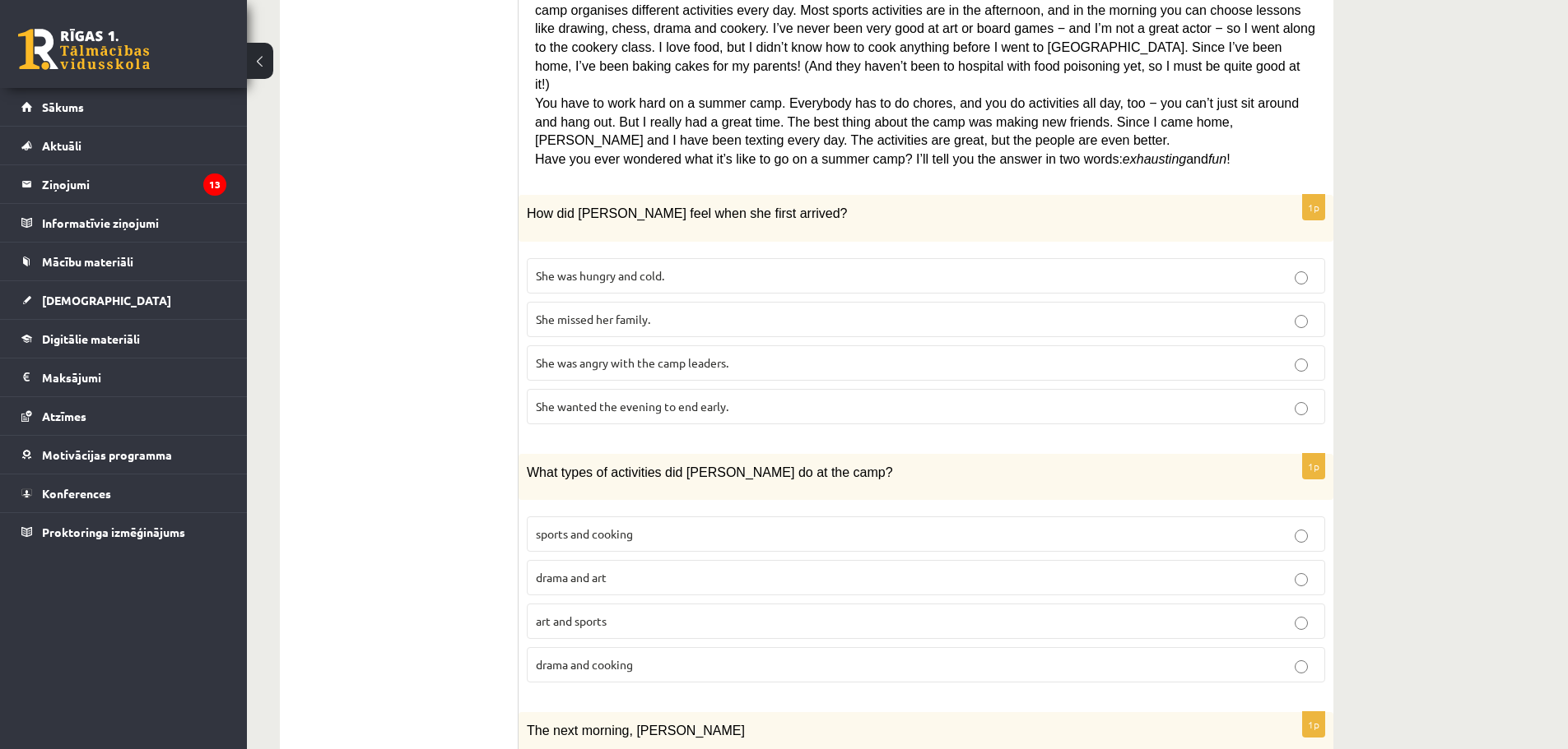
click at [677, 399] on span "She wanted the evening to end early." at bounding box center [633, 406] width 193 height 15
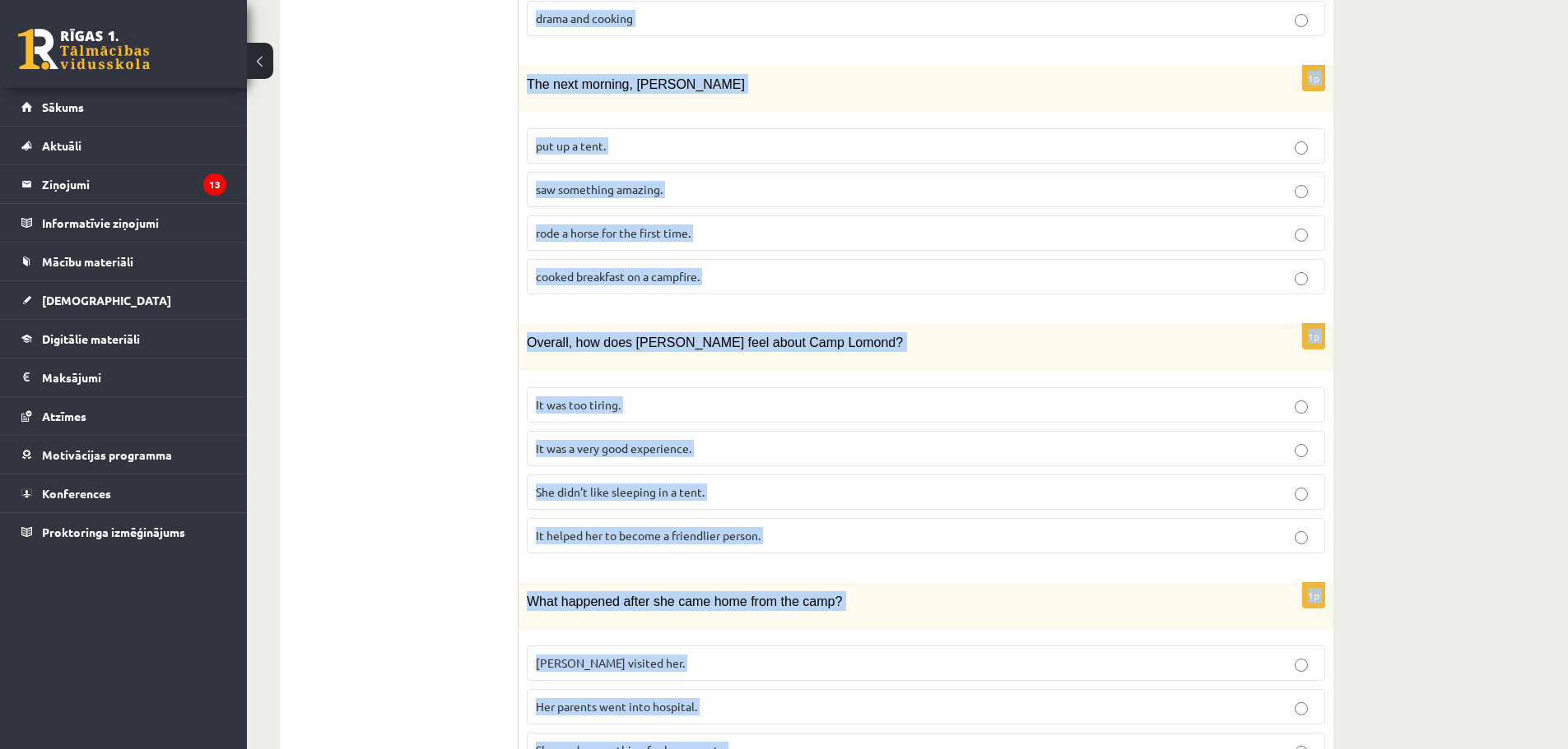
scroll to position [1303, 0]
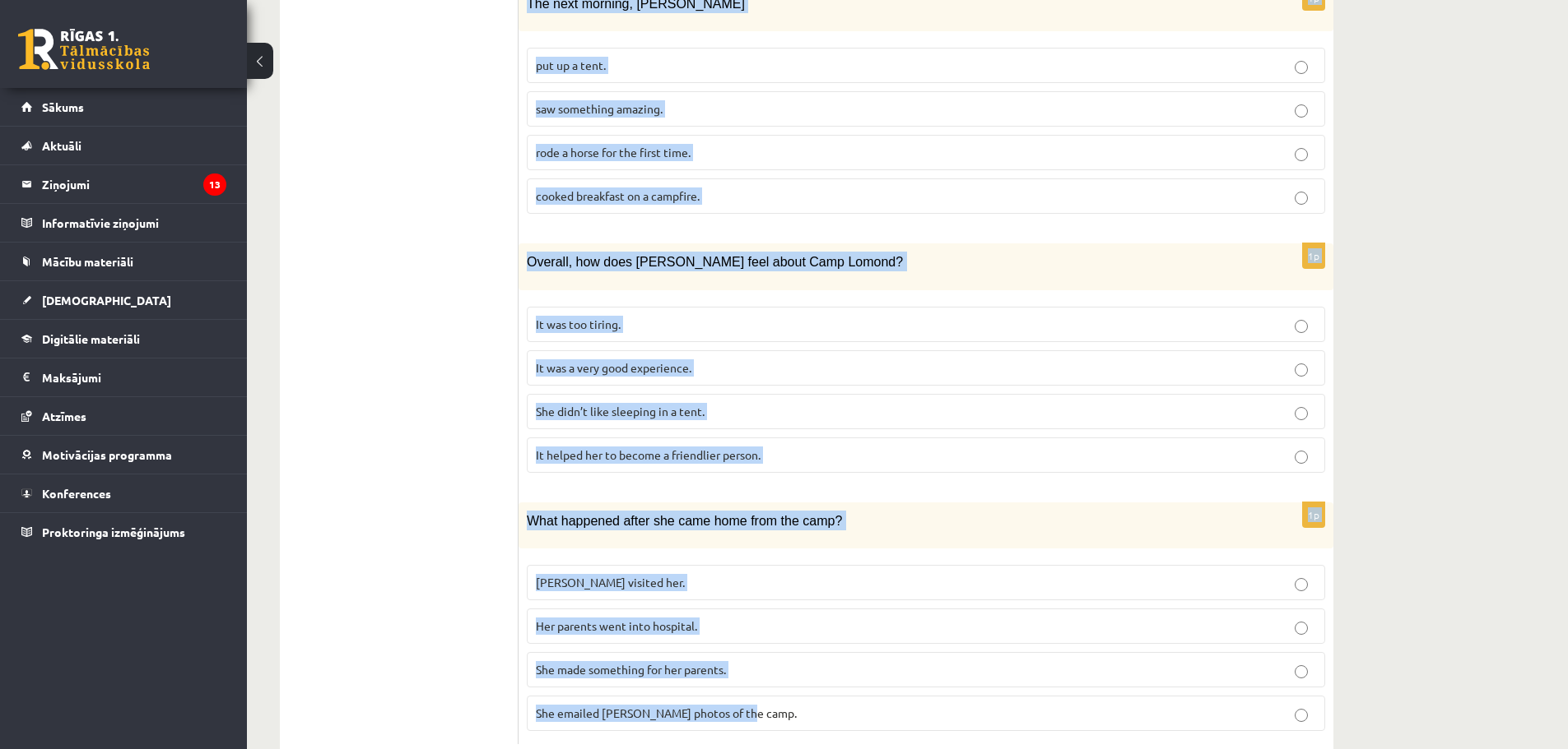
drag, startPoint x: 536, startPoint y: 177, endPoint x: 1177, endPoint y: 699, distance: 826.7
copy form "A Scottish summer camp Summer camps are becoming more and more popular with you…"
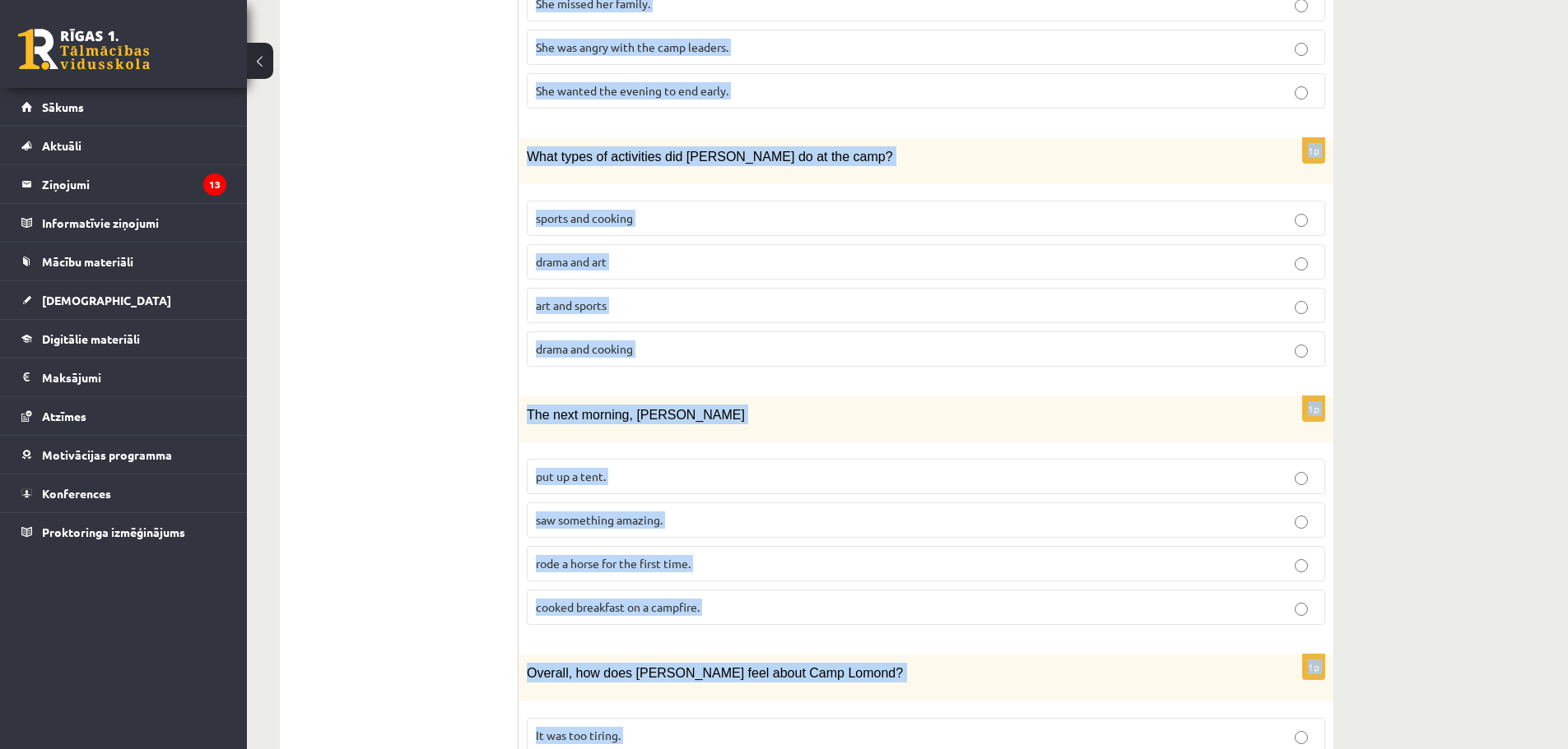
scroll to position [480, 0]
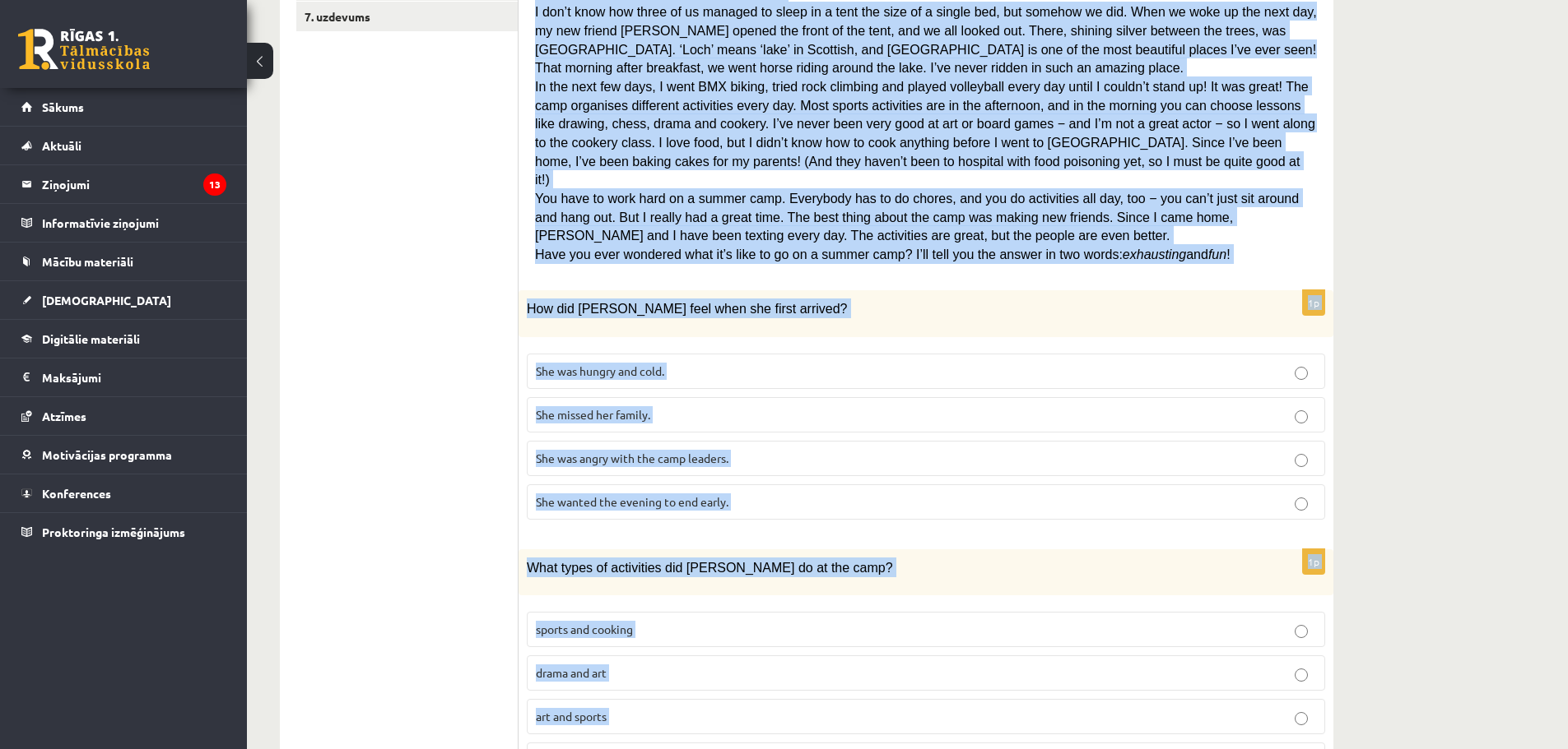
click at [1521, 508] on div "Angļu valoda 9.a klase 1. ieskaite , Kirills Arbuzovs (9.a JK klase) Parādīt pu…" at bounding box center [907, 600] width 1321 height 2034
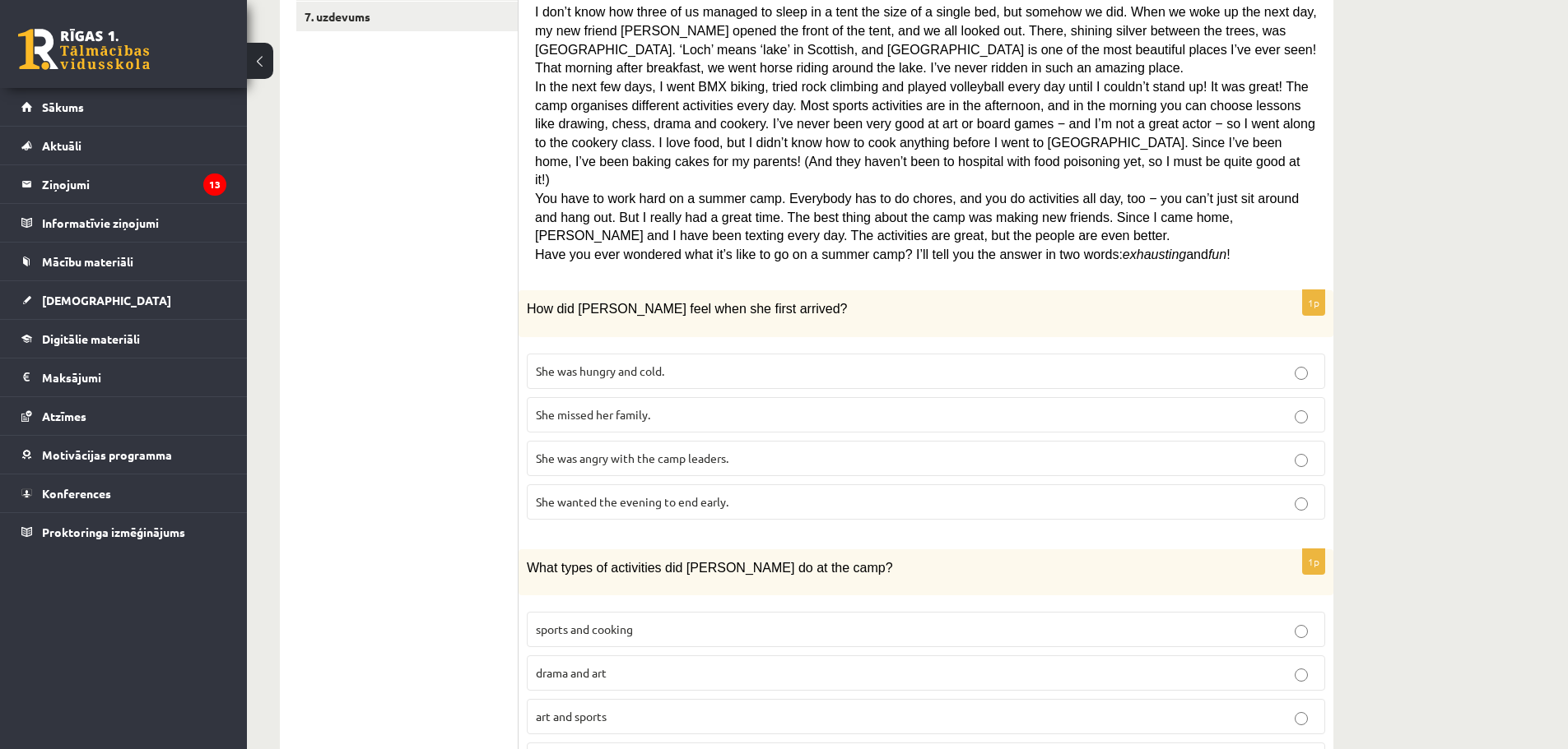
click at [737, 493] on p "She wanted the evening to end early." at bounding box center [926, 502] width 780 height 18
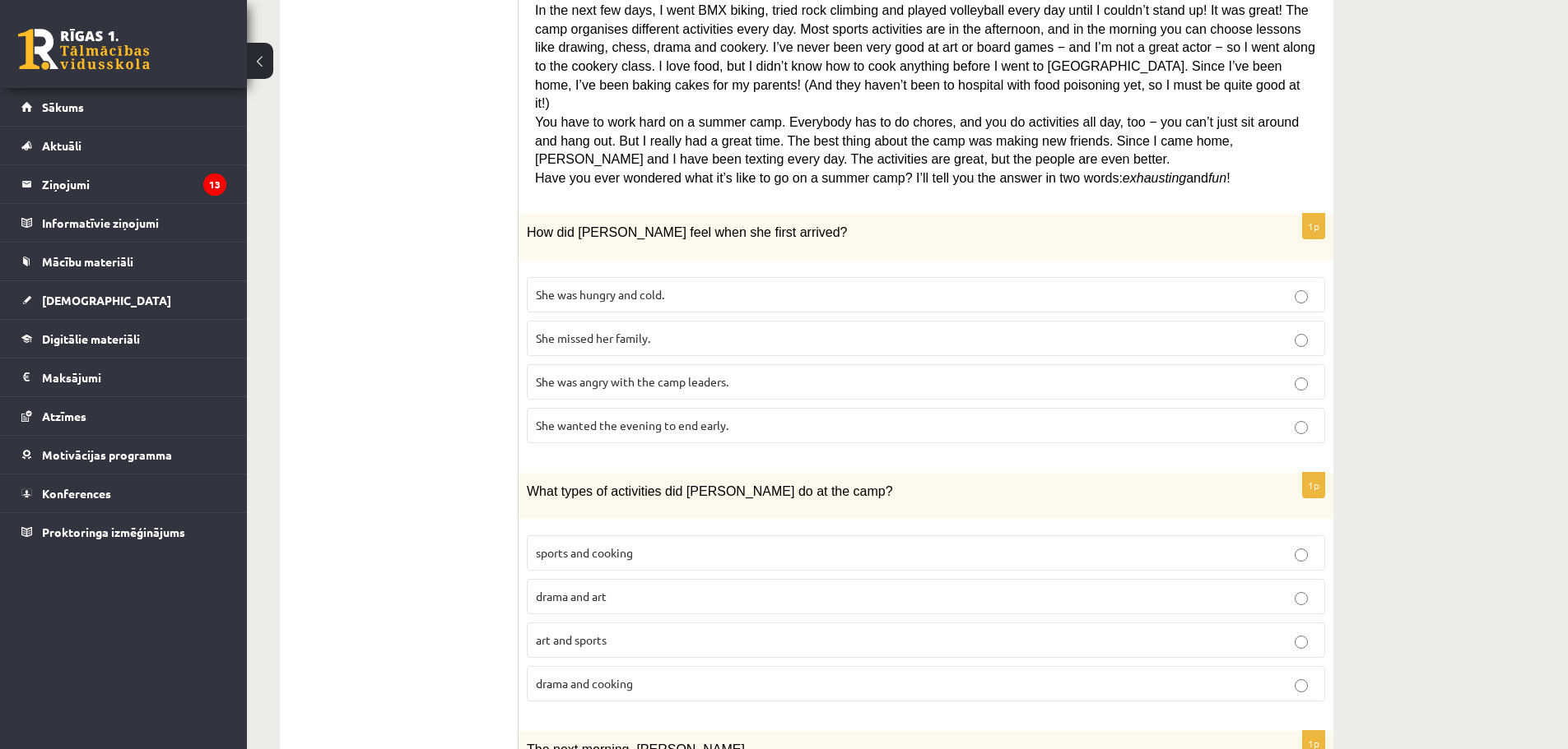
scroll to position [645, 0]
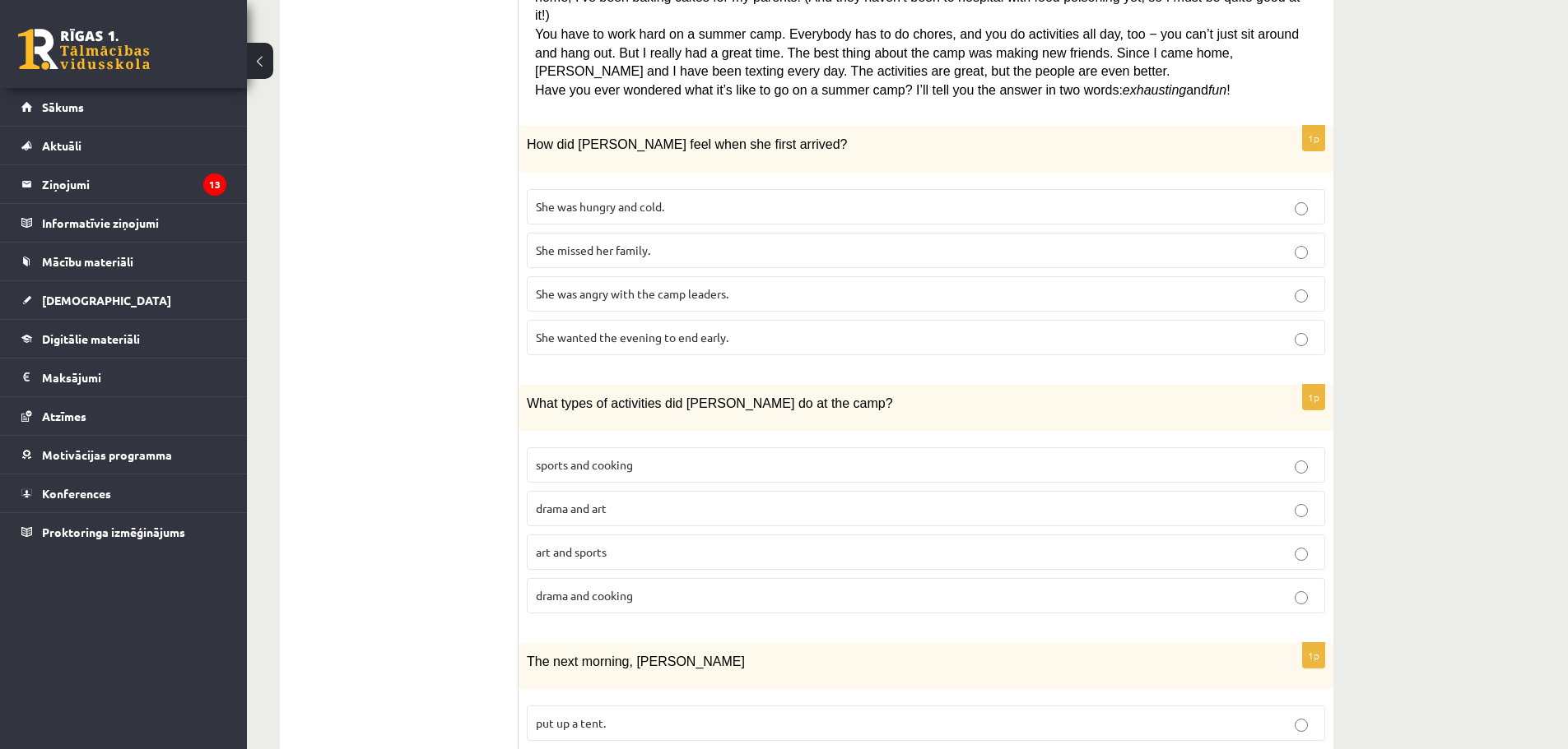
click at [638, 456] on p "sports and cooking" at bounding box center [926, 465] width 780 height 18
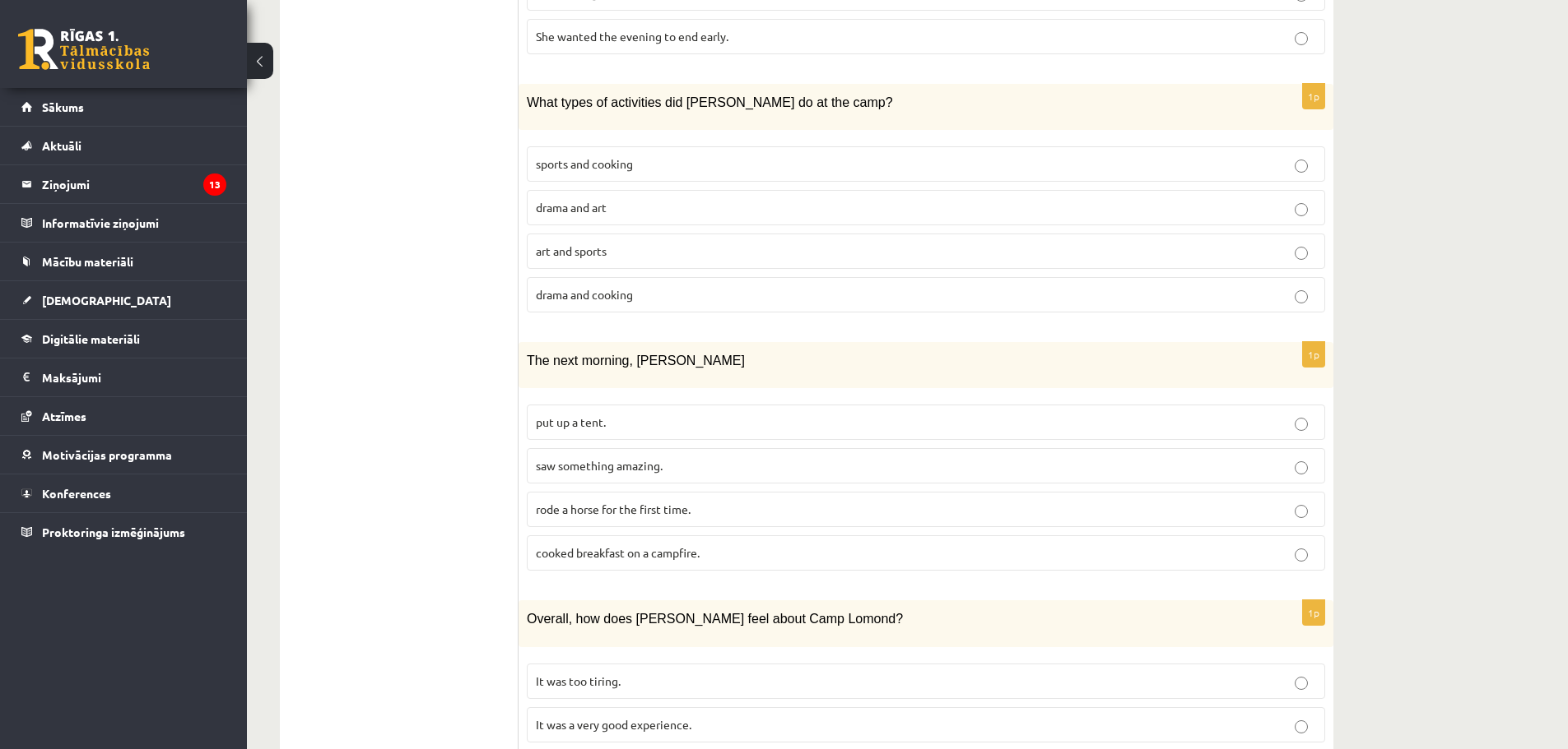
scroll to position [974, 0]
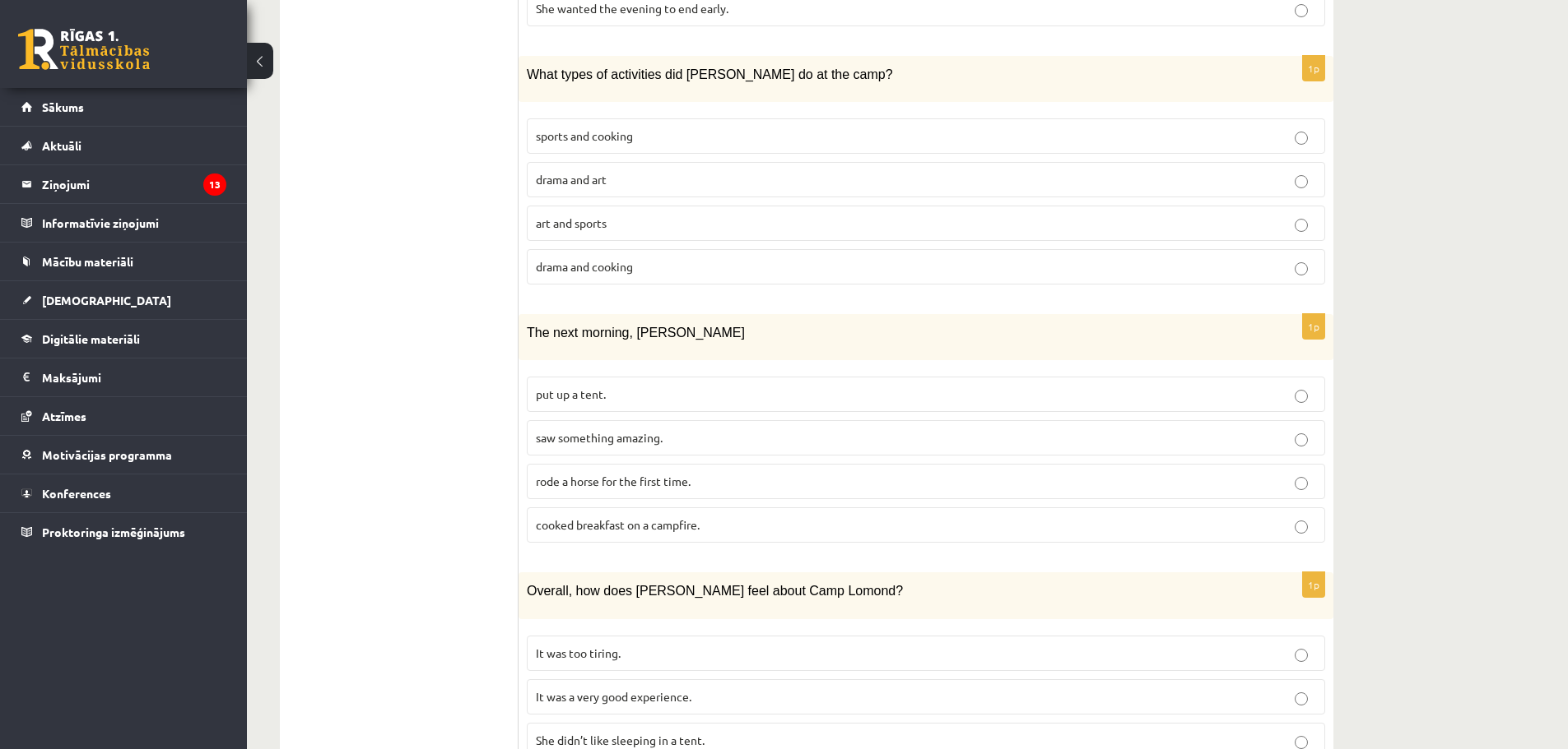
click at [691, 430] on p "saw something amazing." at bounding box center [926, 439] width 780 height 18
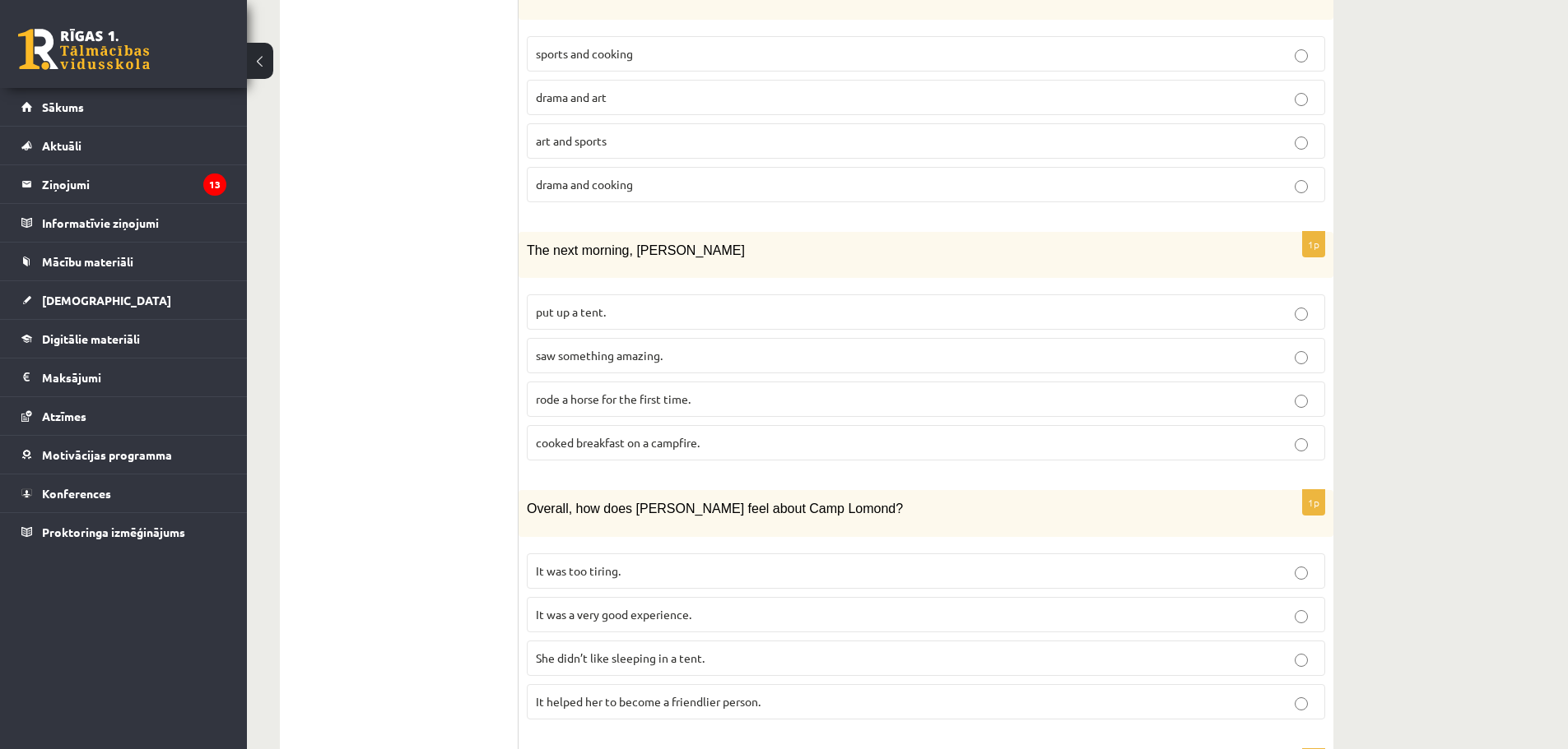
scroll to position [1138, 0]
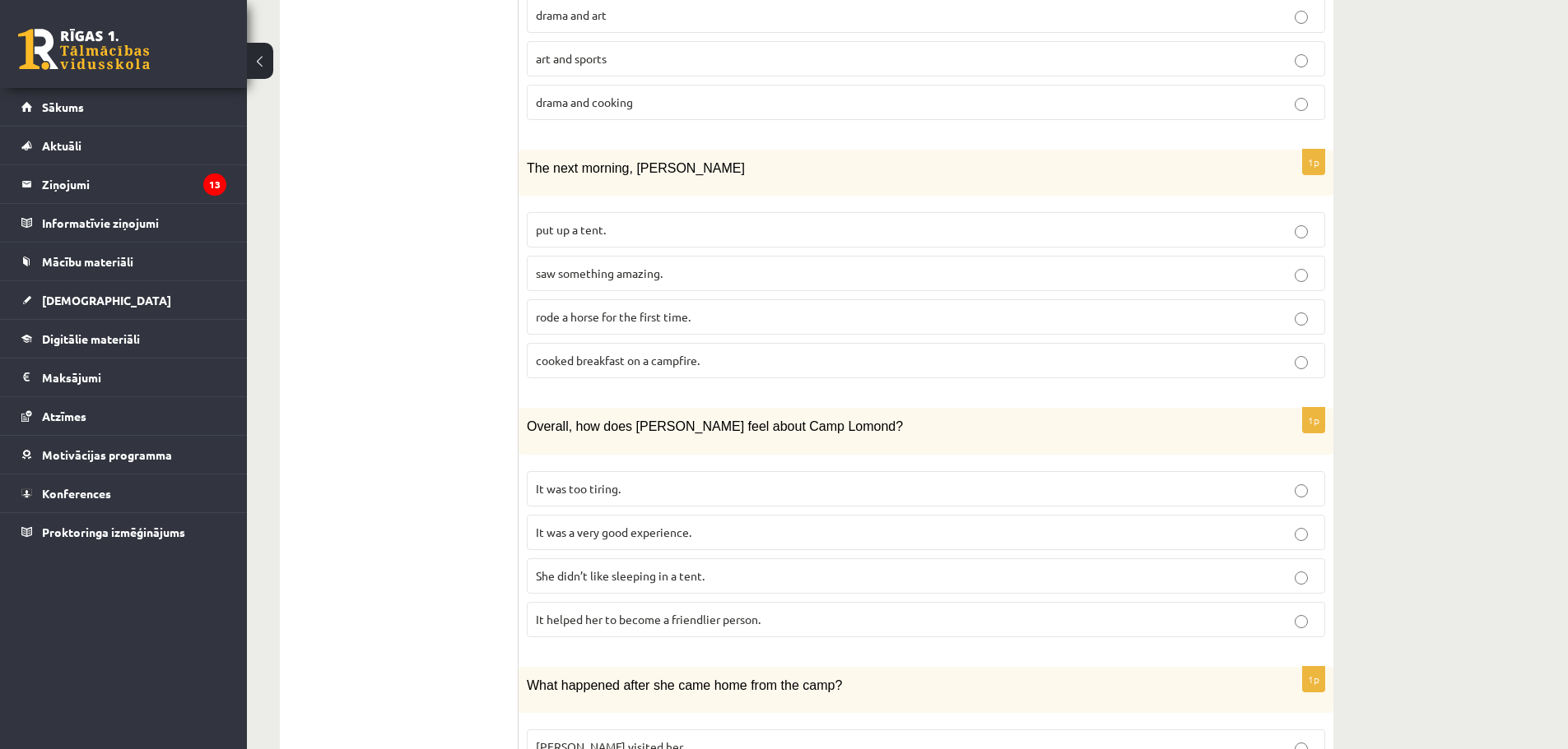
click at [649, 525] on span "It was a very good experience." at bounding box center [614, 532] width 156 height 15
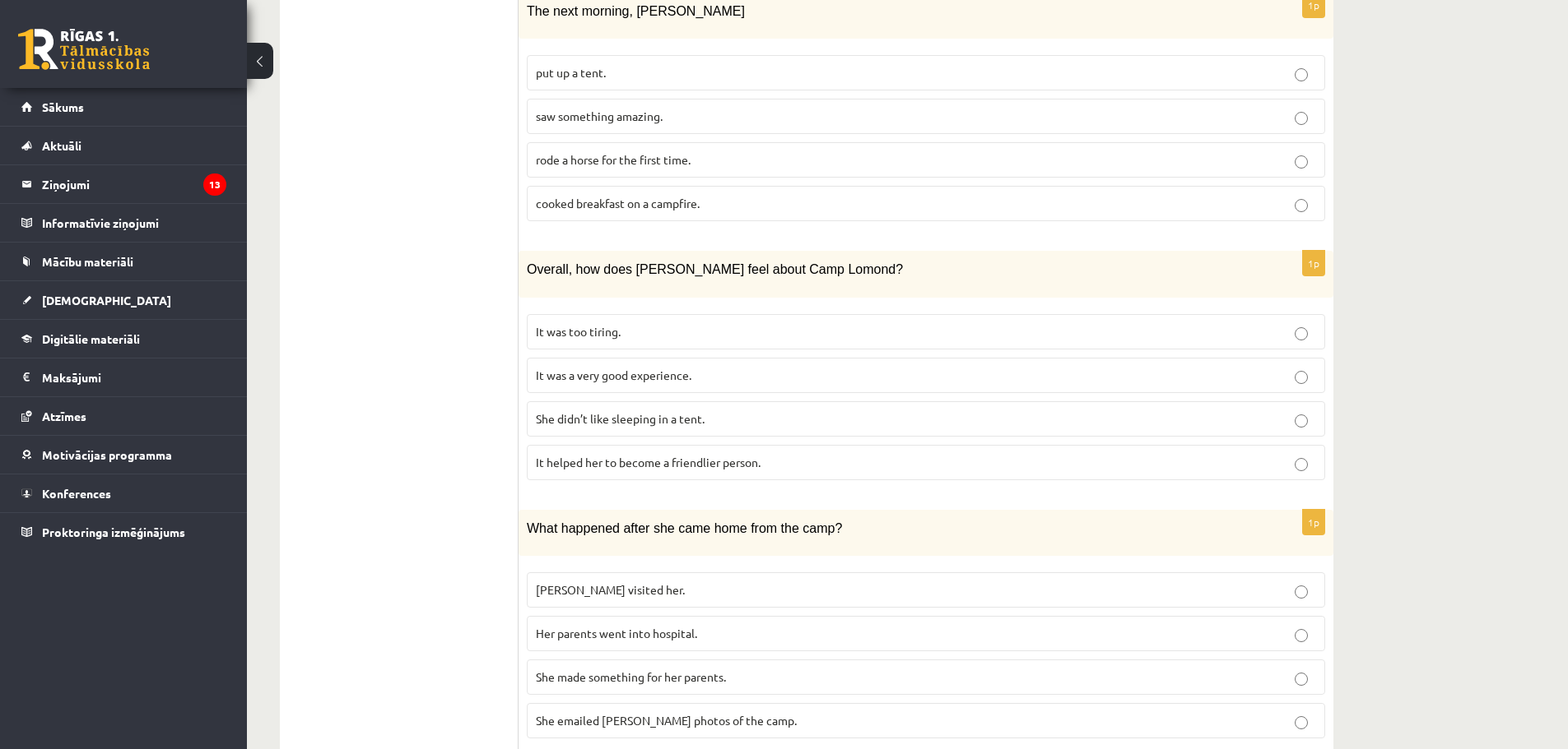
scroll to position [1303, 0]
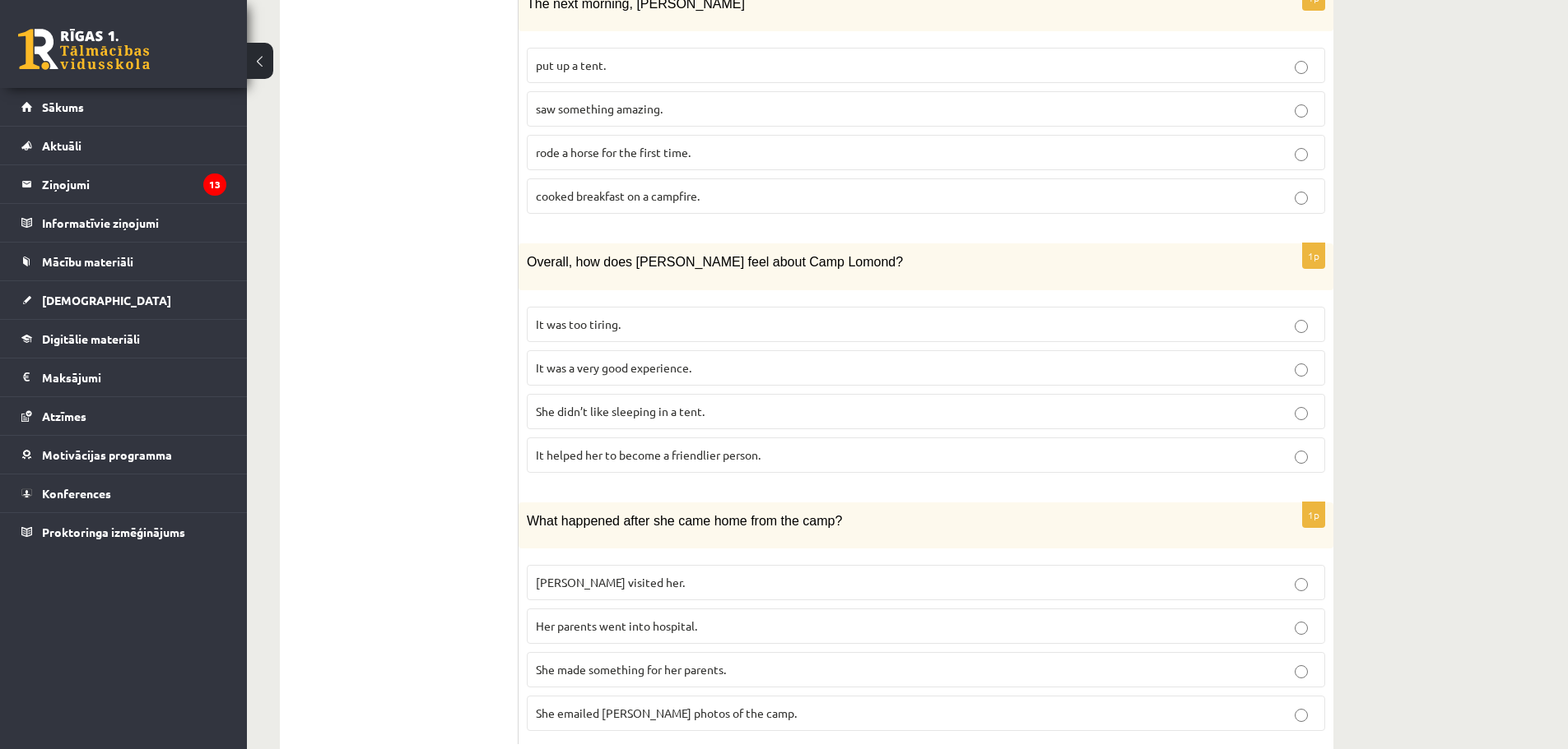
click at [660, 653] on label "She made something for her parents." at bounding box center [926, 670] width 798 height 35
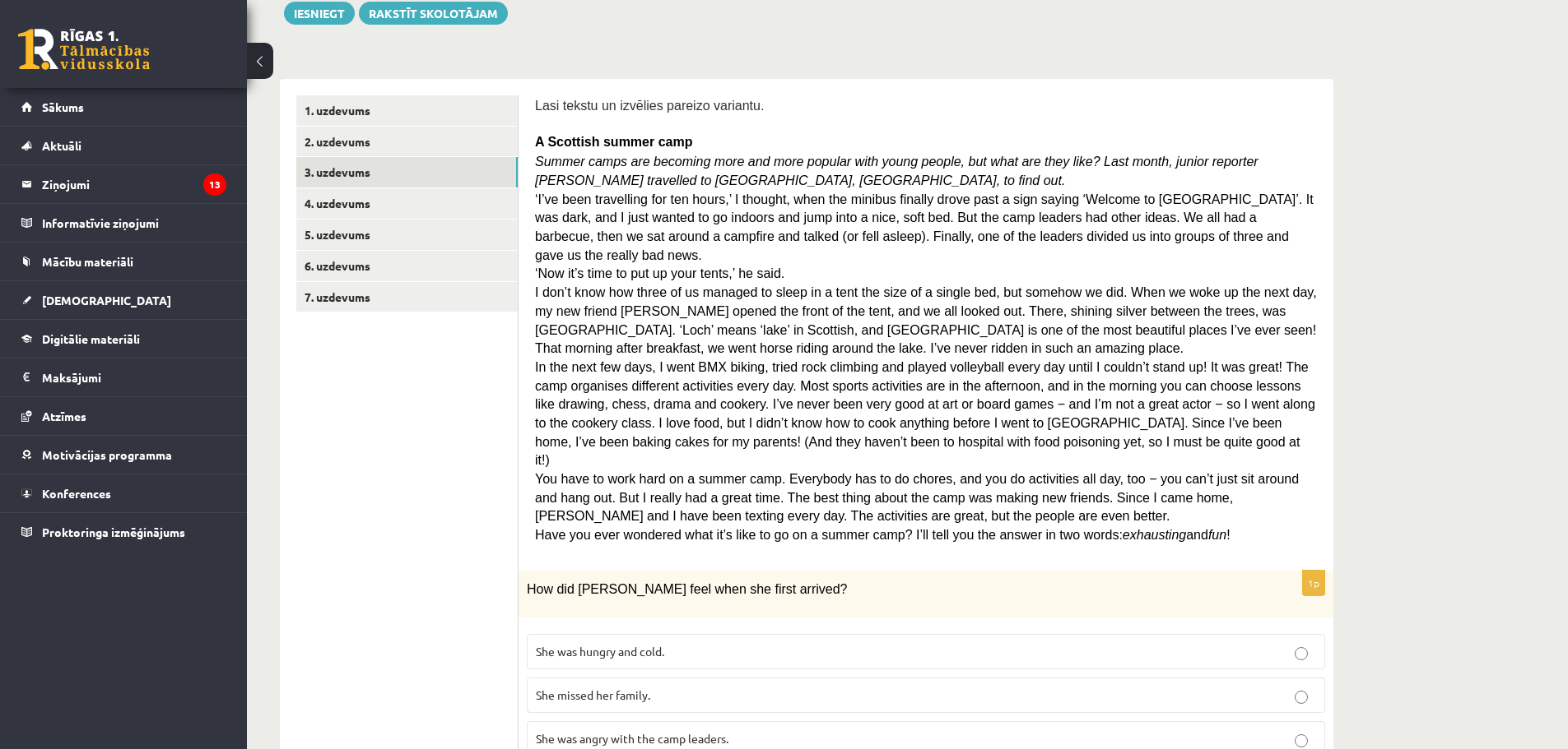
scroll to position [0, 0]
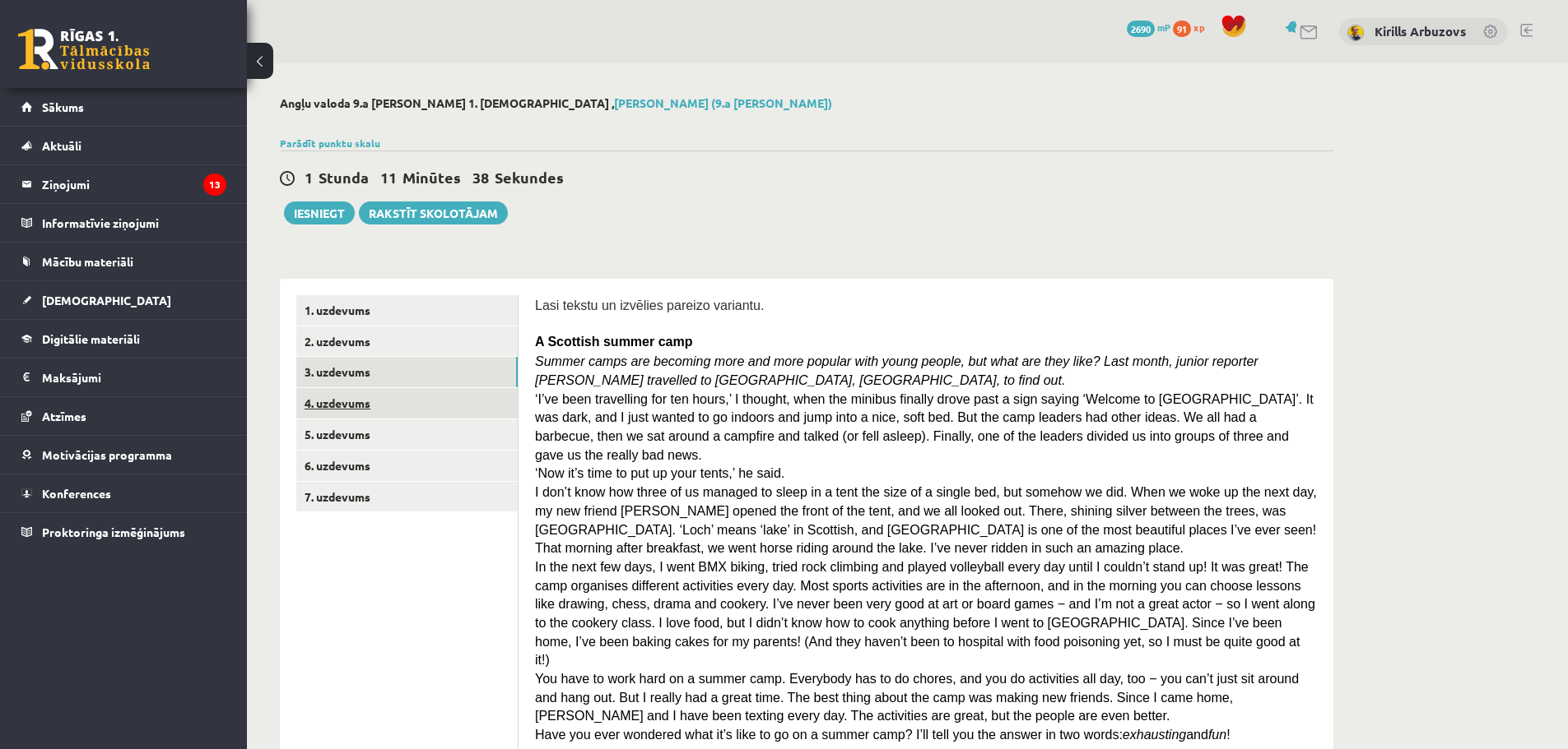
click at [369, 409] on link "4. uzdevums" at bounding box center [407, 403] width 221 height 30
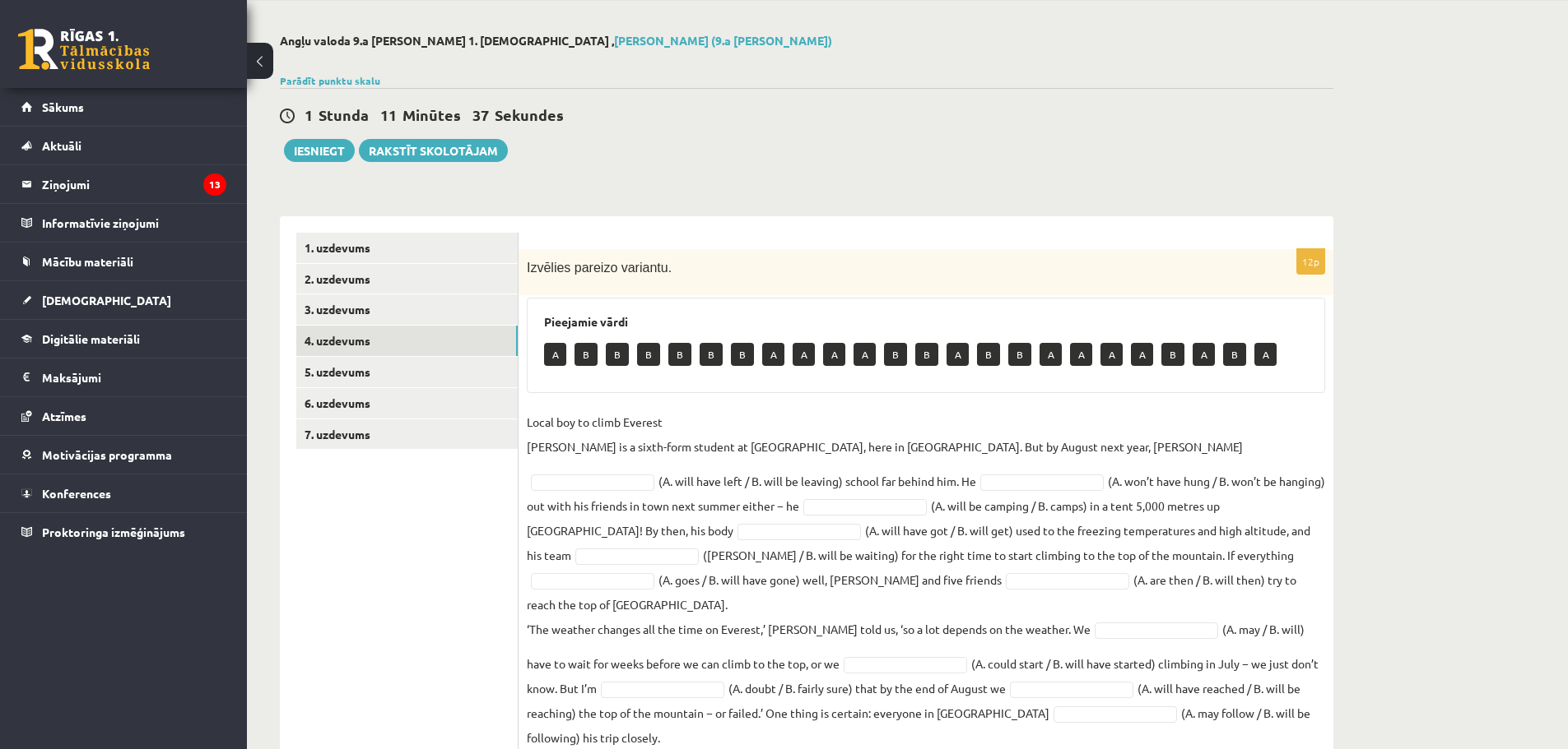
scroll to position [96, 0]
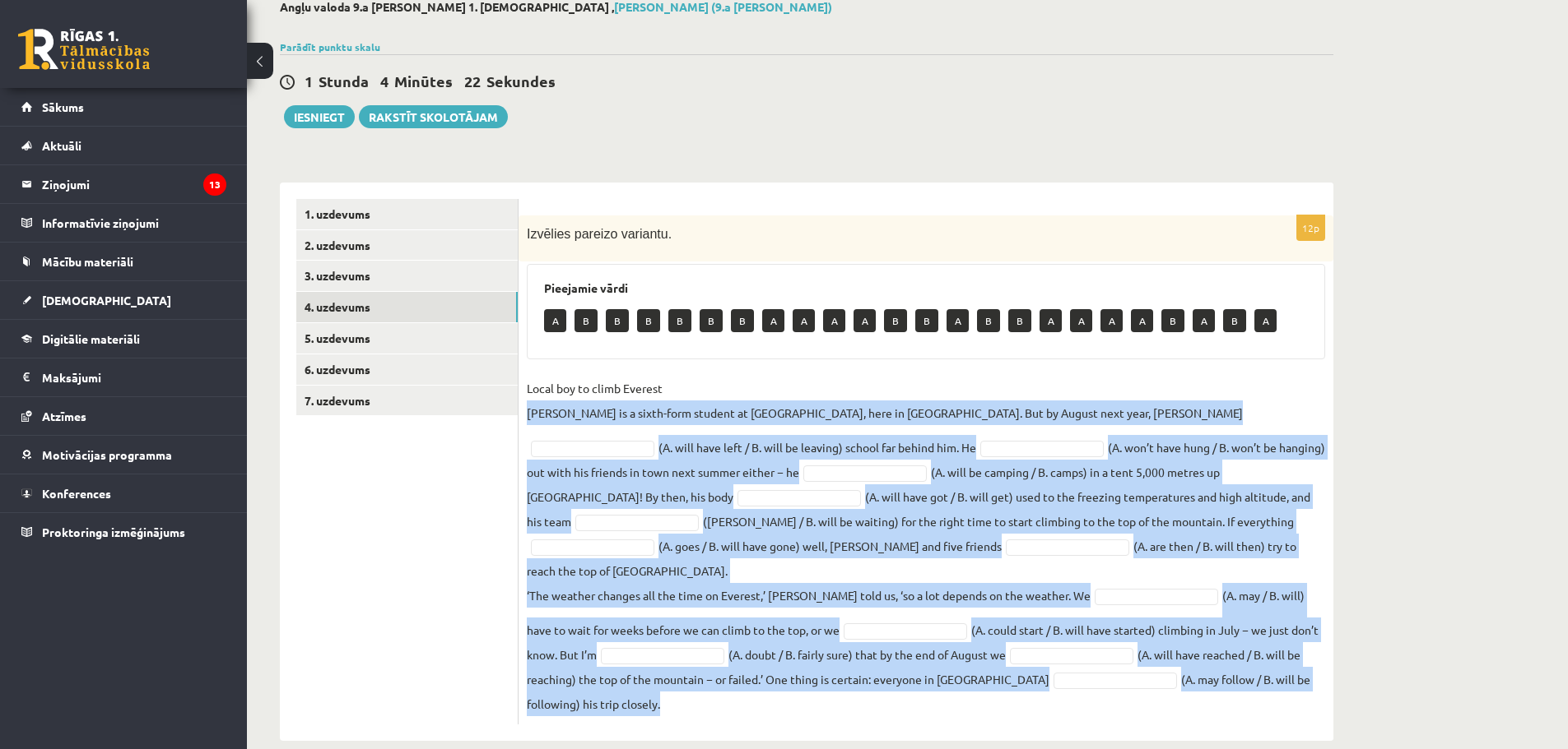
drag, startPoint x: 527, startPoint y: 412, endPoint x: 932, endPoint y: 675, distance: 482.9
click at [932, 675] on fieldset "Local boy to climb Everest Nathan Short is a sixth-form student at Pittville Co…" at bounding box center [926, 546] width 798 height 340
copy fieldset "Nathan Short is a sixth-form student at Pittville Community School, here in Che…"
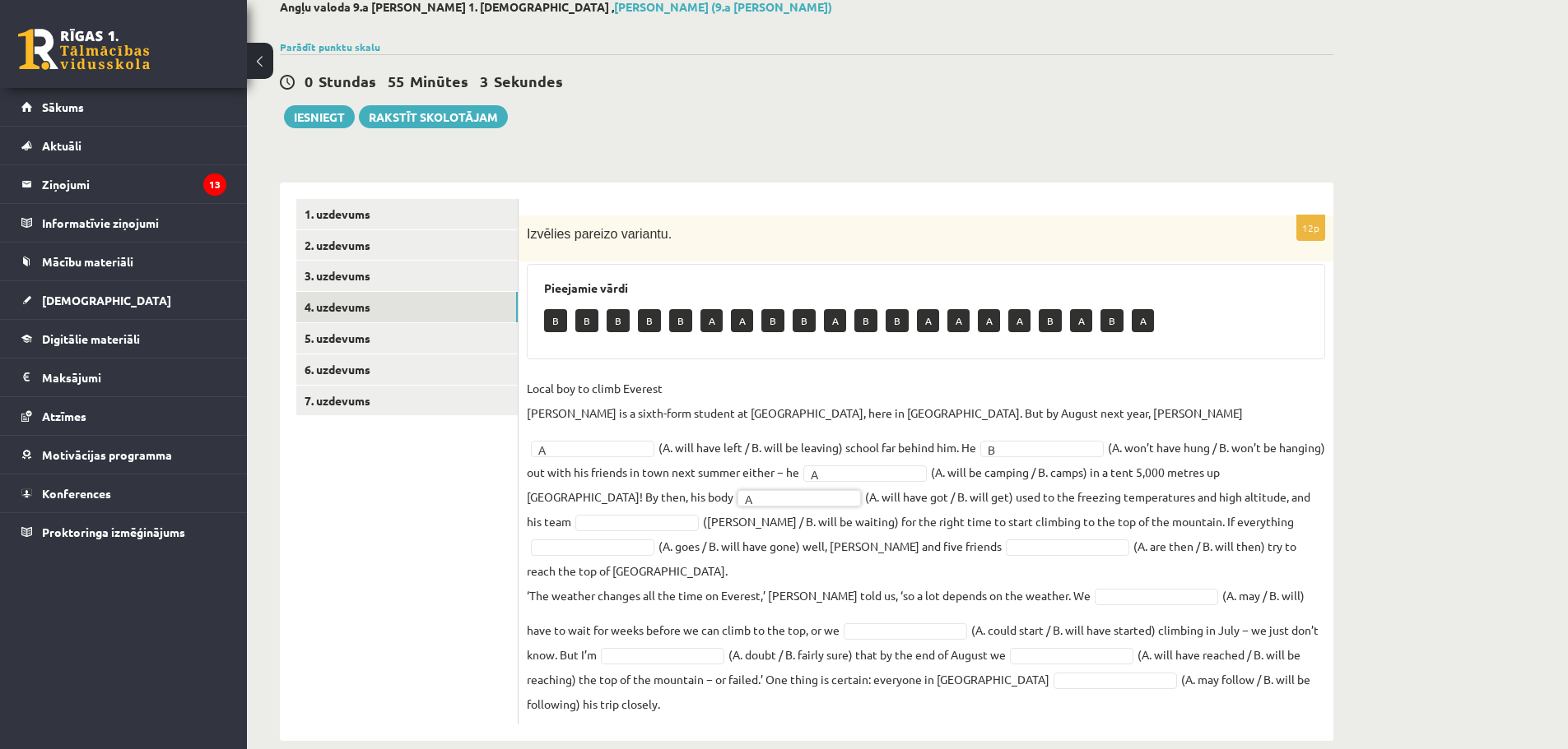
click at [1204, 489] on fieldset "Local boy to climb Everest Nathan Short is a sixth-form student at Pittville Co…" at bounding box center [926, 546] width 798 height 340
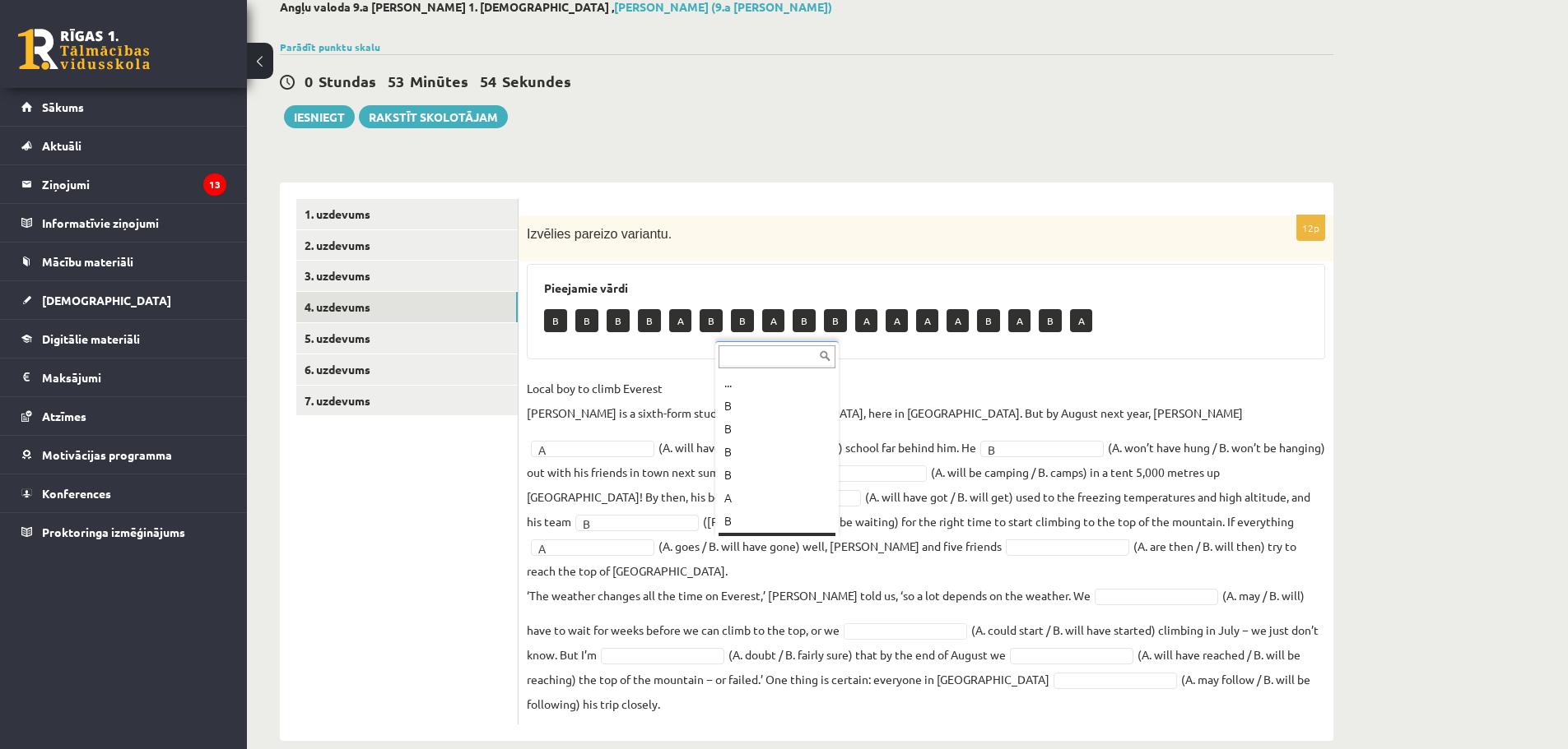
scroll to position [19, 0]
click at [1100, 553] on fieldset "Local boy to climb Everest Nathan Short is a sixth-form student at Pittville Co…" at bounding box center [926, 546] width 798 height 340
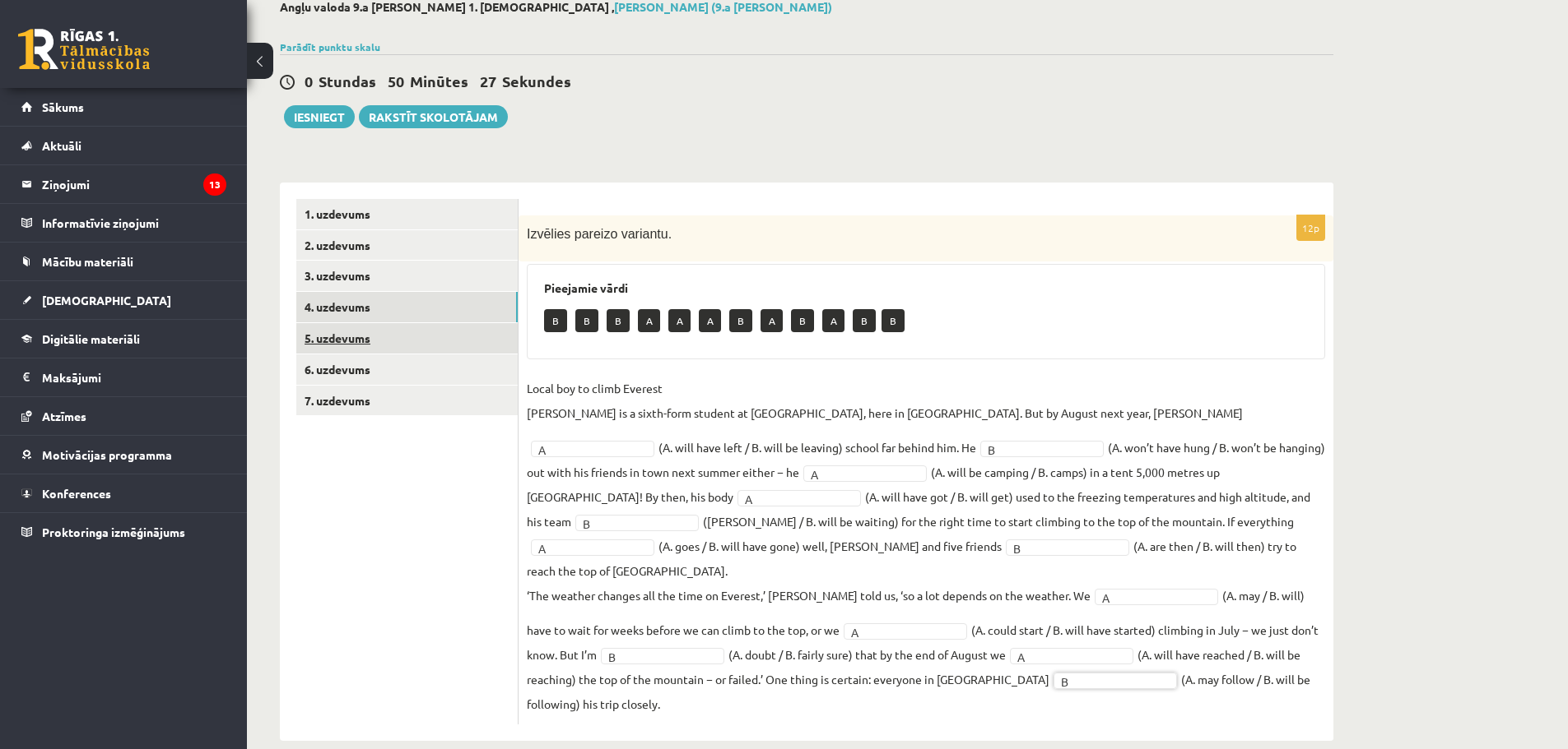
click at [416, 340] on link "5. uzdevums" at bounding box center [407, 339] width 221 height 30
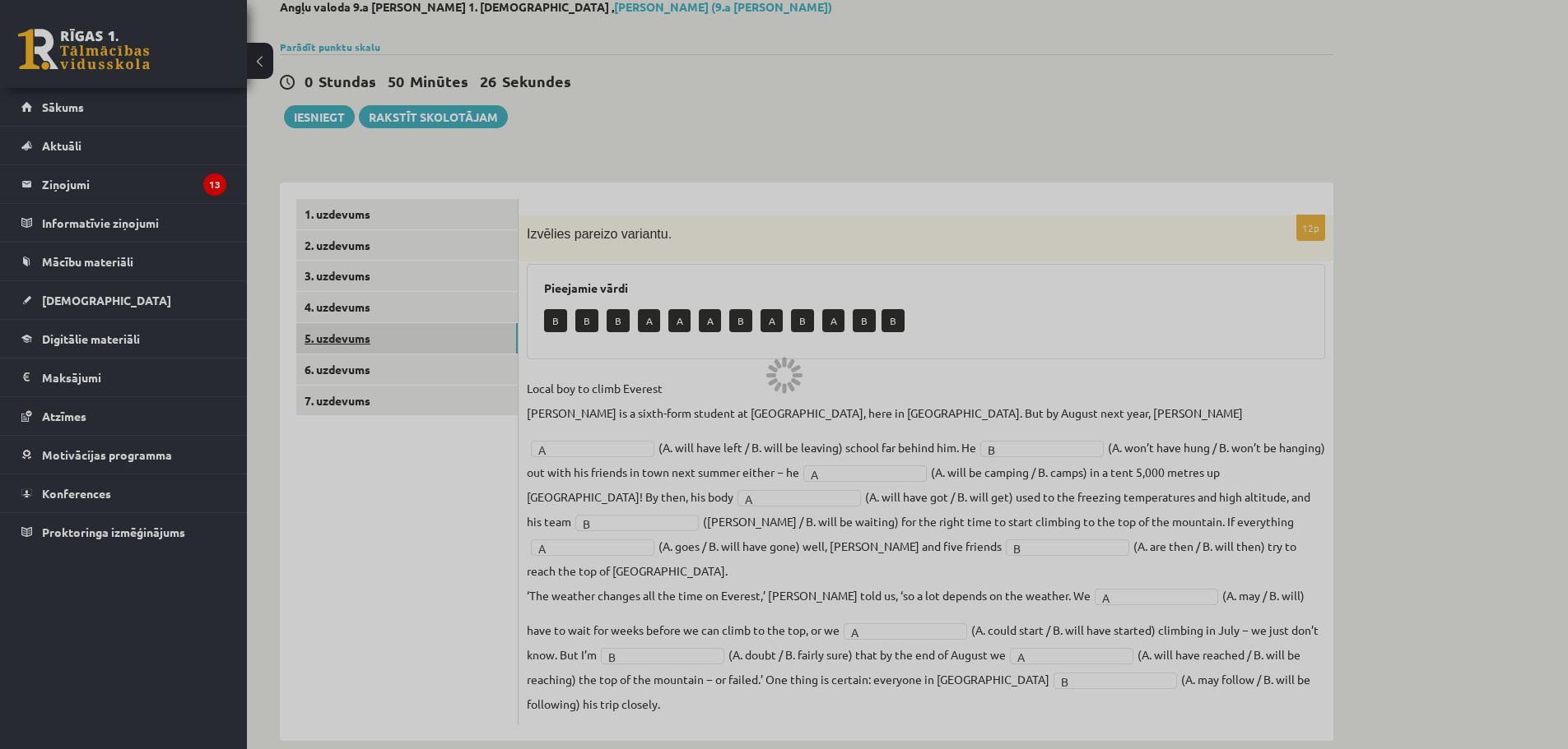
scroll to position [0, 0]
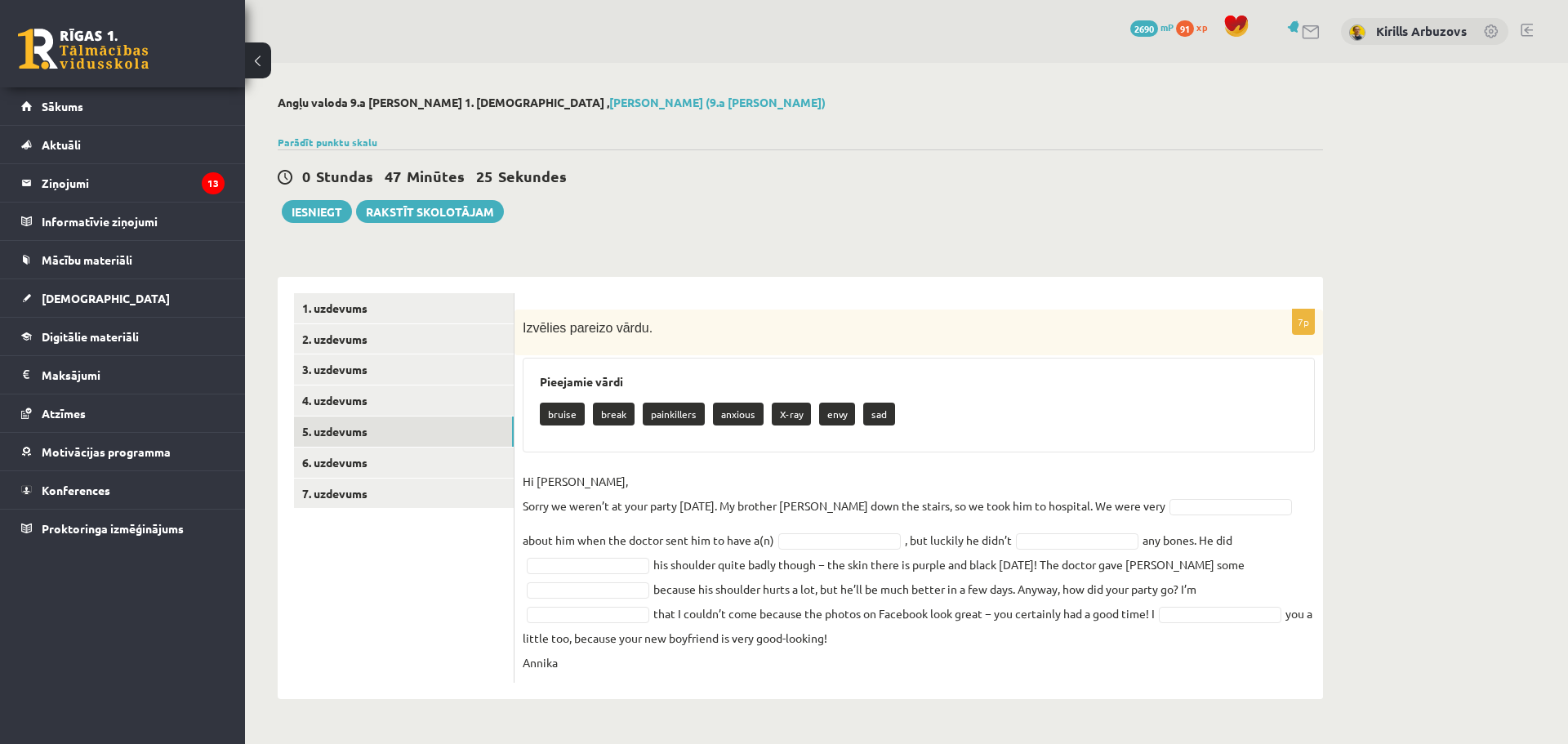
drag, startPoint x: 1086, startPoint y: 377, endPoint x: 1161, endPoint y: 457, distance: 109.7
click at [1087, 376] on h3 "Pieejamie vārdi" at bounding box center [918, 382] width 758 height 14
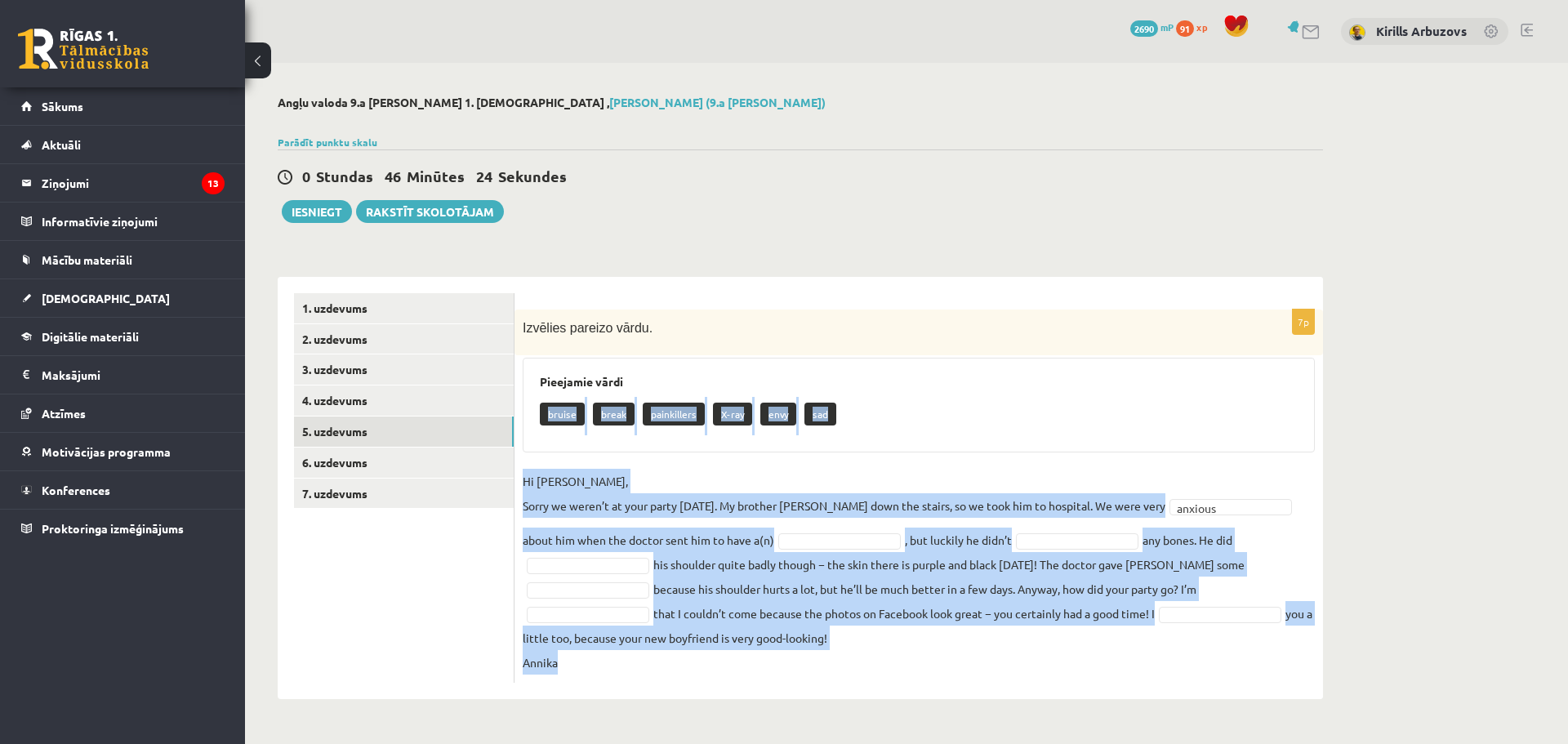
drag, startPoint x: 555, startPoint y: 413, endPoint x: 882, endPoint y: 655, distance: 406.8
click at [882, 655] on div "7p Izvēlies pareizo vārdu. Pieejamie vārdi bruise break painkillers X-ray envy …" at bounding box center [918, 496] width 809 height 373
copy div "bruise break painkillers X-ray envy sad Hi Jenny, Sorry we weren’t at your part…"
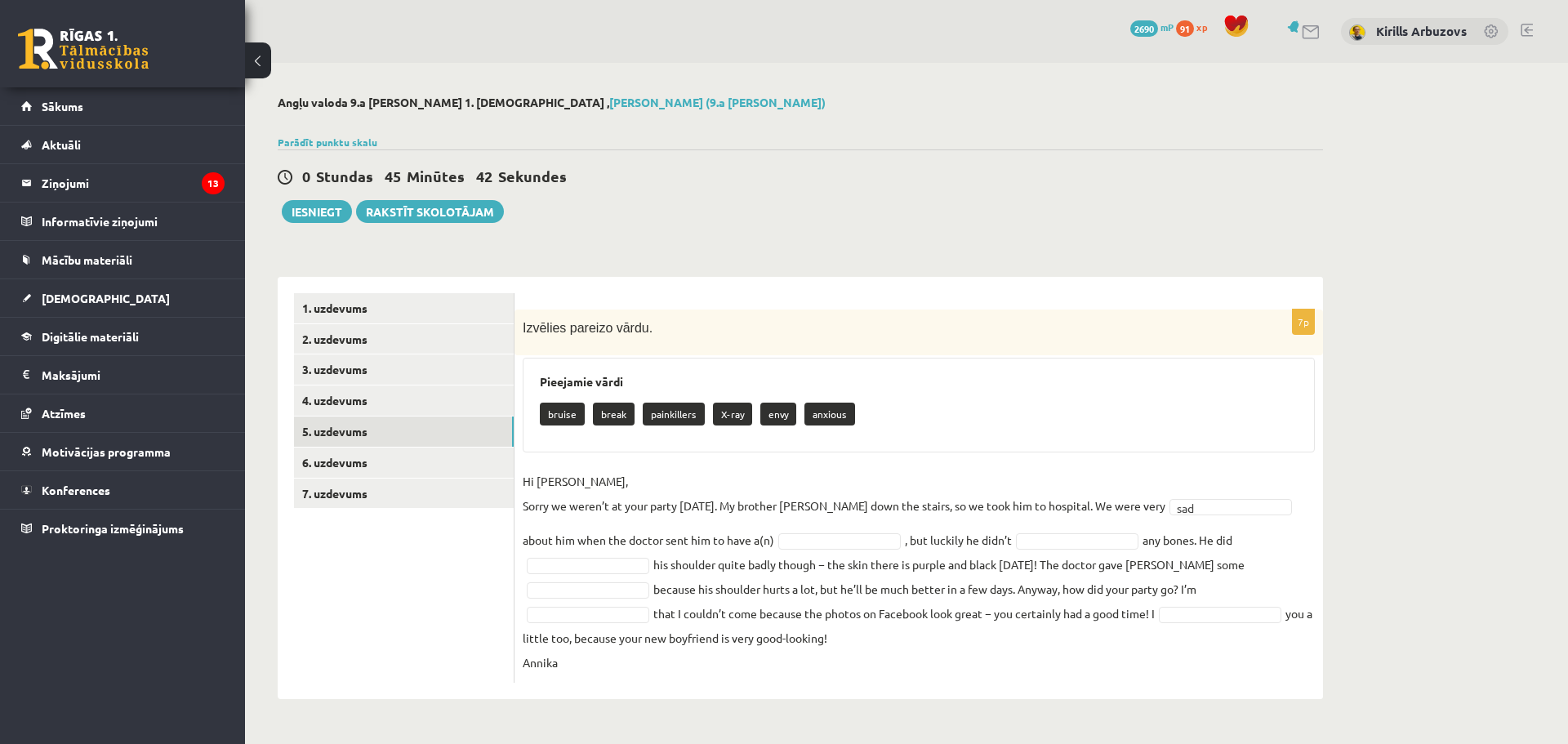
click at [784, 550] on fieldset "Hi Jenny, Sorry we weren’t at your party yesterday. My brother Kevin fell down …" at bounding box center [918, 572] width 792 height 206
drag, startPoint x: 800, startPoint y: 597, endPoint x: 943, endPoint y: 586, distance: 143.4
click at [809, 598] on fieldset "Hi Jenny, Sorry we weren’t at your party yesterday. My brother Kevin fell down …" at bounding box center [918, 572] width 792 height 206
click at [815, 616] on fieldset "Hi Jenny, Sorry we weren’t at your party yesterday. My brother Kevin fell down …" at bounding box center [918, 572] width 792 height 206
click at [908, 427] on div "bruise break painkillers envy anxious" at bounding box center [918, 416] width 758 height 39
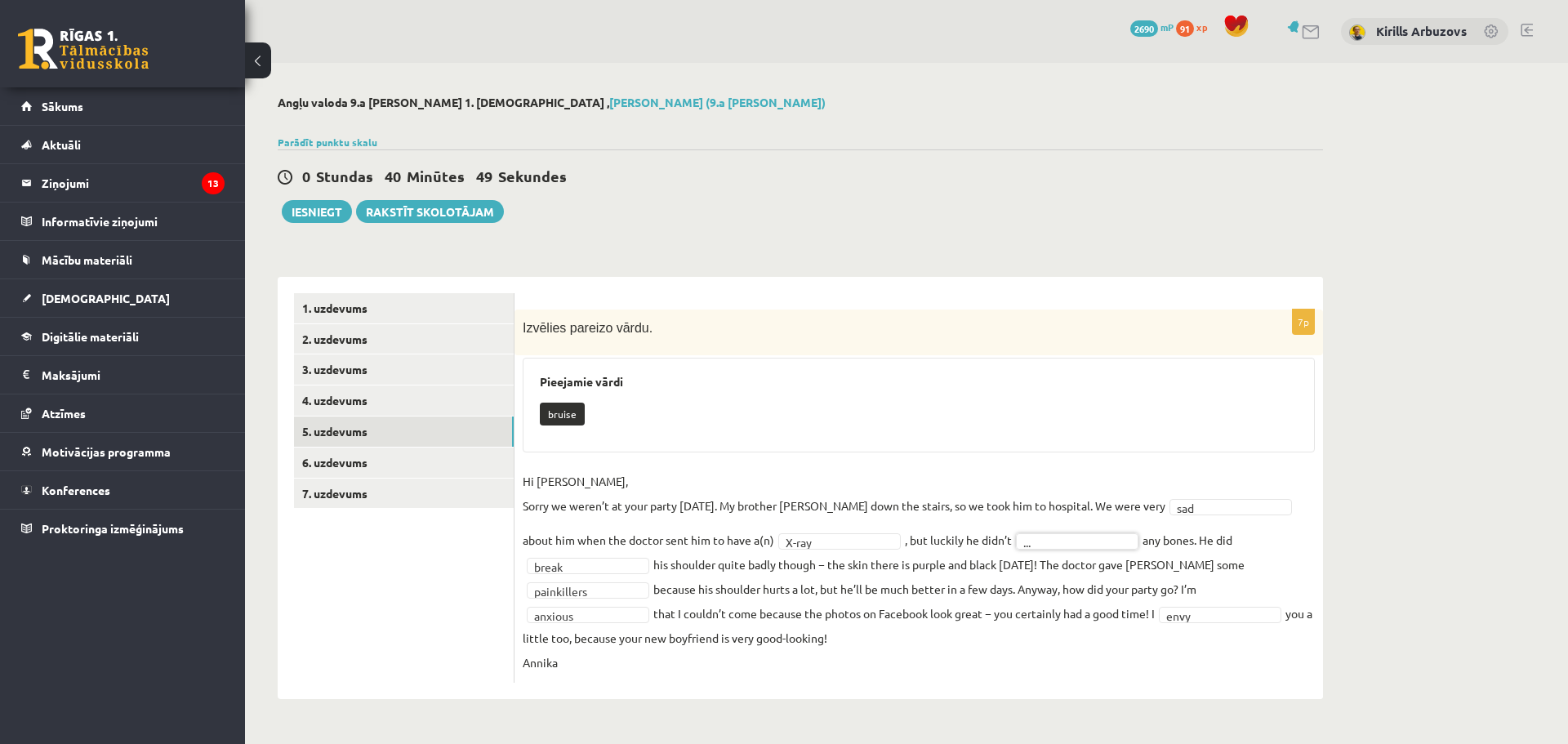
click at [1040, 555] on fieldset "**********" at bounding box center [918, 572] width 792 height 206
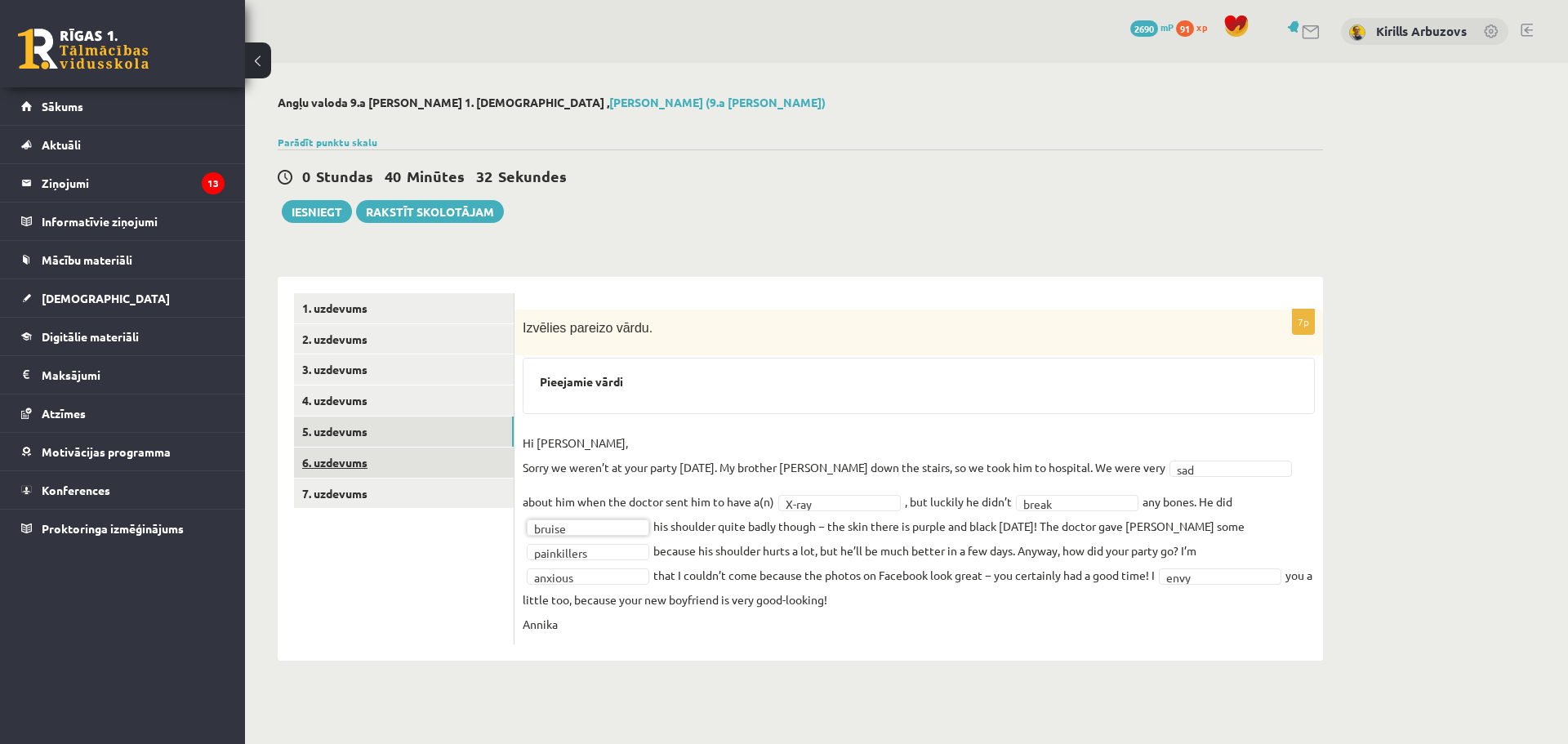
click at [462, 468] on link "6. uzdevums" at bounding box center [404, 463] width 219 height 30
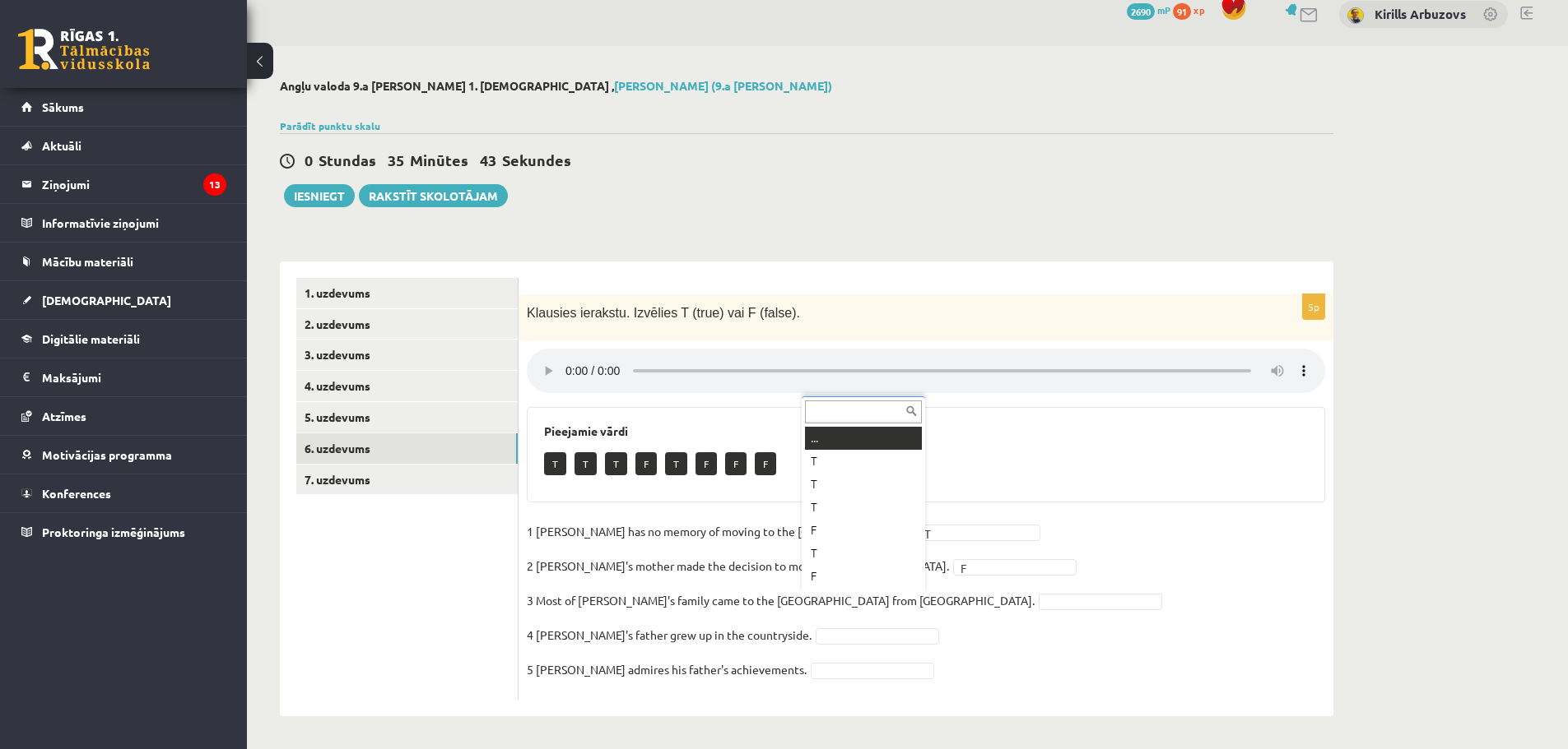
scroll to position [19, 0]
click at [786, 623] on fieldset "1 Lila has no memory of moving to the UK. T * 2 Lila's mother made the decision…" at bounding box center [926, 605] width 798 height 172
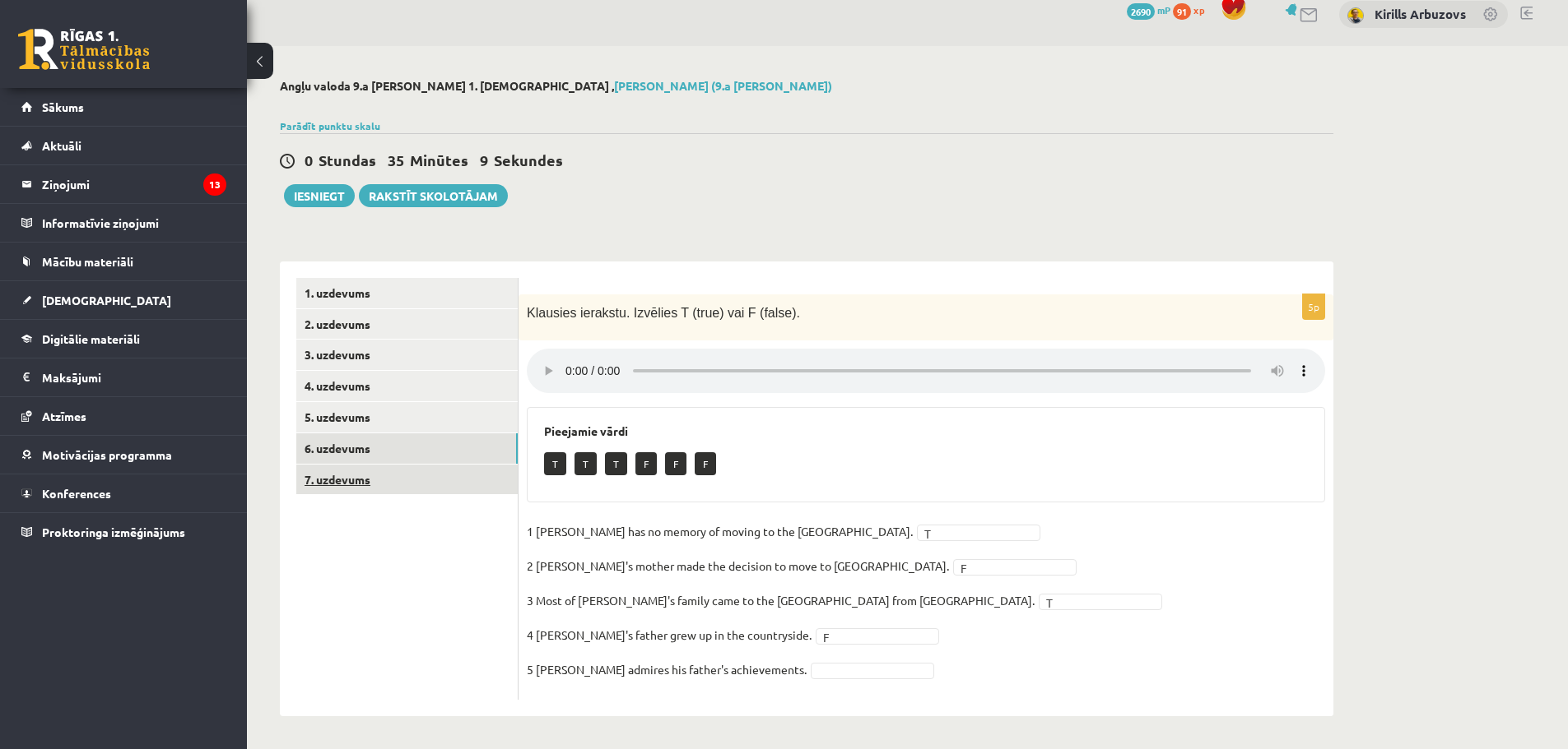
click at [442, 490] on link "7. uzdevums" at bounding box center [407, 480] width 221 height 30
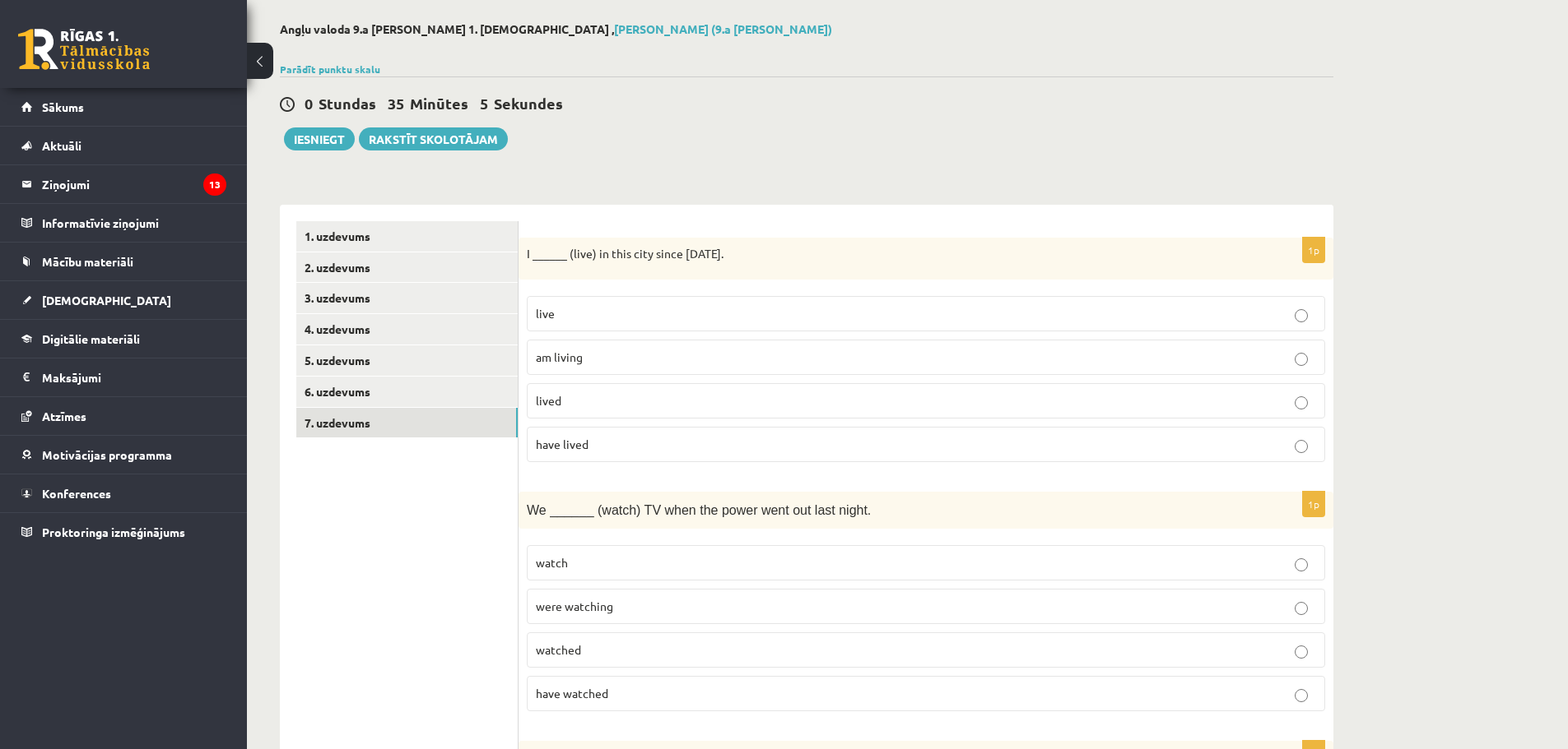
scroll to position [0, 0]
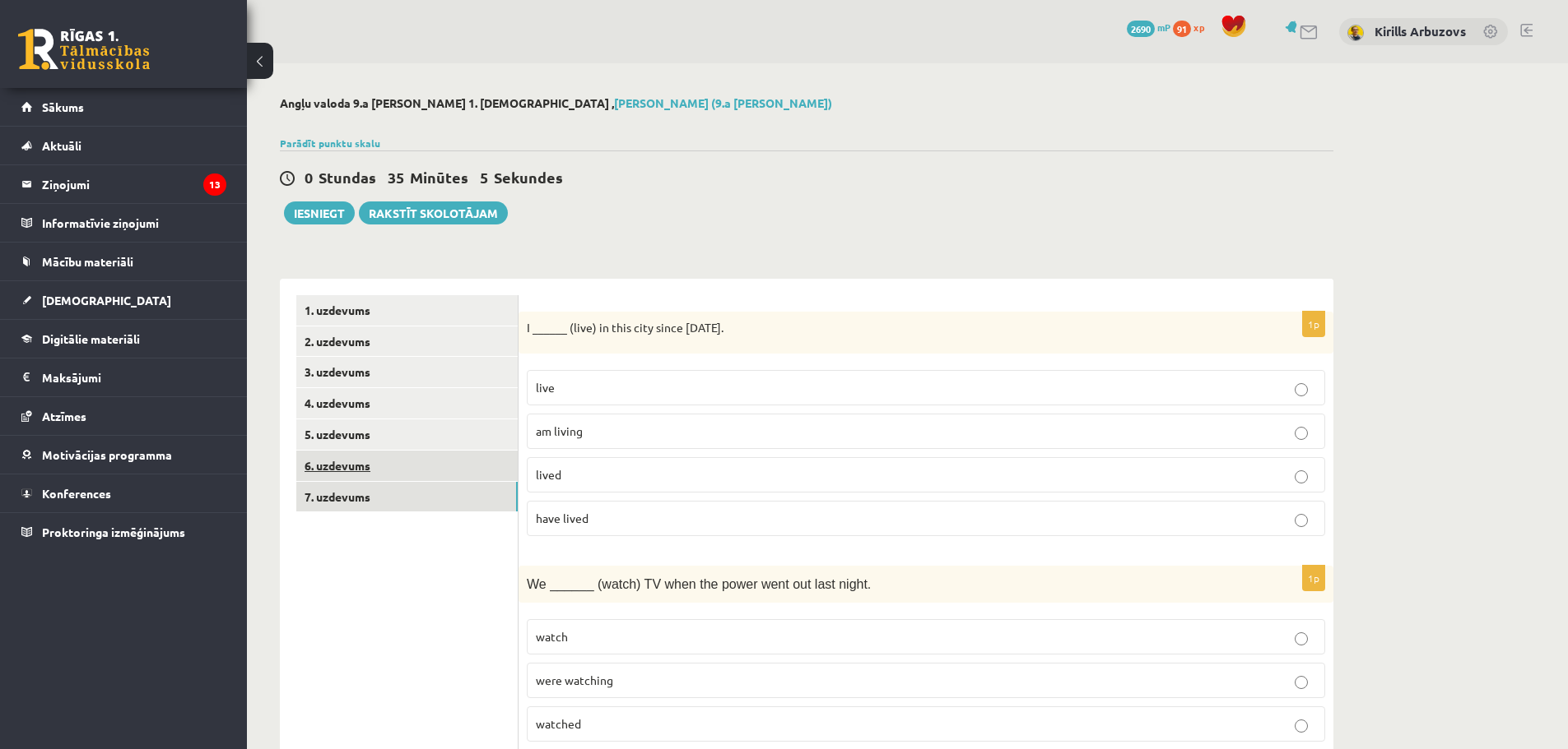
click at [459, 458] on link "6. uzdevums" at bounding box center [407, 466] width 221 height 30
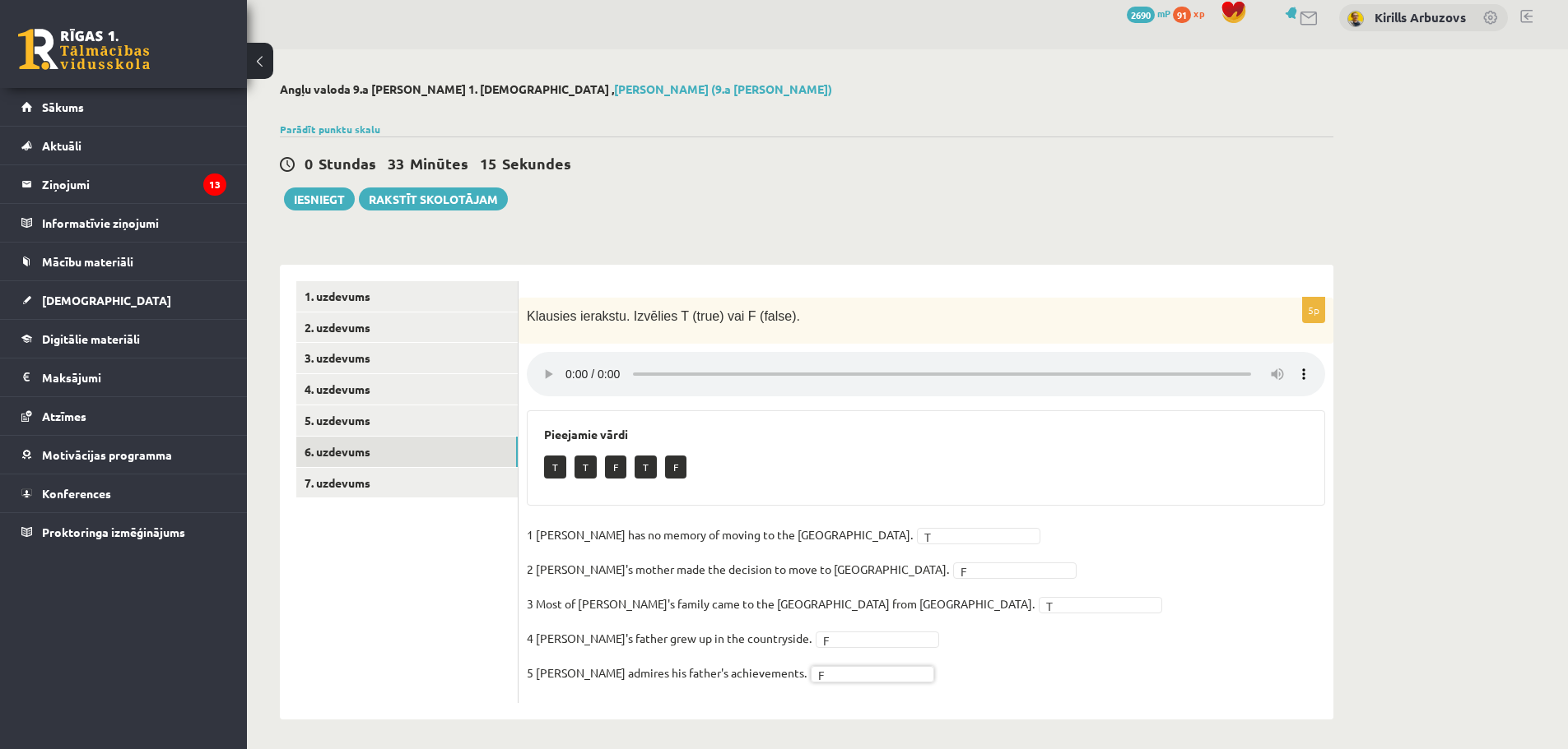
scroll to position [18, 0]
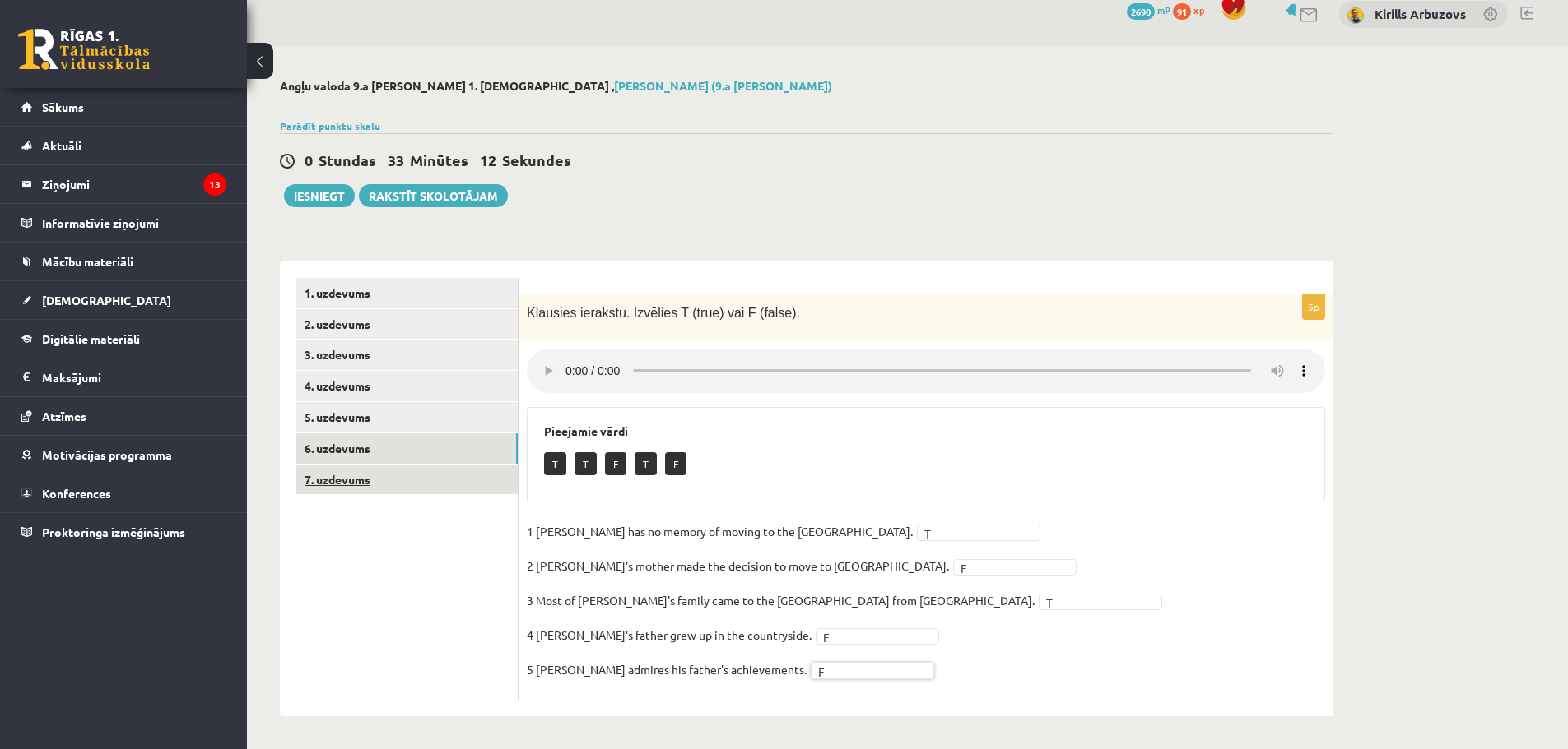
click at [420, 472] on link "7. uzdevums" at bounding box center [407, 480] width 221 height 30
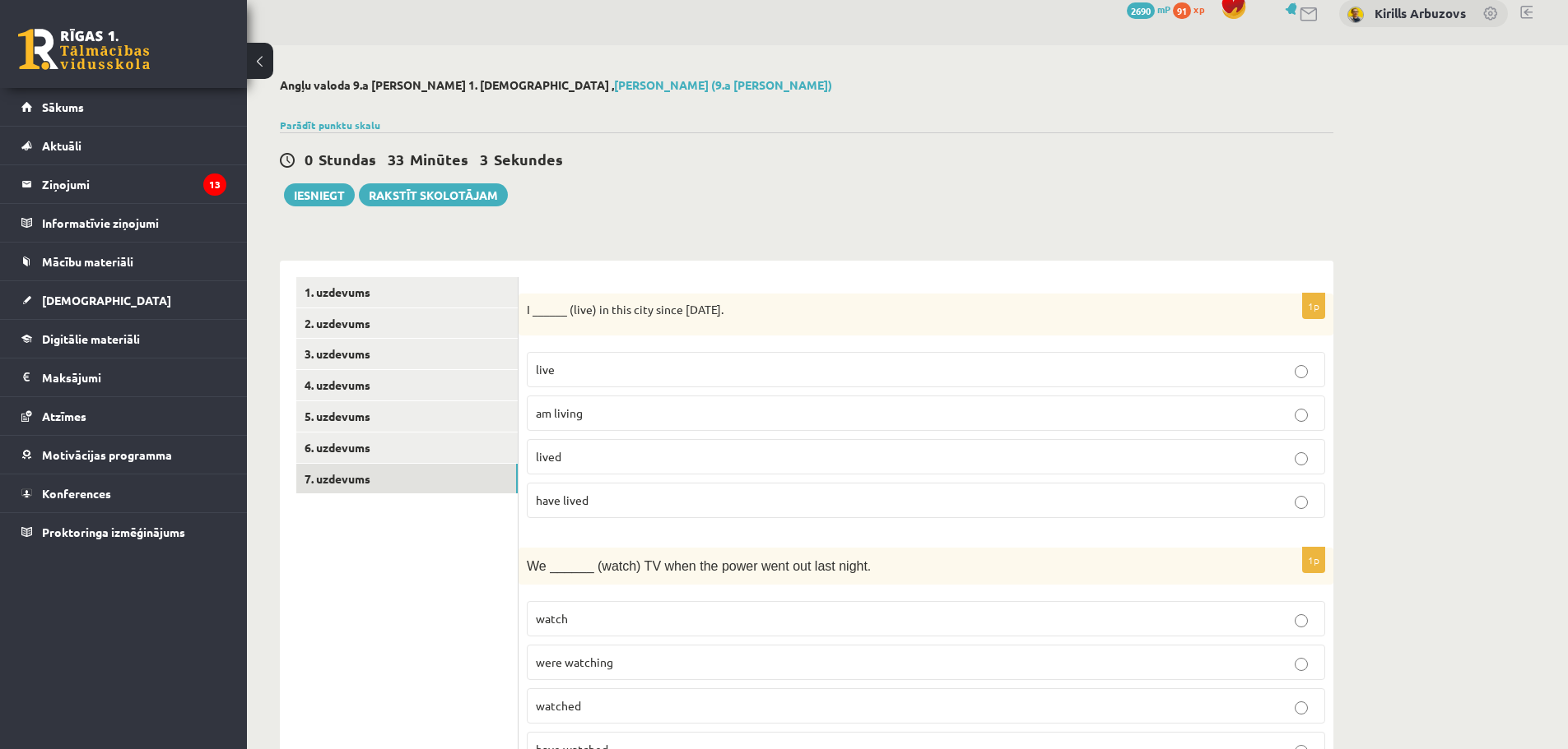
click at [593, 507] on p "have lived" at bounding box center [926, 501] width 780 height 18
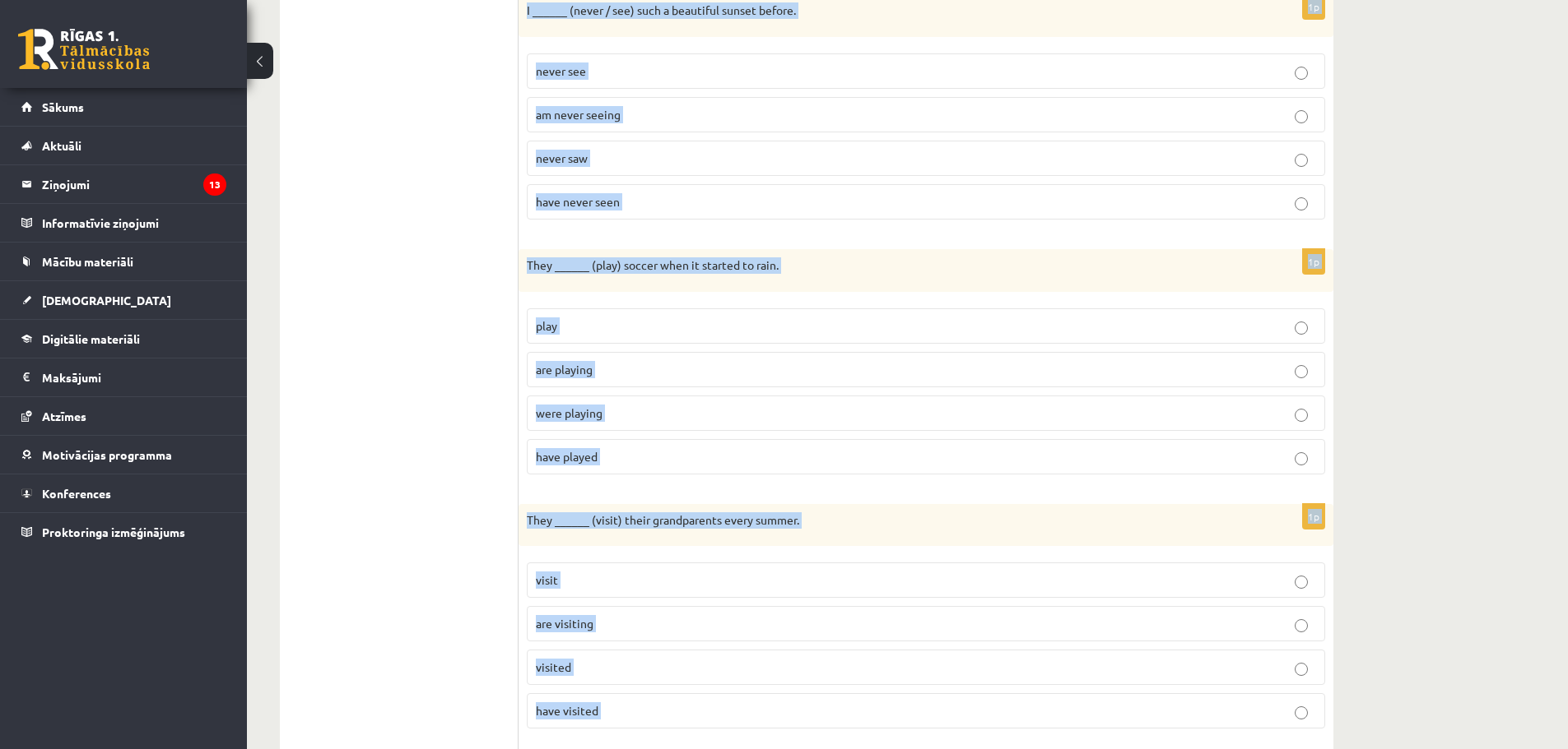
scroll to position [2139, 0]
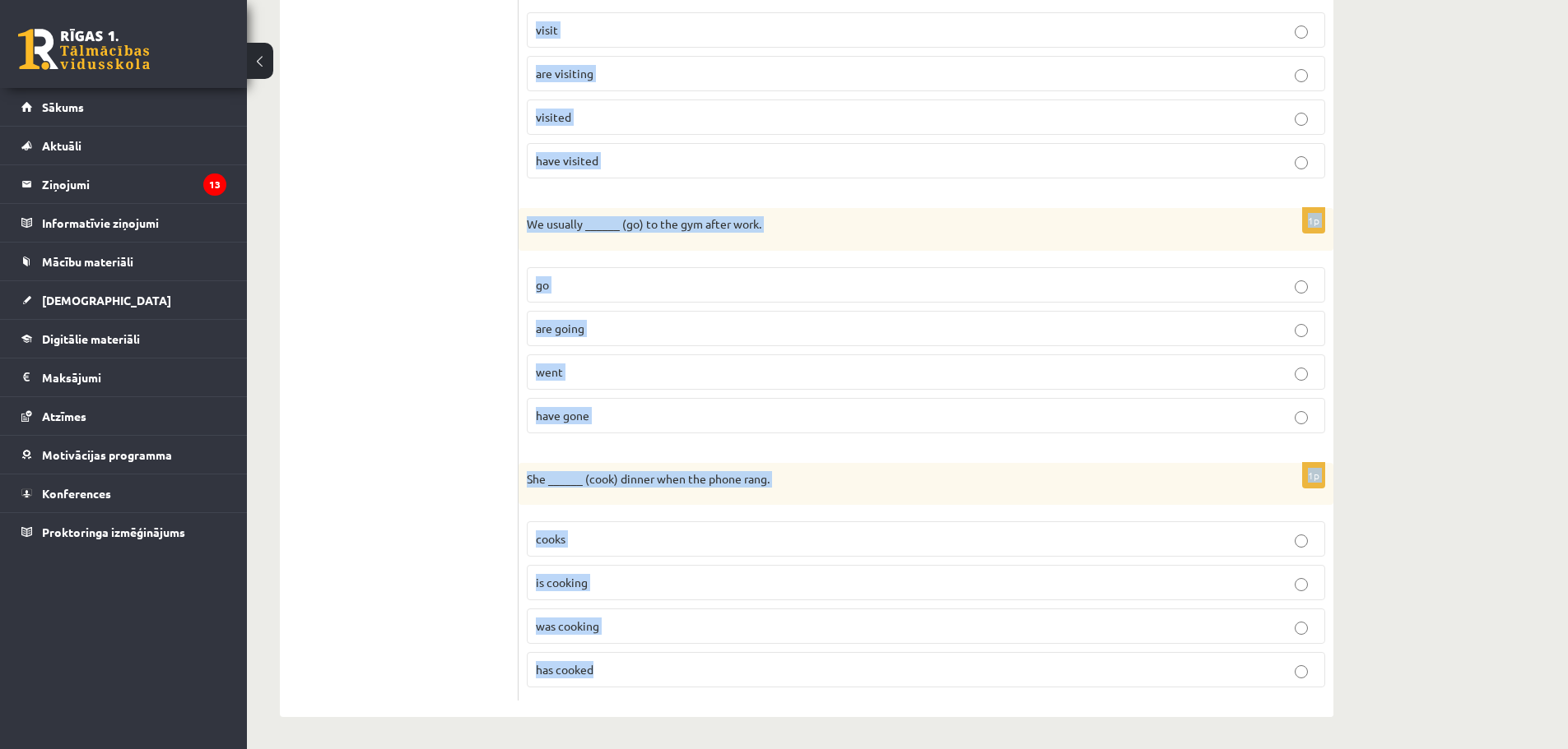
drag, startPoint x: 526, startPoint y: 311, endPoint x: 887, endPoint y: 713, distance: 540.3
copy form "I ______ (live) in this city since 2010. live am living lived have lived 1p We …"
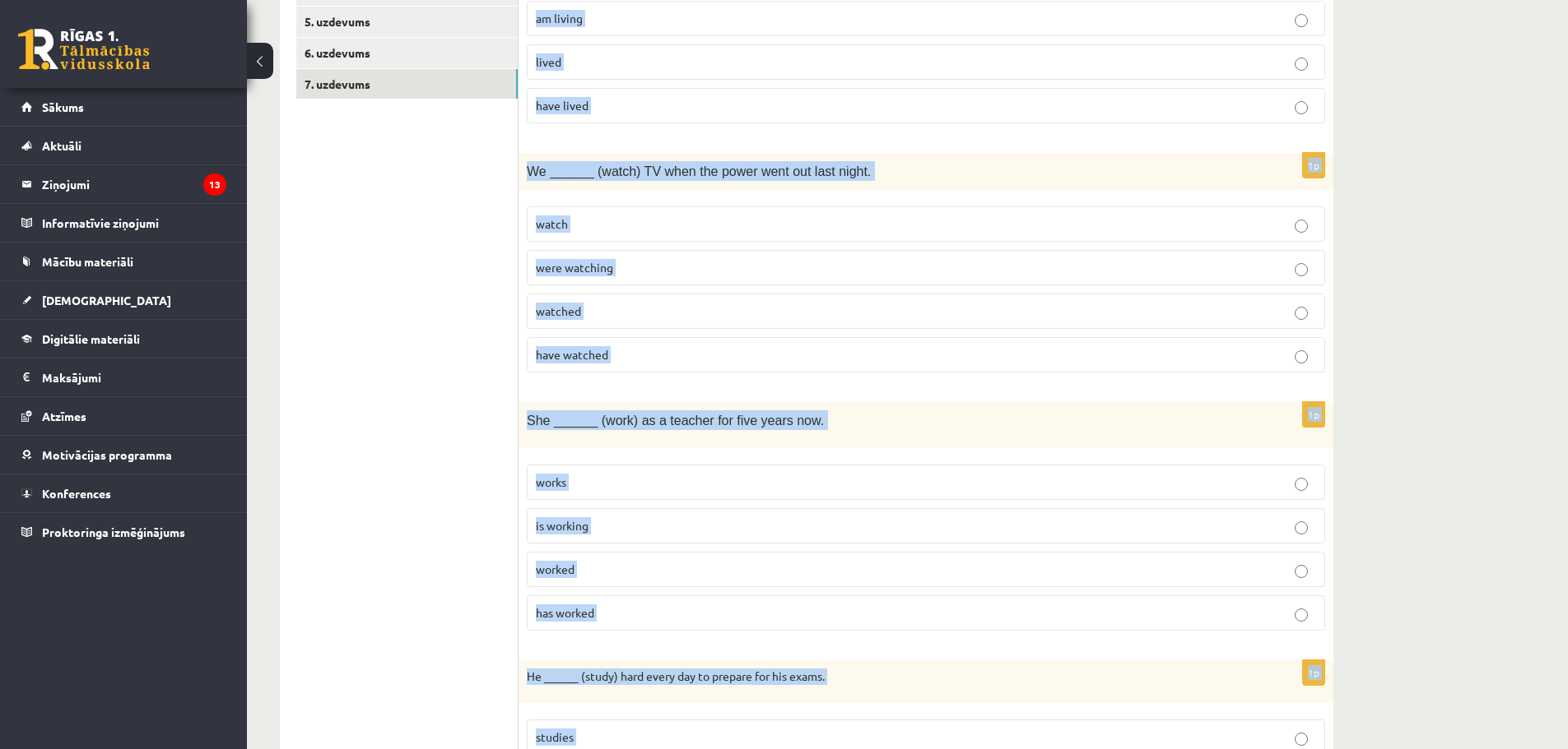
scroll to position [247, 0]
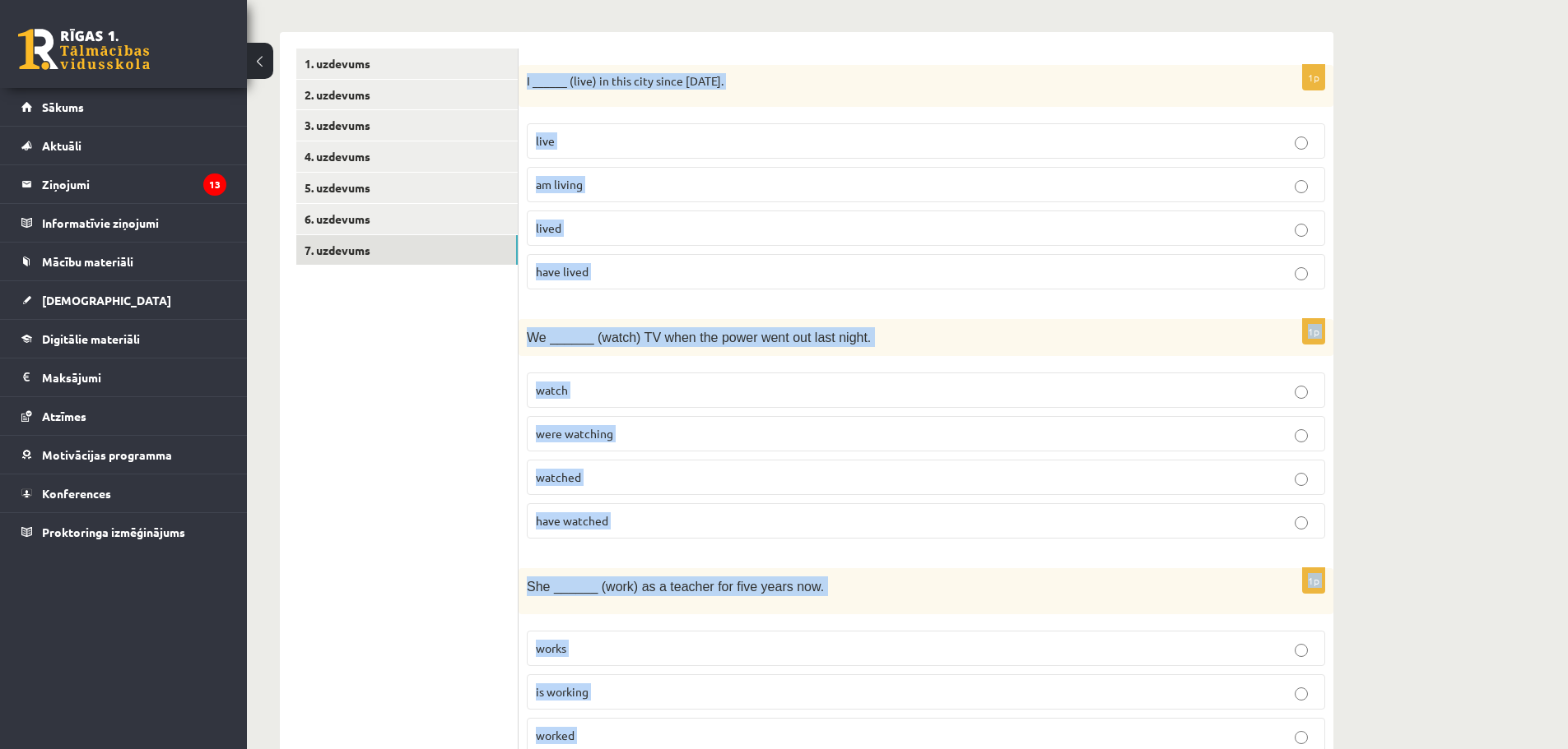
click at [1182, 294] on fieldset "live am living lived have lived" at bounding box center [926, 204] width 798 height 180
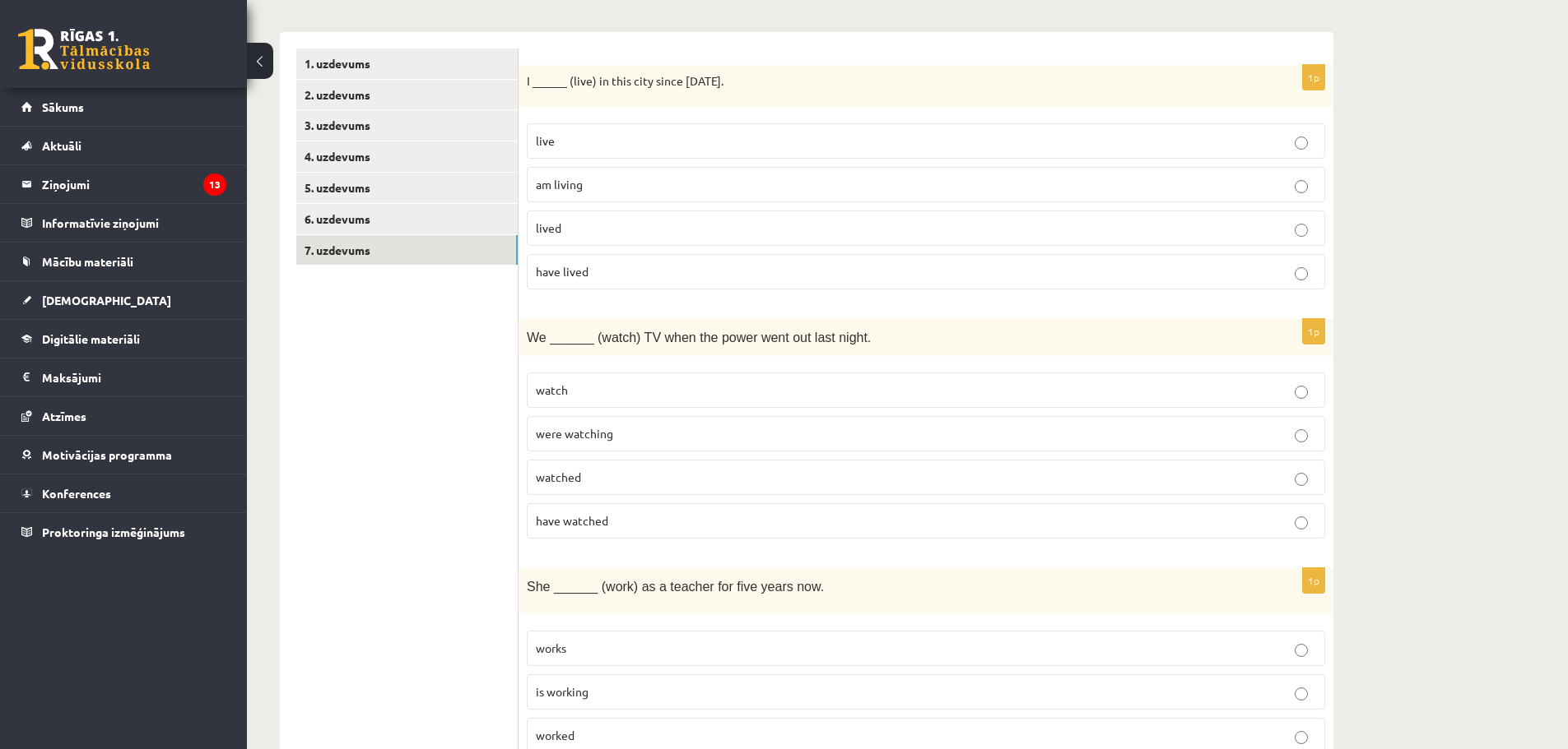
click at [590, 431] on span "were watching" at bounding box center [574, 433] width 77 height 15
click at [596, 430] on span "were watching" at bounding box center [574, 433] width 77 height 15
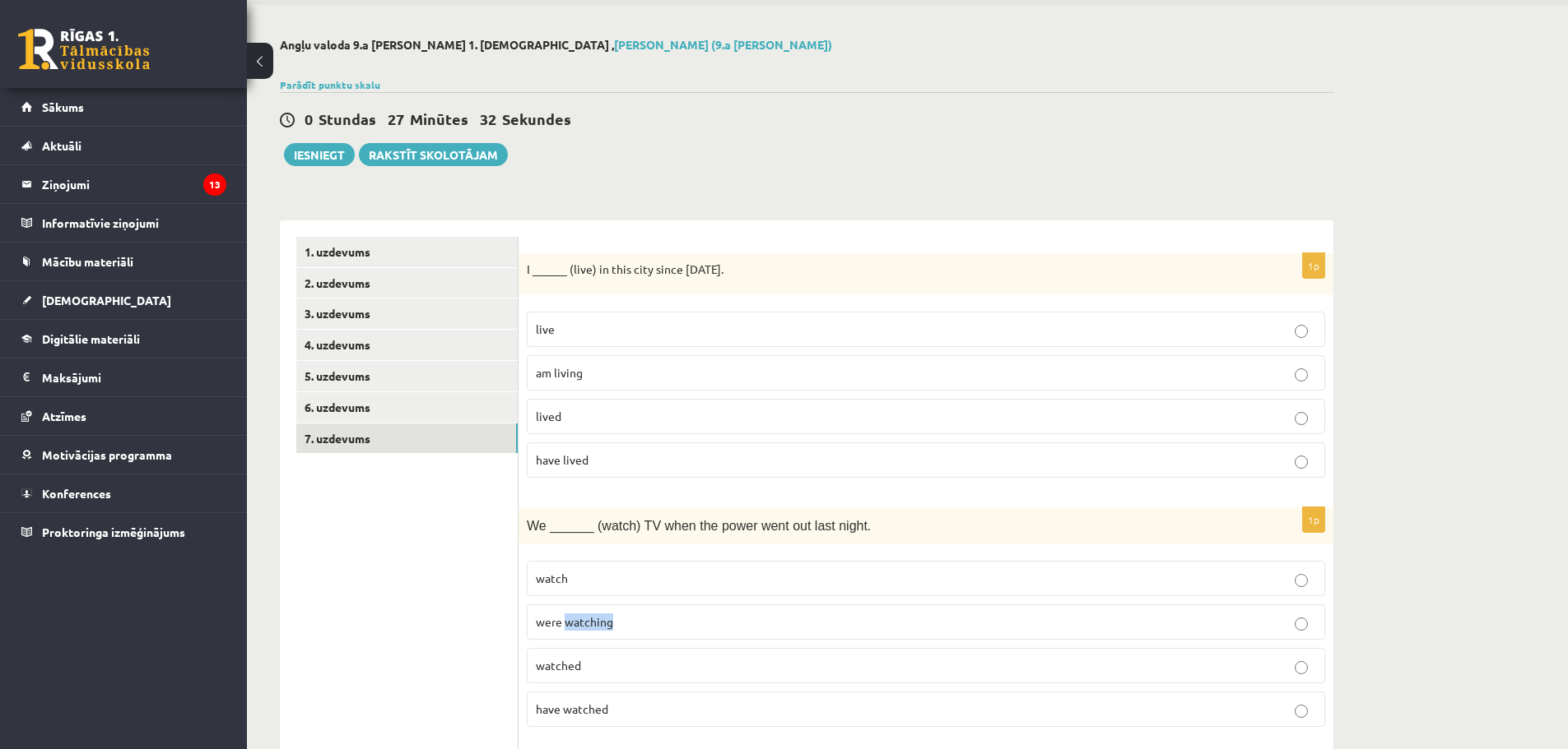
scroll to position [164, 0]
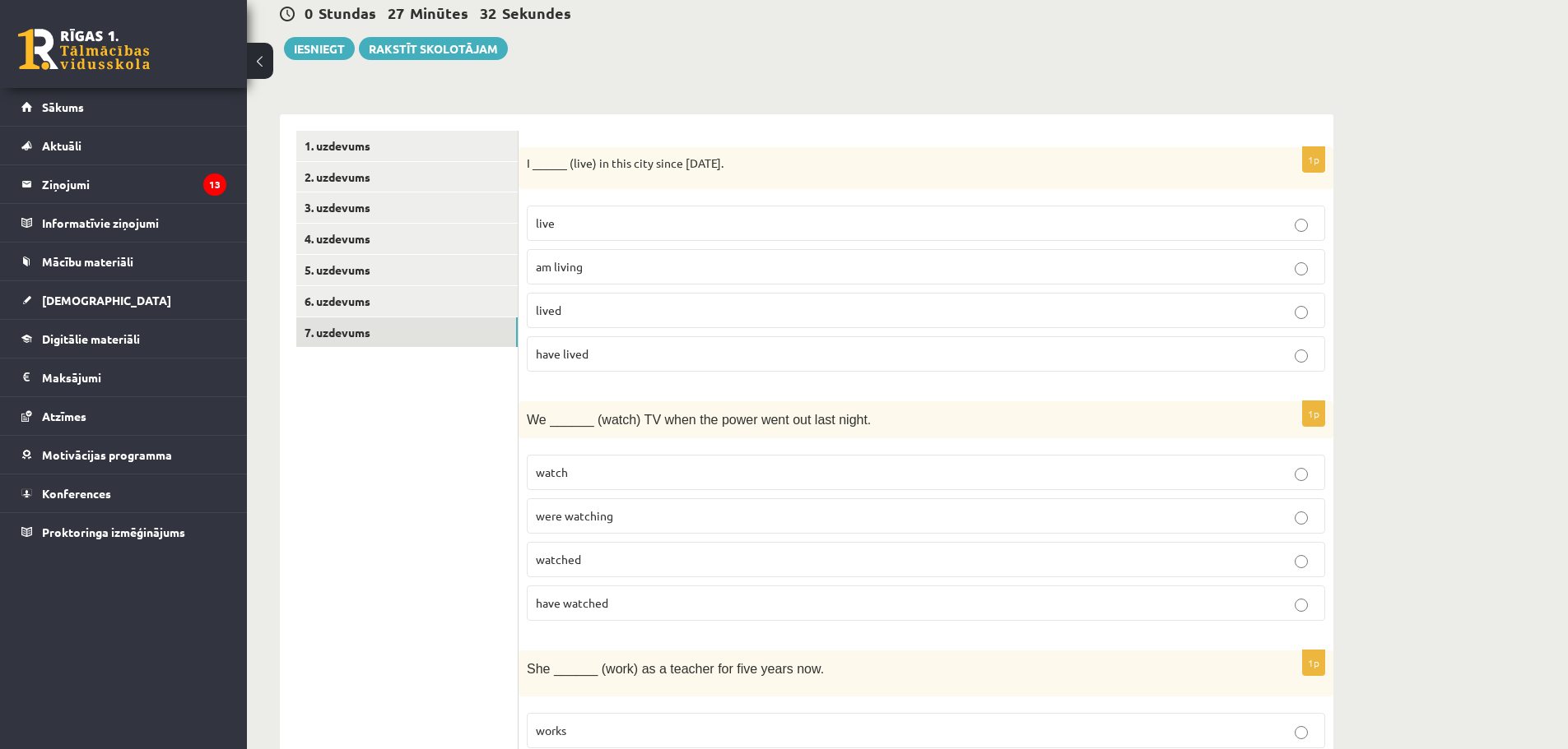
click at [561, 516] on span "were watching" at bounding box center [574, 516] width 77 height 15
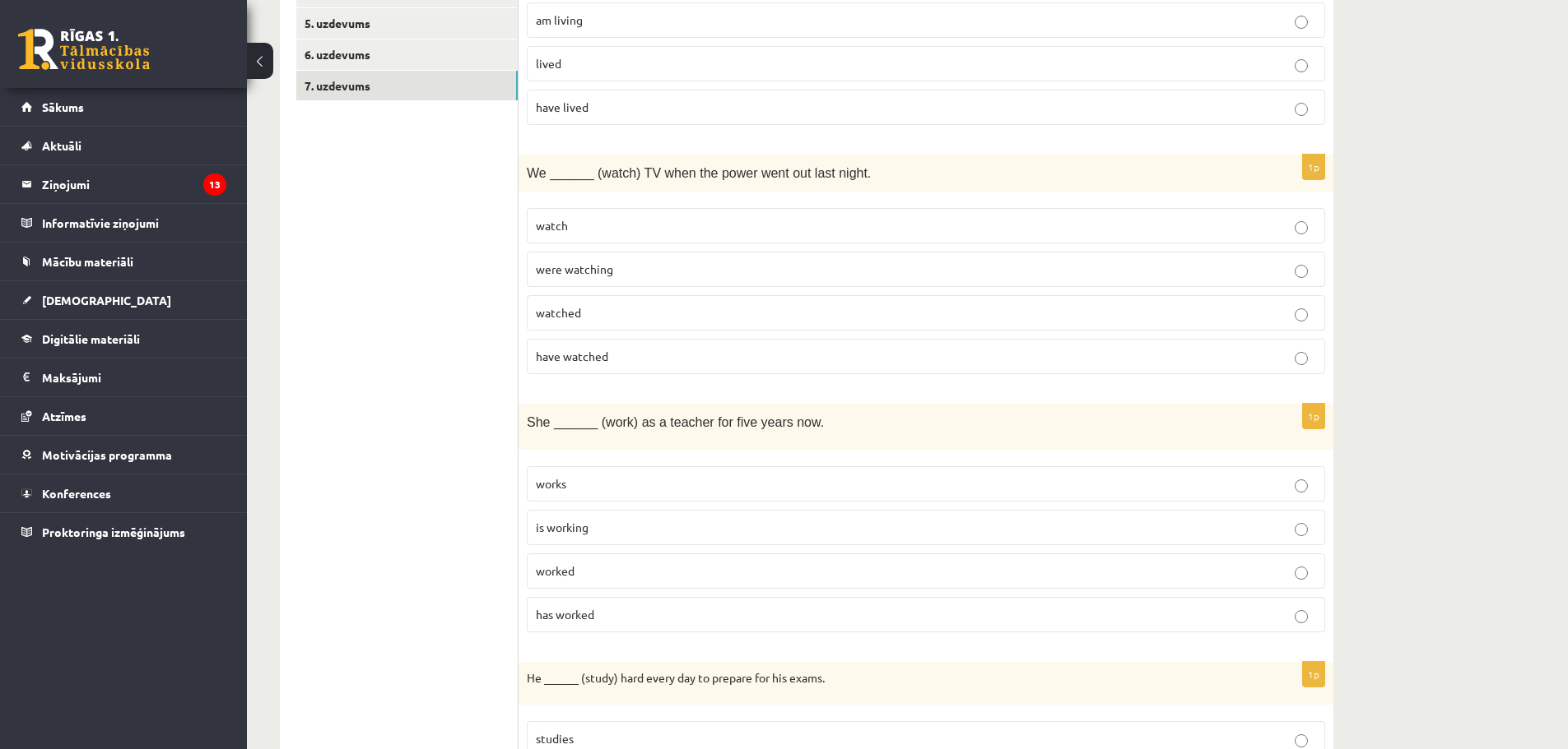
scroll to position [493, 0]
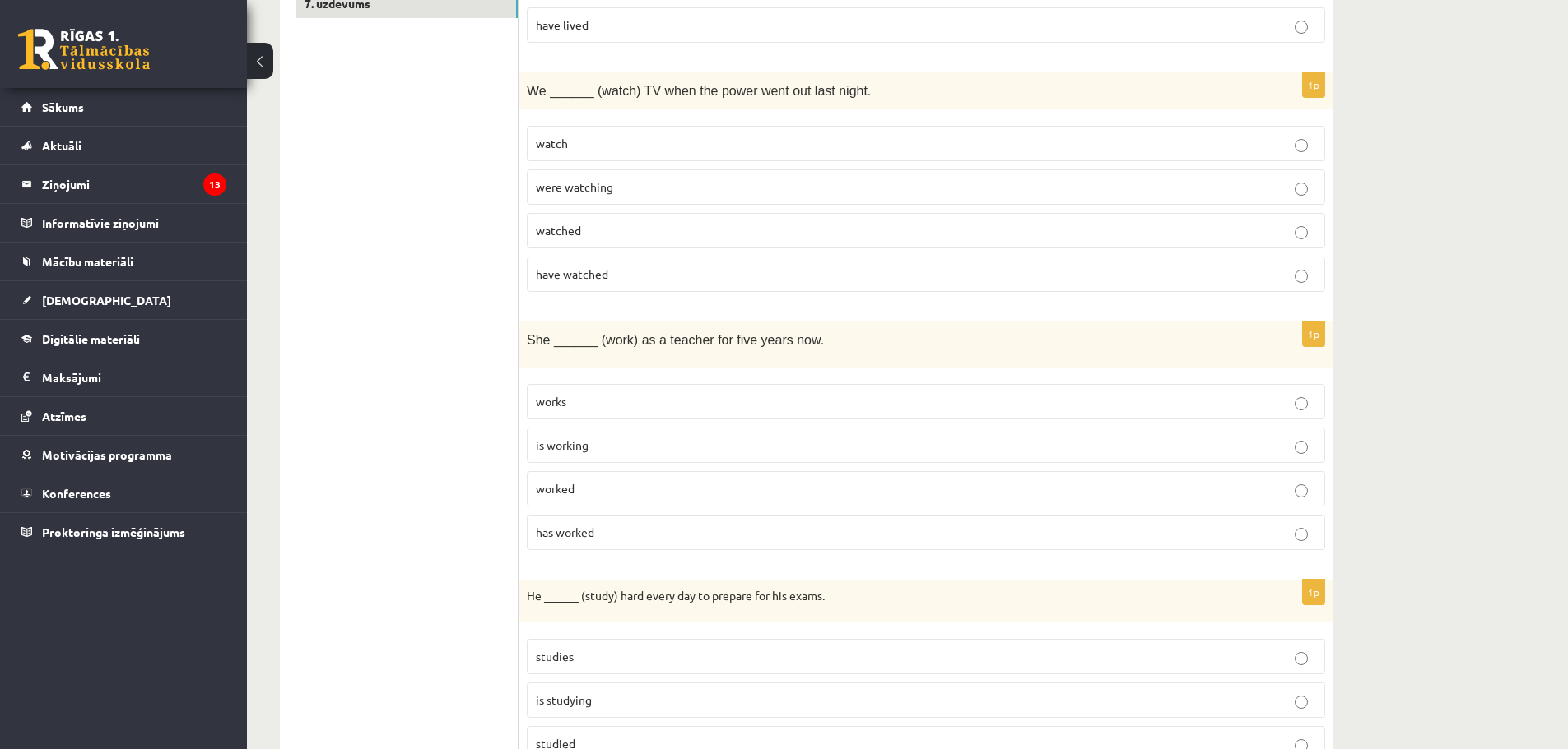
click at [609, 450] on p "is working" at bounding box center [926, 446] width 780 height 18
drag, startPoint x: 527, startPoint y: 343, endPoint x: 537, endPoint y: 351, distance: 12.8
click at [537, 351] on div "She ______ (work) as a teacher for five years now." at bounding box center [926, 345] width 815 height 46
click at [532, 344] on span "She ______ (work) as a teacher for five years now." at bounding box center [675, 340] width 297 height 14
click at [626, 534] on p "has worked" at bounding box center [926, 533] width 780 height 18
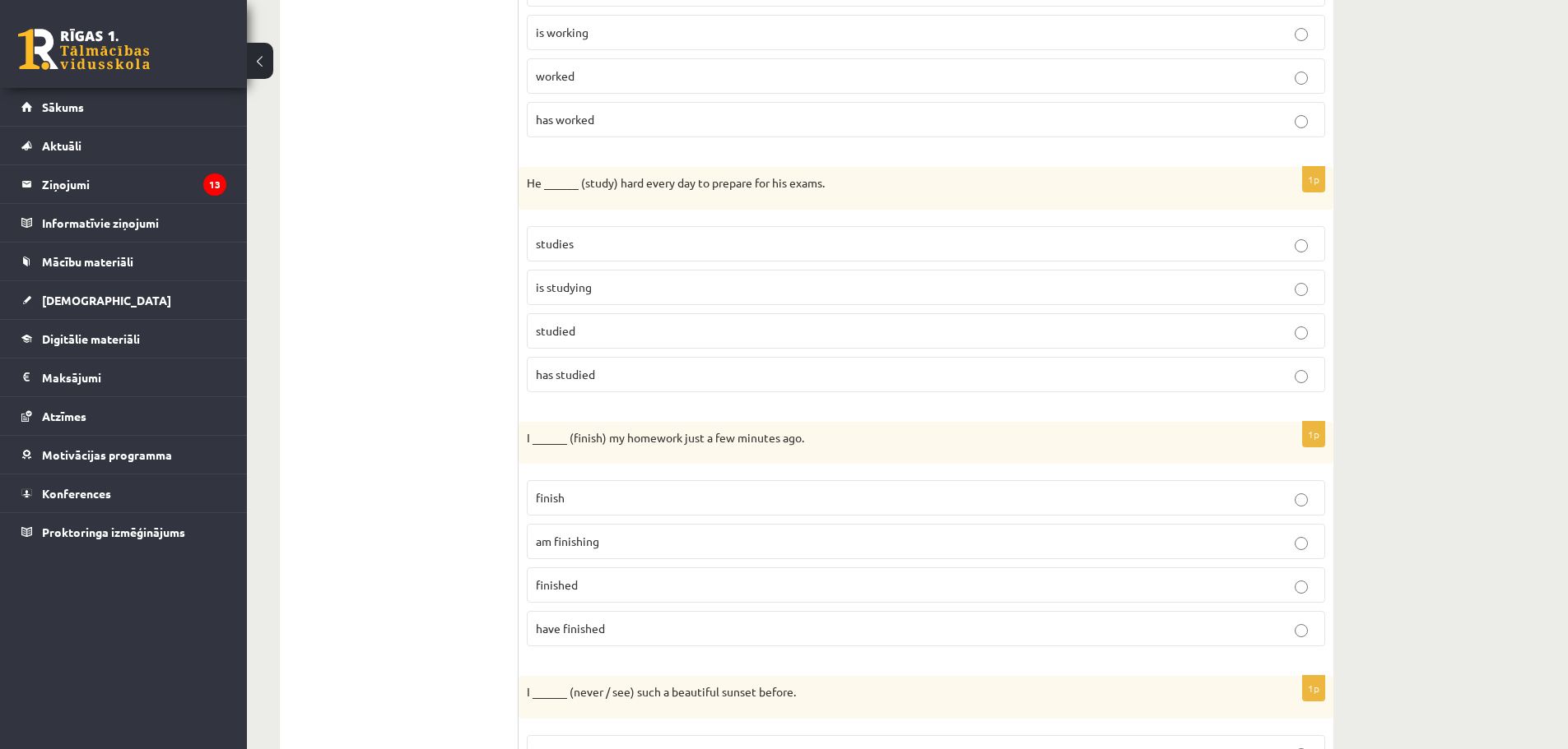
scroll to position [905, 0]
click at [572, 287] on span "is studying" at bounding box center [564, 288] width 56 height 15
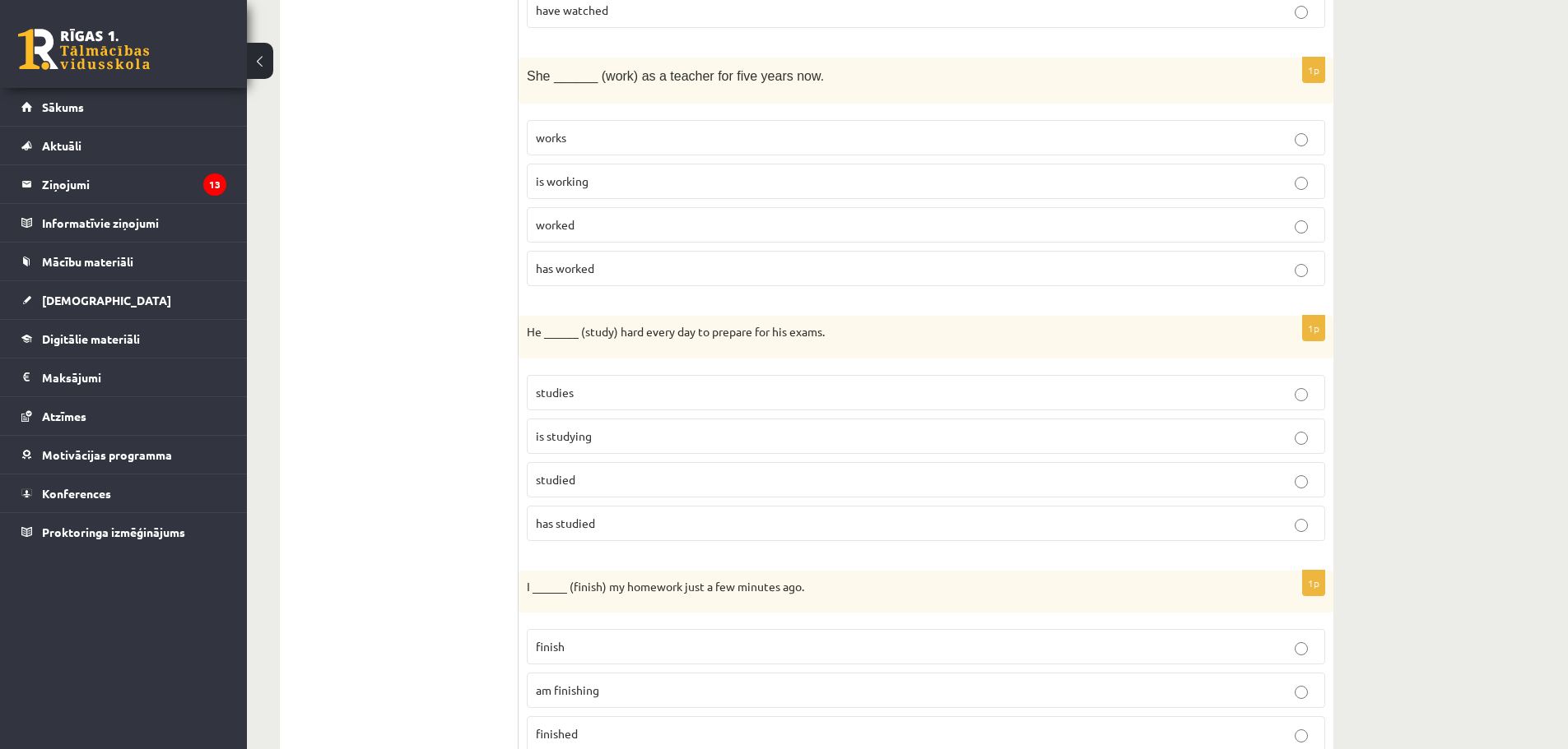
scroll to position [987, 0]
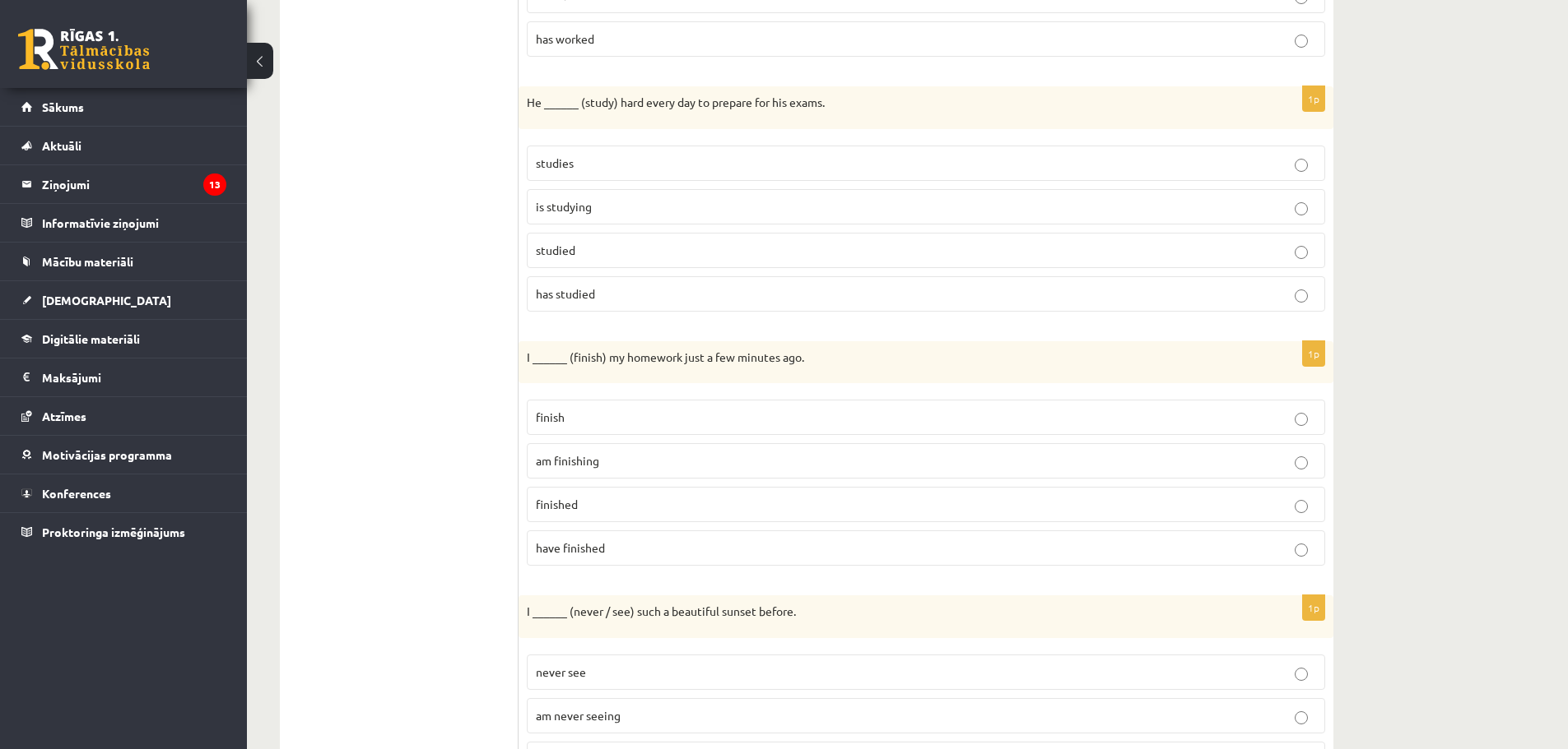
click at [606, 500] on p "finished" at bounding box center [926, 505] width 780 height 18
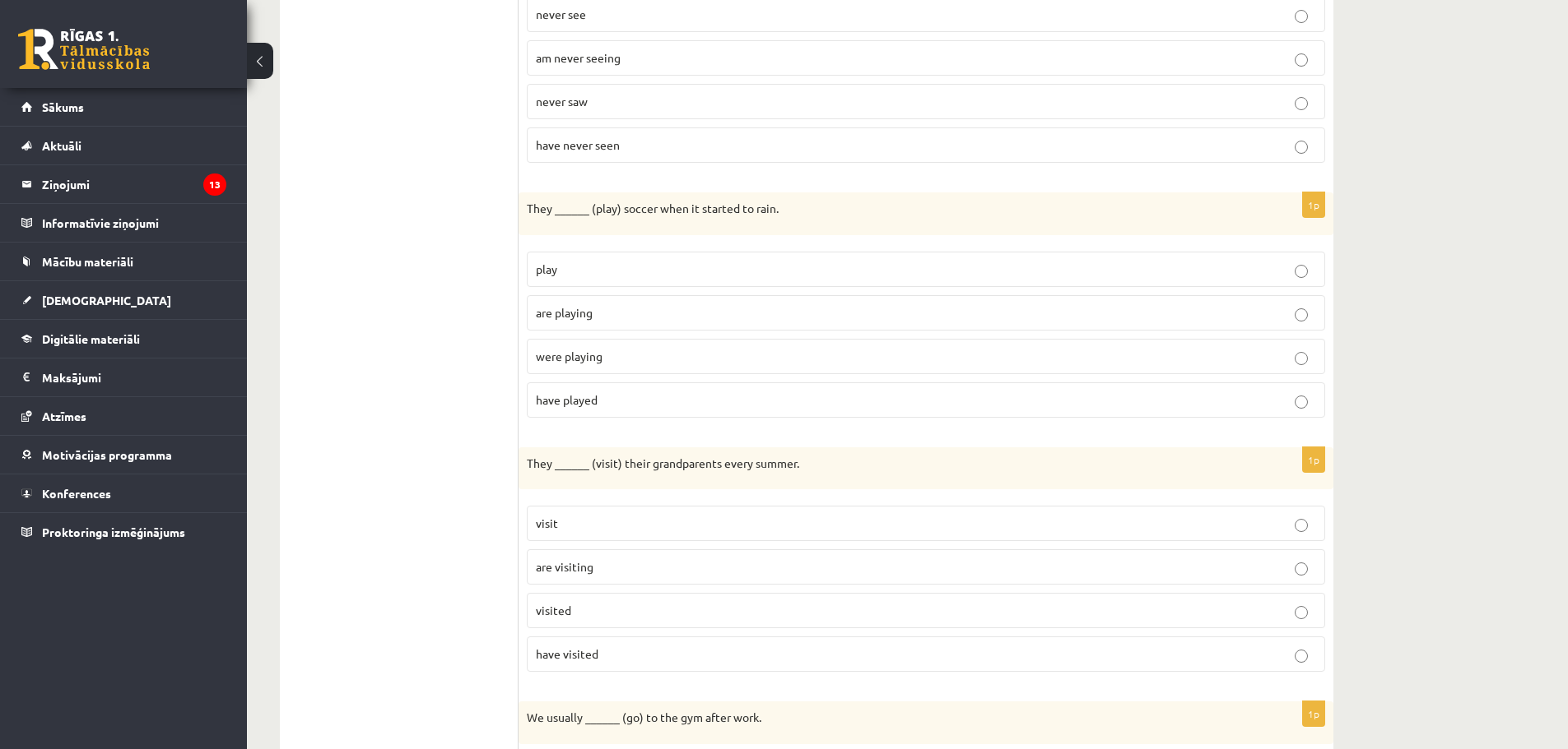
scroll to position [1728, 0]
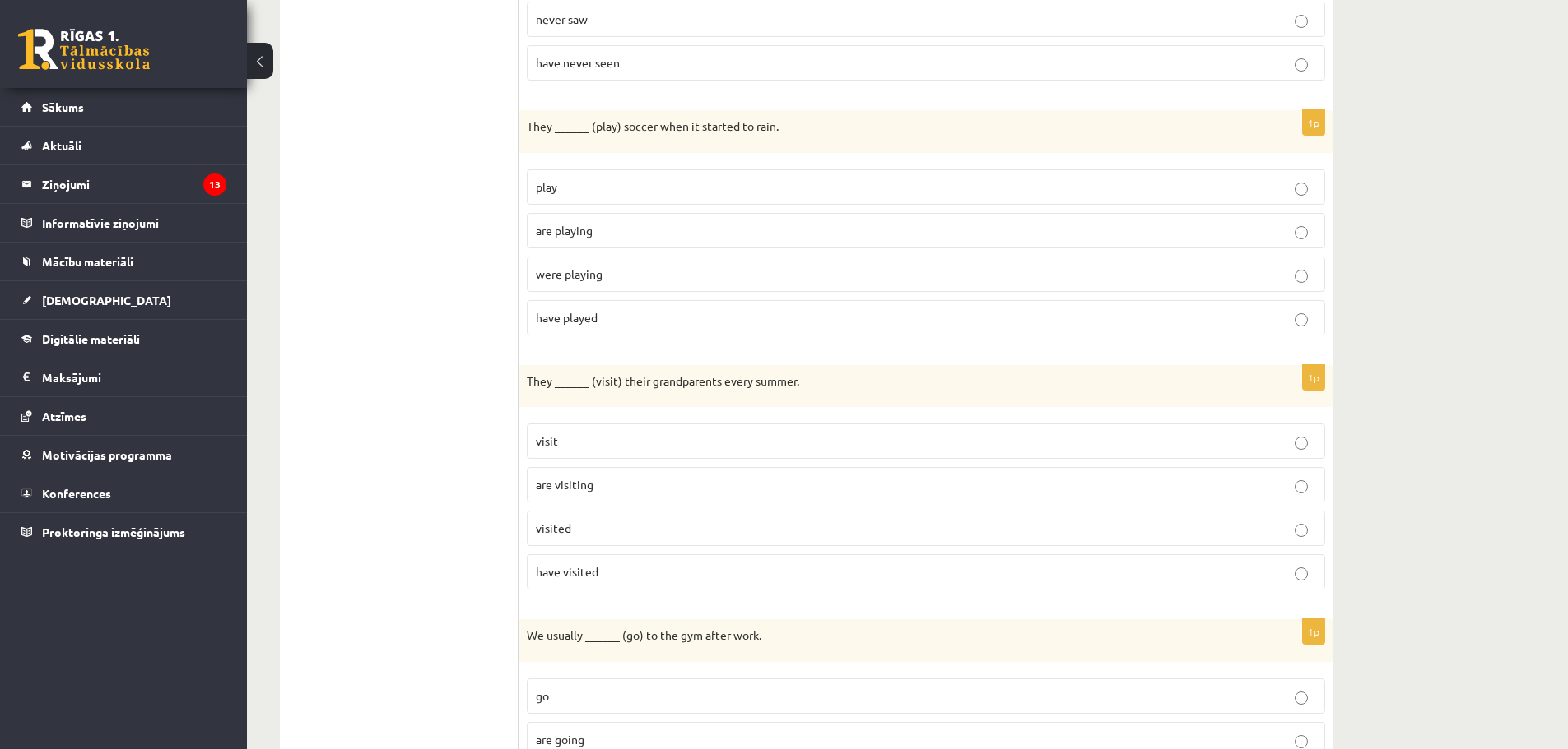
click at [584, 276] on span "were playing" at bounding box center [569, 273] width 66 height 15
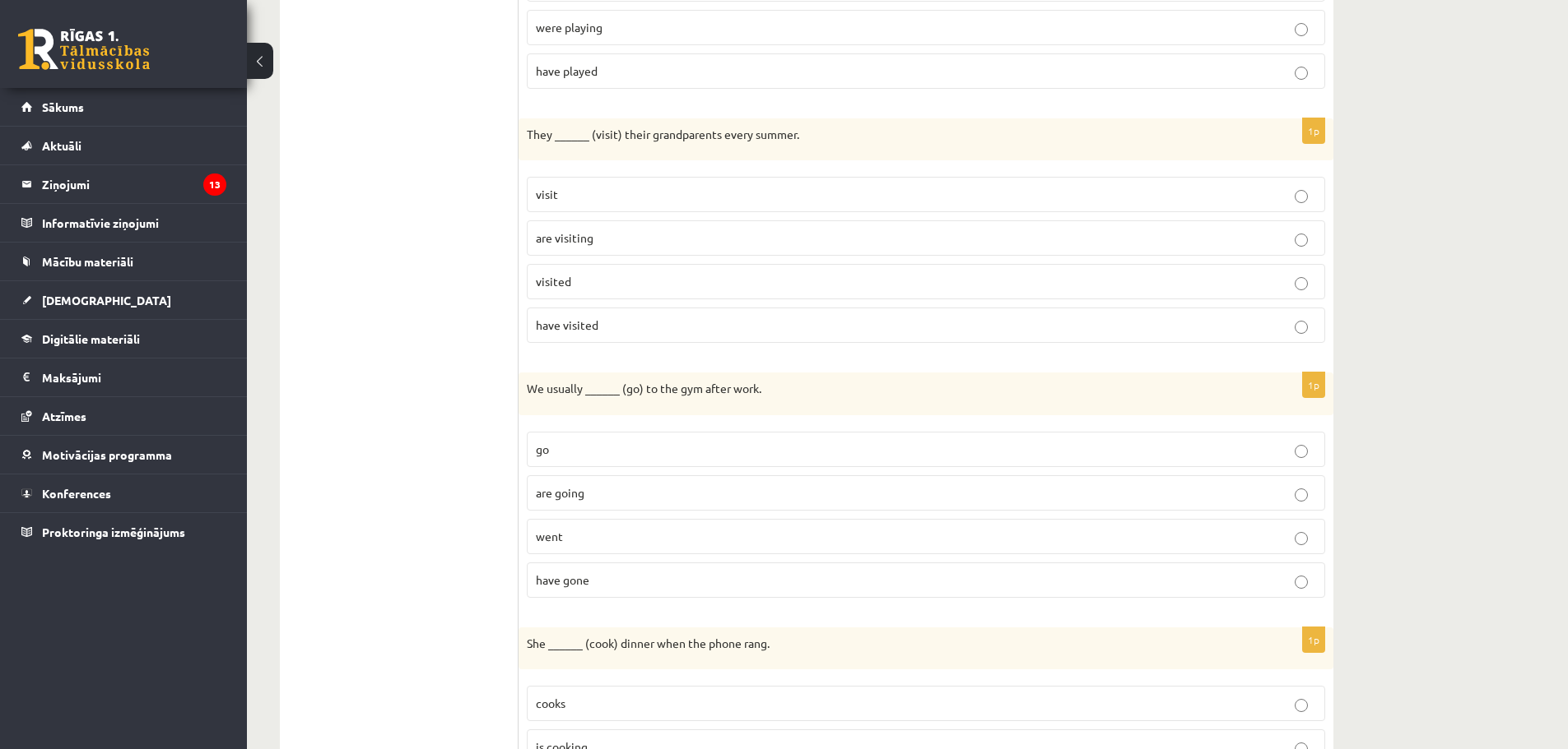
click at [586, 201] on p "visit" at bounding box center [926, 195] width 780 height 18
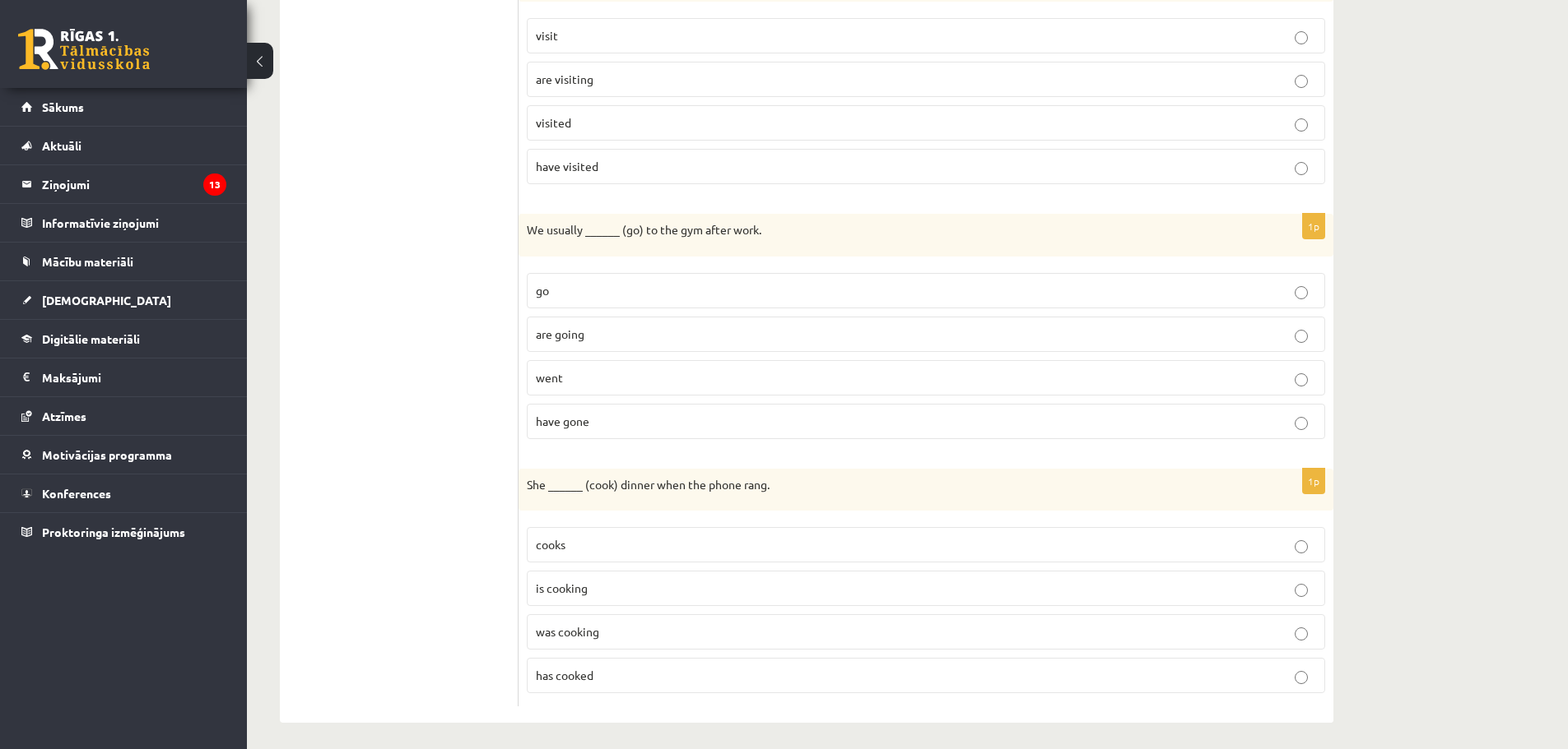
scroll to position [2139, 0]
click at [583, 366] on p "went" at bounding box center [926, 372] width 780 height 18
click at [588, 294] on label "go" at bounding box center [926, 285] width 798 height 35
click at [561, 623] on span "was cooking" at bounding box center [568, 626] width 64 height 15
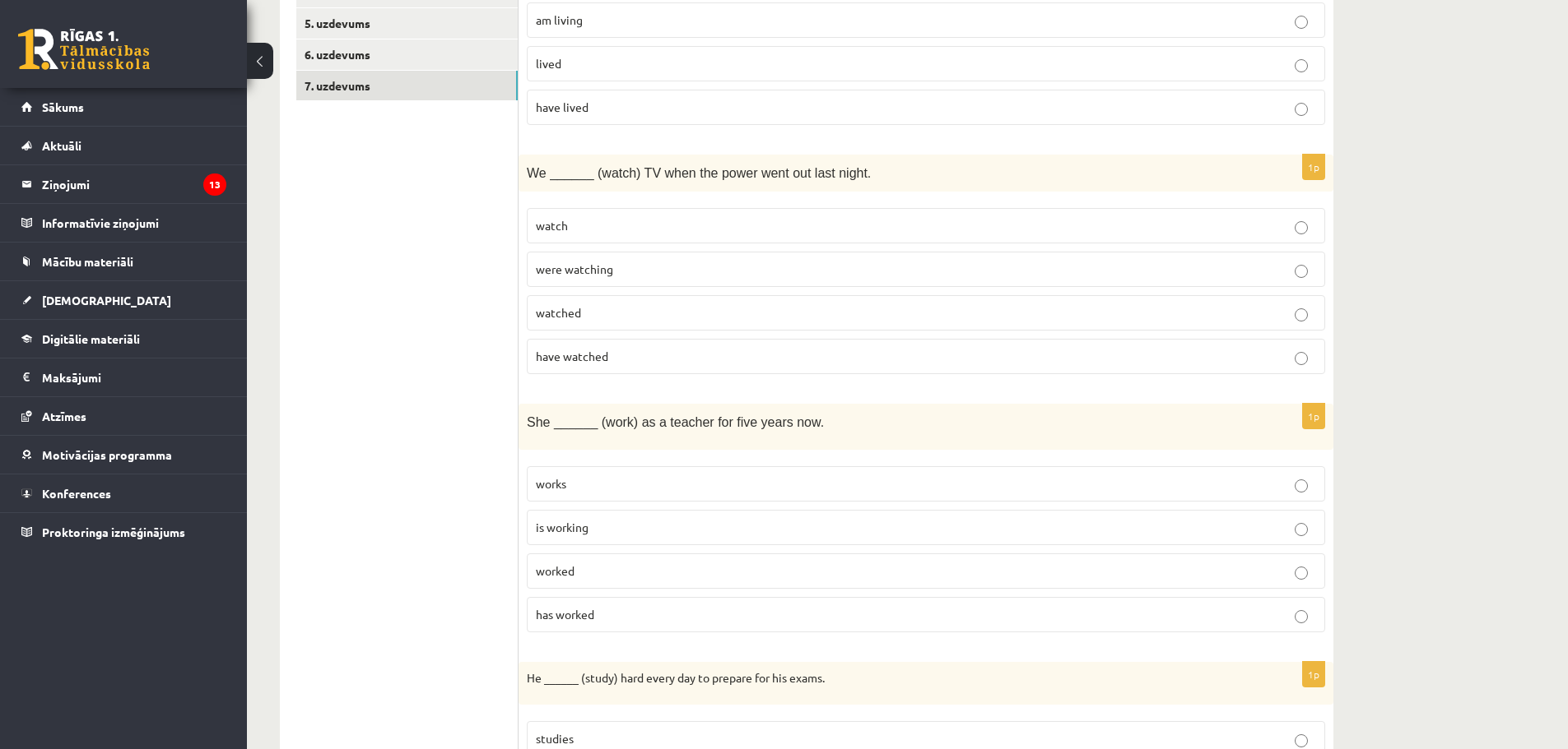
scroll to position [0, 0]
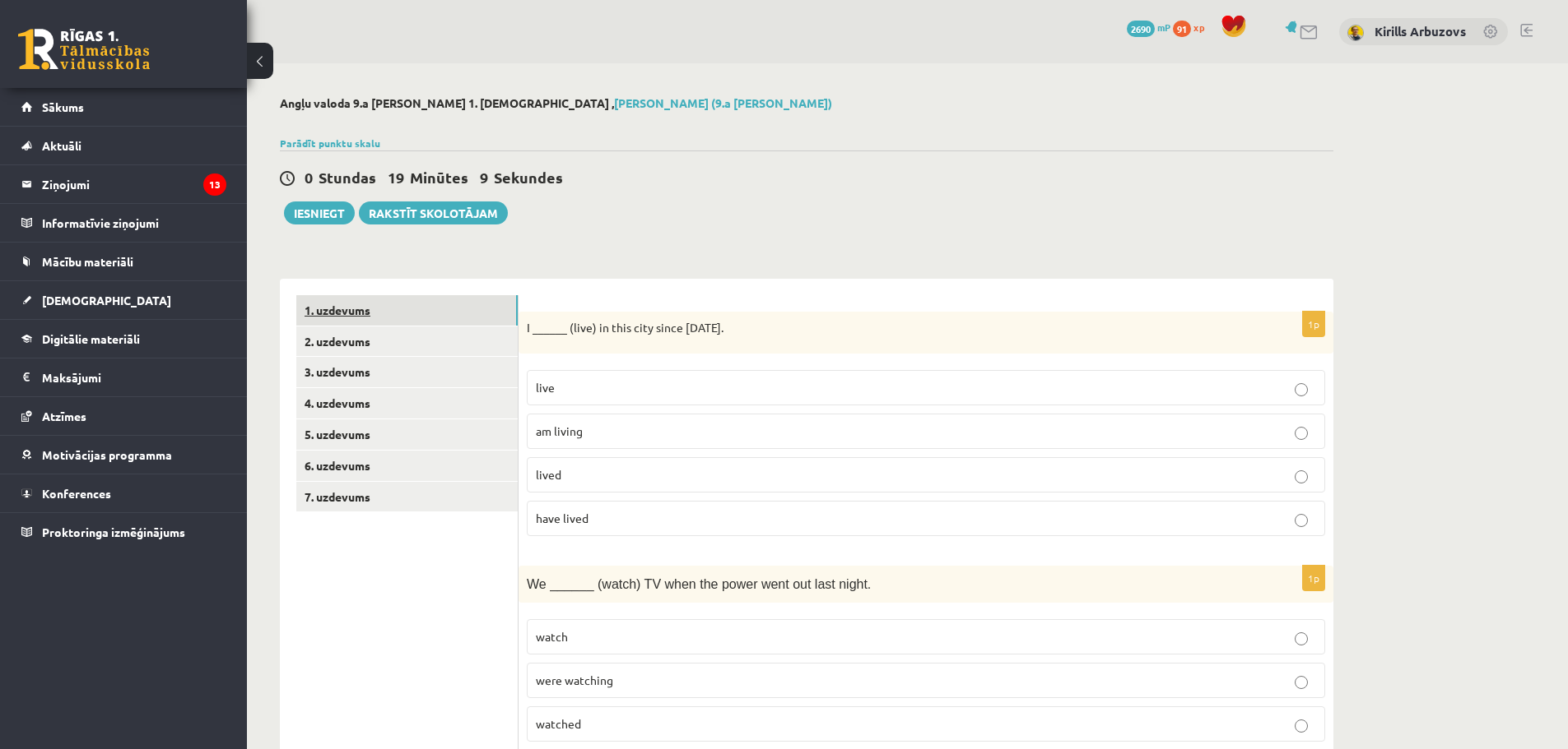
click at [346, 319] on link "1. uzdevums" at bounding box center [407, 310] width 221 height 30
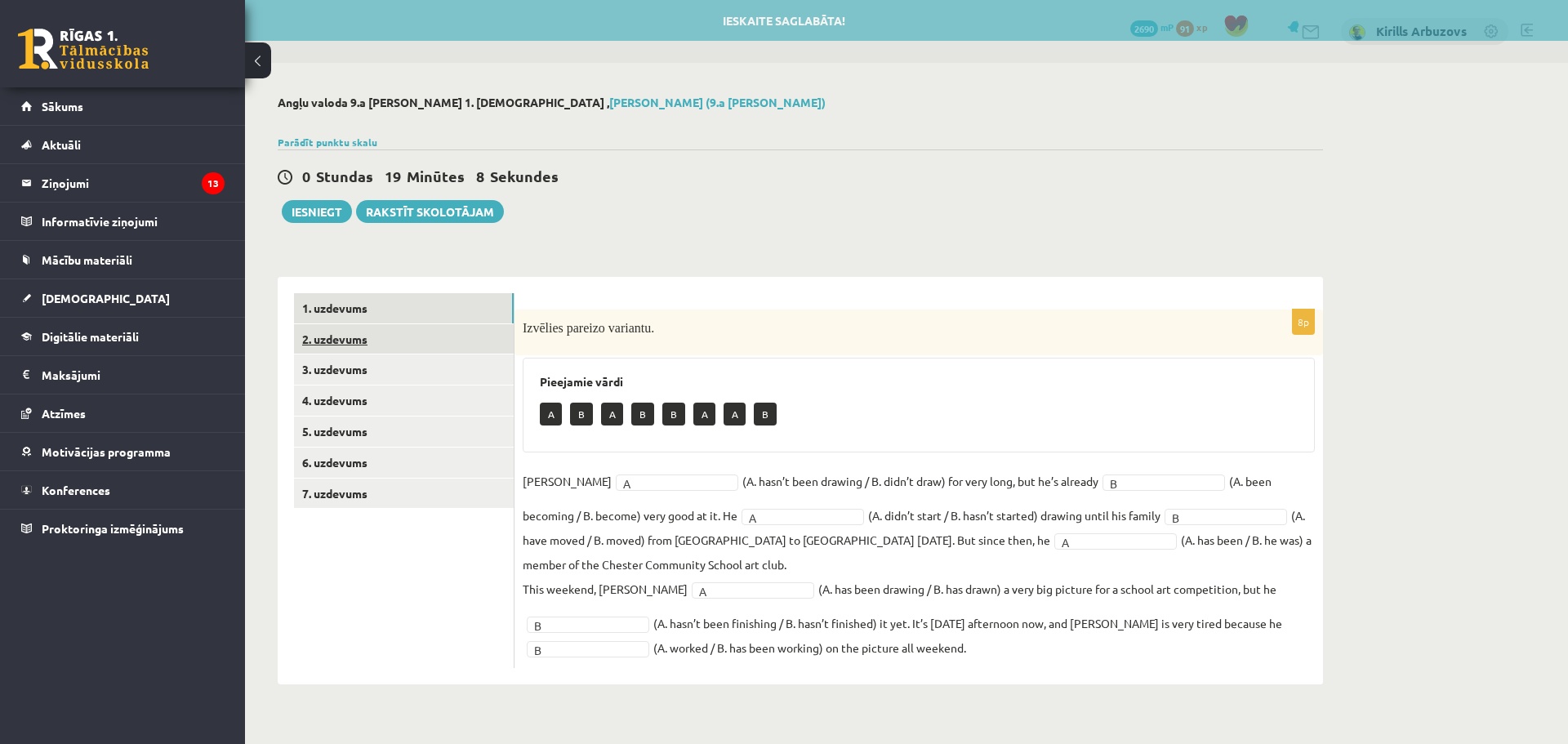
click at [354, 337] on link "2. uzdevums" at bounding box center [404, 339] width 219 height 30
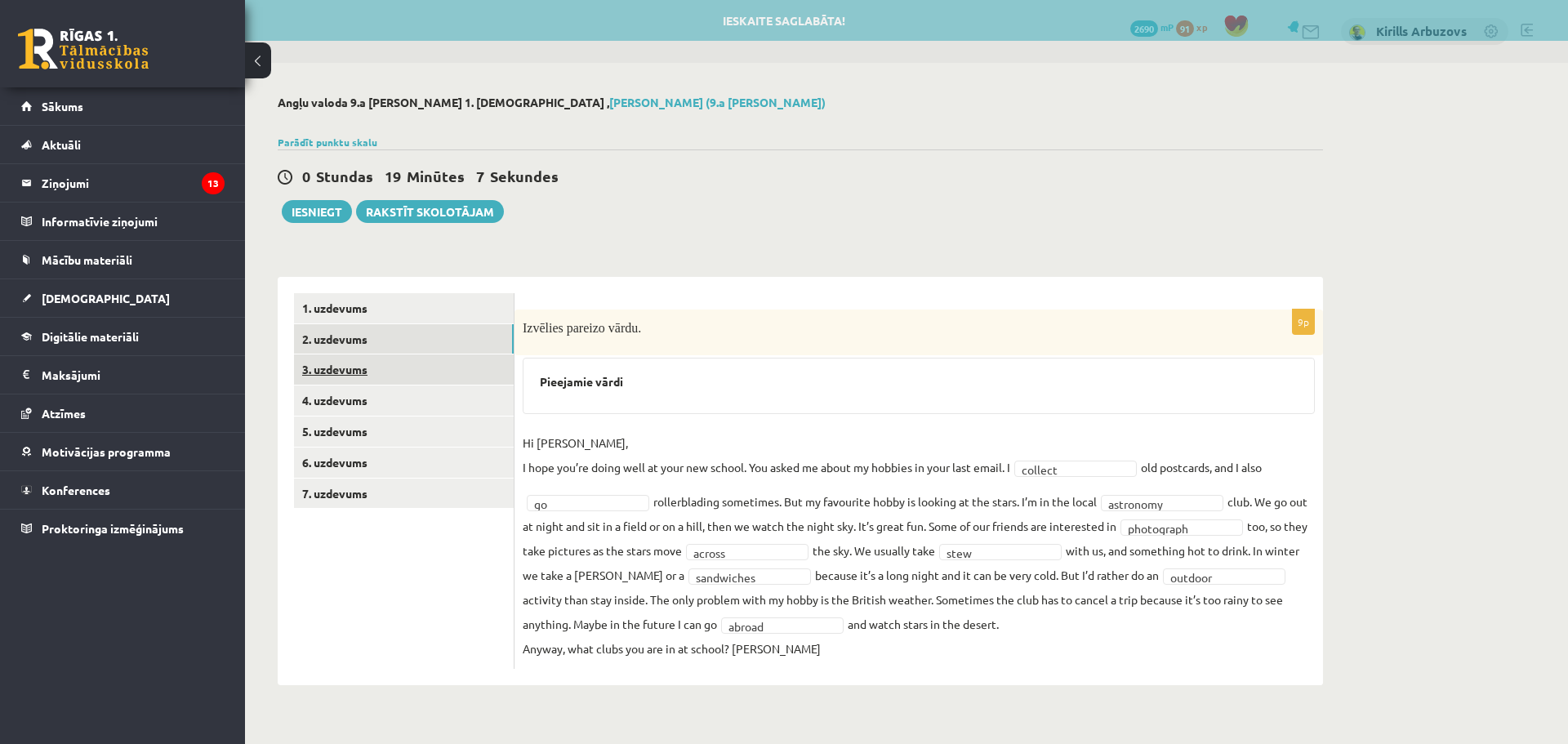
click at [360, 371] on link "3. uzdevums" at bounding box center [404, 370] width 219 height 30
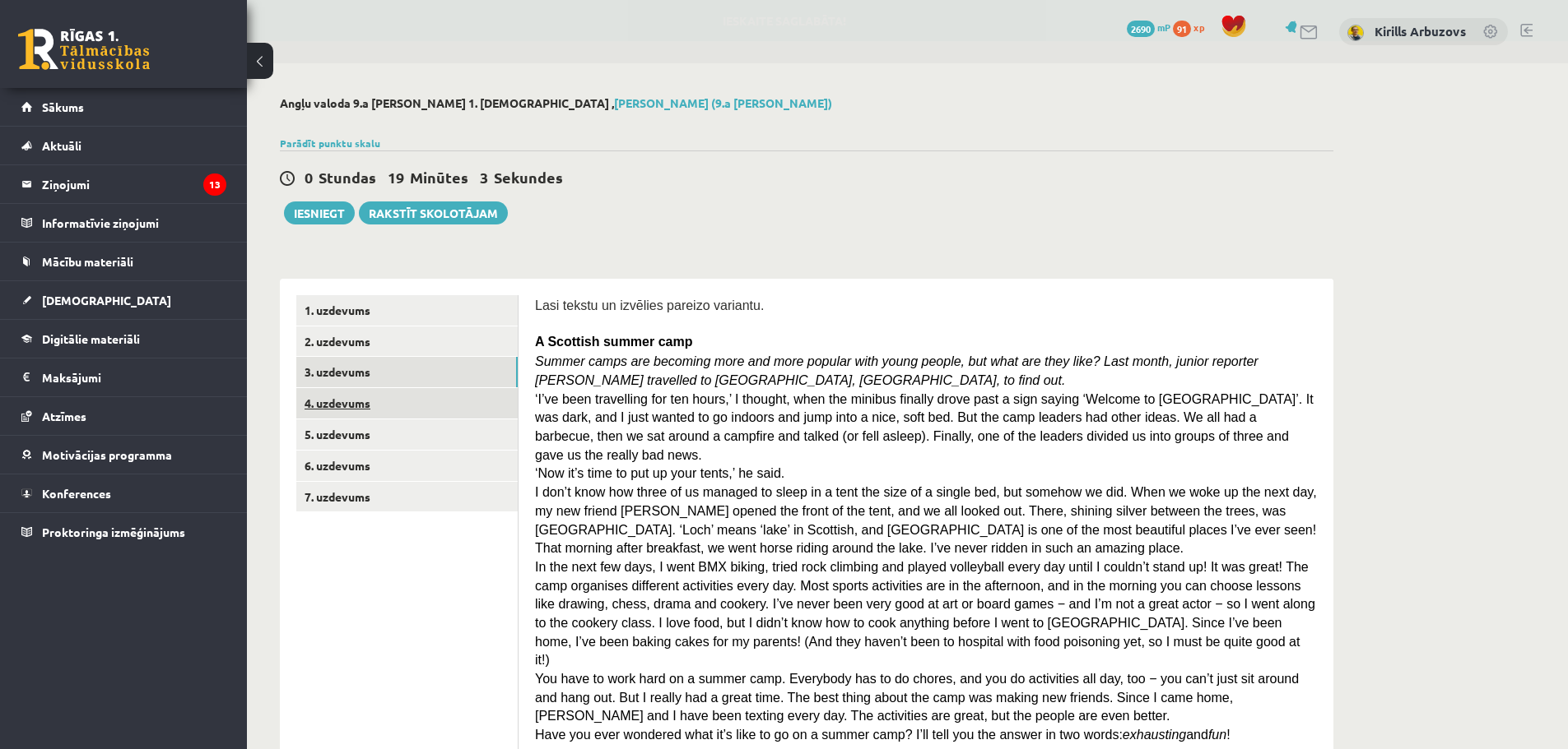
click at [460, 396] on link "4. uzdevums" at bounding box center [407, 403] width 221 height 30
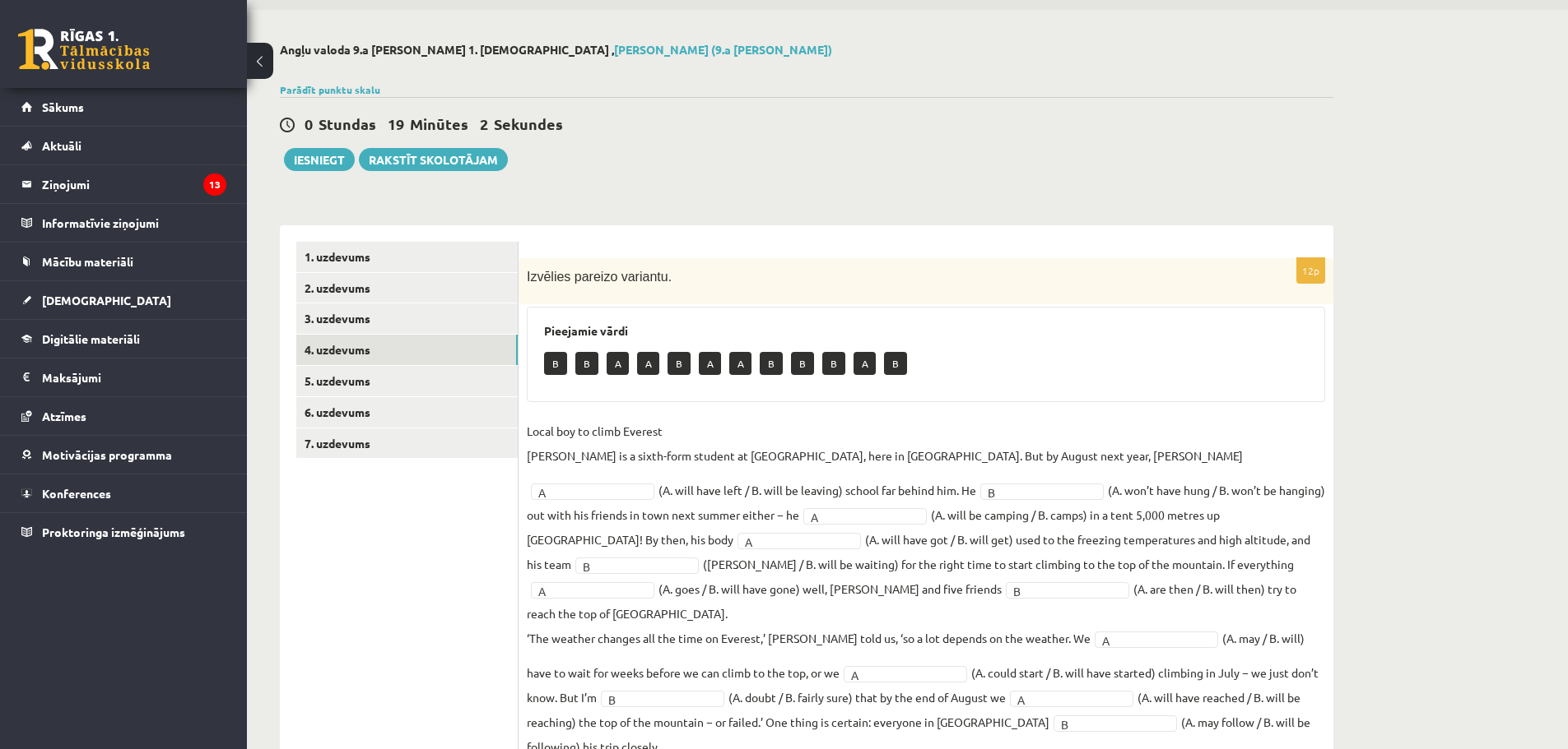
scroll to position [96, 0]
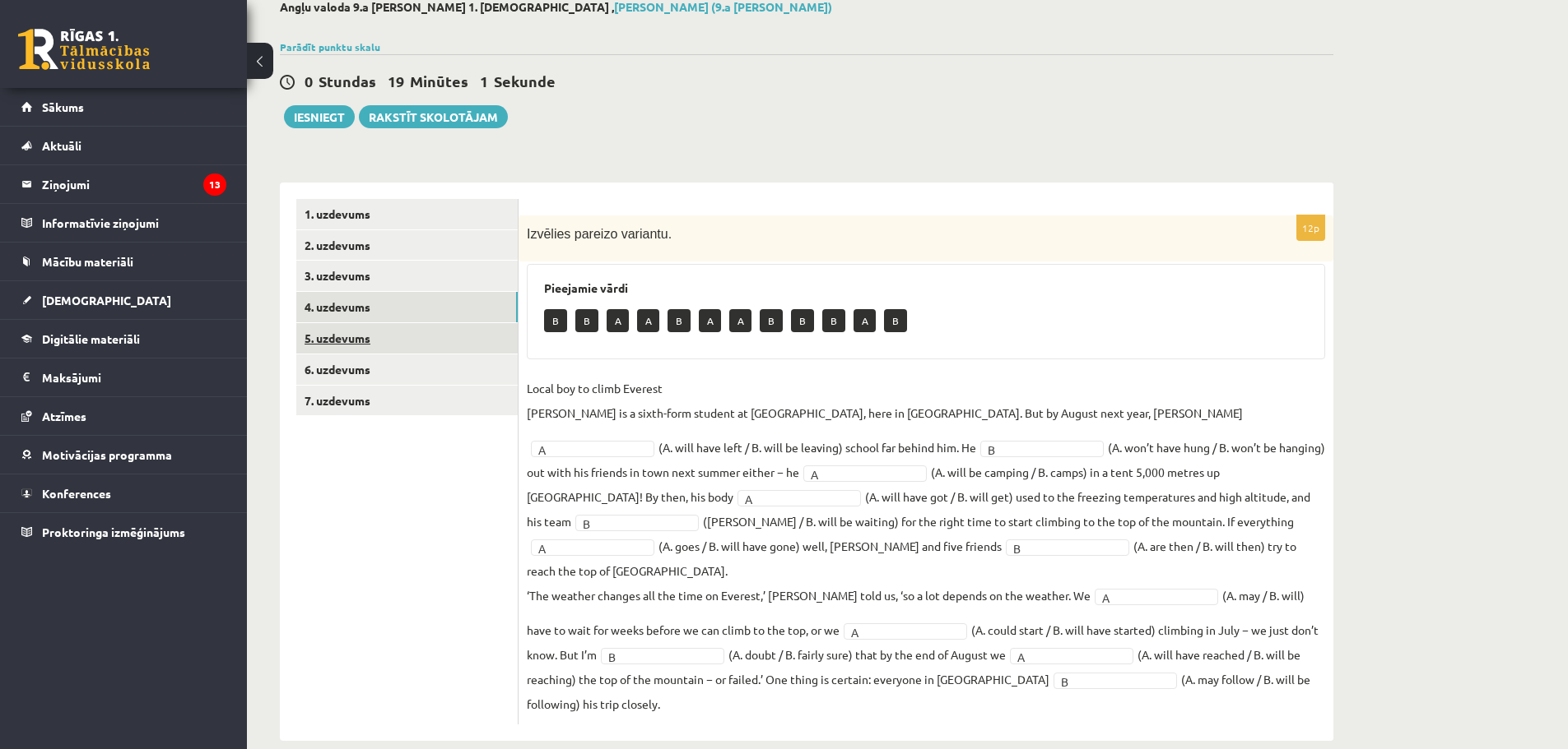
click at [429, 348] on link "5. uzdevums" at bounding box center [407, 339] width 221 height 30
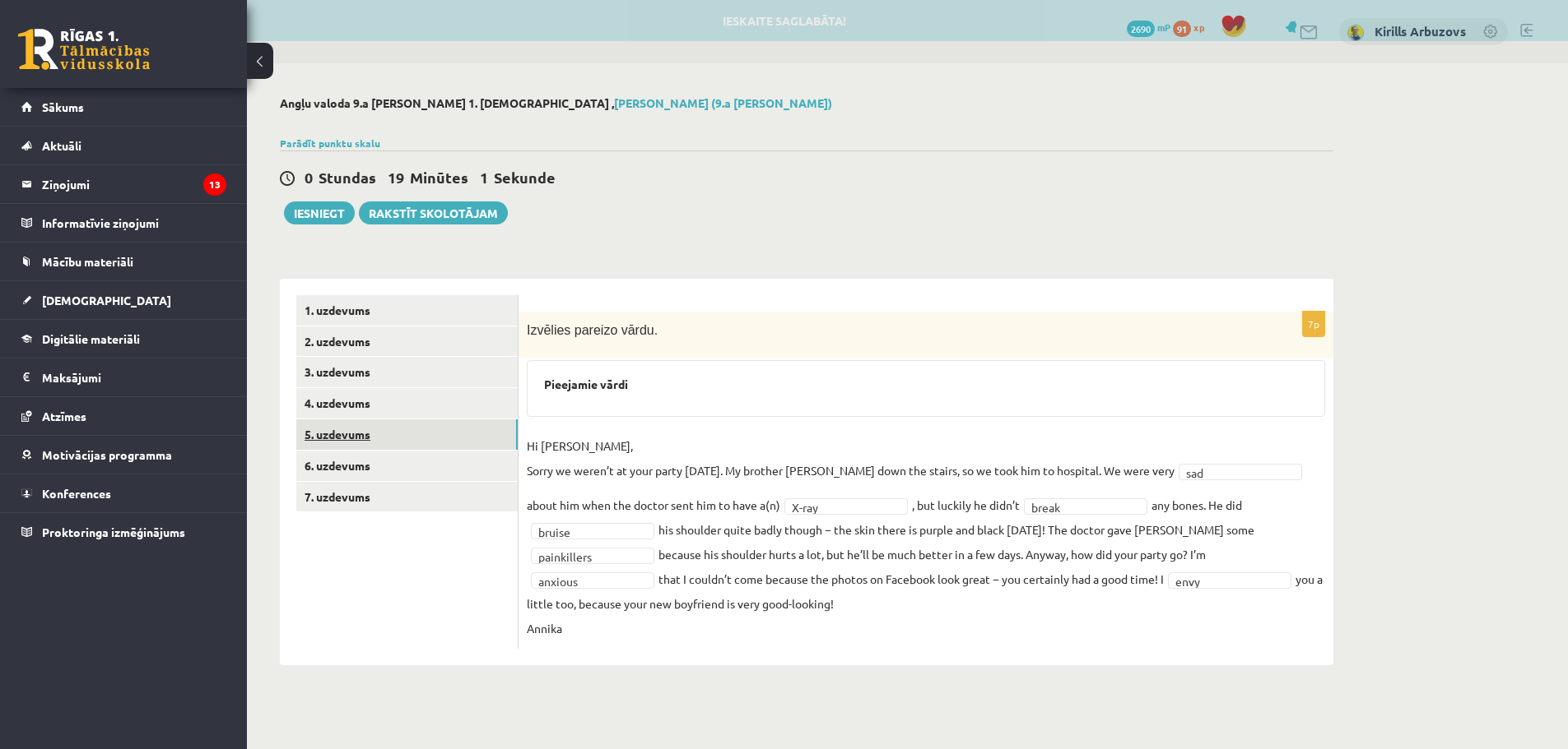
scroll to position [0, 0]
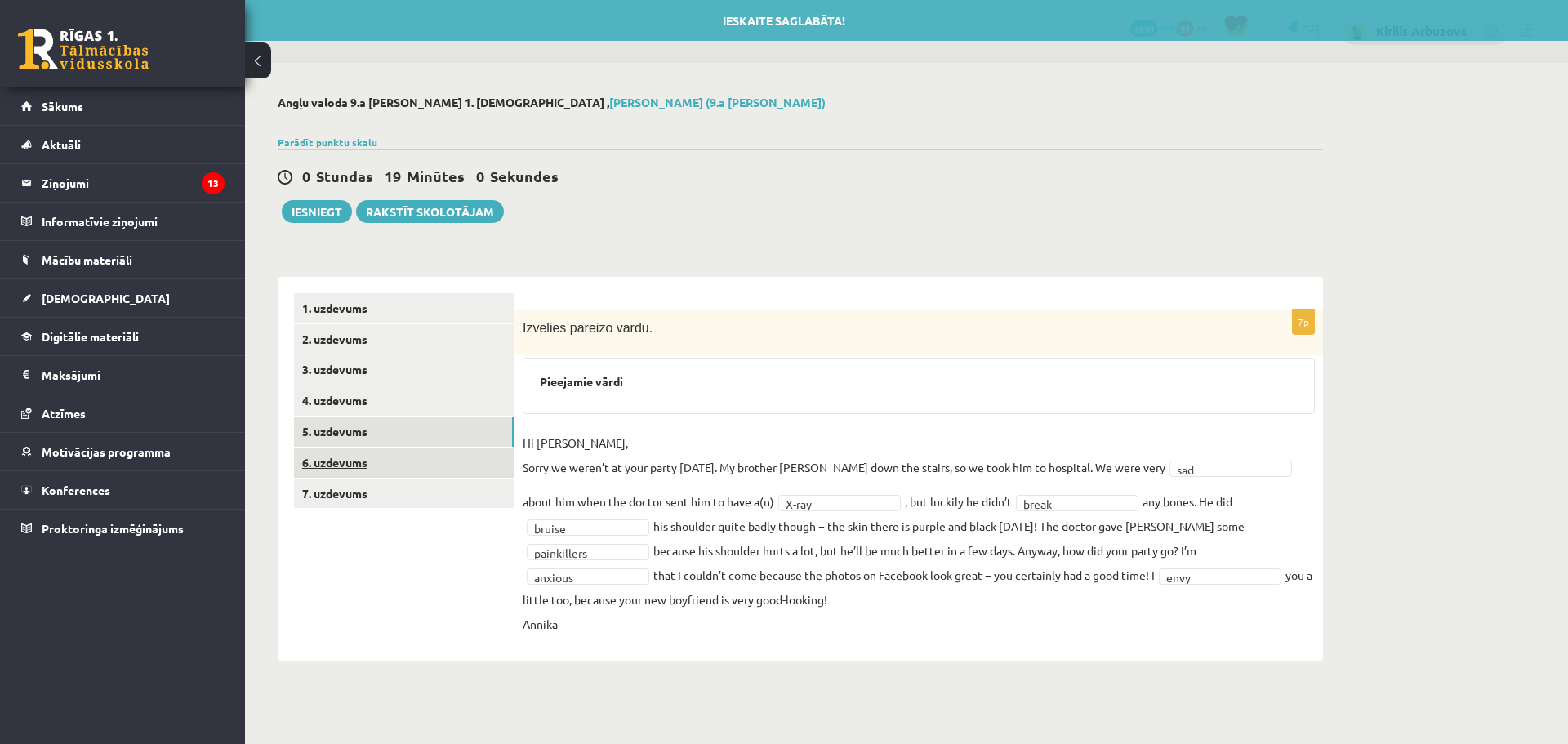
click at [420, 454] on link "6. uzdevums" at bounding box center [404, 463] width 219 height 30
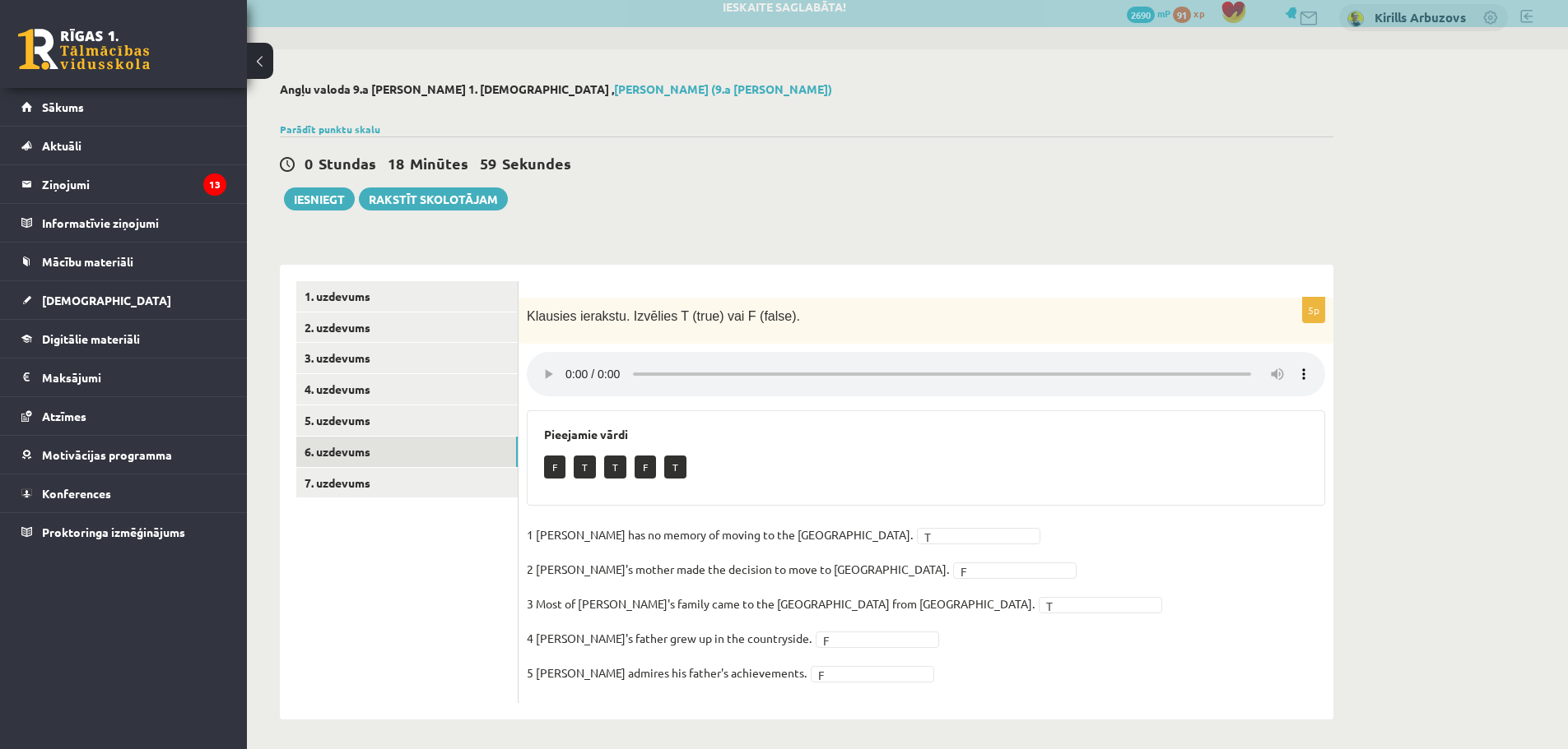
scroll to position [18, 0]
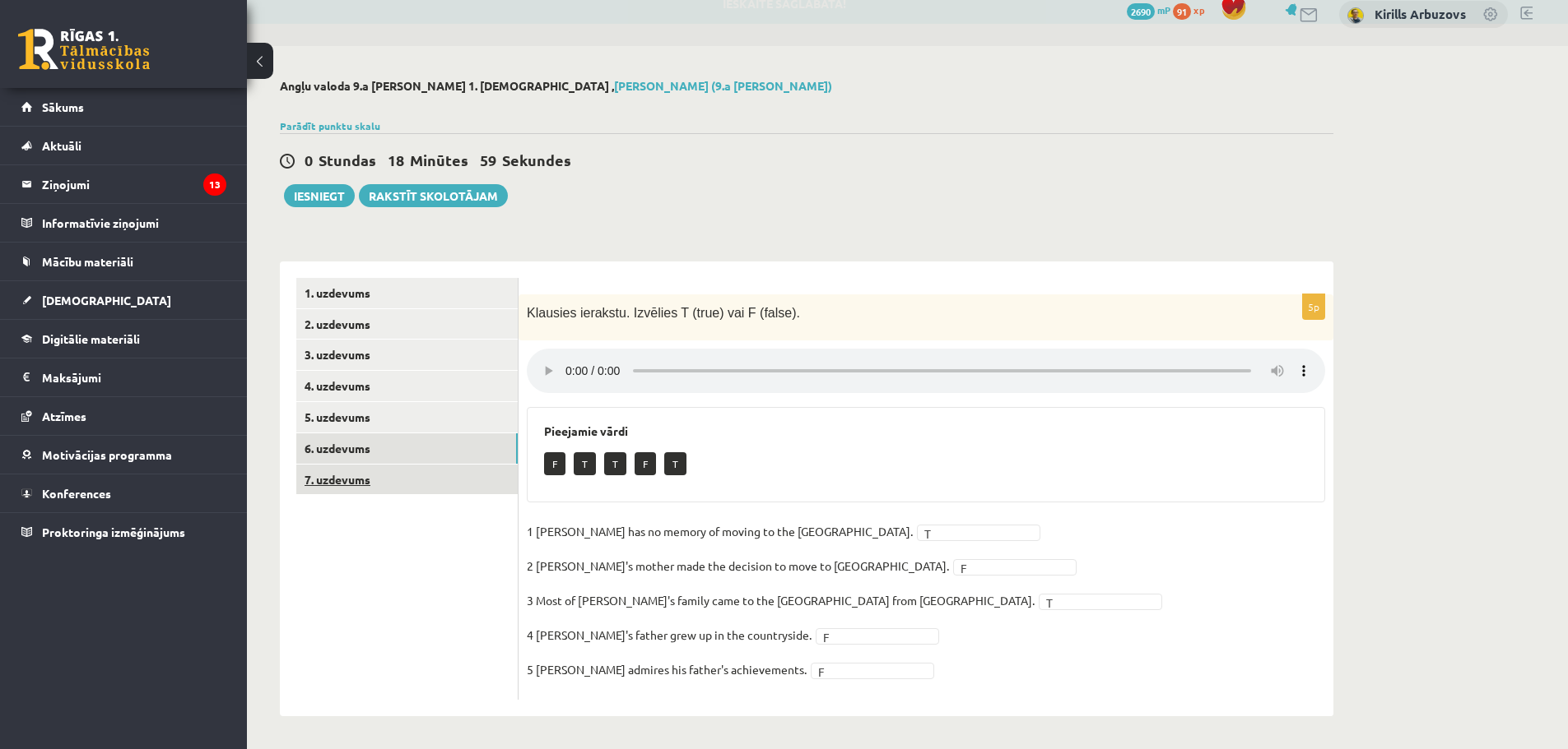
click at [450, 484] on link "7. uzdevums" at bounding box center [407, 480] width 221 height 30
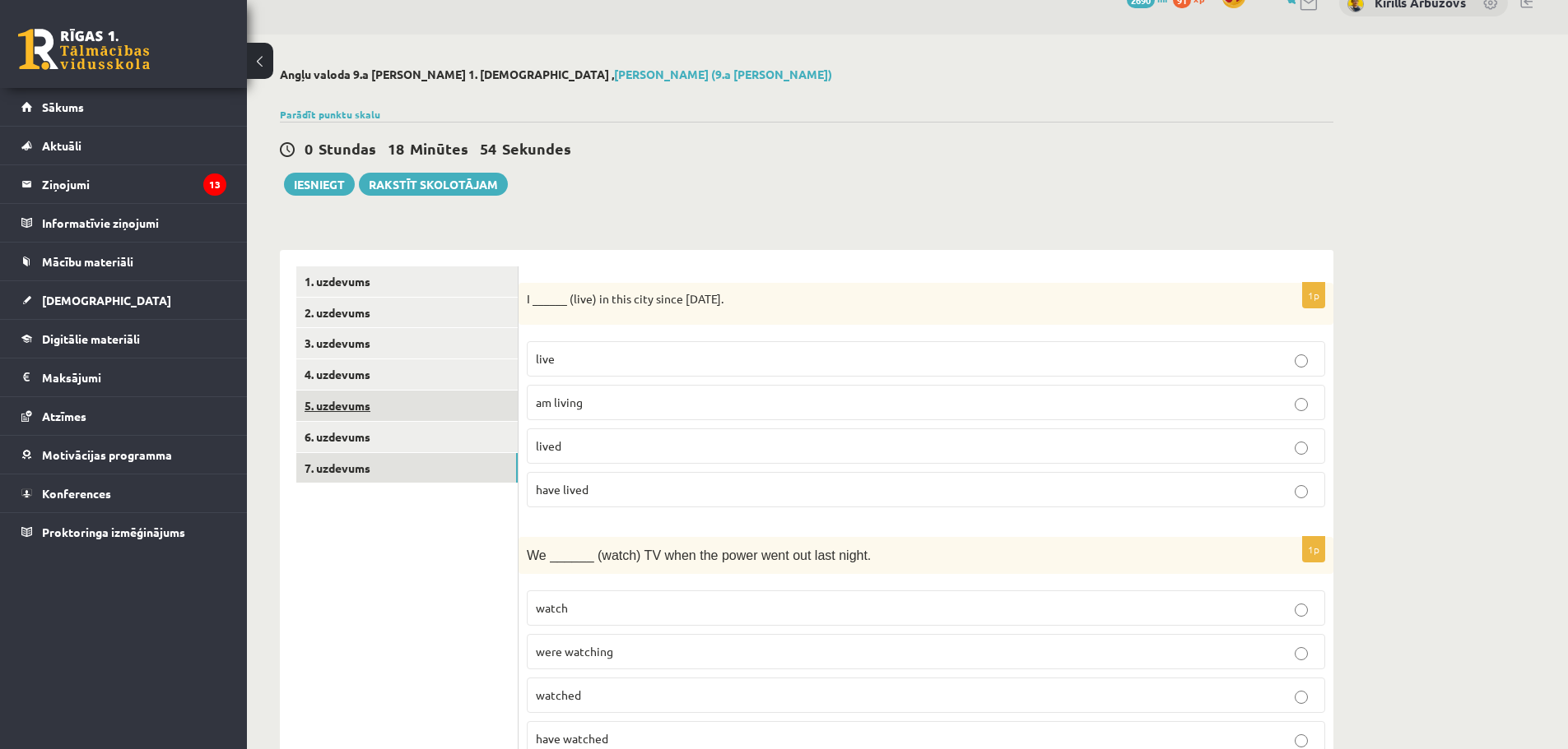
scroll to position [0, 0]
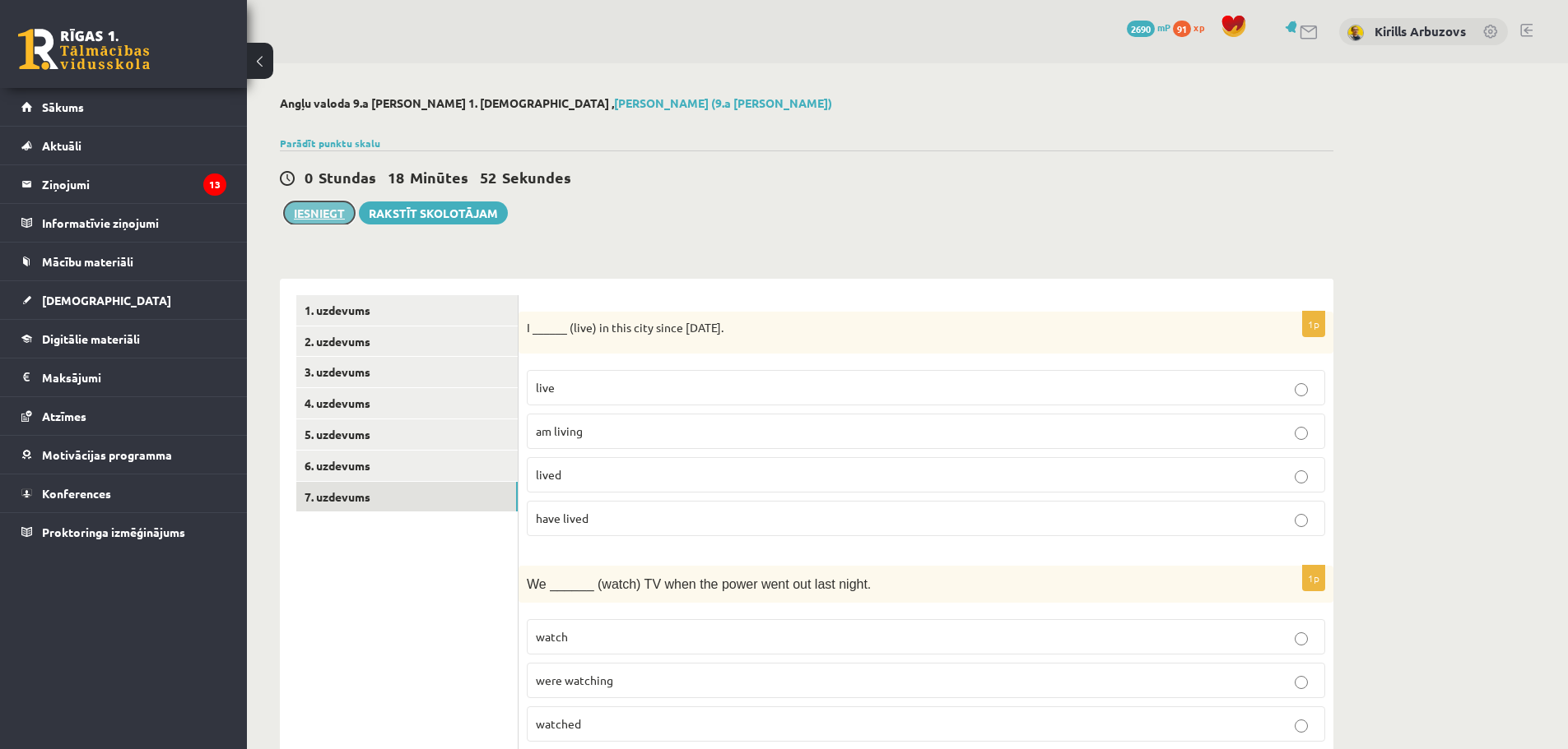
click at [321, 210] on button "Iesniegt" at bounding box center [319, 213] width 71 height 23
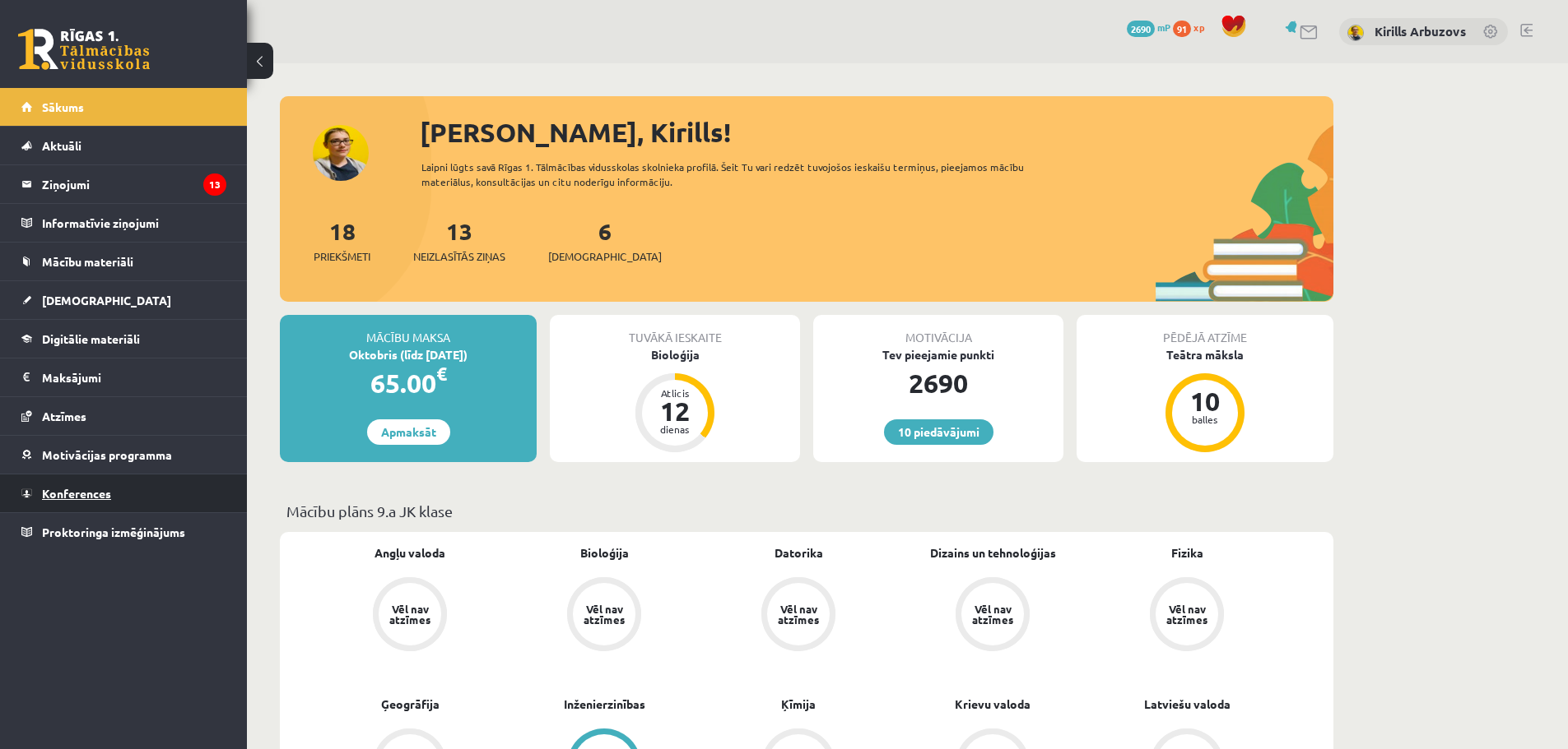
click at [114, 495] on link "Konferences" at bounding box center [124, 493] width 205 height 38
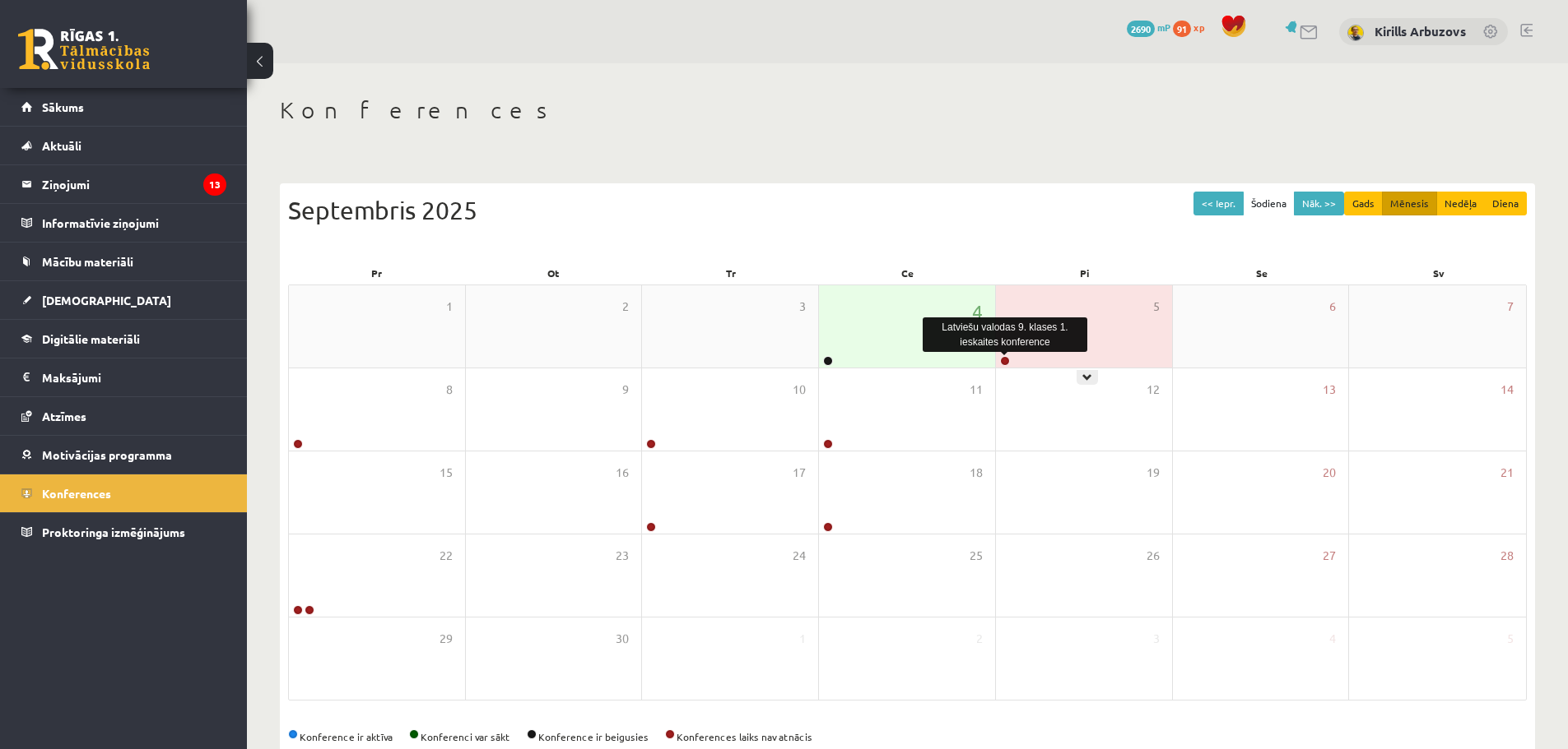
click at [1007, 363] on link at bounding box center [1004, 361] width 10 height 10
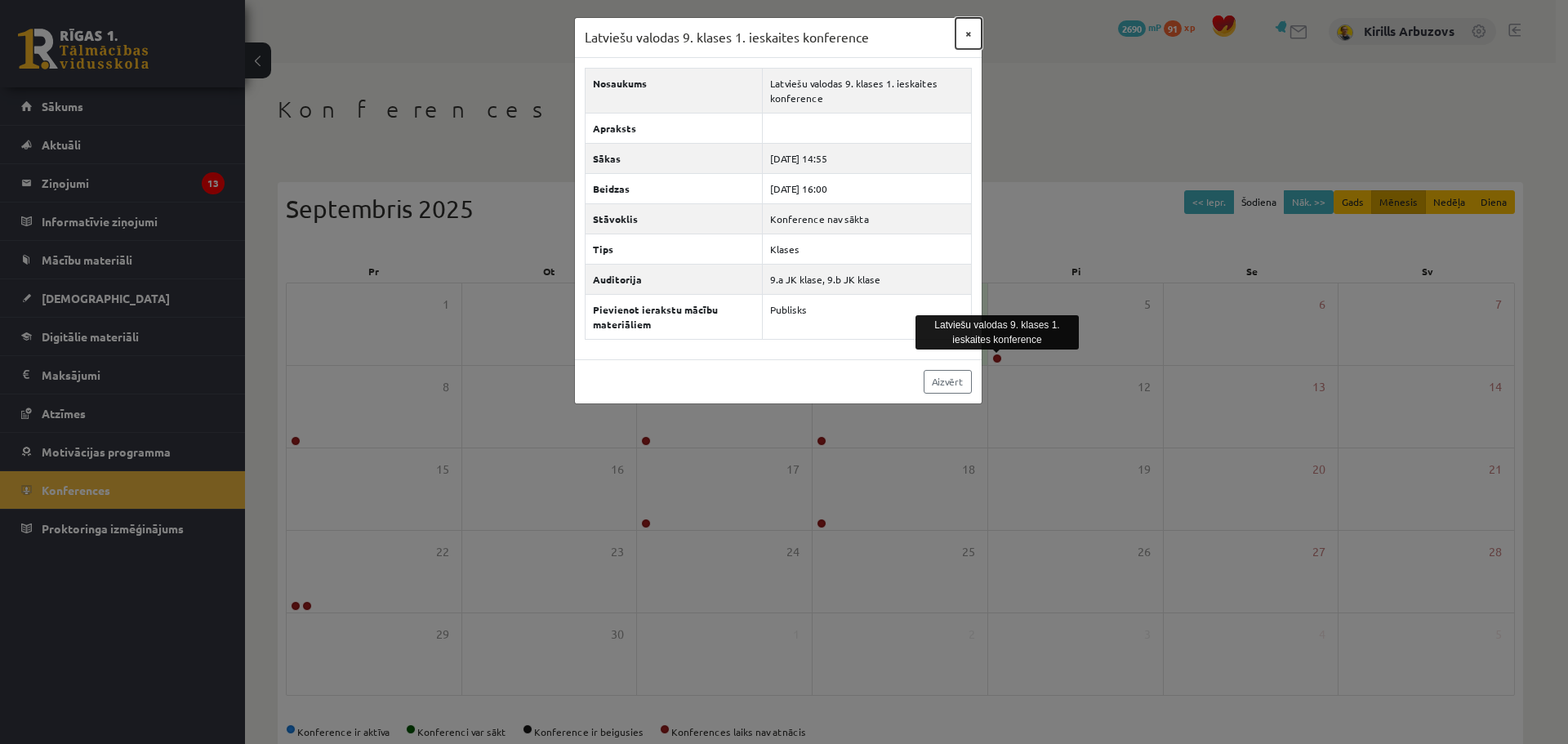
click at [967, 35] on button "×" at bounding box center [968, 33] width 26 height 31
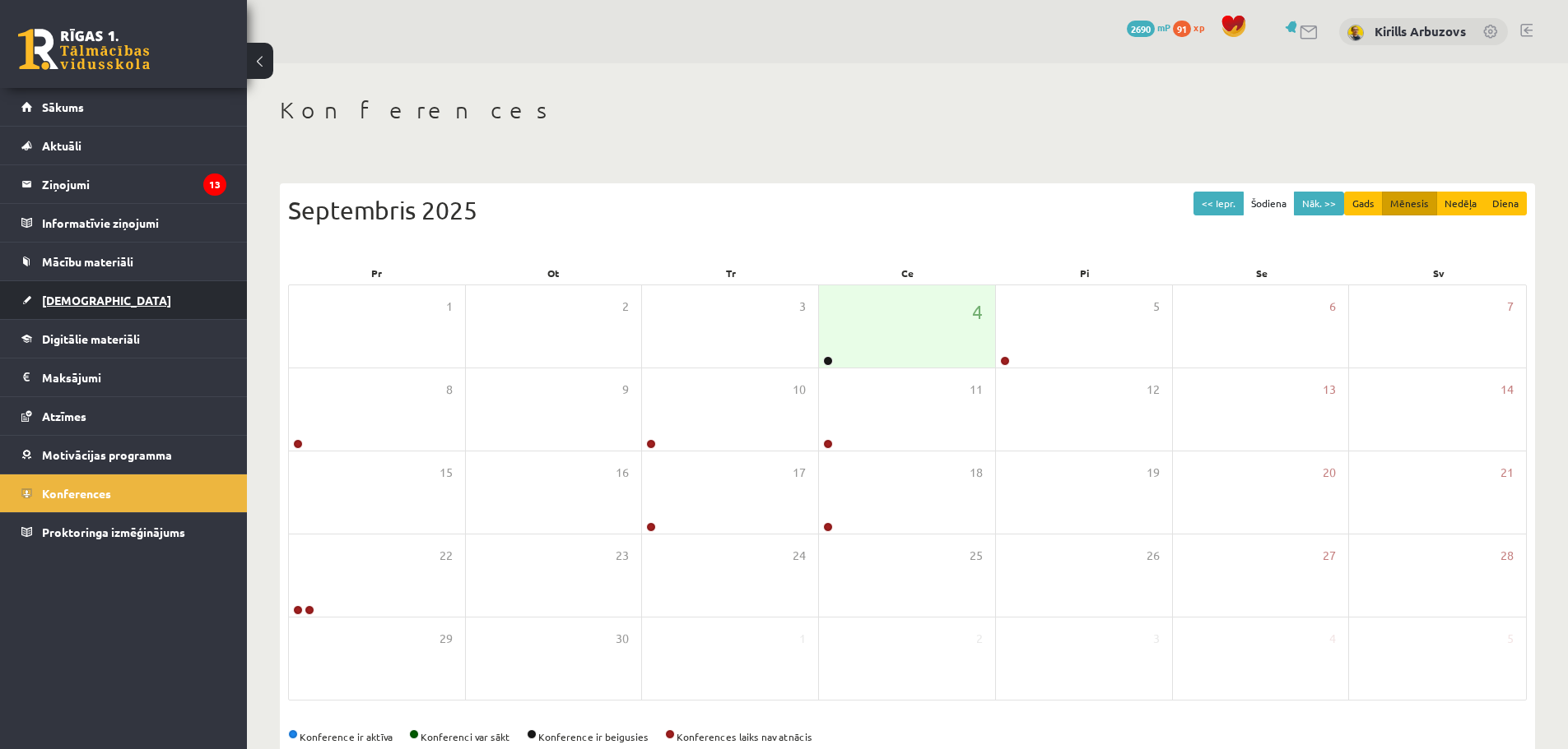
click at [176, 311] on link "[DEMOGRAPHIC_DATA]" at bounding box center [124, 300] width 205 height 38
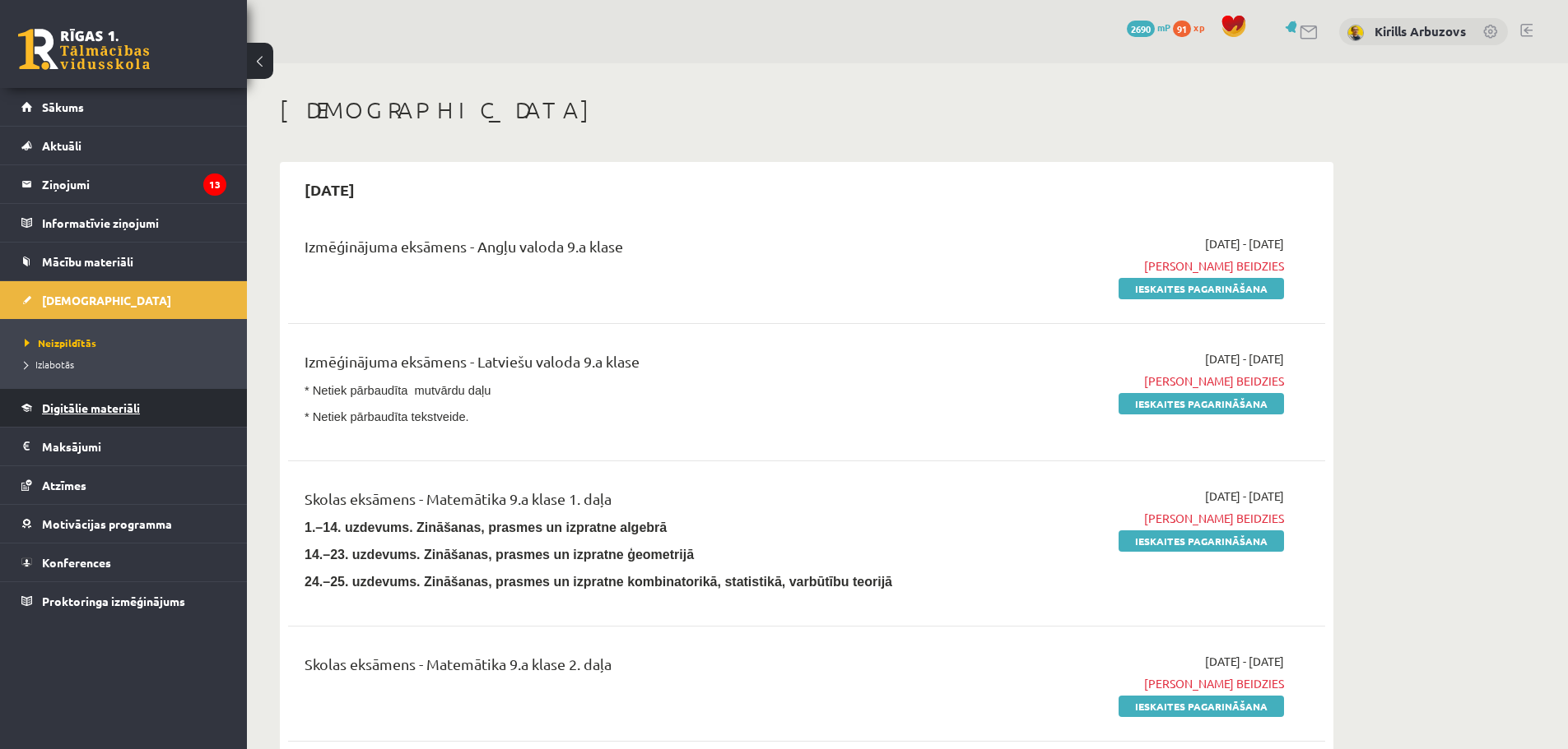
click at [125, 417] on link "Digitālie materiāli" at bounding box center [124, 408] width 205 height 38
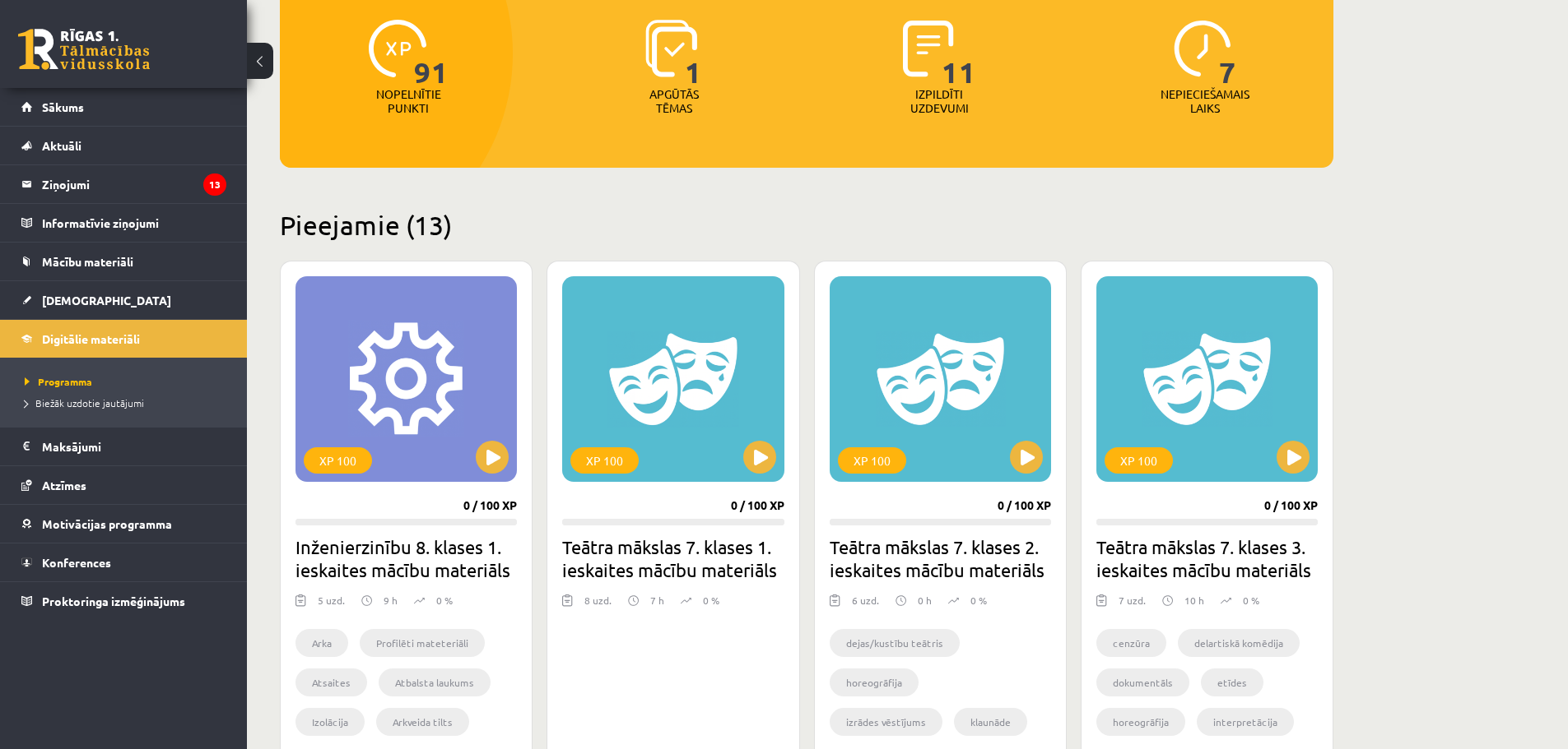
scroll to position [247, 0]
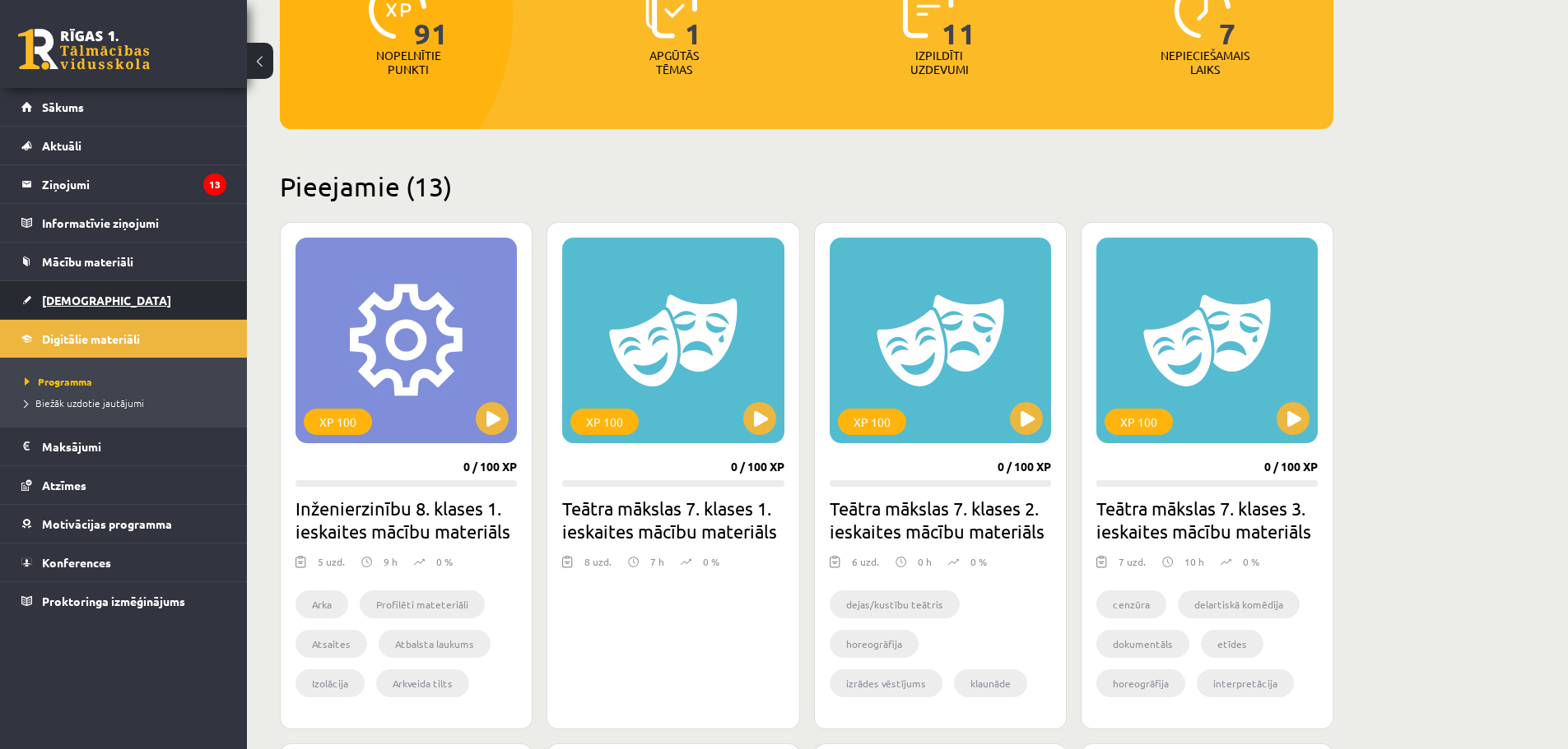
click at [88, 303] on span "[DEMOGRAPHIC_DATA]" at bounding box center [106, 300] width 129 height 15
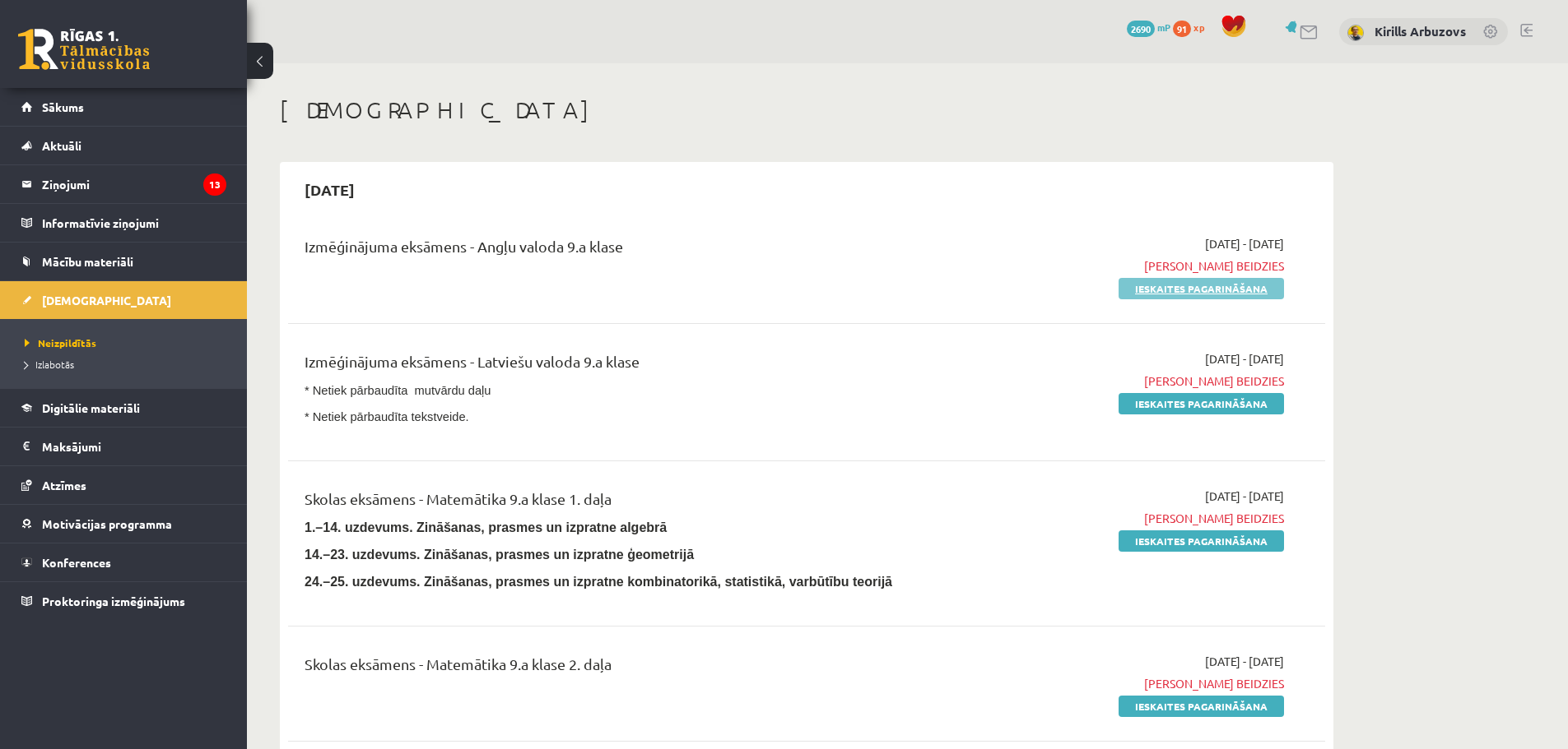
click at [1133, 294] on link "Ieskaites pagarināšana" at bounding box center [1201, 288] width 165 height 21
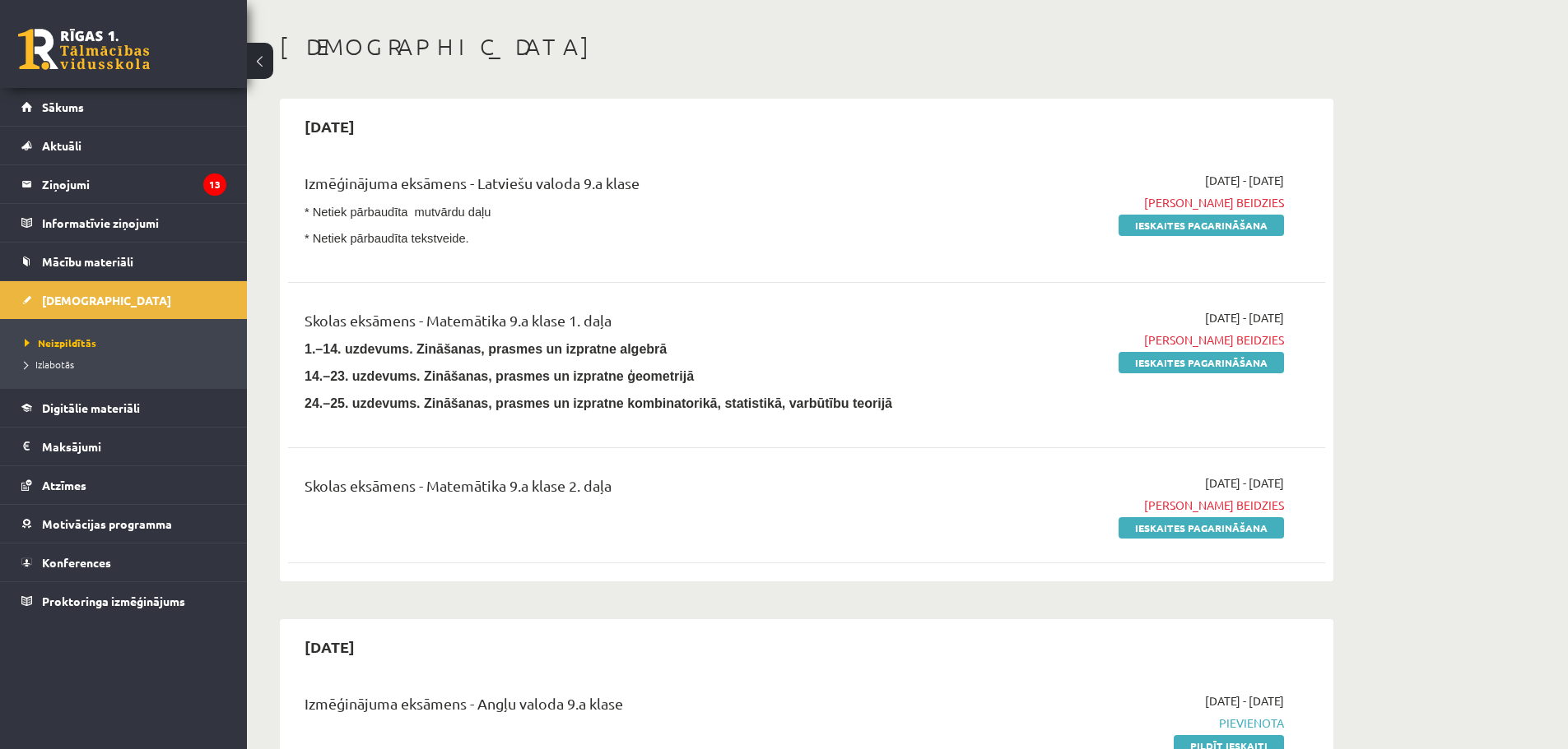
scroll to position [87, 0]
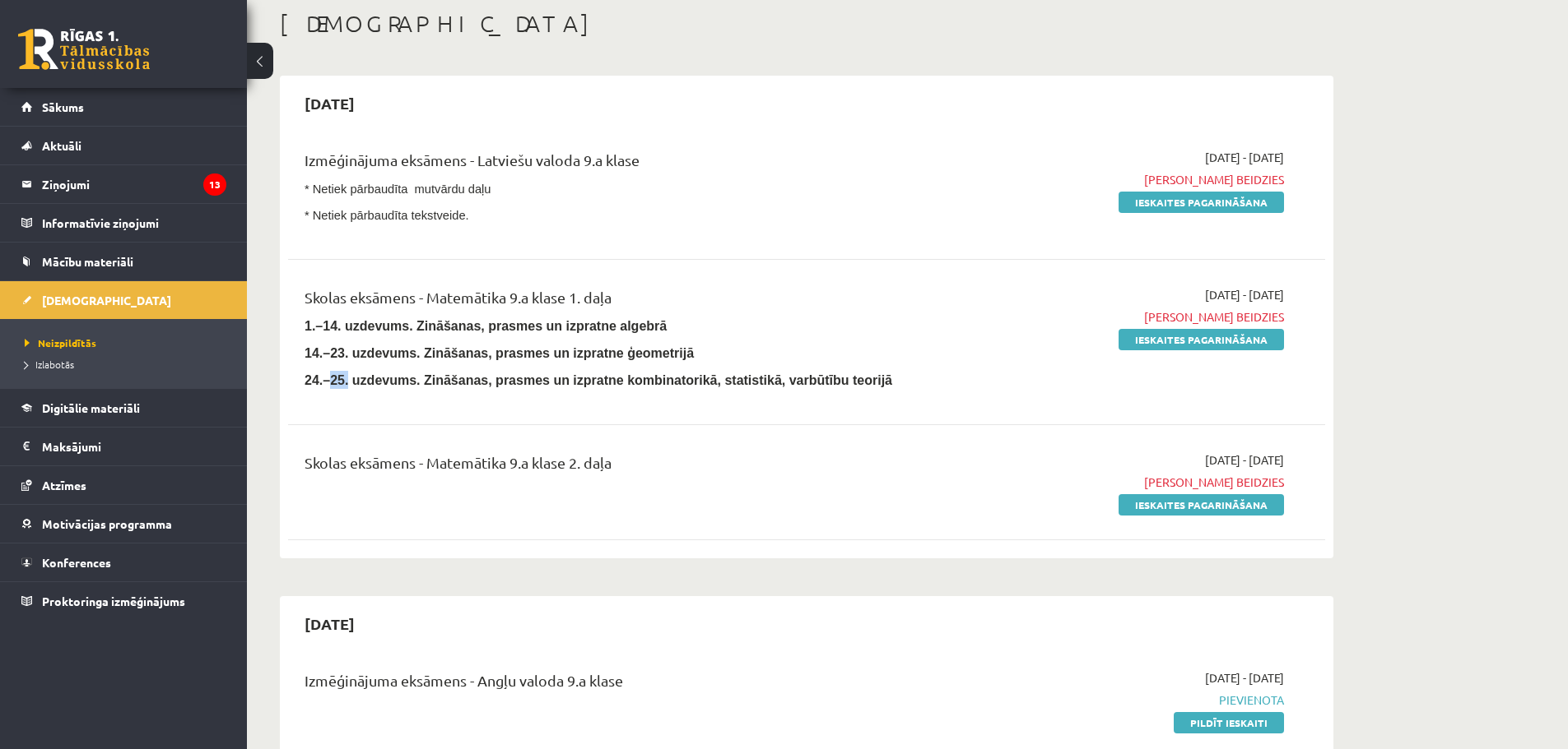
drag, startPoint x: 325, startPoint y: 381, endPoint x: 345, endPoint y: 383, distance: 20.1
click at [345, 383] on span "24.–25. uzdevums. Zināšanas, prasmes un izpratne kombinatorikā, statistikā, var…" at bounding box center [598, 380] width 588 height 14
click at [347, 383] on span "24.–25. uzdevums. Zināšanas, prasmes un izpratne kombinatorikā, statistikā, var…" at bounding box center [598, 380] width 588 height 14
click at [163, 410] on link "Digitālie materiāli" at bounding box center [124, 408] width 205 height 38
